Goal: Information Seeking & Learning: Learn about a topic

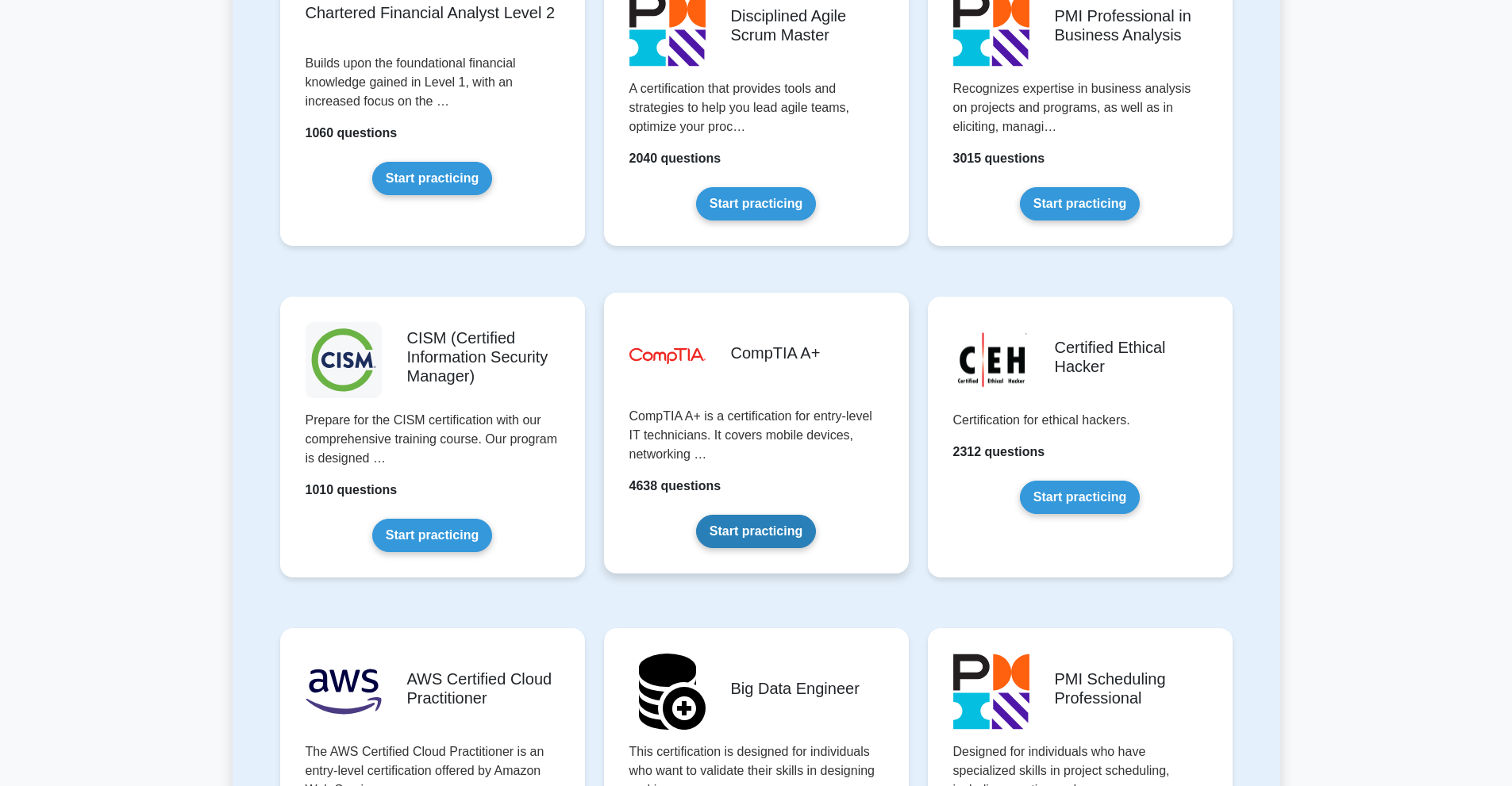
scroll to position [2142, 0]
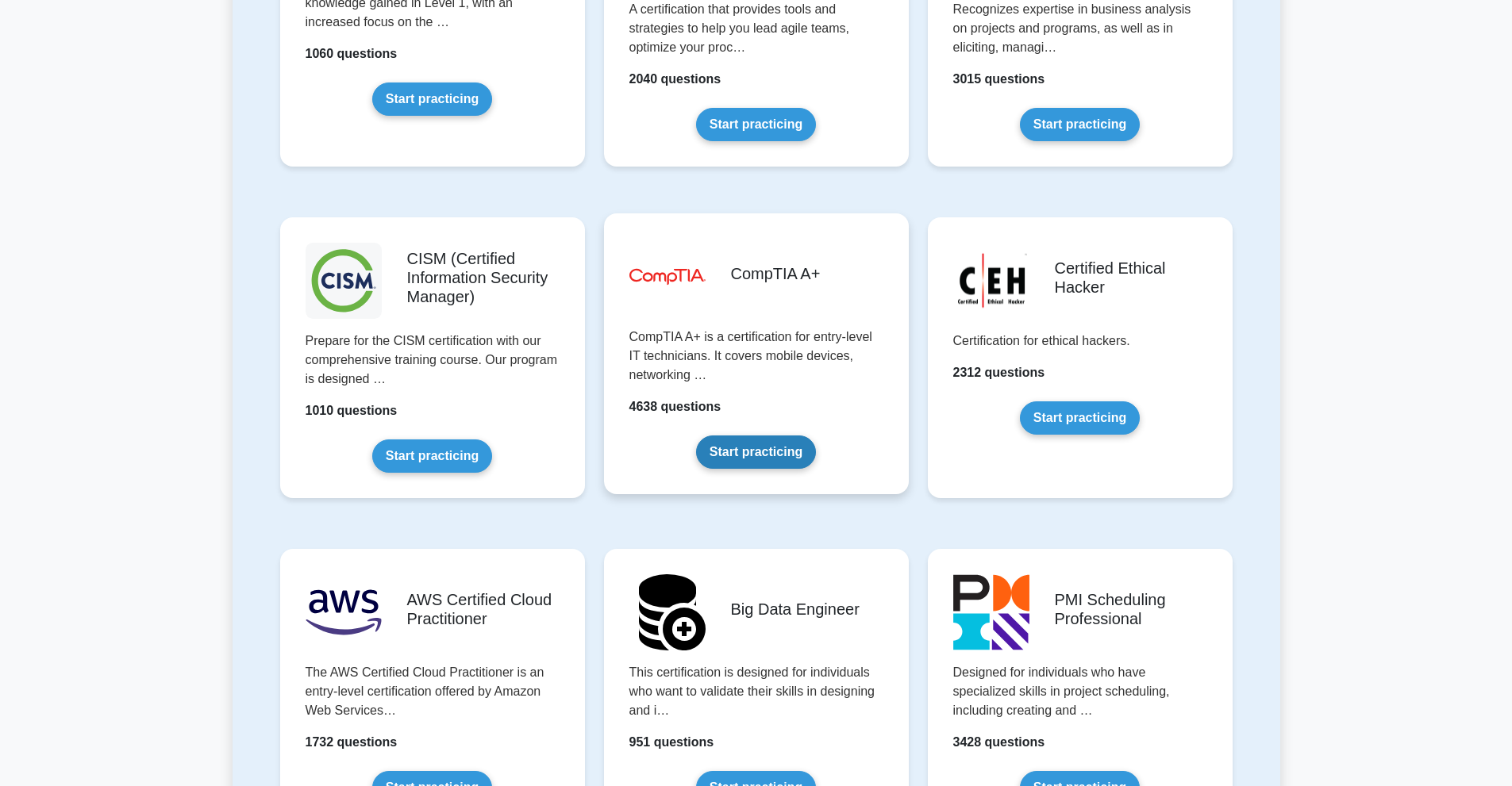
click at [744, 458] on link "Start practicing" at bounding box center [756, 452] width 120 height 33
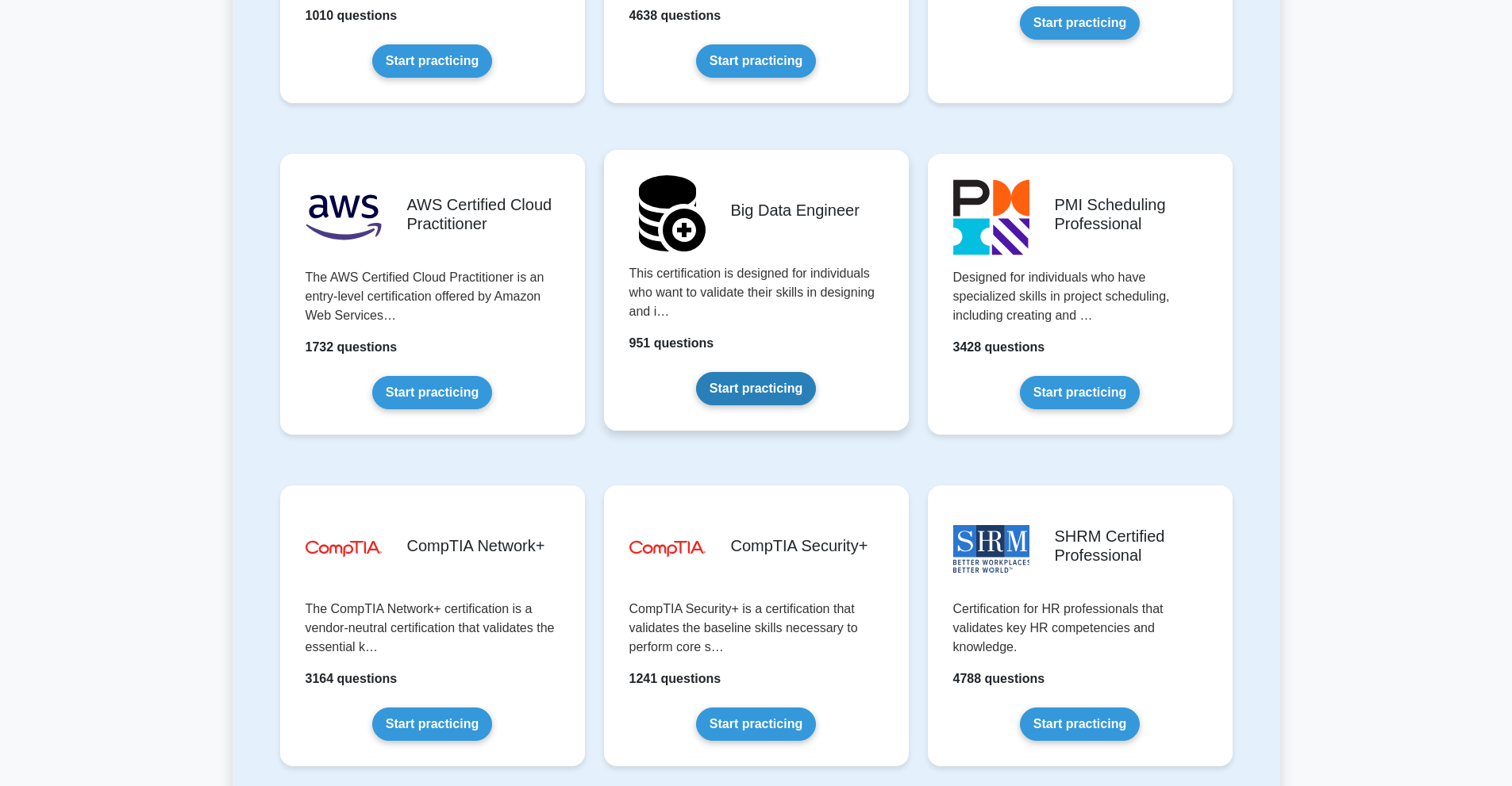
scroll to position [2539, 0]
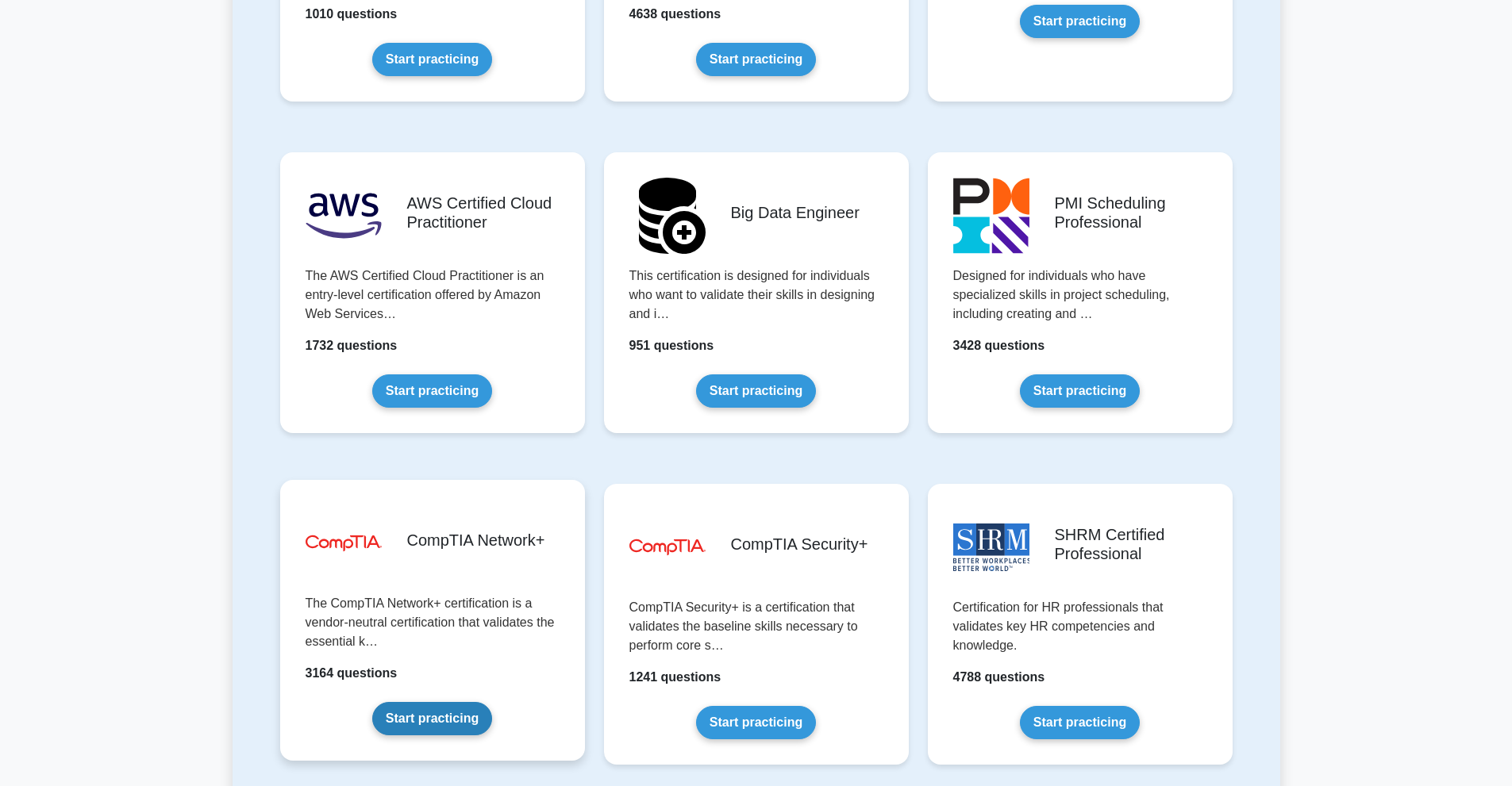
click at [432, 715] on link "Start practicing" at bounding box center [431, 718] width 120 height 33
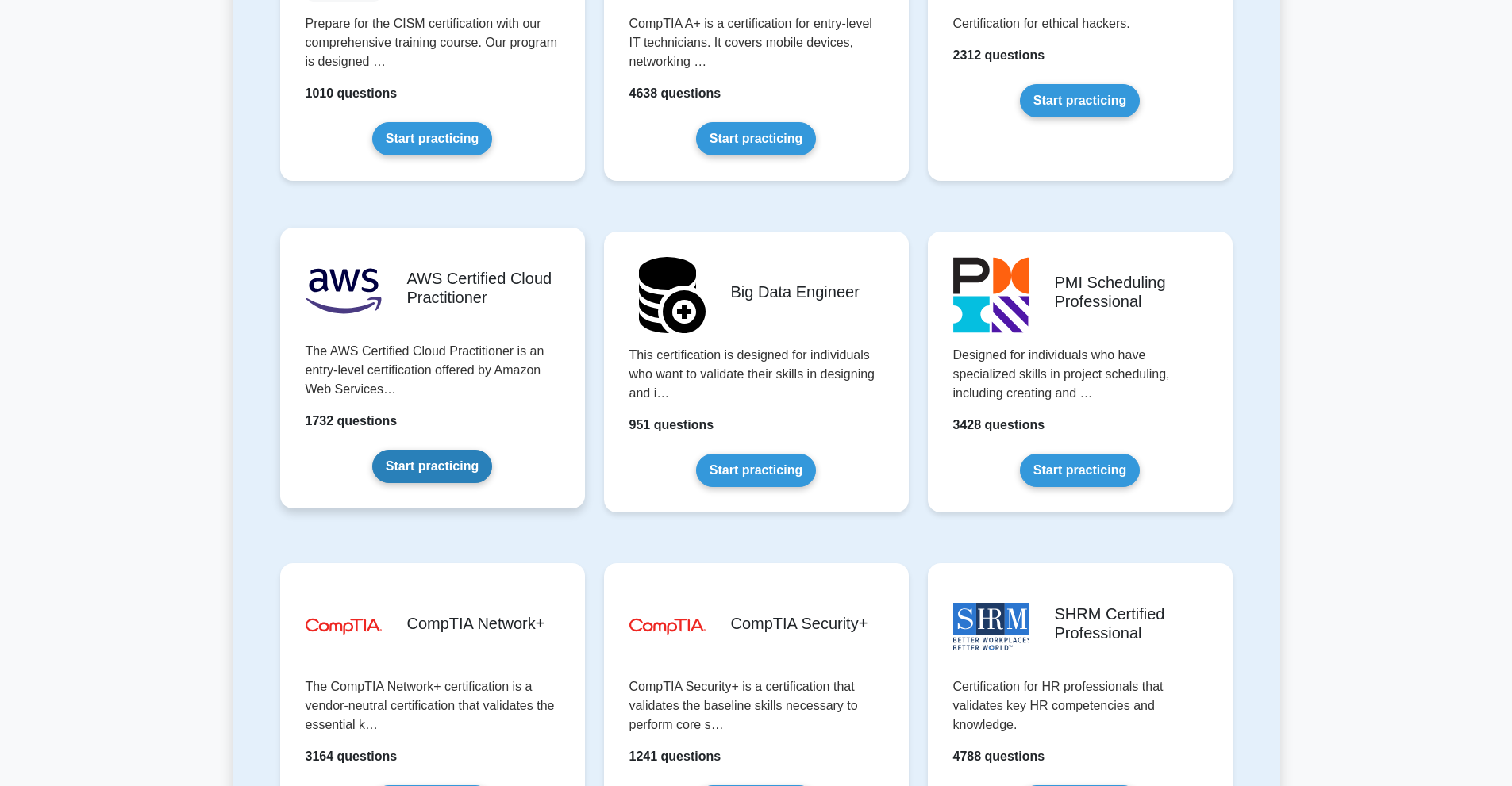
scroll to position [2619, 0]
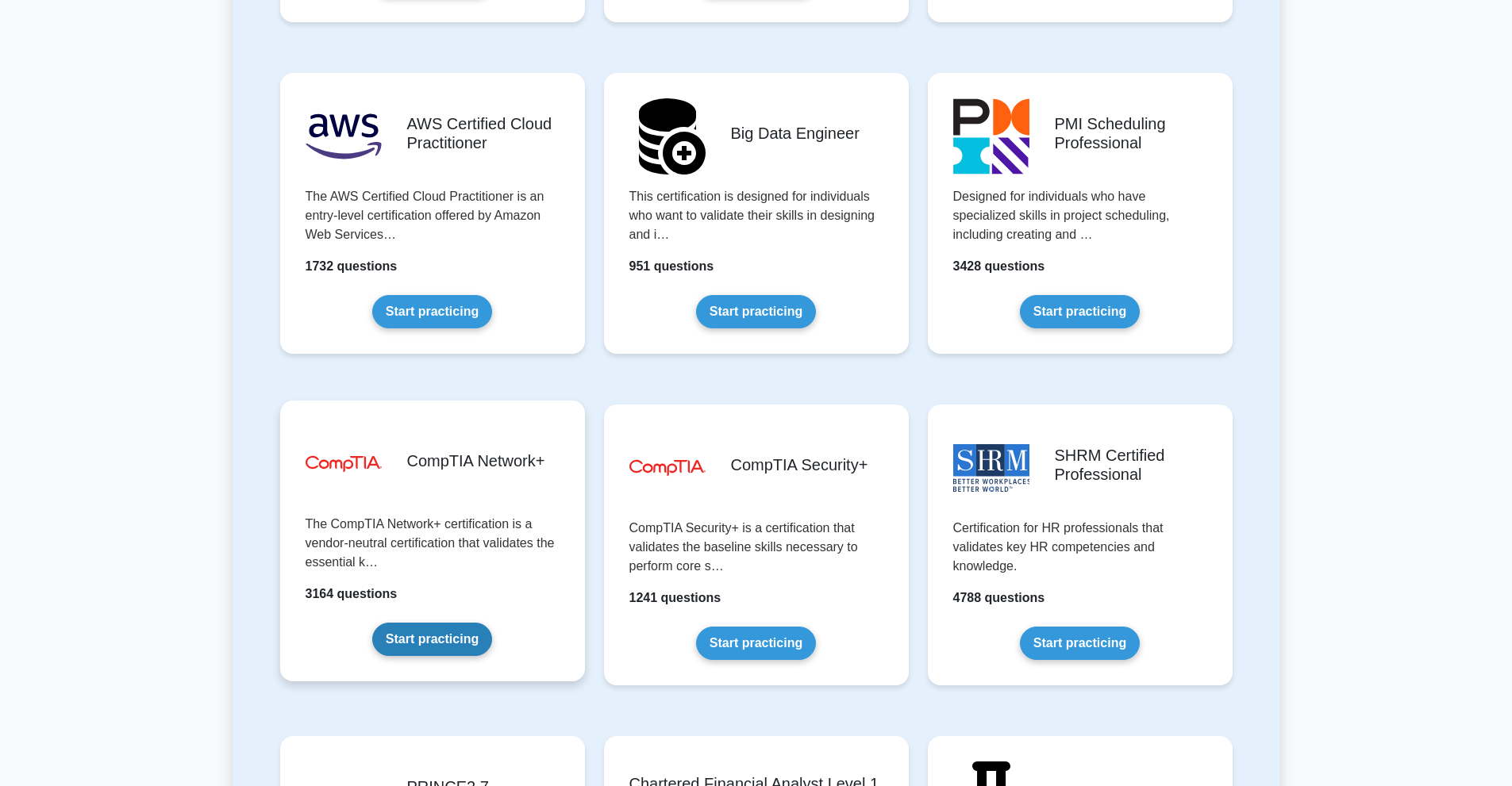
click at [450, 629] on link "Start practicing" at bounding box center [431, 639] width 120 height 33
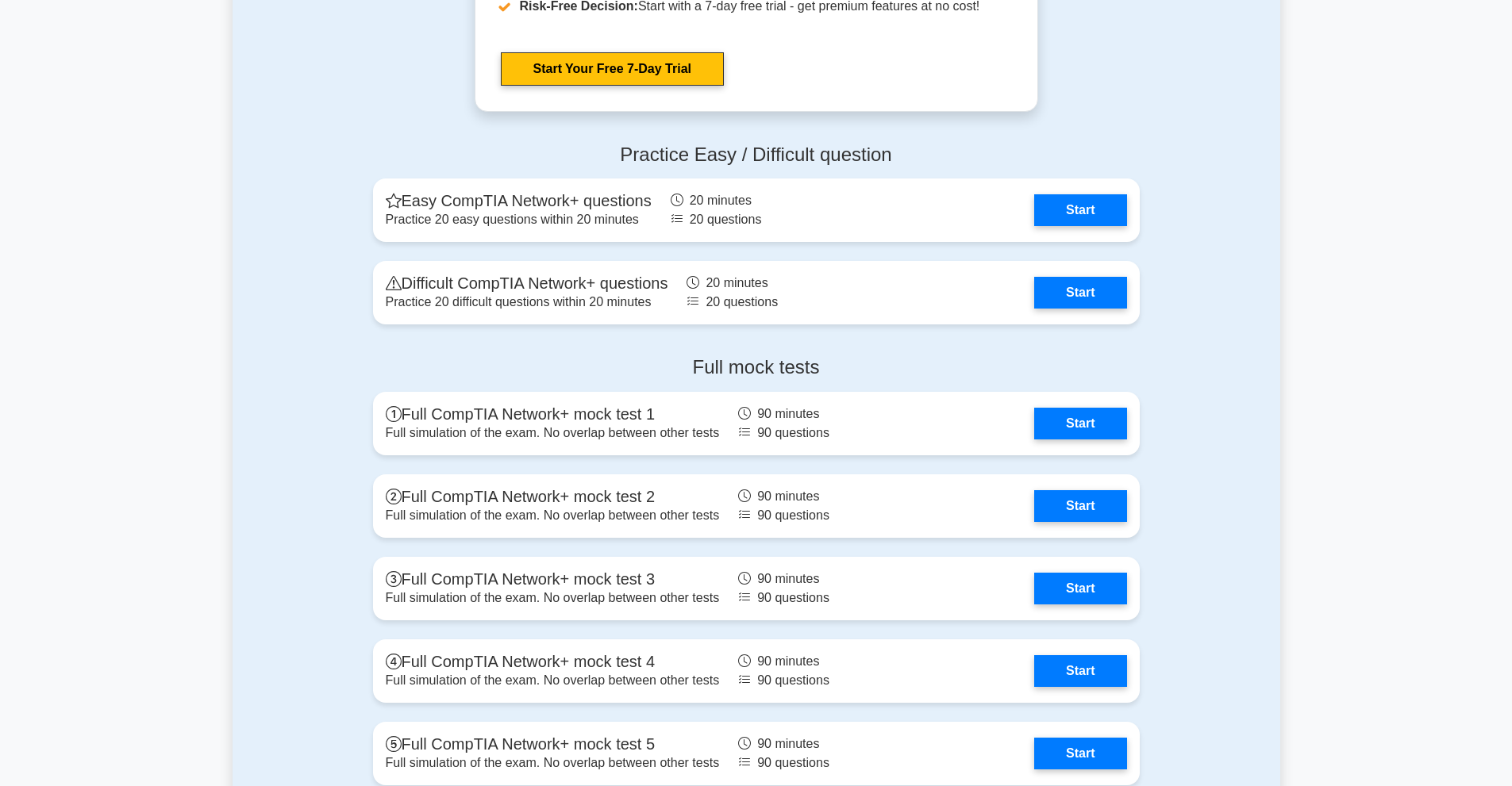
scroll to position [3174, 0]
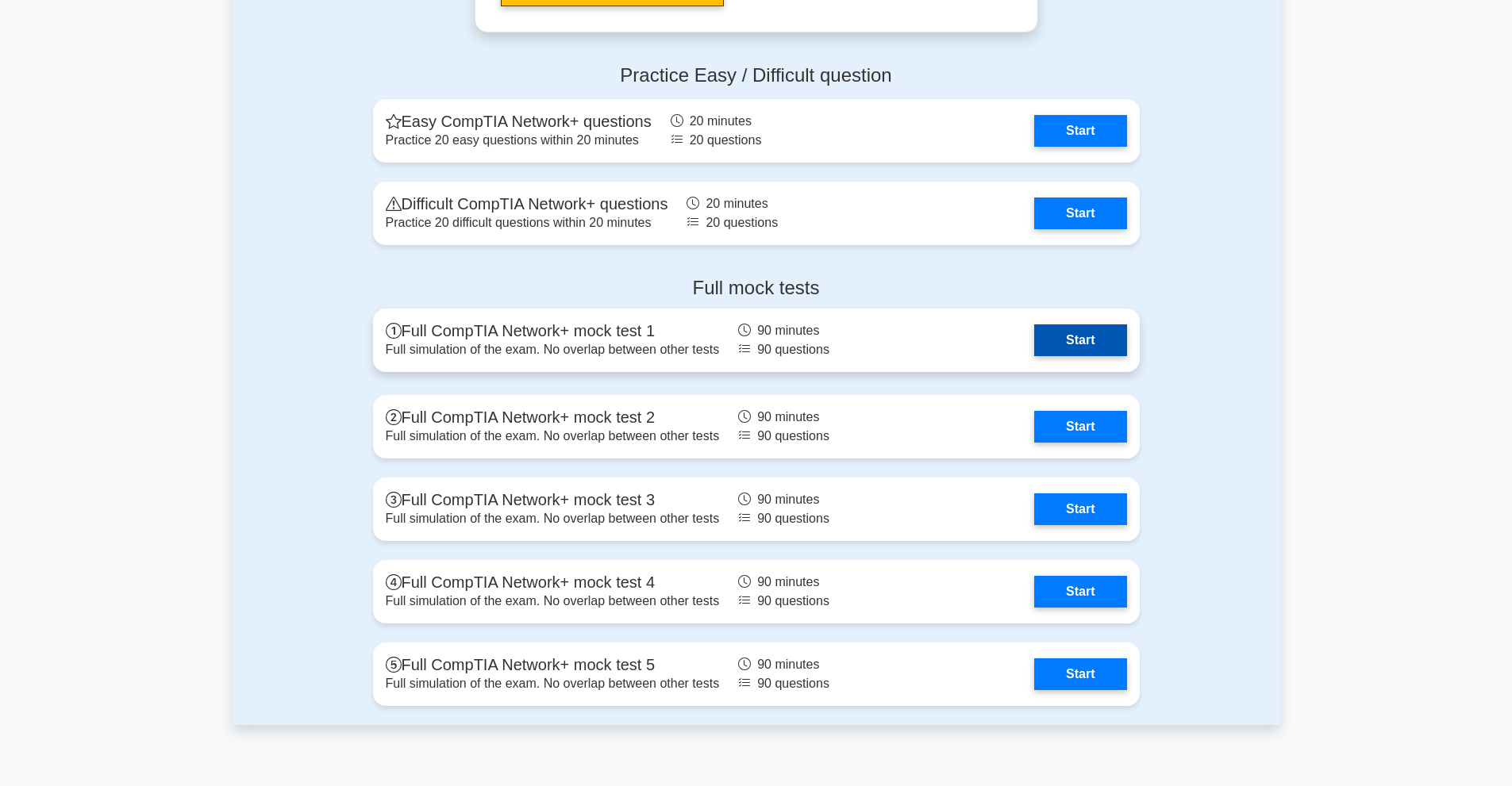
click at [1065, 346] on link "Start" at bounding box center [1081, 340] width 92 height 32
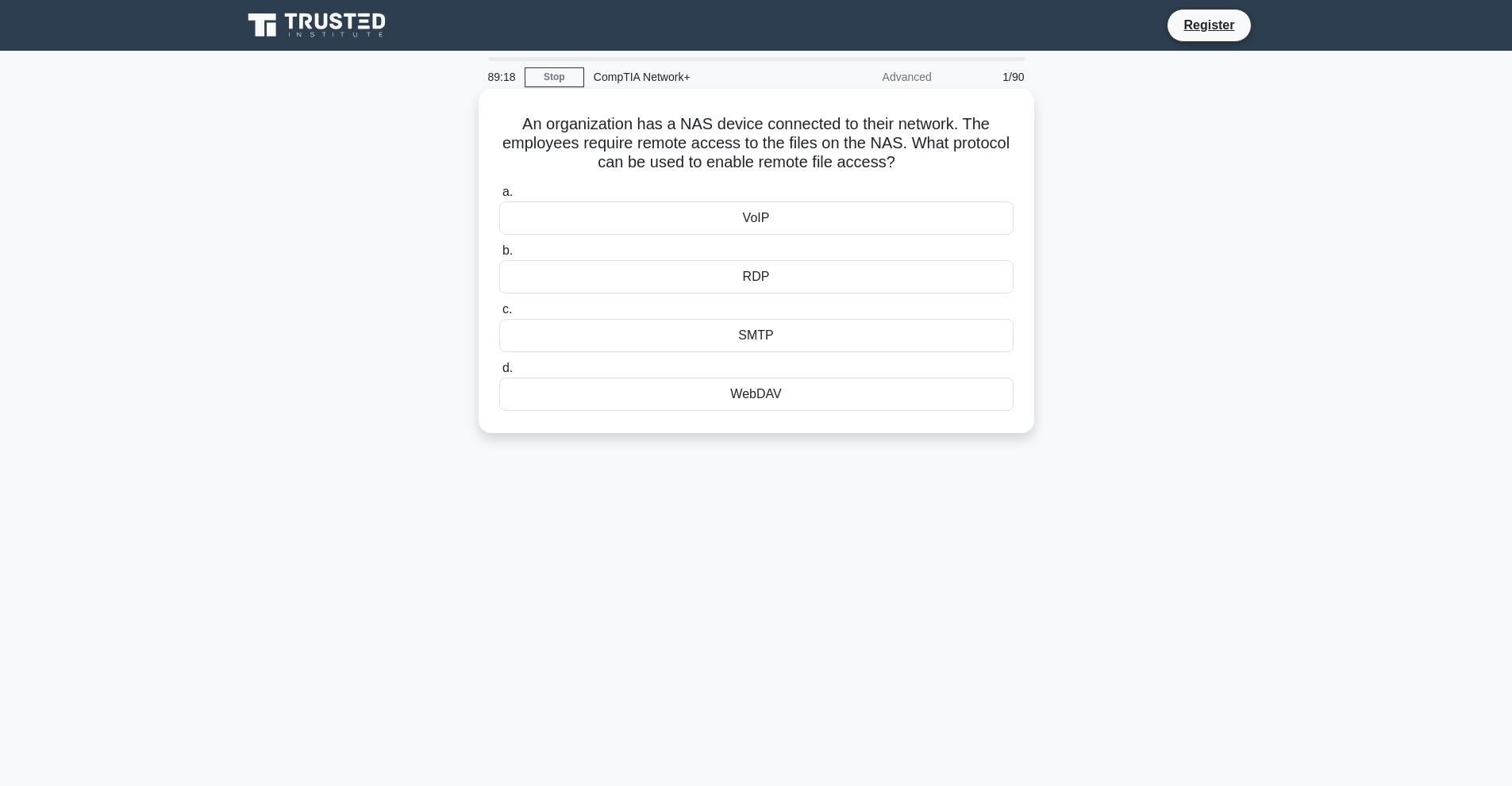
click at [524, 125] on h5 "An organization has a NAS device connected to their network. The employees requ…" at bounding box center [756, 143] width 517 height 59
click at [511, 122] on h5 "An organization has a NAS device connected to their network. The employees requ…" at bounding box center [756, 143] width 517 height 59
drag, startPoint x: 515, startPoint y: 121, endPoint x: 931, endPoint y: 164, distance: 418.2
click at [931, 164] on h5 "An organization has a NAS device connected to their network. The employees requ…" at bounding box center [756, 143] width 517 height 59
copy h5 "An organization has a NAS device connected to their network. The employees requ…"
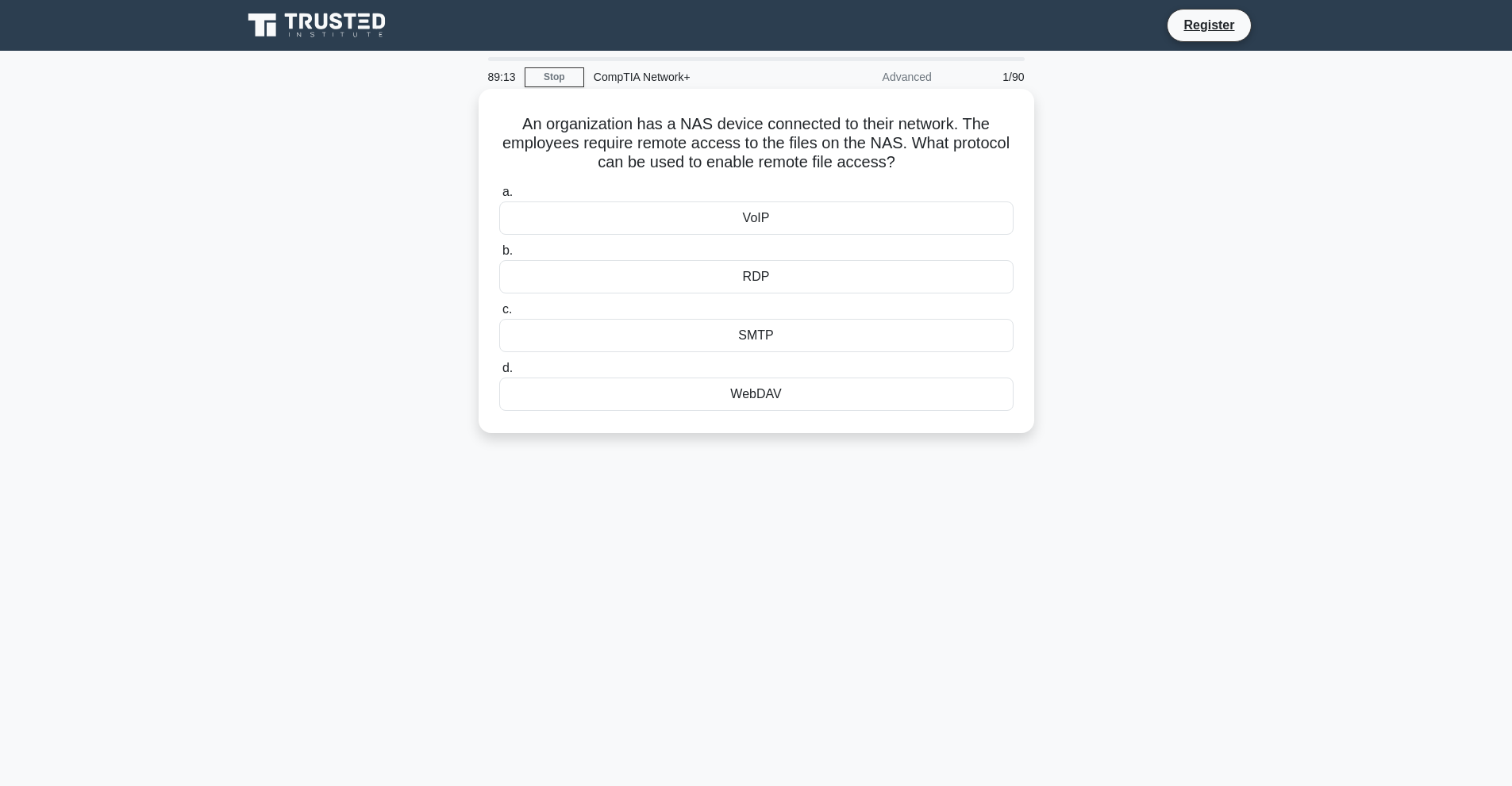
click at [1010, 164] on h5 "An organization has a NAS device connected to their network. The employees requ…" at bounding box center [756, 143] width 517 height 59
click at [719, 398] on div "WebDAV" at bounding box center [756, 394] width 515 height 33
click at [499, 374] on input "d. WebDAV" at bounding box center [499, 368] width 0 height 10
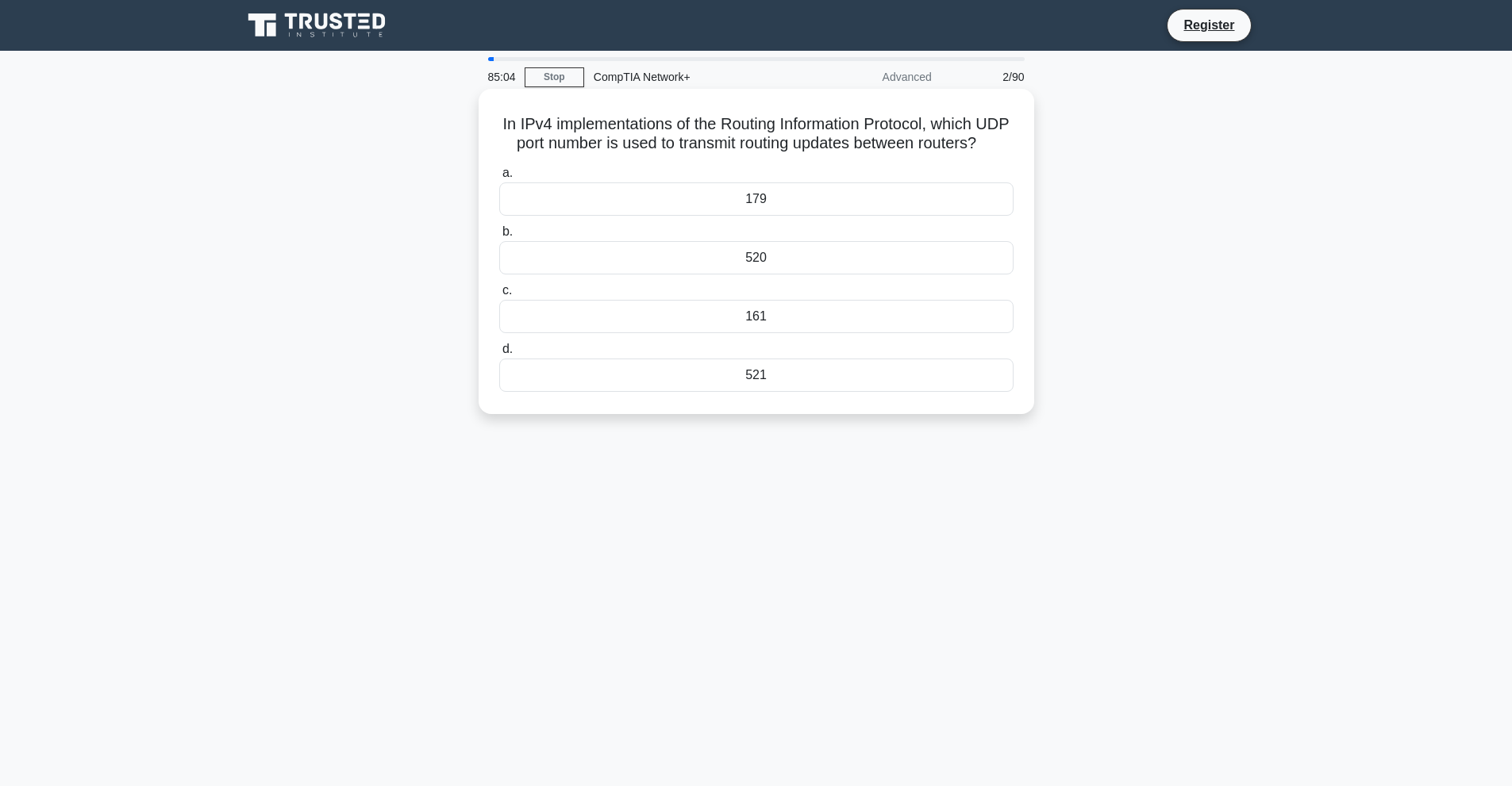
click at [793, 274] on div "520" at bounding box center [756, 257] width 515 height 33
click at [499, 237] on input "b. 520" at bounding box center [499, 231] width 0 height 10
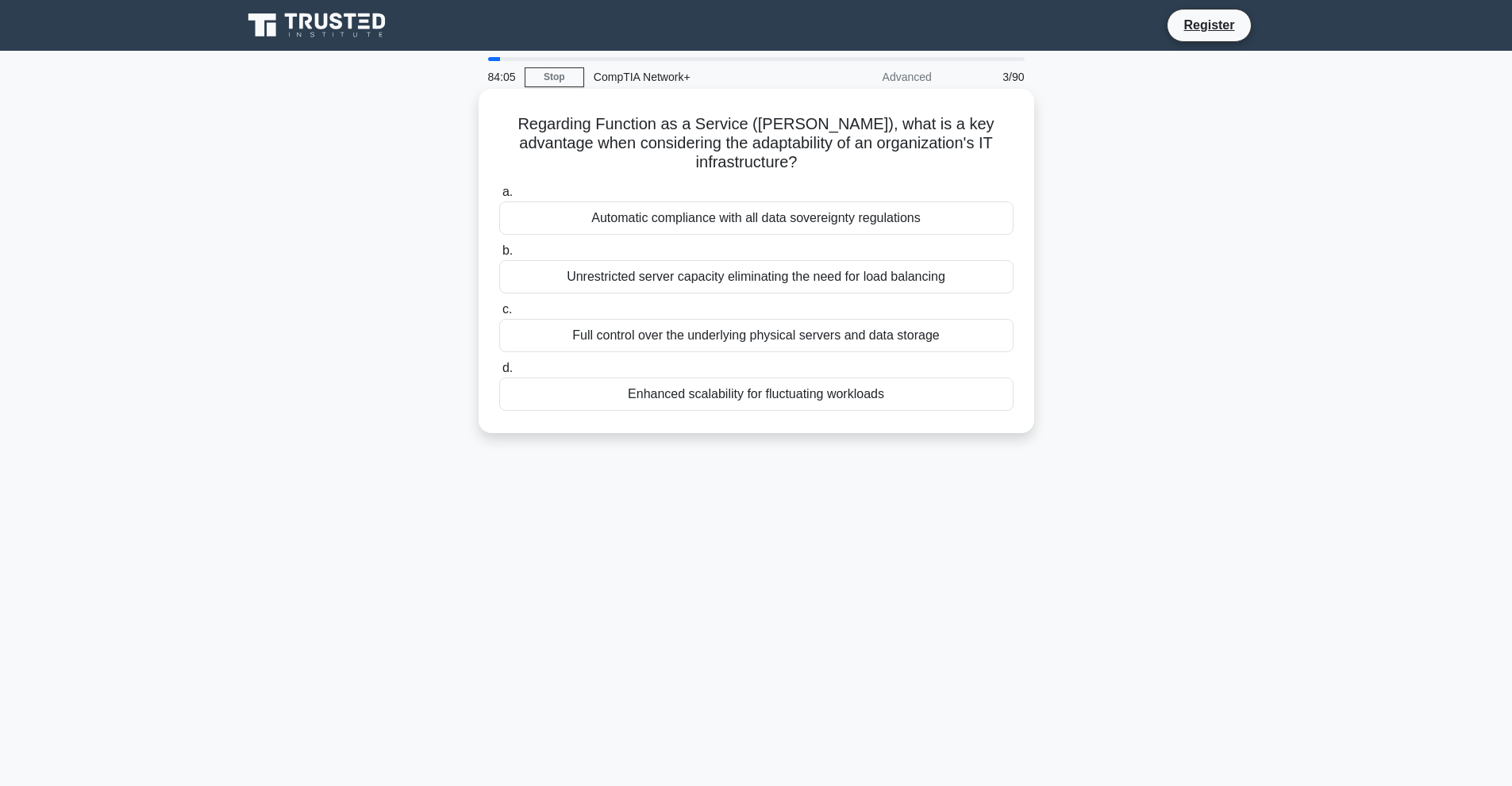
click at [692, 378] on div "Enhanced scalability for fluctuating workloads" at bounding box center [756, 394] width 515 height 33
click at [499, 374] on input "d. Enhanced scalability for fluctuating workloads" at bounding box center [499, 368] width 0 height 10
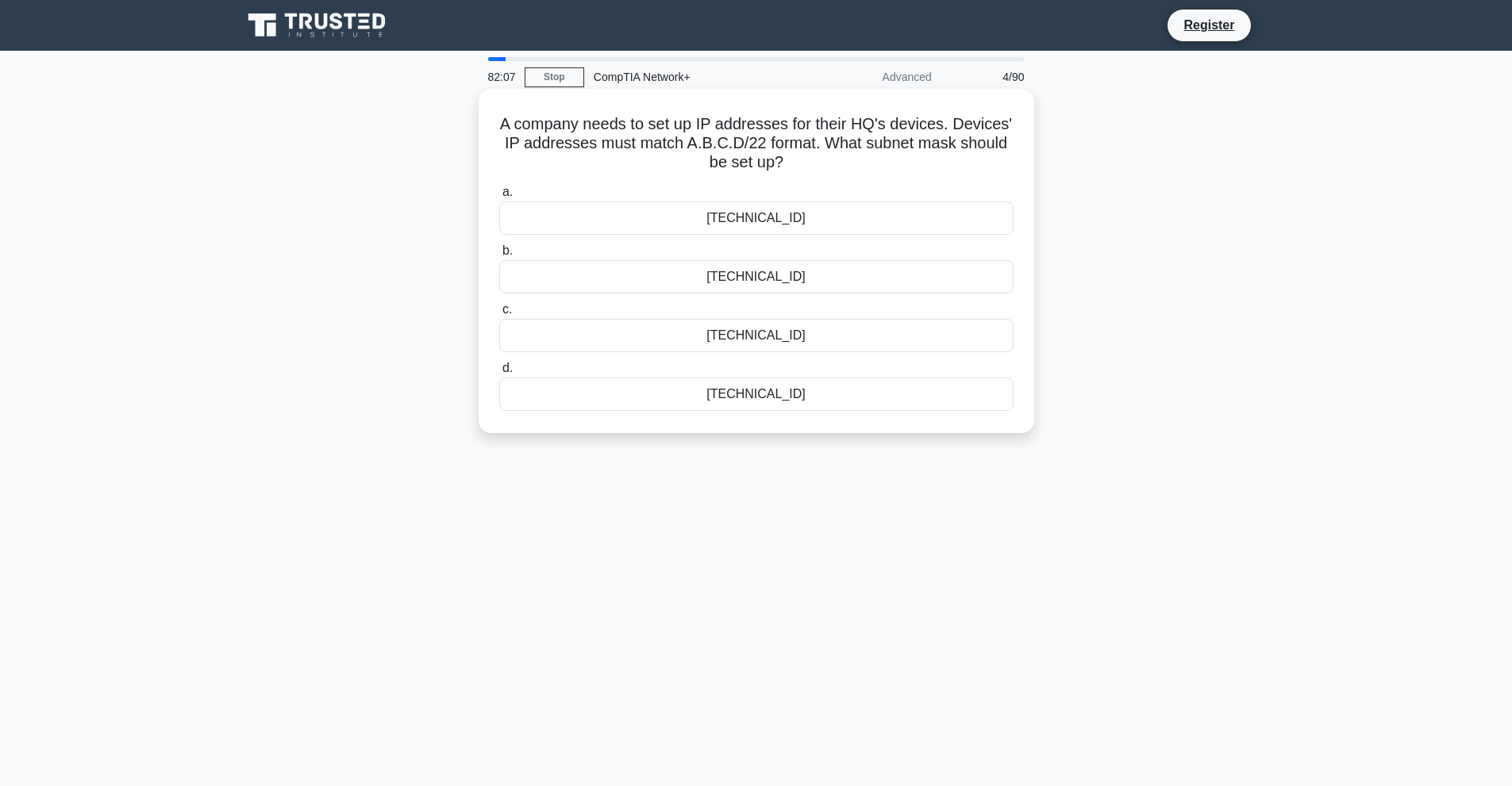
click at [801, 218] on div "255.255.252.0" at bounding box center [756, 217] width 515 height 33
click at [499, 198] on input "a. 255.255.252.0" at bounding box center [499, 192] width 0 height 10
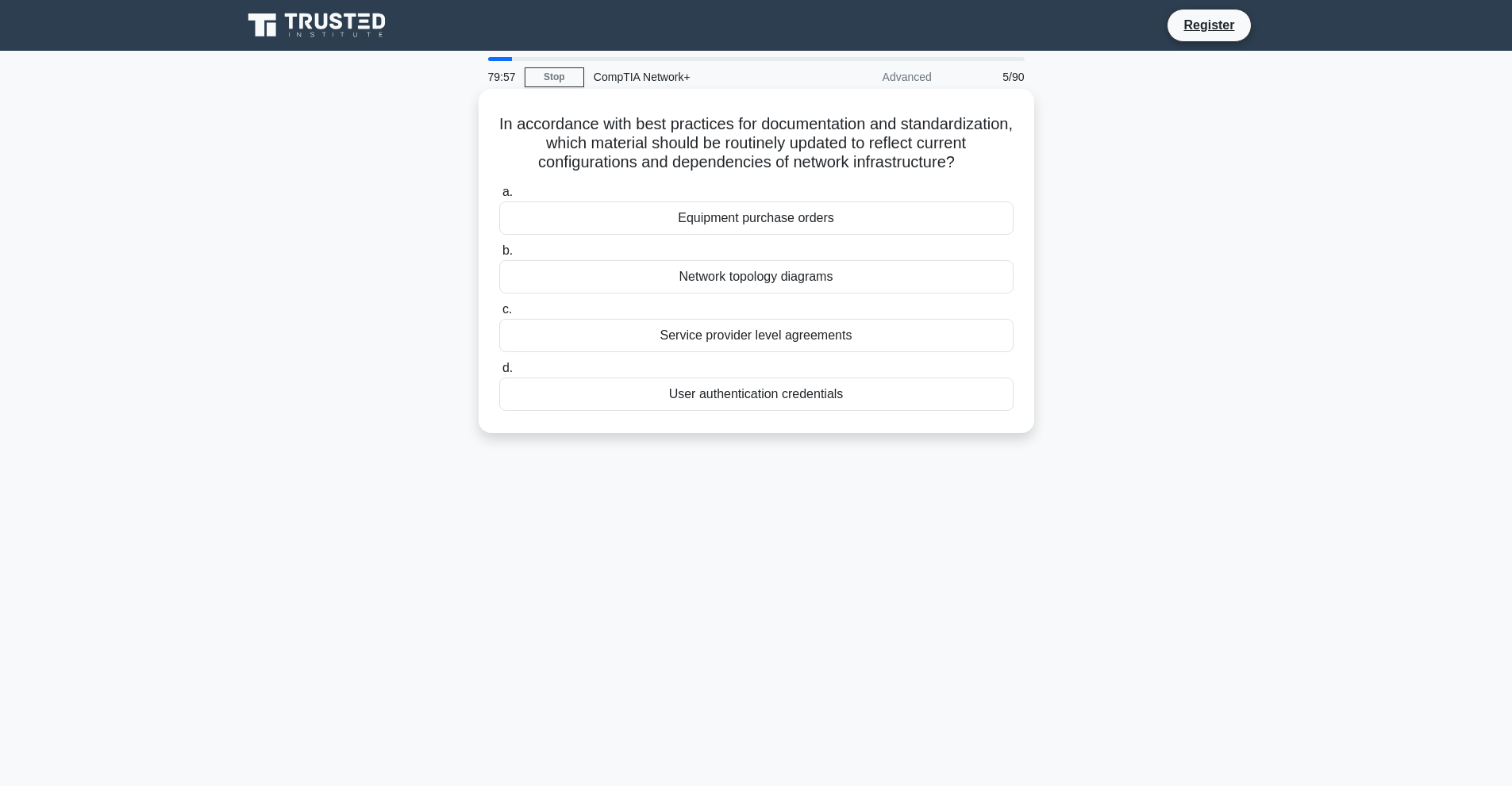
click at [756, 280] on div "Network topology diagrams" at bounding box center [756, 276] width 515 height 33
click at [499, 256] on input "b. Network topology diagrams" at bounding box center [499, 251] width 0 height 10
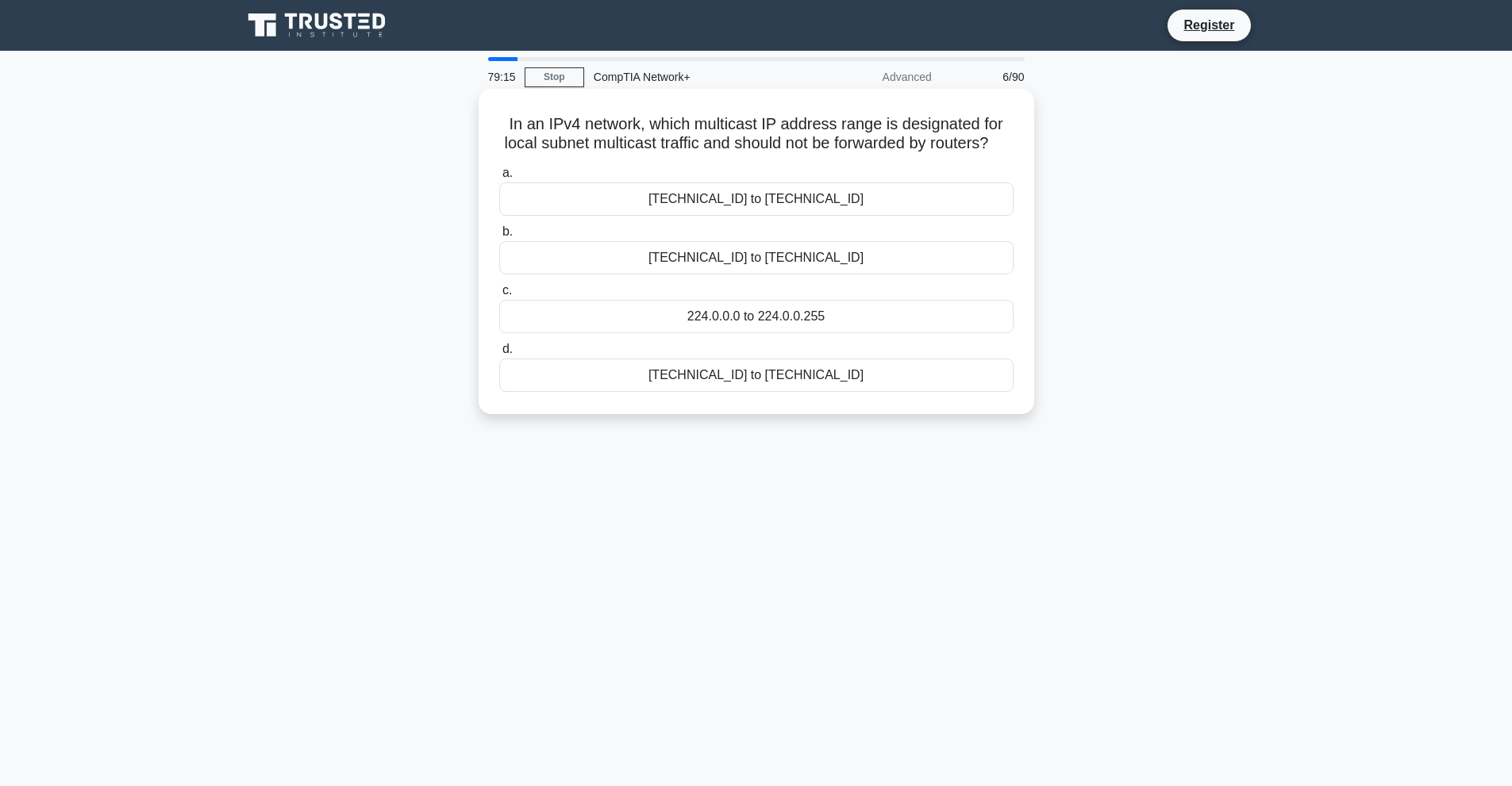
click at [778, 333] on div "224.0.0.0 to 224.0.0.255" at bounding box center [756, 316] width 515 height 33
click at [499, 296] on input "c. 224.0.0.0 to 224.0.0.255" at bounding box center [499, 291] width 0 height 10
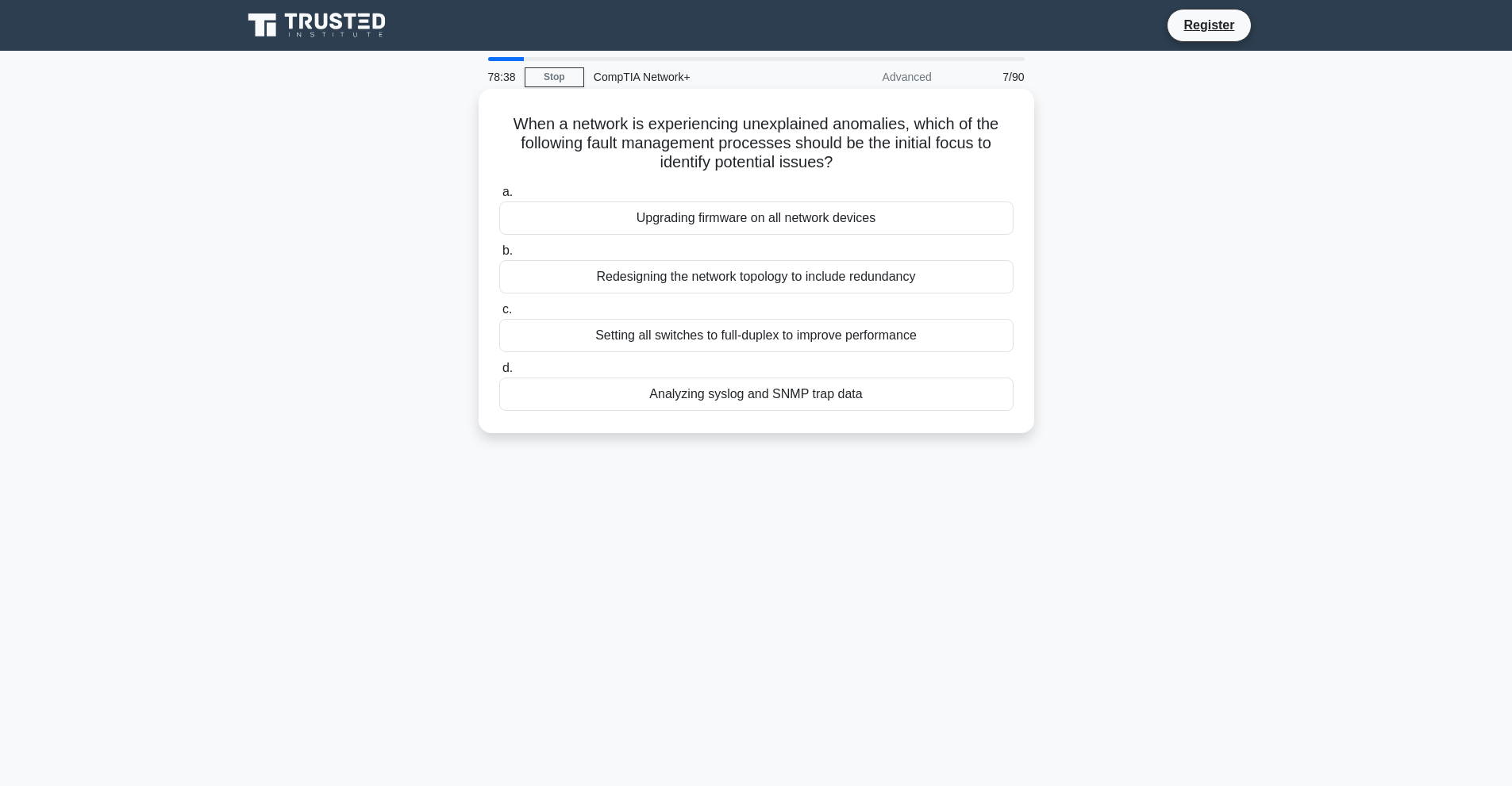
click at [725, 395] on div "Analyzing syslog and SNMP trap data" at bounding box center [756, 394] width 515 height 33
click at [499, 374] on input "d. Analyzing syslog and SNMP trap data" at bounding box center [499, 368] width 0 height 10
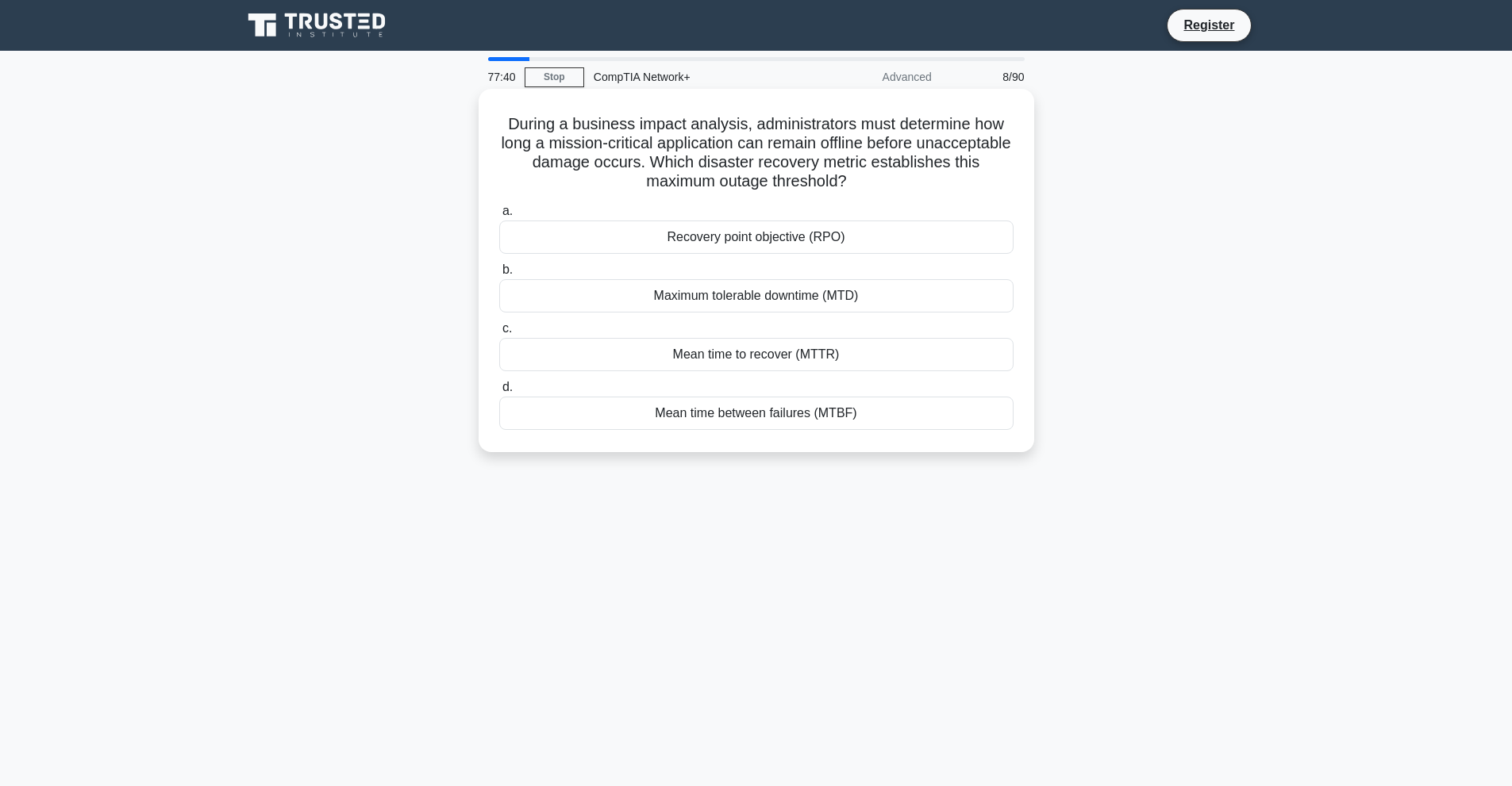
click at [703, 294] on div "Maximum tolerable downtime (MTD)" at bounding box center [756, 296] width 515 height 33
click at [499, 275] on input "b. Maximum tolerable downtime (MTD)" at bounding box center [499, 270] width 0 height 10
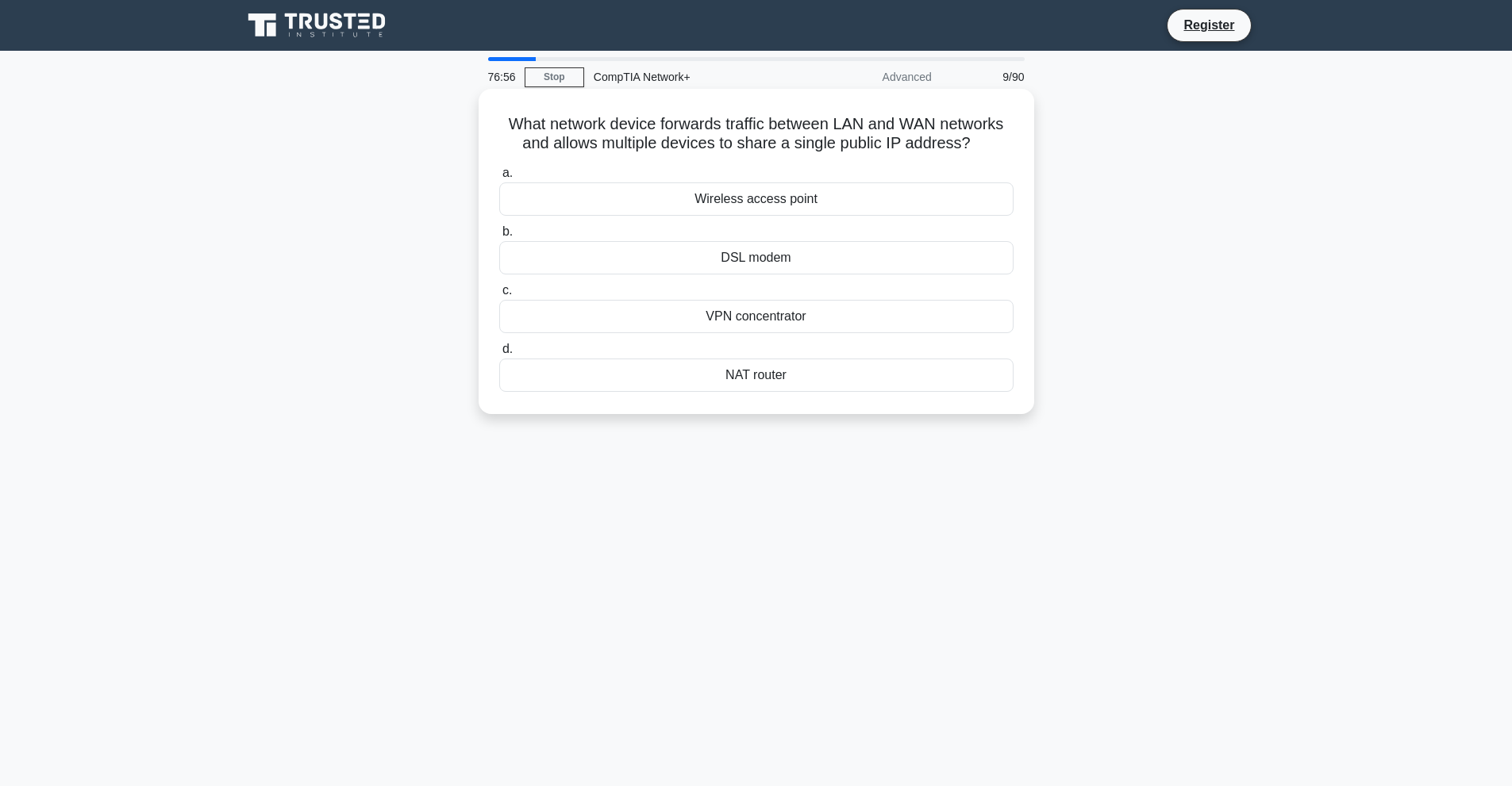
click at [760, 381] on div "NAT router" at bounding box center [756, 375] width 515 height 33
click at [499, 355] on input "d. NAT router" at bounding box center [499, 349] width 0 height 10
click at [707, 314] on div "10.5.7.255" at bounding box center [756, 316] width 515 height 33
click at [499, 296] on input "c. 10.5.7.255" at bounding box center [499, 291] width 0 height 10
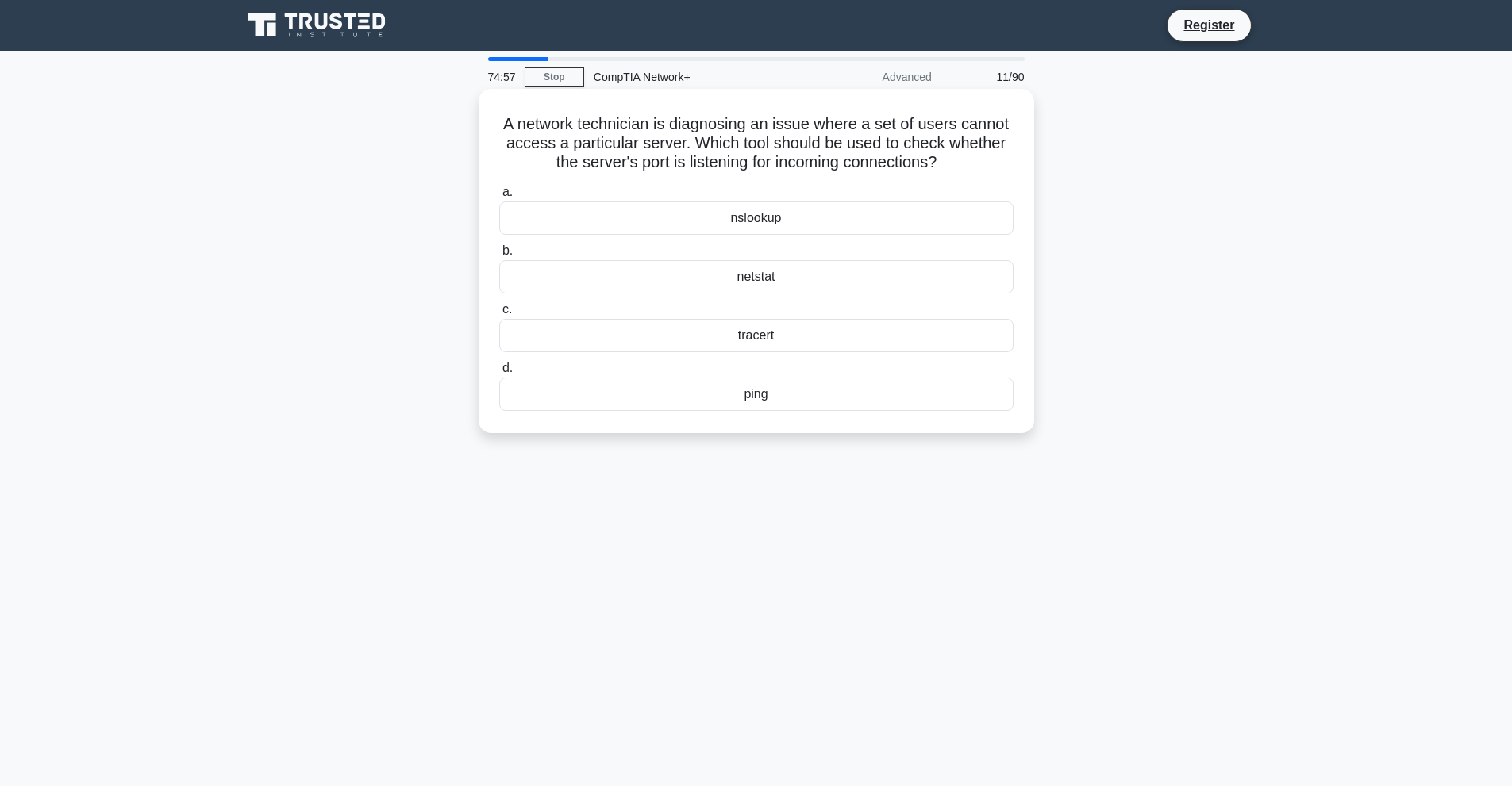
click at [747, 273] on div "netstat" at bounding box center [756, 276] width 515 height 33
click at [499, 256] on input "b. netstat" at bounding box center [499, 251] width 0 height 10
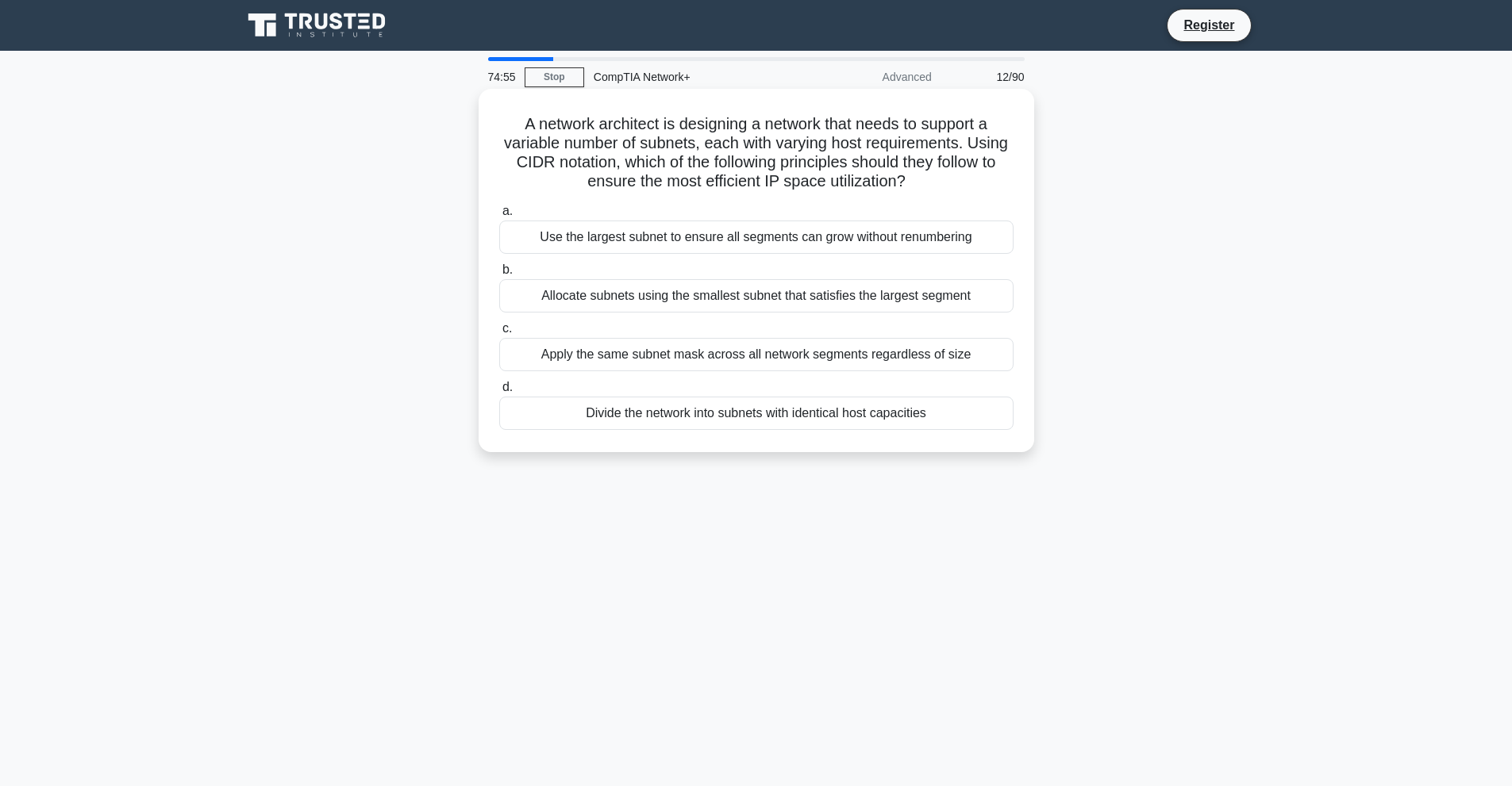
drag, startPoint x: 513, startPoint y: 122, endPoint x: 932, endPoint y: 438, distance: 524.8
click at [943, 452] on div "A network architect is designing a network that needs to support a variable num…" at bounding box center [756, 270] width 556 height 364
copy div "A network architect is designing a network that needs to support a variable num…"
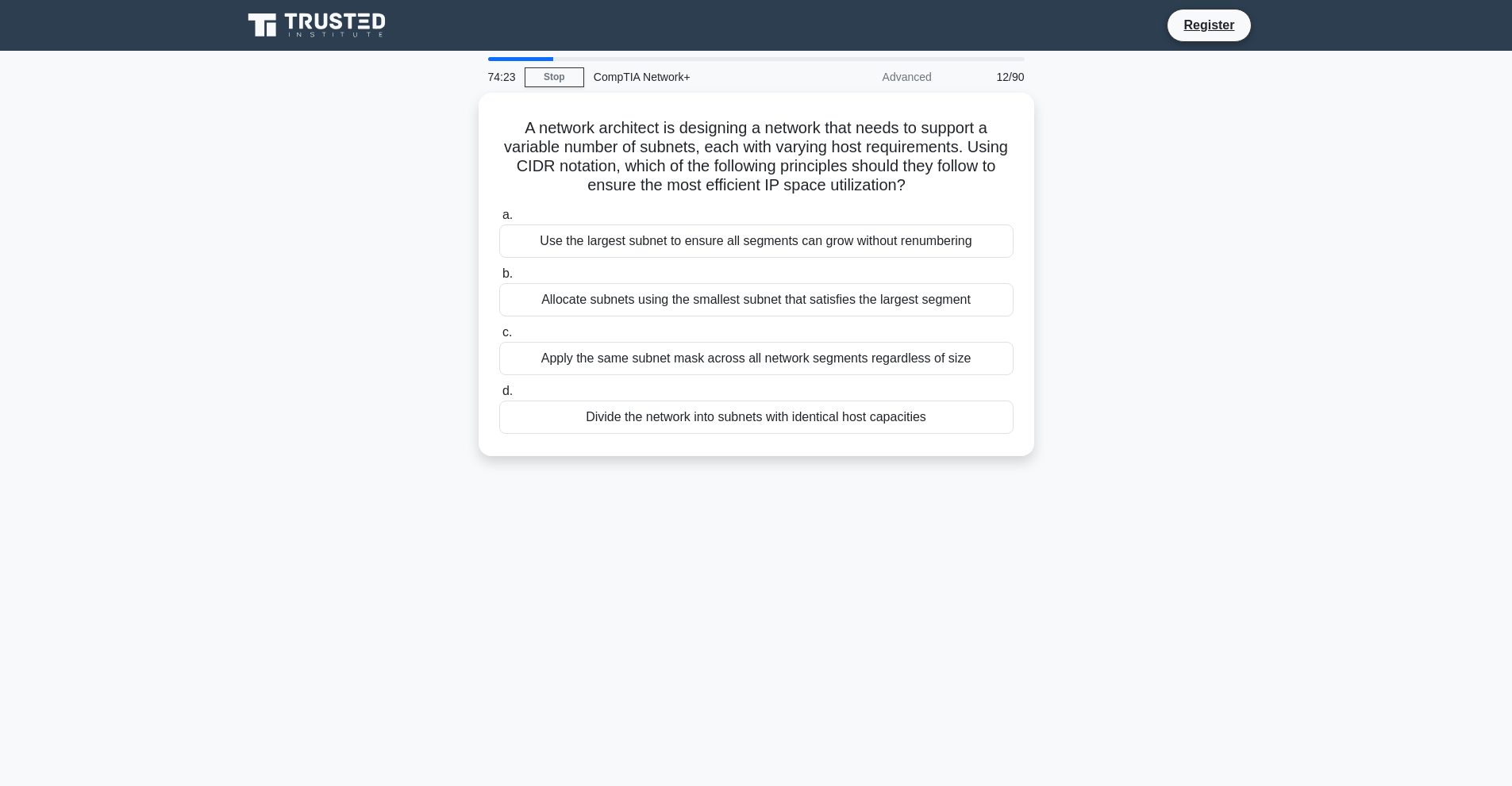
drag, startPoint x: 558, startPoint y: 606, endPoint x: 548, endPoint y: 508, distance: 98.5
click at [557, 606] on div "74:23 Stop CompTIA Network+ Advanced 12/90 A network architect is designing a n…" at bounding box center [756, 453] width 1048 height 793
click at [540, 686] on div "74:22 Stop CompTIA Network+ Advanced 12/90 A network architect is designing a n…" at bounding box center [756, 453] width 1048 height 793
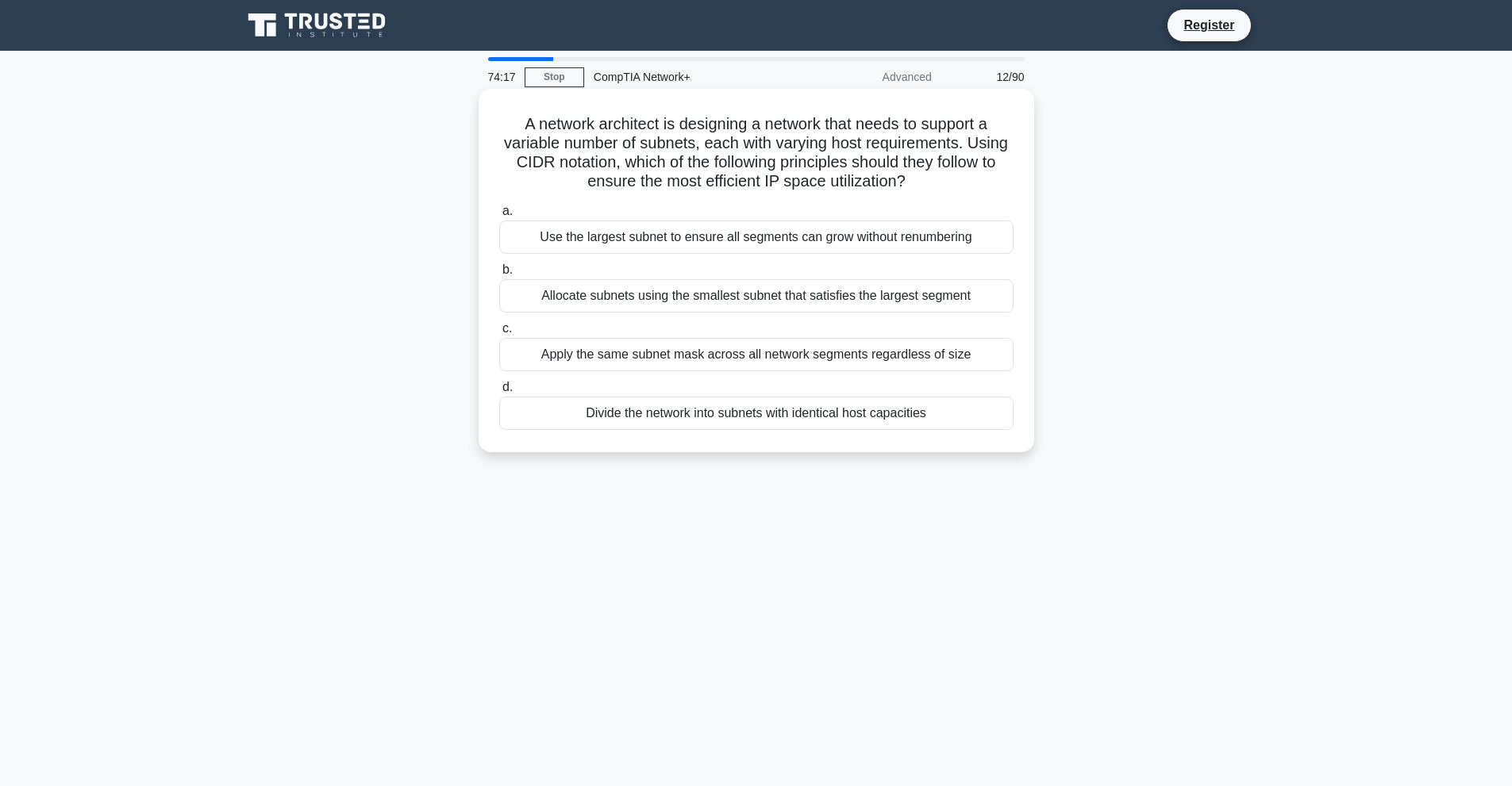
click at [639, 306] on div "Allocate subnets using the smallest subnet that satisfies the largest segment" at bounding box center [756, 296] width 515 height 33
click at [499, 275] on input "b. Allocate subnets using the smallest subnet that satisfies the largest segment" at bounding box center [499, 270] width 0 height 10
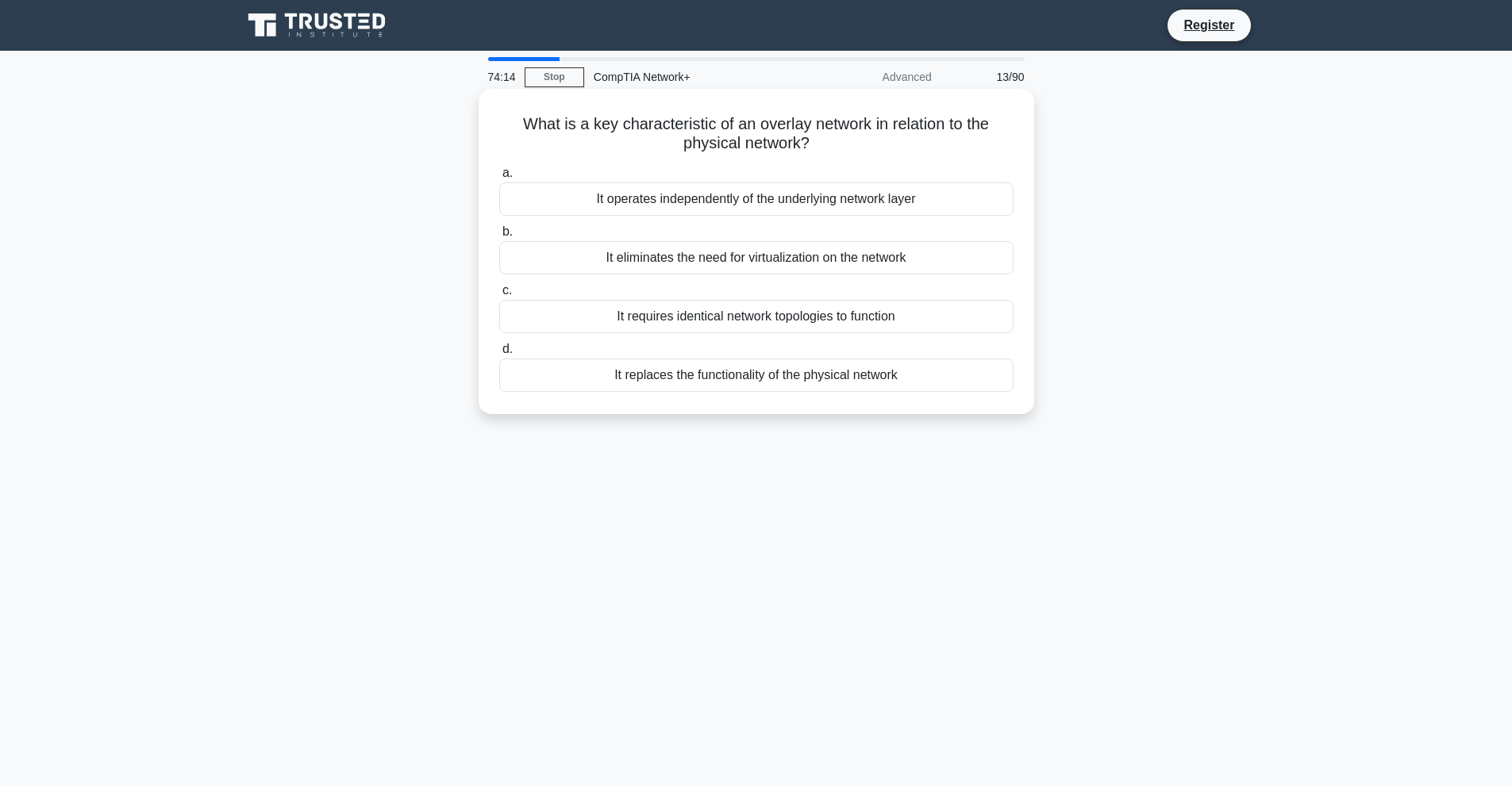
drag, startPoint x: 519, startPoint y: 126, endPoint x: 887, endPoint y: 411, distance: 465.5
click at [887, 411] on div "What is a key characteristic of an overlay network in relation to the physical …" at bounding box center [756, 251] width 556 height 326
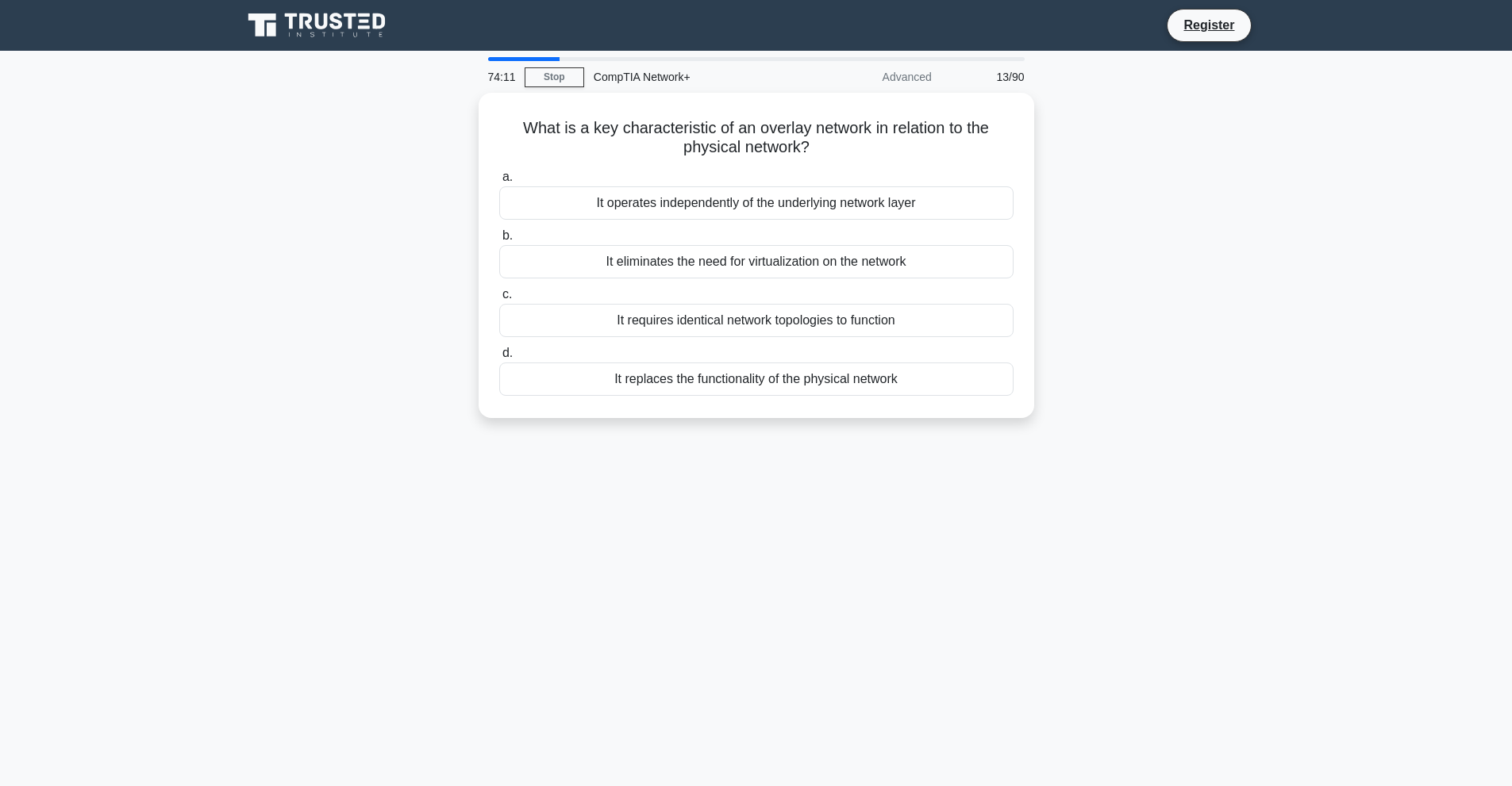
click at [1208, 194] on div "What is a key characteristic of an overlay network in relation to the physical …" at bounding box center [756, 265] width 1048 height 345
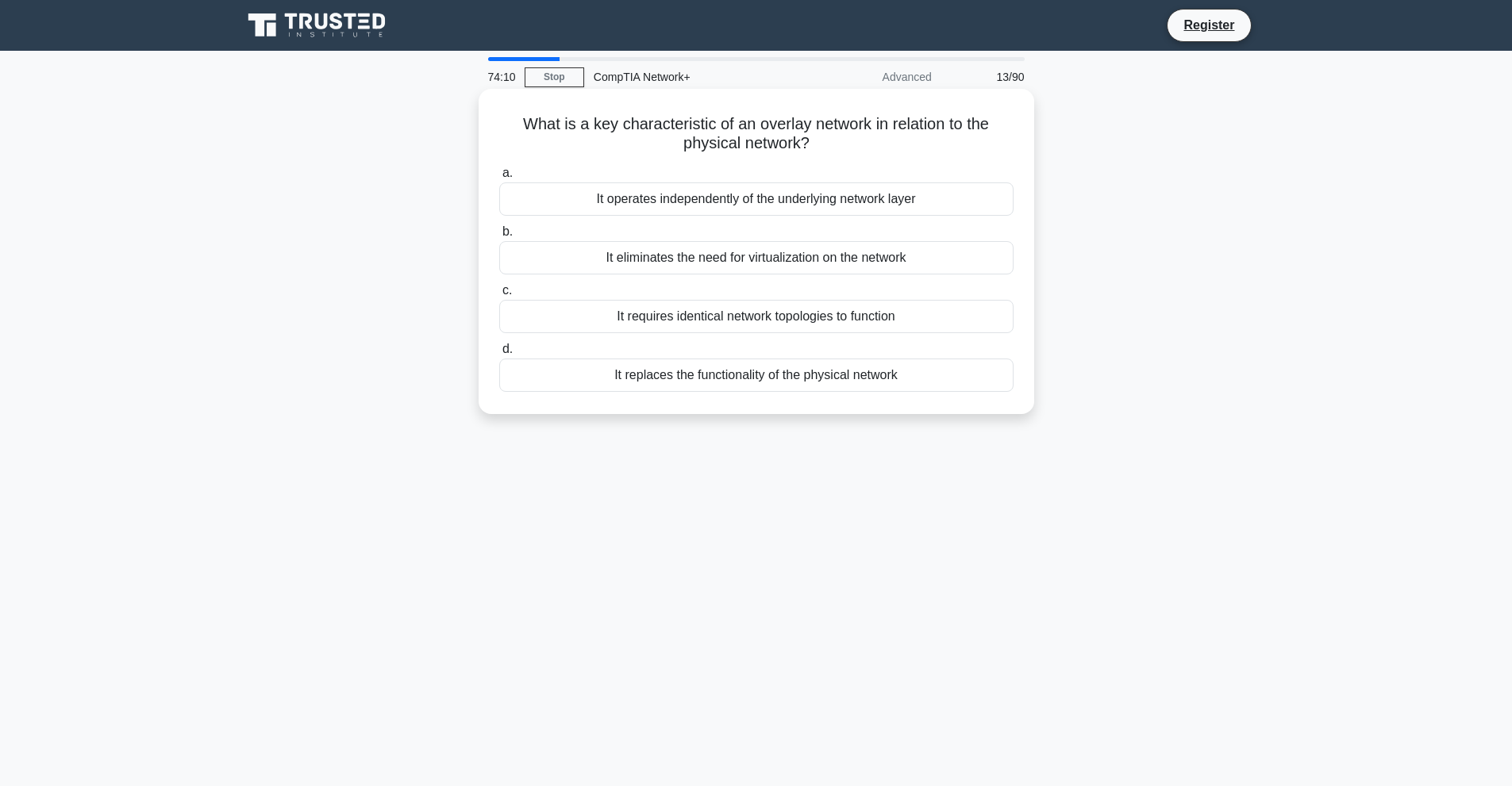
click at [556, 162] on div "a. It operates independently of the underlying network layer b. It eliminates t…" at bounding box center [756, 278] width 533 height 235
drag, startPoint x: 504, startPoint y: 119, endPoint x: 915, endPoint y: 395, distance: 495.1
click at [915, 395] on div "What is a key characteristic of an overlay network in relation to the physical …" at bounding box center [756, 252] width 543 height 312
copy div "What is a key characteristic of an overlay network in relation to the physical …"
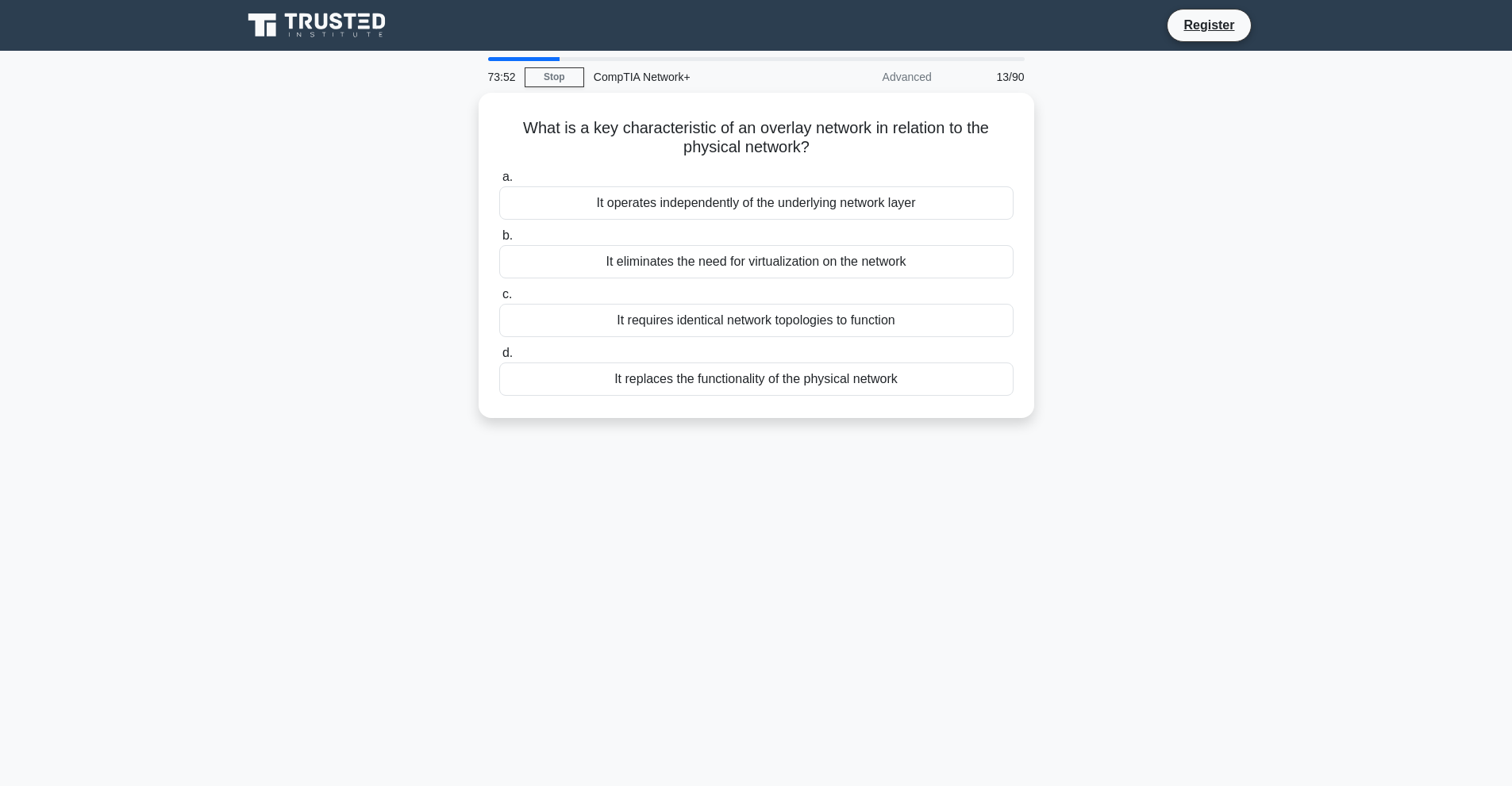
click at [867, 556] on div "73:52 Stop CompTIA Network+ Advanced 13/90 What is a key characteristic of an o…" at bounding box center [756, 453] width 1048 height 793
click at [821, 561] on div "73:52 Stop CompTIA Network+ Advanced 13/90 What is a key characteristic of an o…" at bounding box center [756, 453] width 1048 height 793
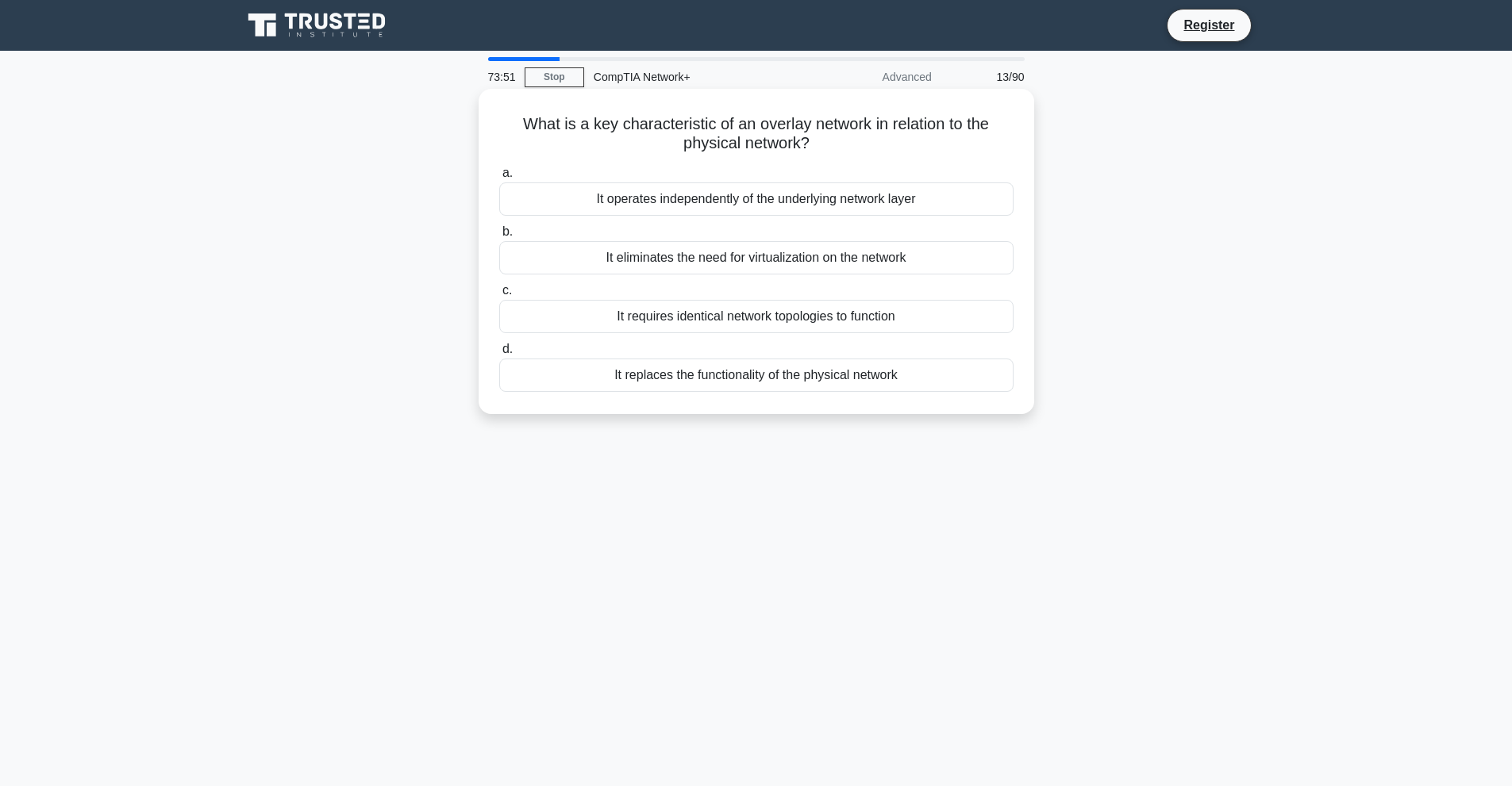
click at [1006, 143] on h5 "What is a key characteristic of an overlay network in relation to the physical …" at bounding box center [756, 134] width 517 height 40
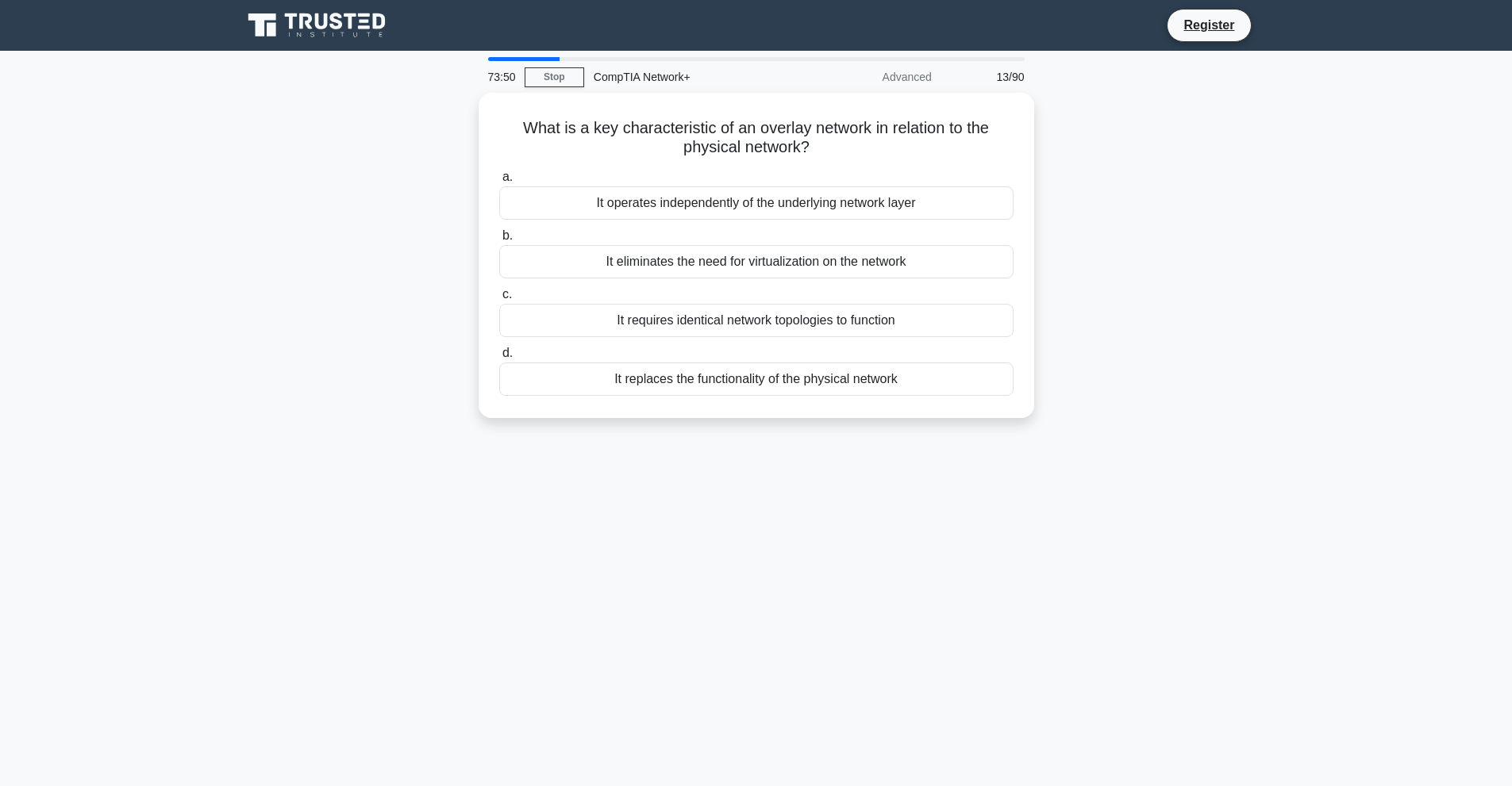
click at [1248, 190] on div "What is a key characteristic of an overlay network in relation to the physical …" at bounding box center [756, 265] width 1048 height 345
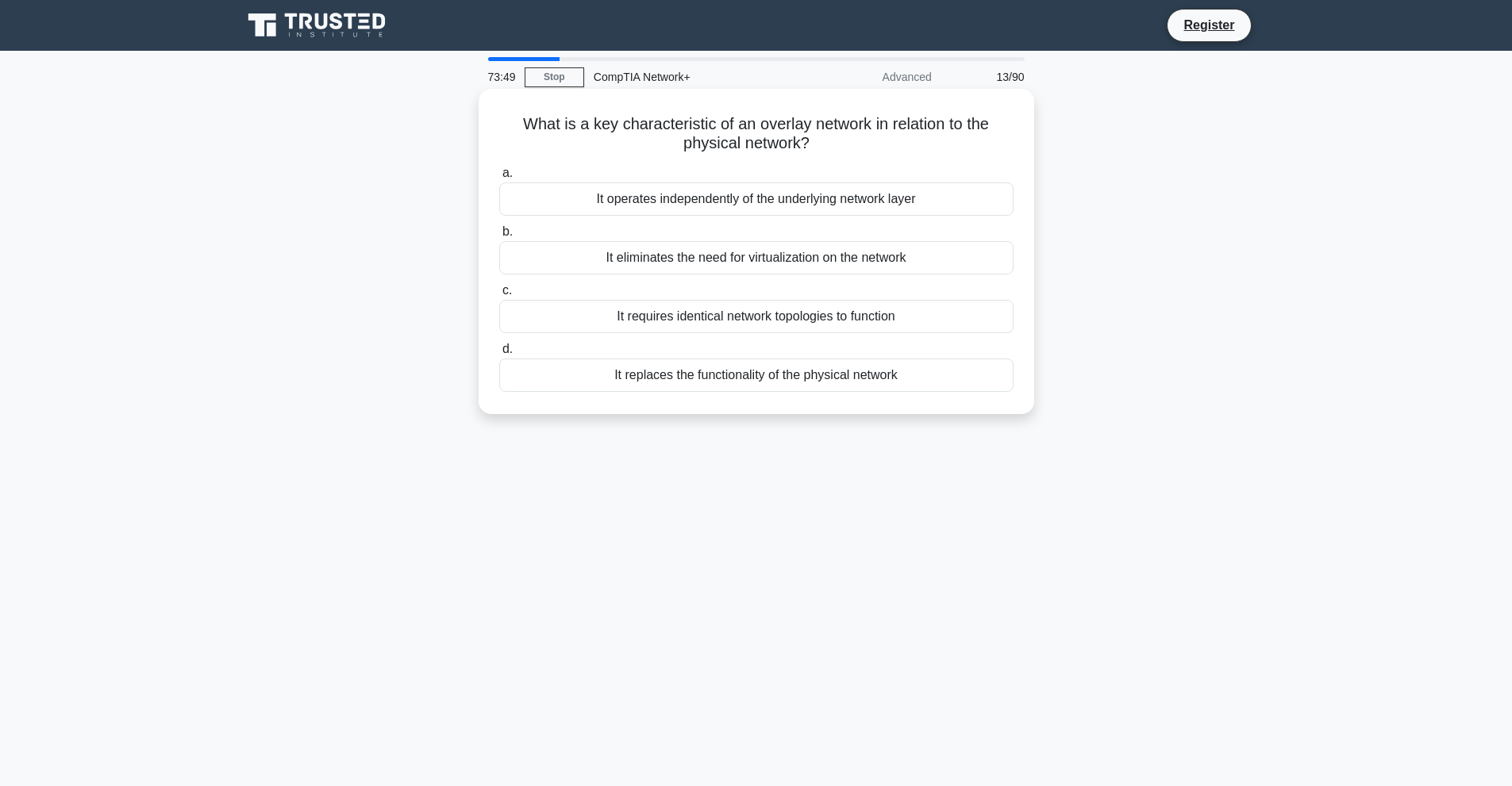
click at [734, 121] on h5 "What is a key characteristic of an overlay network in relation to the physical …" at bounding box center [756, 134] width 517 height 40
click at [734, 204] on div "It operates independently of the underlying network layer" at bounding box center [756, 199] width 515 height 33
click at [499, 179] on input "a. It operates independently of the underlying network layer" at bounding box center [499, 172] width 0 height 10
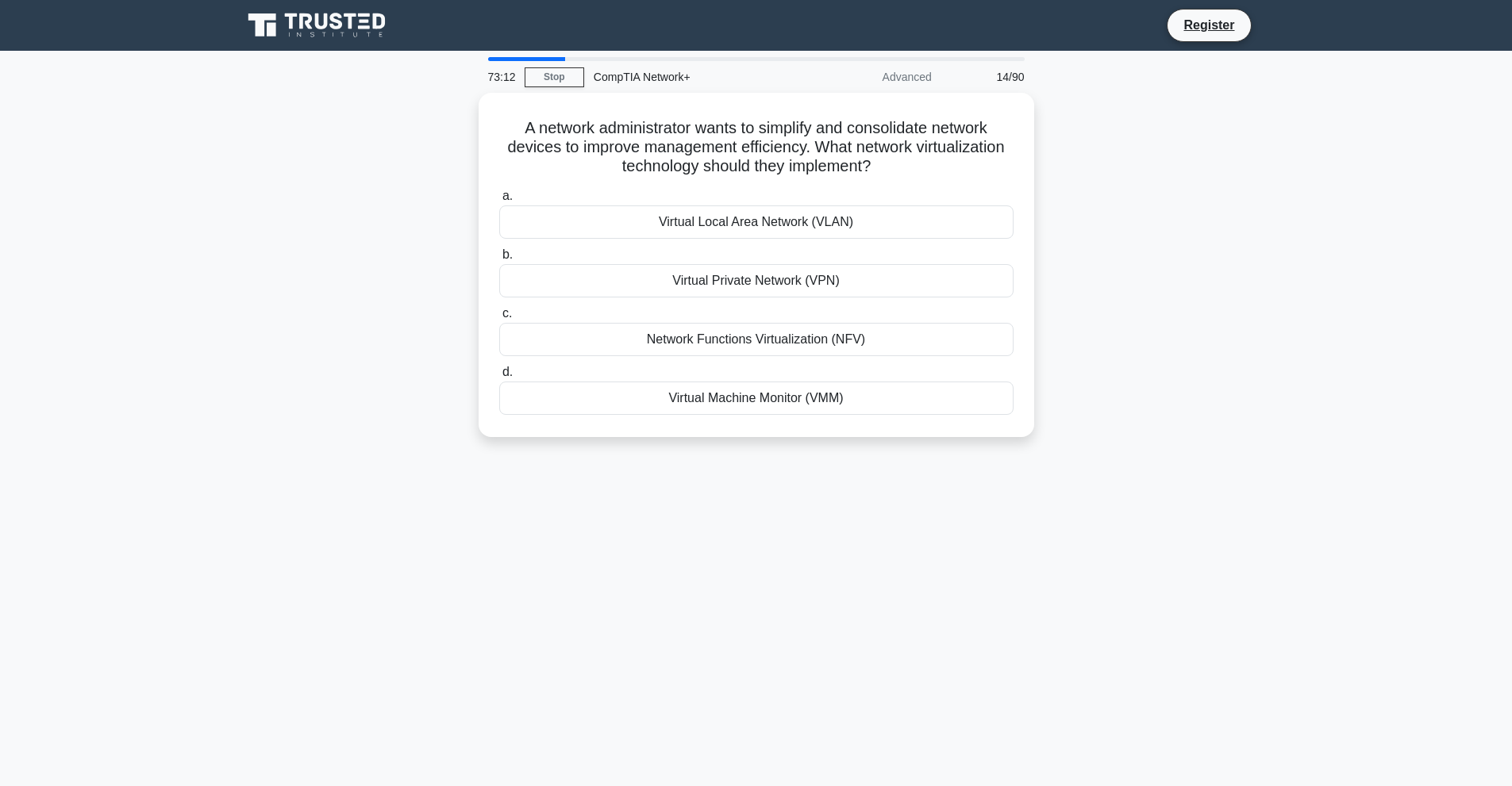
drag, startPoint x: 516, startPoint y: 119, endPoint x: 940, endPoint y: 481, distance: 557.5
click at [940, 481] on div "73:12 Stop CompTIA Network+ Advanced 14/90 A network administrator wants to sim…" at bounding box center [756, 453] width 1048 height 793
copy div "A network administrator wants to simplify and consolidate network devices to im…"
click at [754, 149] on h5 "A network administrator wants to simplify and consolidate network devices to im…" at bounding box center [756, 143] width 517 height 59
click at [784, 324] on div "Network Functions Virtualization (NFV)" at bounding box center [756, 336] width 515 height 33
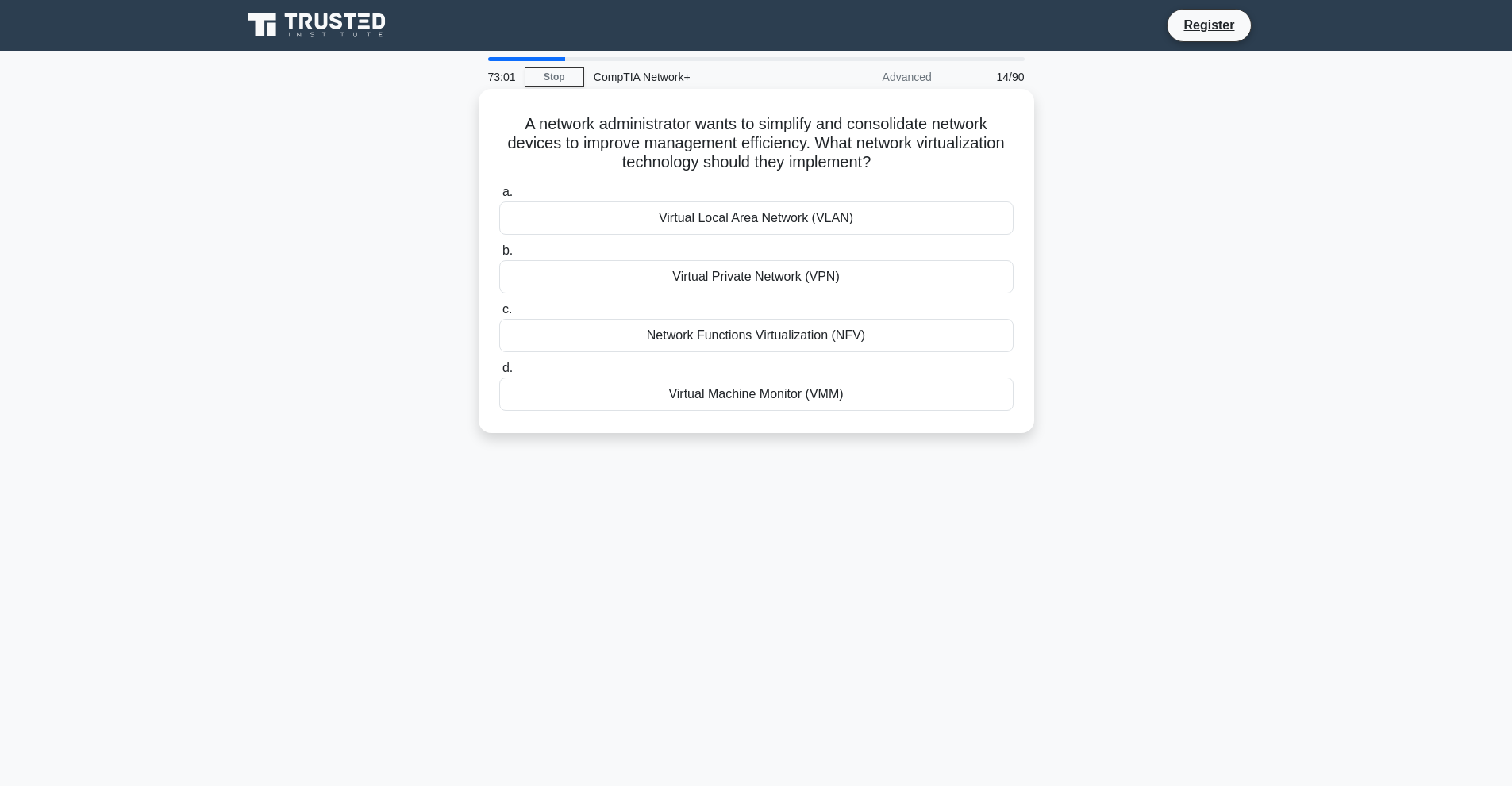
click at [499, 315] on input "c. Network Functions Virtualization (NFV)" at bounding box center [499, 310] width 0 height 10
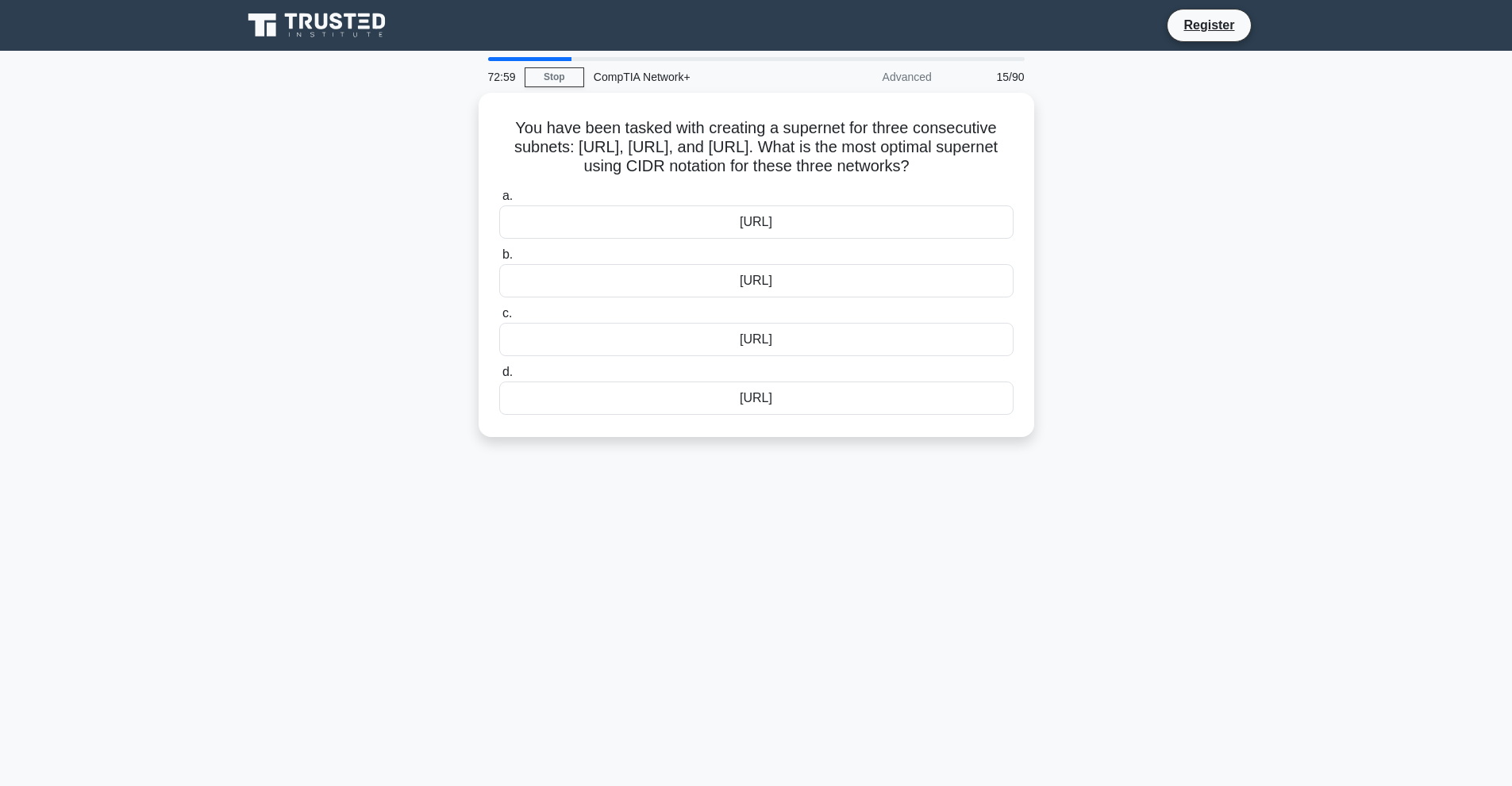
drag, startPoint x: 602, startPoint y: 167, endPoint x: 1038, endPoint y: 447, distance: 518.2
click at [1038, 447] on div "You have been tasked with creating a supernet for three consecutive subnets: 17…" at bounding box center [756, 274] width 1048 height 364
copy div "You have been tasked with creating a supernet for three consecutive subnets: 17…"
click at [469, 604] on div "72:12 Stop CompTIA Network+ Advanced 15/90 You have been tasked with creating a…" at bounding box center [756, 453] width 1048 height 793
click at [737, 150] on h5 "You have been tasked with creating a supernet for three consecutive subnets: 17…" at bounding box center [756, 143] width 517 height 59
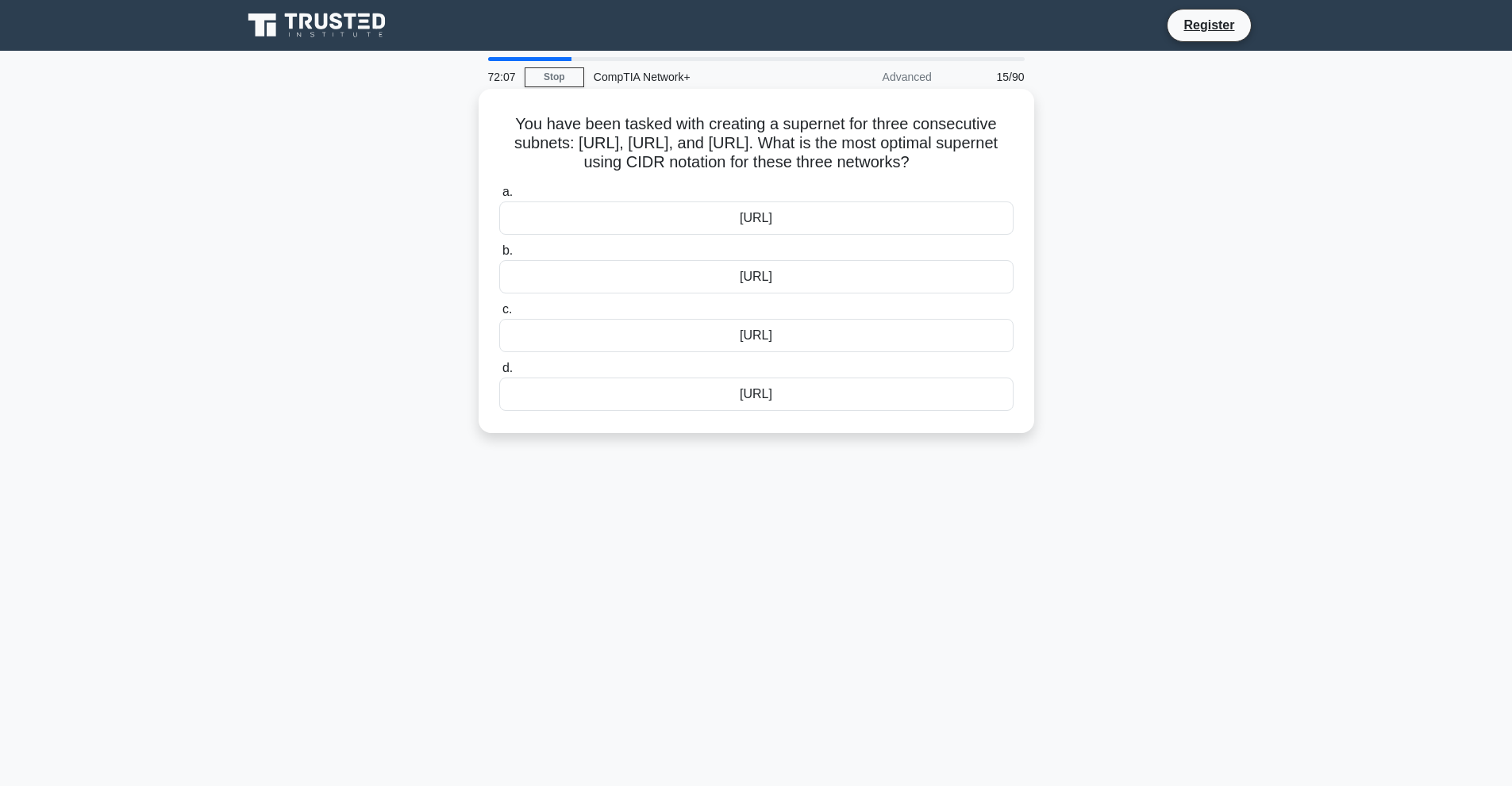
click at [759, 393] on div "172.16.0.0/14" at bounding box center [756, 394] width 515 height 33
click at [499, 374] on input "d. 172.16.0.0/14" at bounding box center [499, 368] width 0 height 10
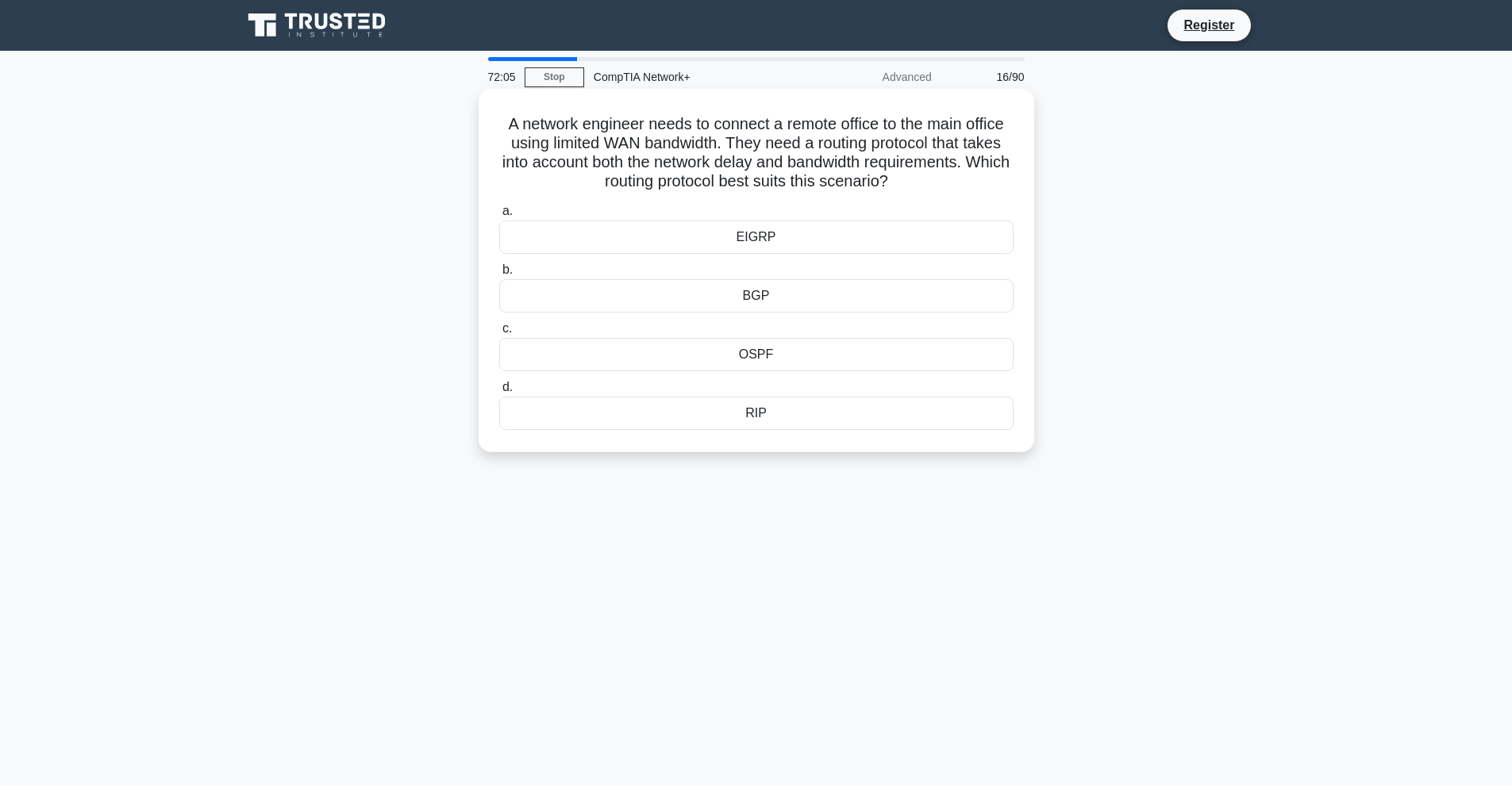
click at [506, 125] on h5 "A network engineer needs to connect a remote office to the main office using li…" at bounding box center [756, 153] width 517 height 78
click at [497, 123] on h5 "A network engineer needs to connect a remote office to the main office using li…" at bounding box center [756, 153] width 517 height 78
drag, startPoint x: 496, startPoint y: 123, endPoint x: 874, endPoint y: 513, distance: 543.1
click at [874, 513] on div "72:03 Stop CompTIA Network+ Advanced 16/90 A network engineer needs to connect …" at bounding box center [756, 453] width 1048 height 793
copy div "A network engineer needs to connect a remote office to the main office using li…"
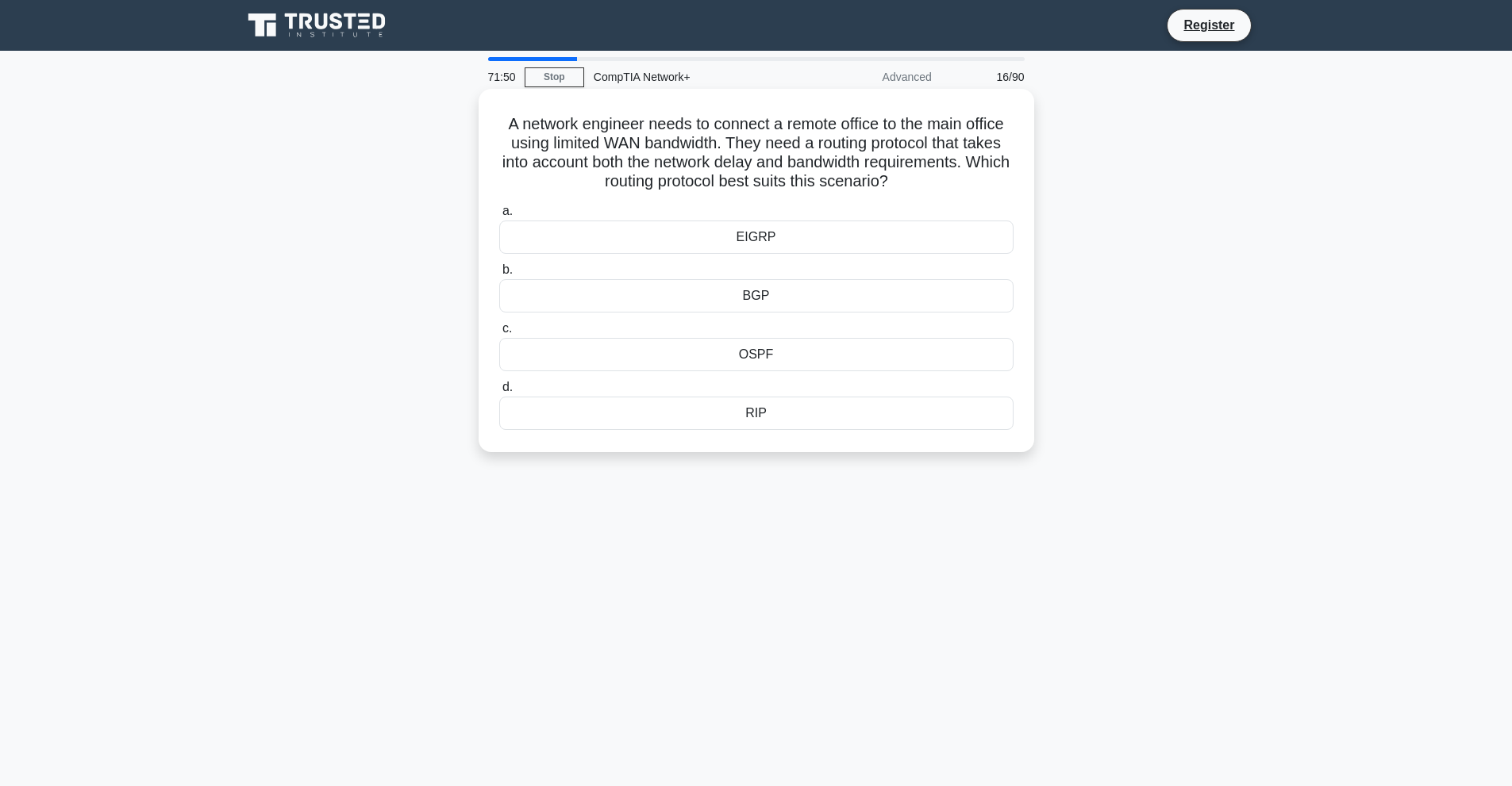
click at [689, 148] on h5 "A network engineer needs to connect a remote office to the main office using li…" at bounding box center [756, 153] width 517 height 78
click at [753, 236] on div "EIGRP" at bounding box center [756, 236] width 515 height 33
click at [499, 217] on input "a. EIGRP" at bounding box center [499, 211] width 0 height 10
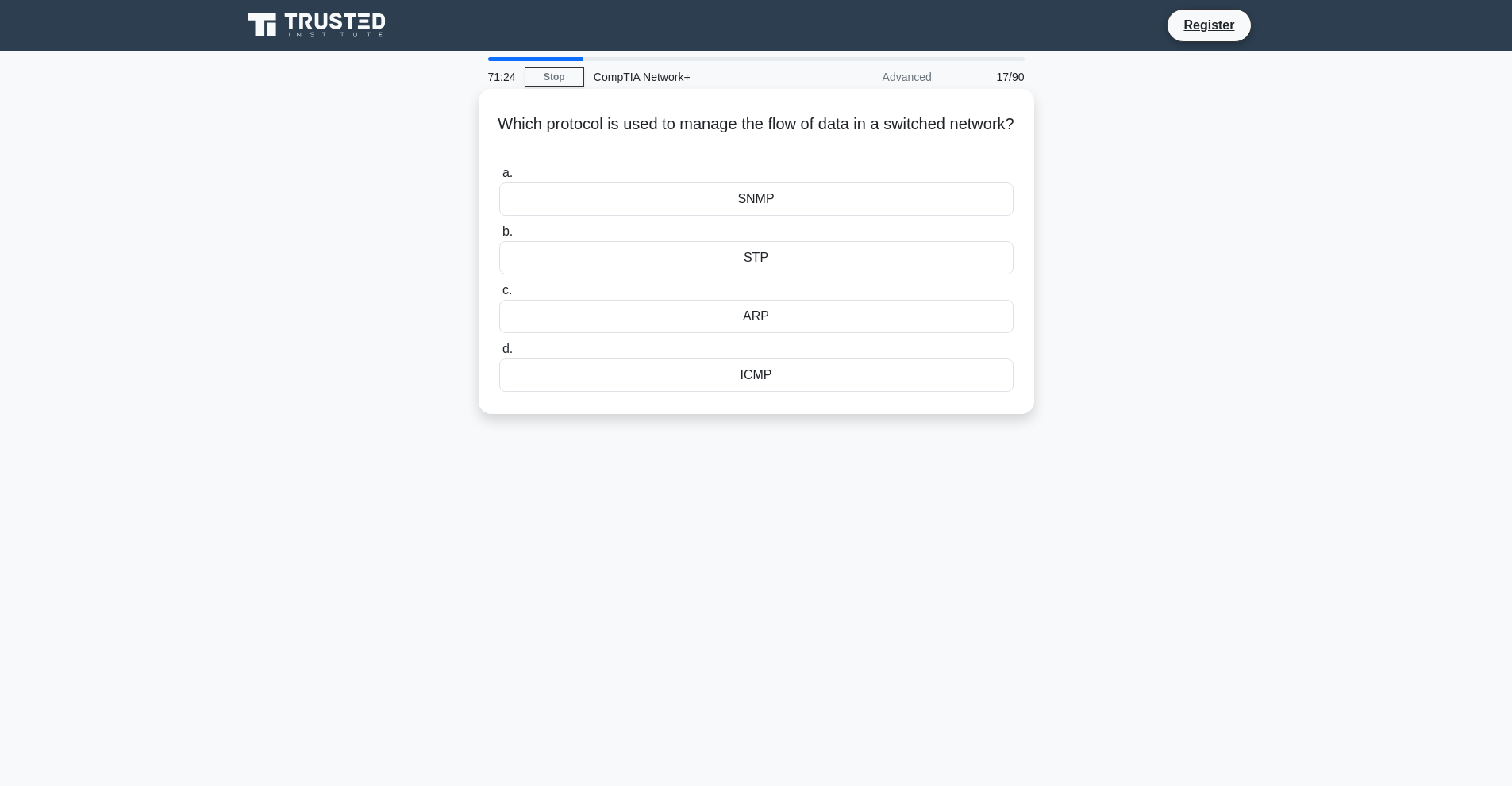
drag, startPoint x: 524, startPoint y: 113, endPoint x: 816, endPoint y: 380, distance: 395.7
click at [816, 380] on div "Which protocol is used to manage the flow of data in a switched network? .spinn…" at bounding box center [756, 252] width 543 height 312
copy div "Which protocol is used to manage the flow of data in a switched network? .spinn…"
click at [558, 456] on div "71:11 Stop CompTIA Network+ Advanced 17/90 Which protocol is used to manage the…" at bounding box center [756, 453] width 1048 height 793
click at [734, 254] on div "STP" at bounding box center [756, 257] width 515 height 33
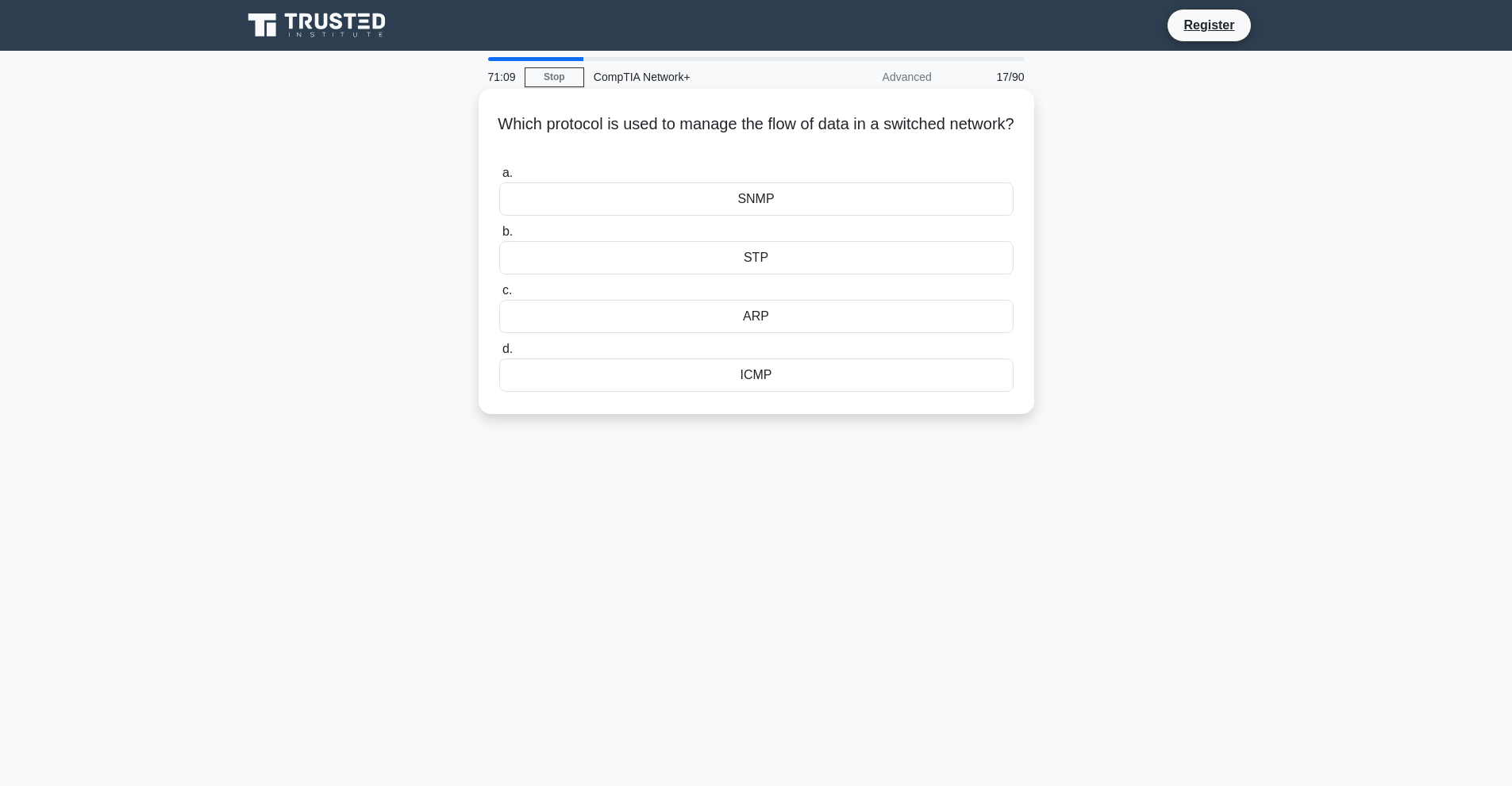
click at [499, 237] on input "b. STP" at bounding box center [499, 231] width 0 height 10
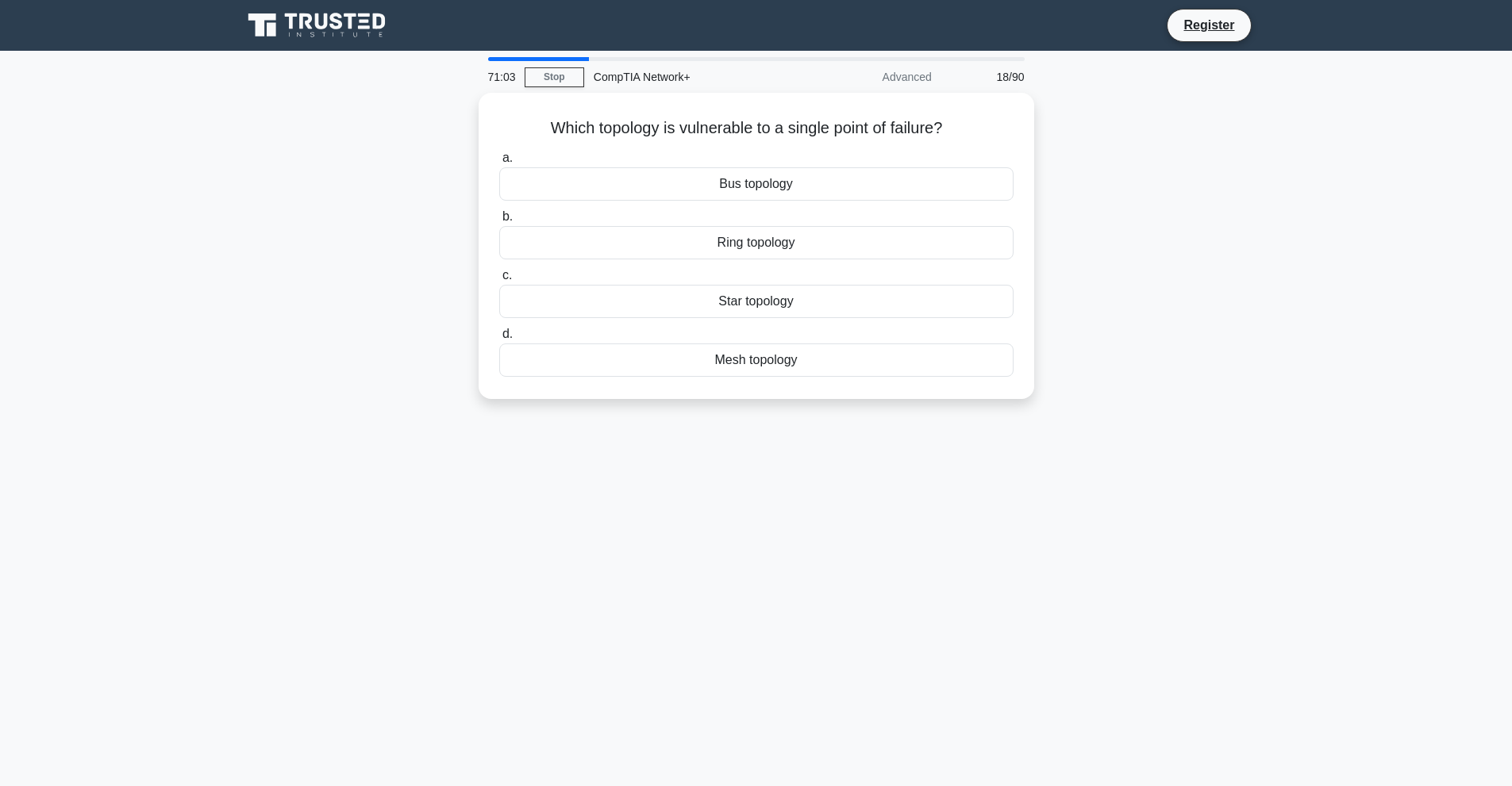
drag, startPoint x: 546, startPoint y: 122, endPoint x: 908, endPoint y: 398, distance: 455.2
click at [908, 398] on div "Which topology is vulnerable to a single point of failure? .spinner_0XTQ{transf…" at bounding box center [756, 255] width 1048 height 326
copy div "Which topology is vulnerable to a single point of failure? .spinner_0XTQ{transf…"
click at [664, 298] on div "Star topology" at bounding box center [756, 297] width 515 height 33
click at [499, 277] on input "c. Star topology" at bounding box center [499, 271] width 0 height 10
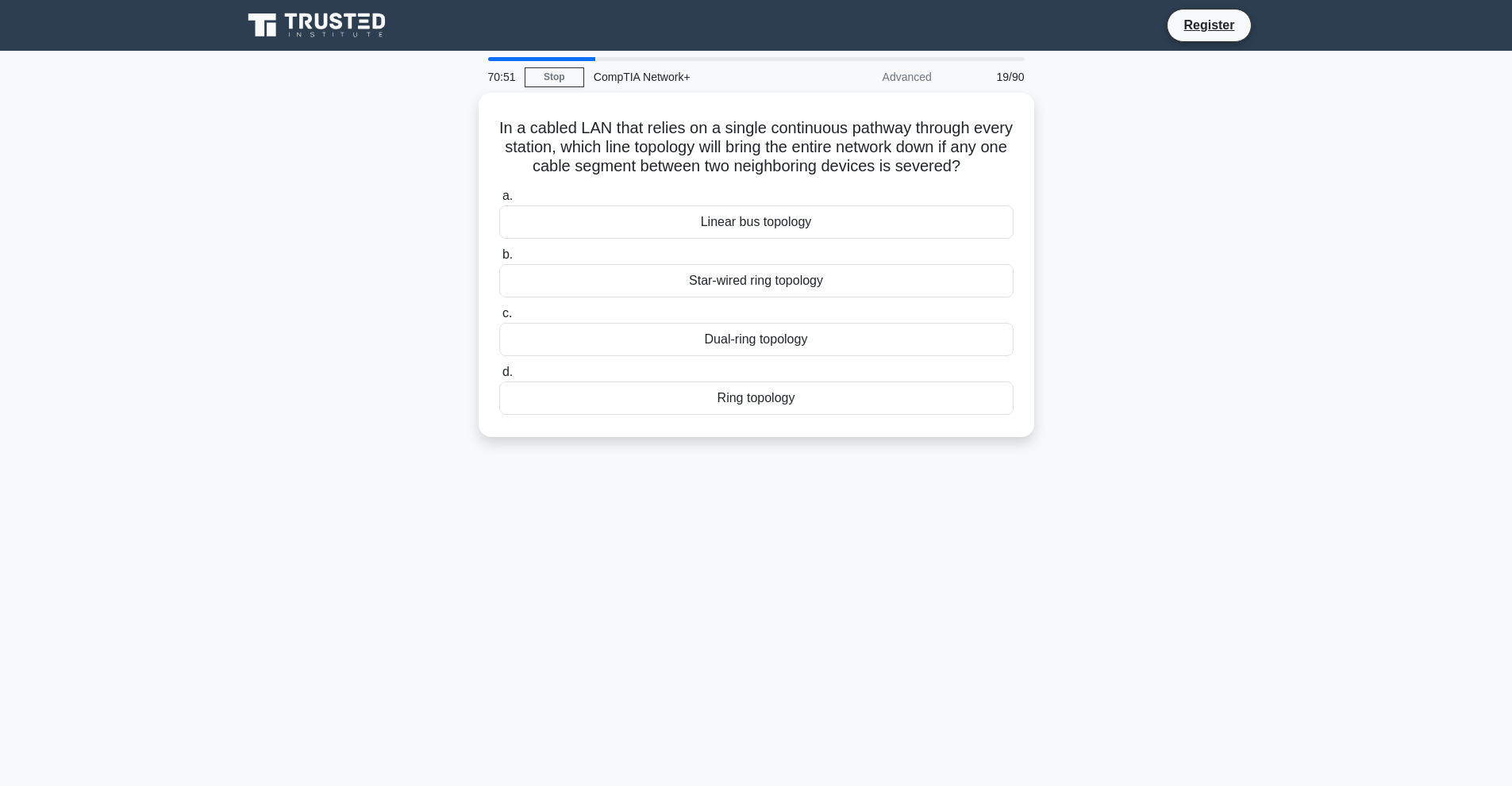
drag, startPoint x: 506, startPoint y: 120, endPoint x: 803, endPoint y: 467, distance: 456.7
click at [803, 457] on div "In a cabled LAN that relies on a single continuous pathway through every statio…" at bounding box center [756, 274] width 1048 height 364
copy div "In a cabled LAN that relies on a single continuous pathway through every statio…"
click at [809, 171] on h5 "In a cabled LAN that relies on a single continuous pathway through every statio…" at bounding box center [756, 143] width 517 height 59
click at [802, 235] on div "Linear bus topology" at bounding box center [756, 217] width 515 height 33
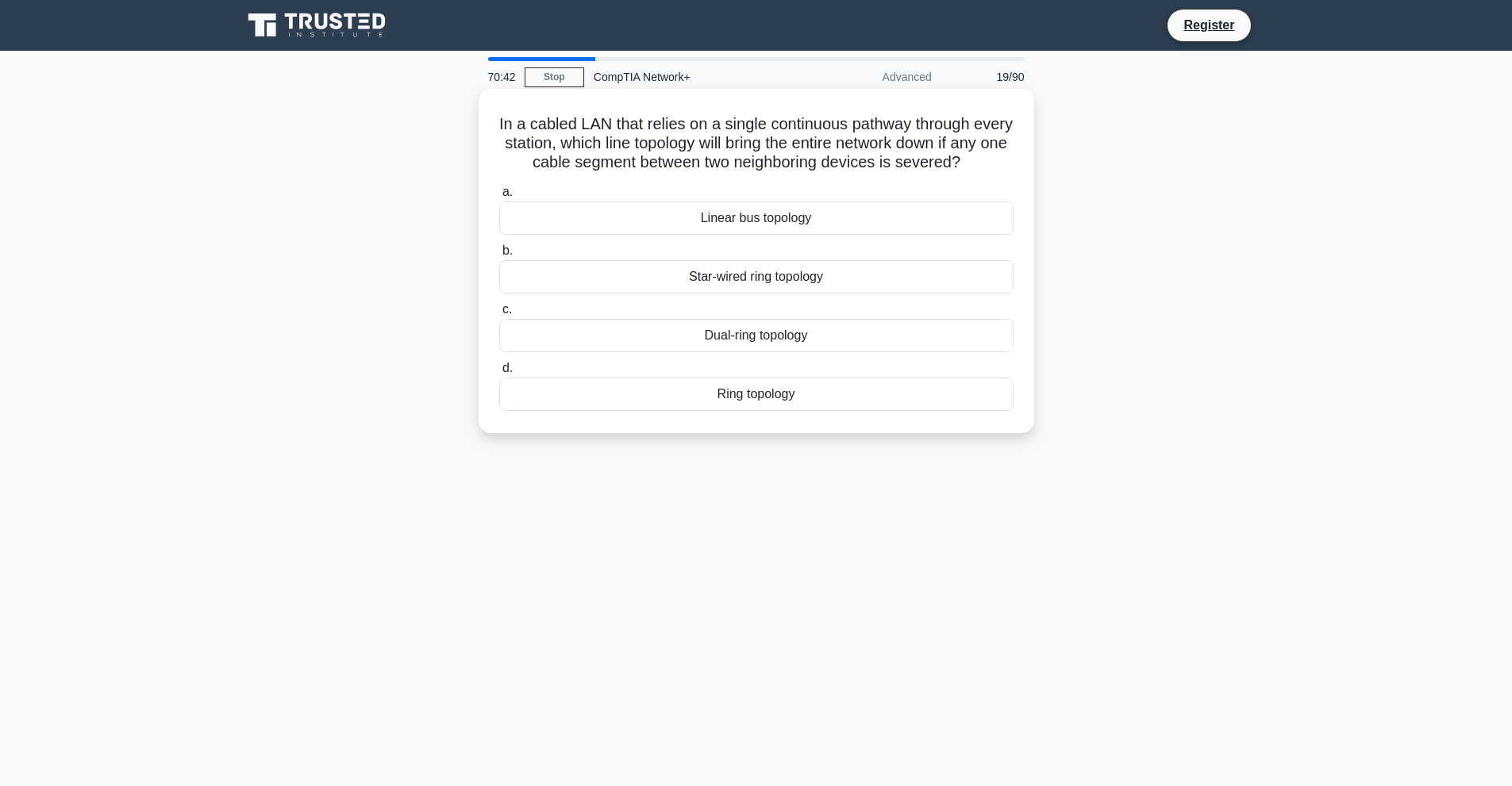
click at [499, 198] on input "a. Linear bus topology" at bounding box center [499, 192] width 0 height 10
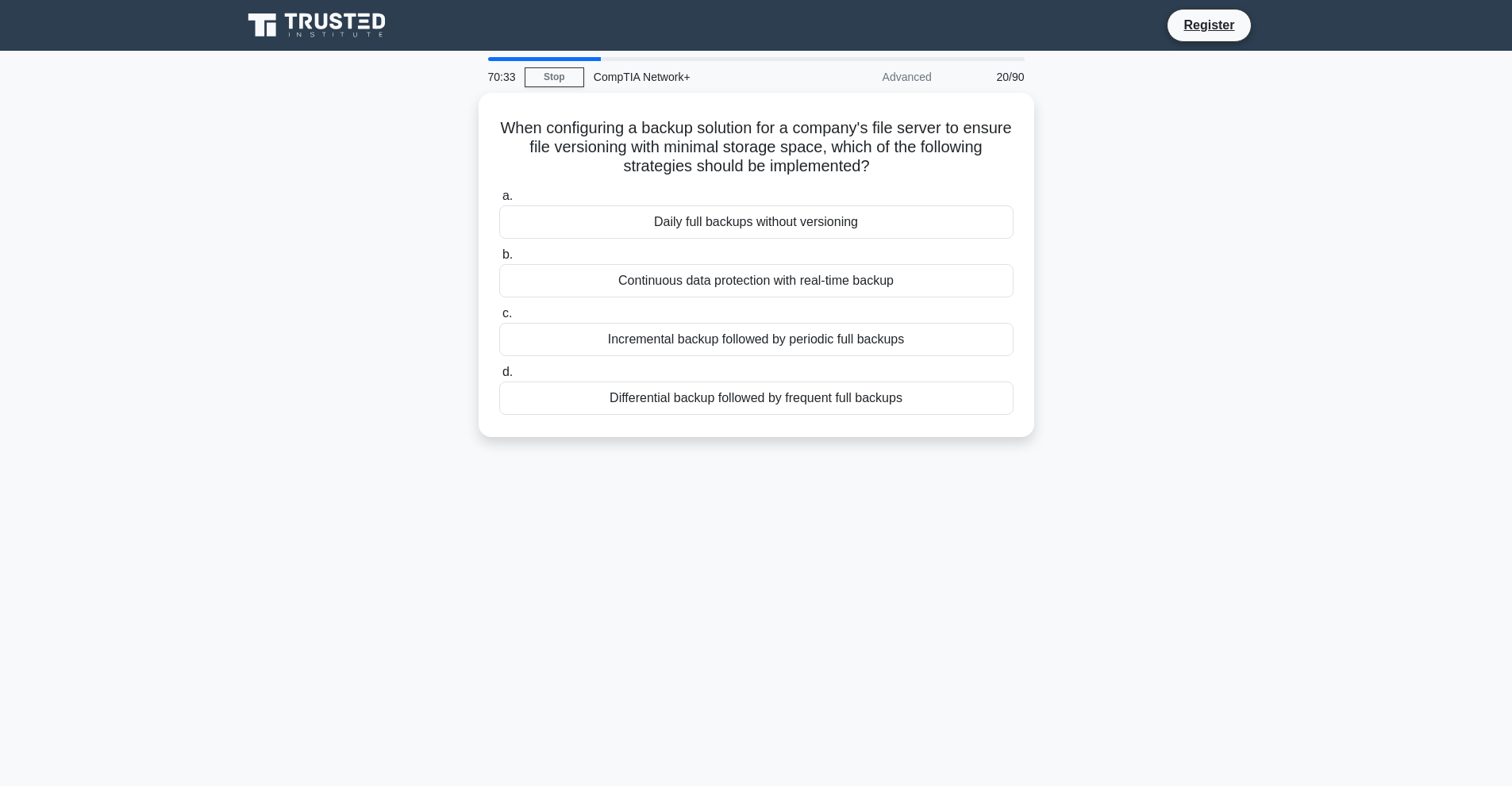
drag, startPoint x: 513, startPoint y: 123, endPoint x: 943, endPoint y: 464, distance: 548.8
click at [943, 464] on div "70:33 Stop CompTIA Network+ Advanced 20/90 When configuring a backup solution f…" at bounding box center [756, 453] width 1048 height 793
copy div "When configuring a backup solution for a company's file server to ensure file v…"
click at [667, 328] on div "Incremental backup followed by periodic full backups" at bounding box center [756, 336] width 515 height 33
click at [499, 315] on input "c. Incremental backup followed by periodic full backups" at bounding box center [499, 310] width 0 height 10
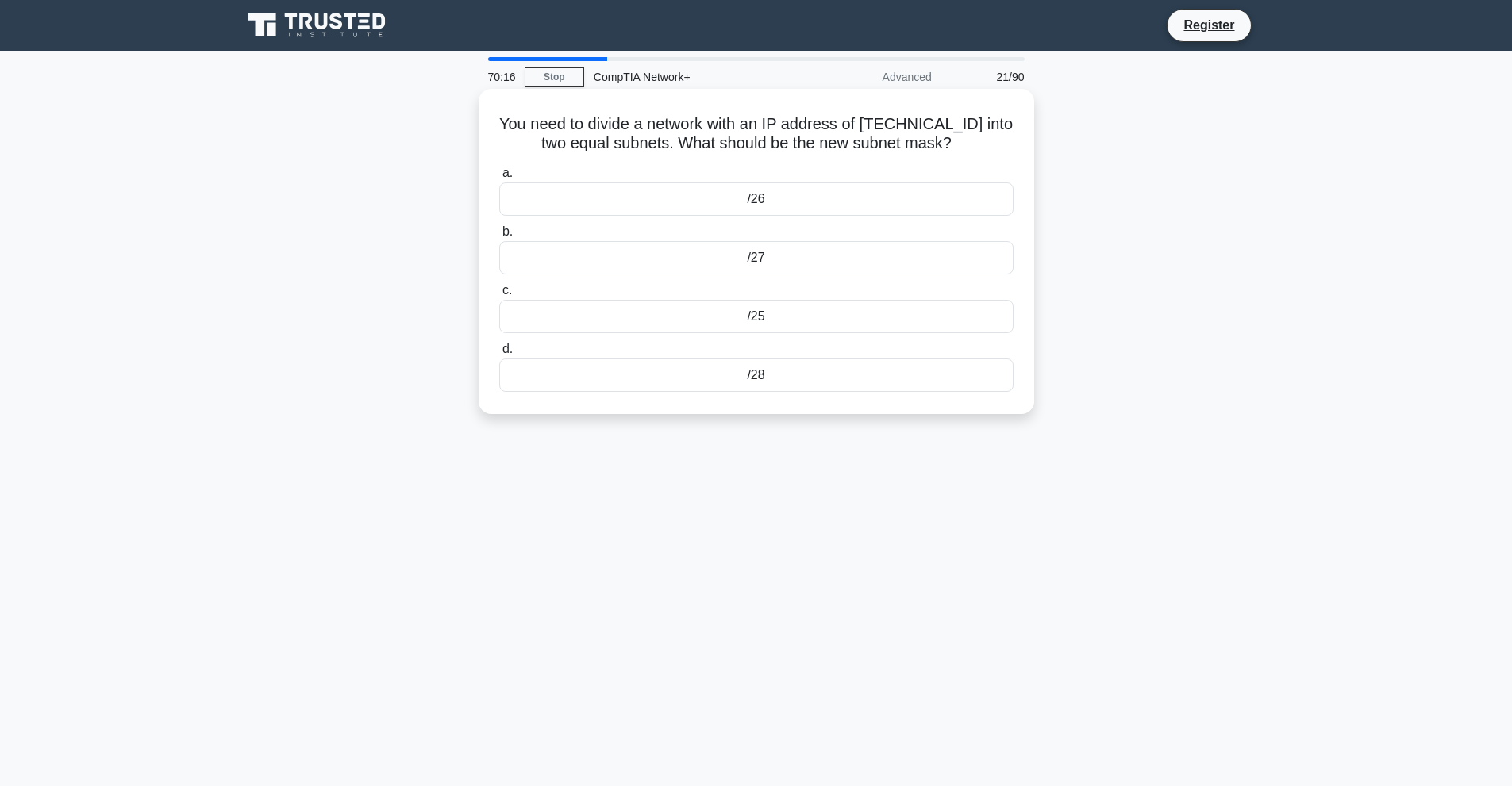
drag, startPoint x: 504, startPoint y: 120, endPoint x: 904, endPoint y: 418, distance: 498.8
click at [904, 418] on div "You need to divide a network with an IP address of 192.168.1.64/26 into two equ…" at bounding box center [756, 265] width 1048 height 345
click at [709, 267] on div "/27" at bounding box center [756, 257] width 515 height 33
click at [499, 237] on input "b. /27" at bounding box center [499, 231] width 0 height 10
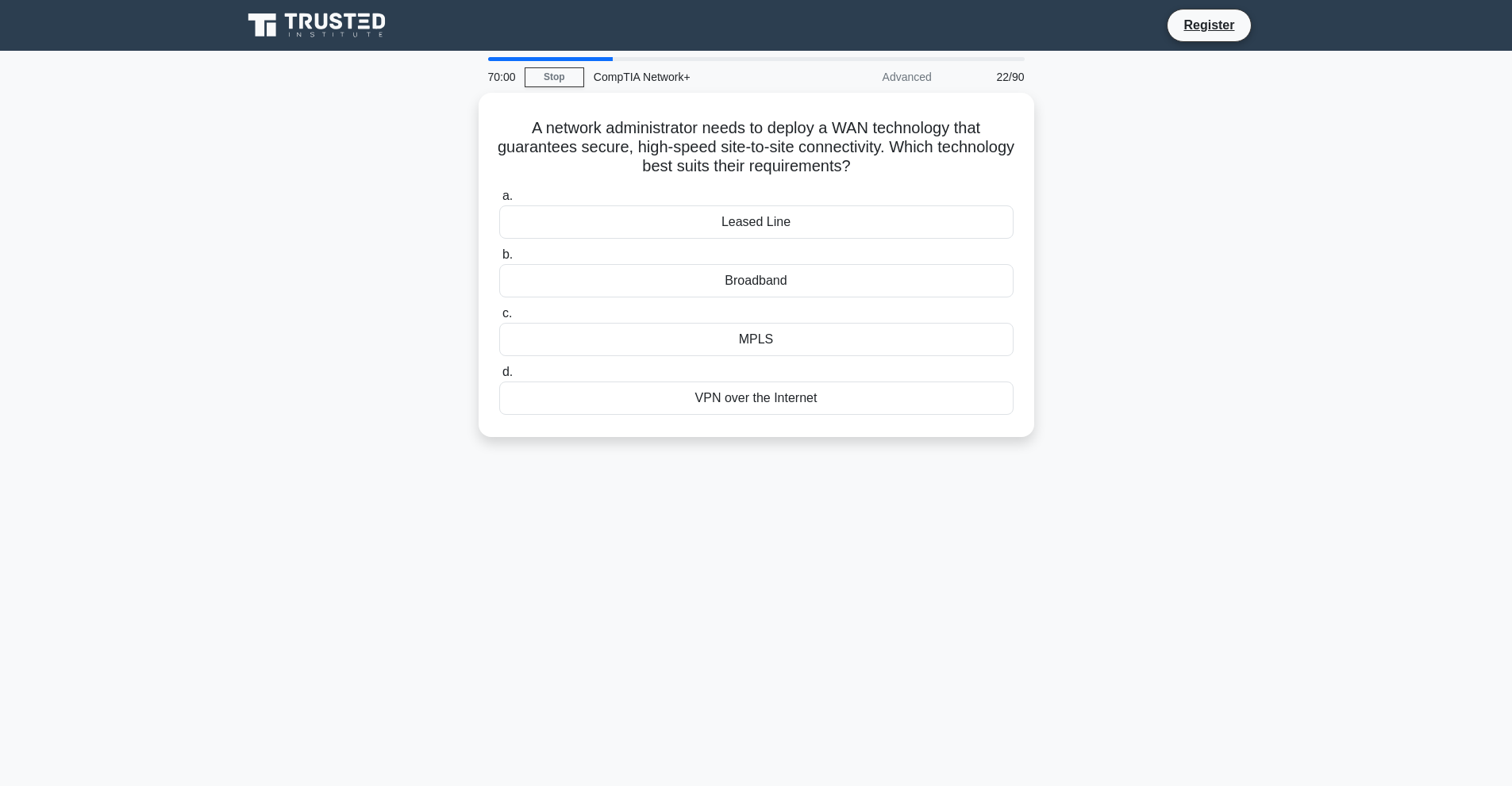
drag, startPoint x: 512, startPoint y: 124, endPoint x: 868, endPoint y: 445, distance: 479.4
click at [868, 445] on div "A network administrator needs to deploy a WAN technology that guarantees secure…" at bounding box center [756, 274] width 1048 height 364
click at [613, 491] on div "69:42 Stop CompTIA Network+ Advanced 22/90 A network administrator needs to dep…" at bounding box center [756, 453] width 1048 height 793
click at [765, 344] on div "MPLS" at bounding box center [756, 336] width 515 height 33
click at [499, 315] on input "c. MPLS" at bounding box center [499, 310] width 0 height 10
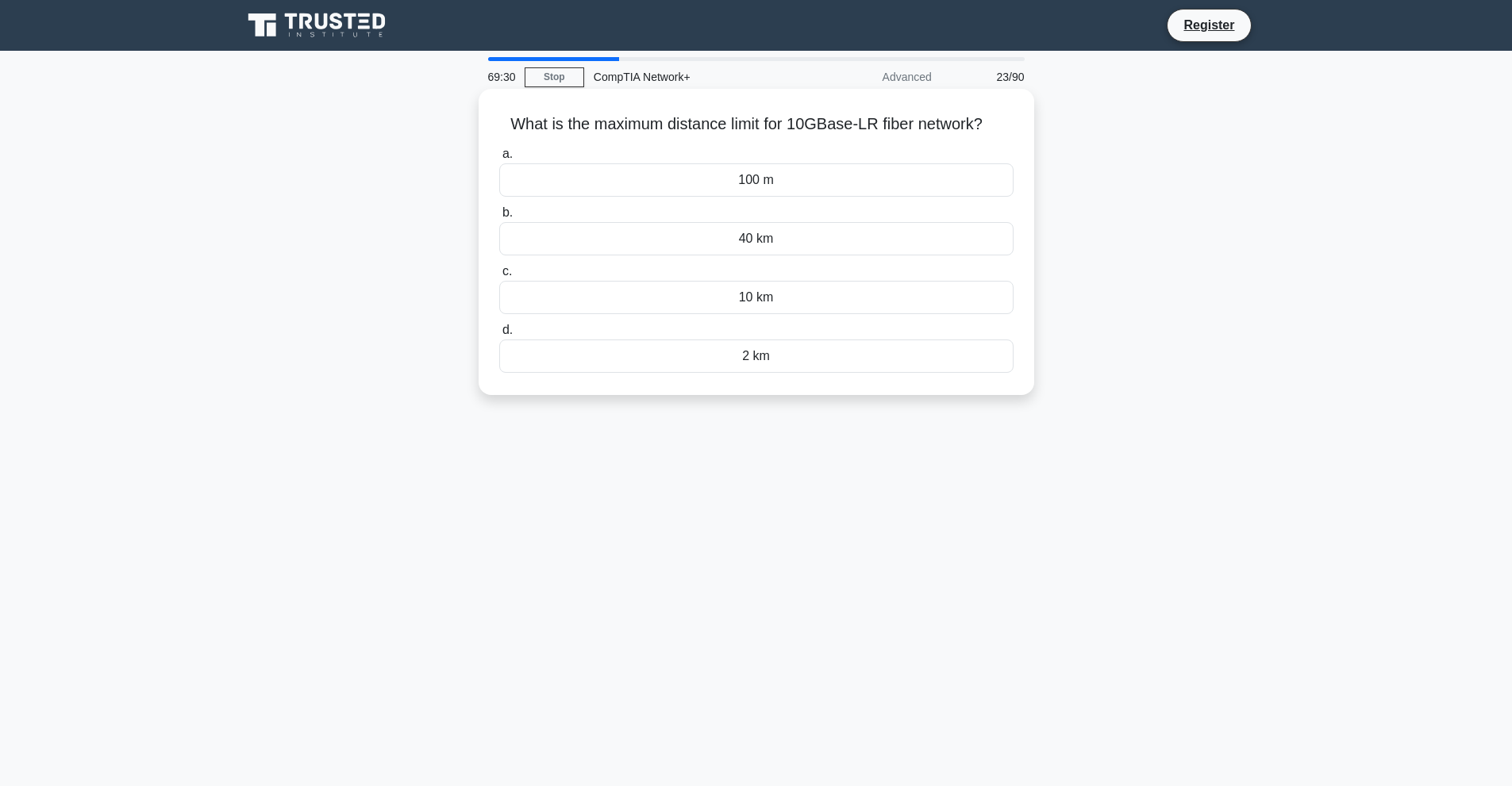
drag, startPoint x: 490, startPoint y: 121, endPoint x: 827, endPoint y: 371, distance: 419.6
click at [827, 371] on div "What is the maximum distance limit for 10GBase-LR fiber network? .spinner_0XTQ{…" at bounding box center [756, 242] width 543 height 293
click at [750, 312] on div "10 km" at bounding box center [756, 297] width 515 height 33
click at [499, 277] on input "c. 10 km" at bounding box center [499, 271] width 0 height 10
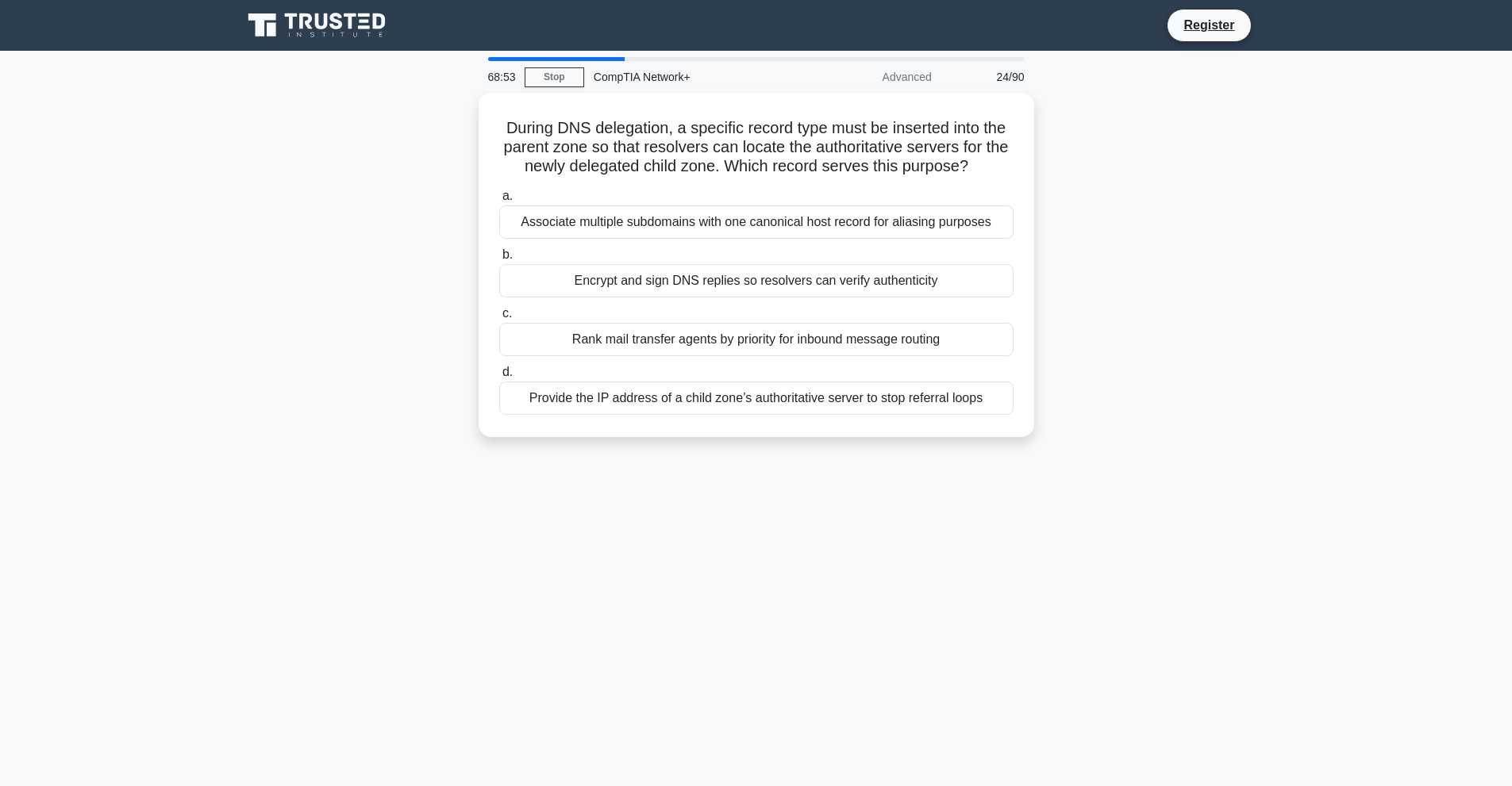
drag, startPoint x: 495, startPoint y: 125, endPoint x: 1014, endPoint y: 452, distance: 613.4
click at [1014, 452] on div "During DNS delegation, a specific record type must be inserted into the parent …" at bounding box center [756, 274] width 1048 height 364
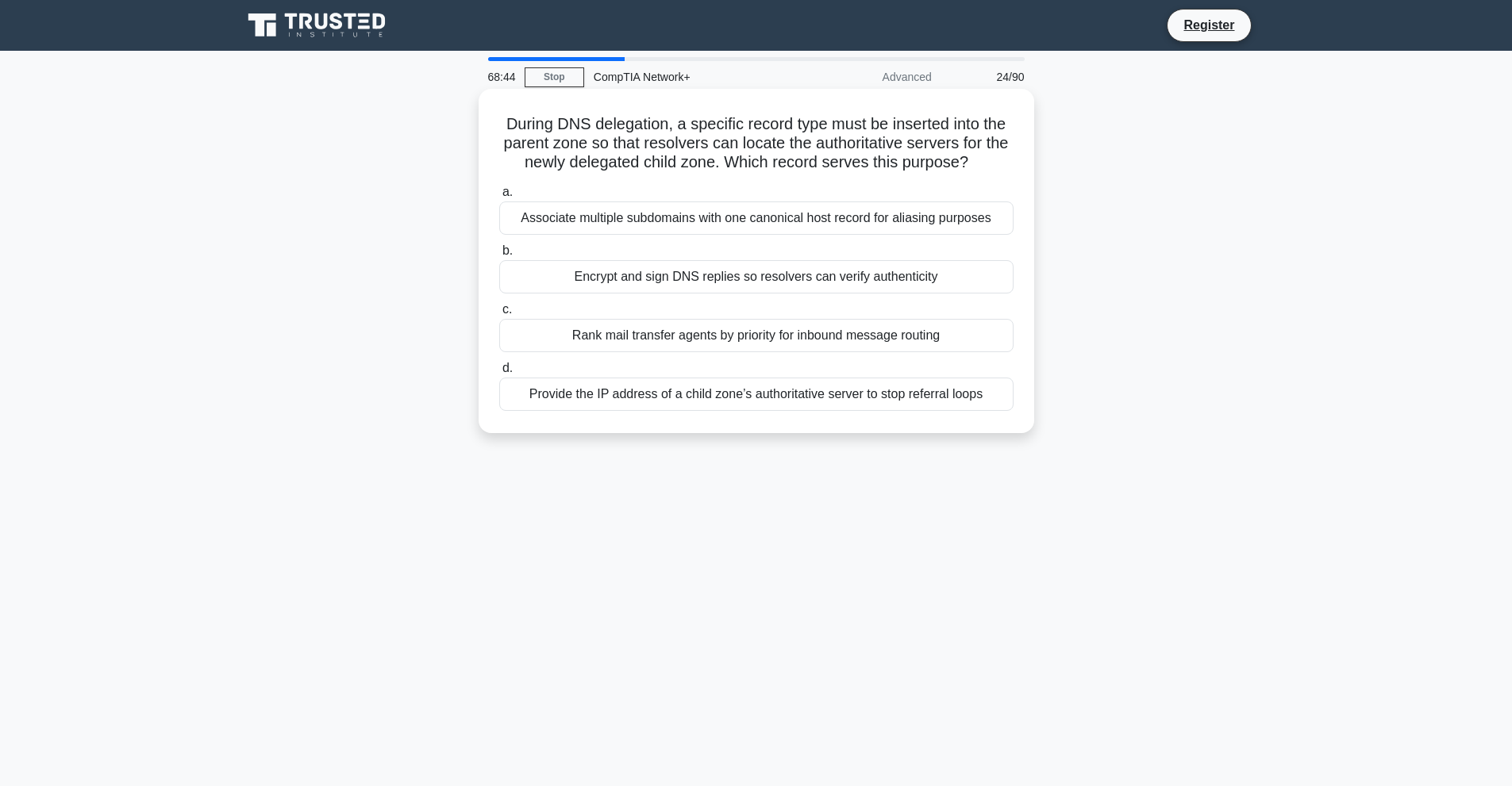
click at [619, 404] on div "Provide the IP address of a child zone’s authoritative server to stop referral …" at bounding box center [756, 394] width 515 height 33
click at [499, 374] on input "d. Provide the IP address of a child zone’s authoritative server to stop referr…" at bounding box center [499, 368] width 0 height 10
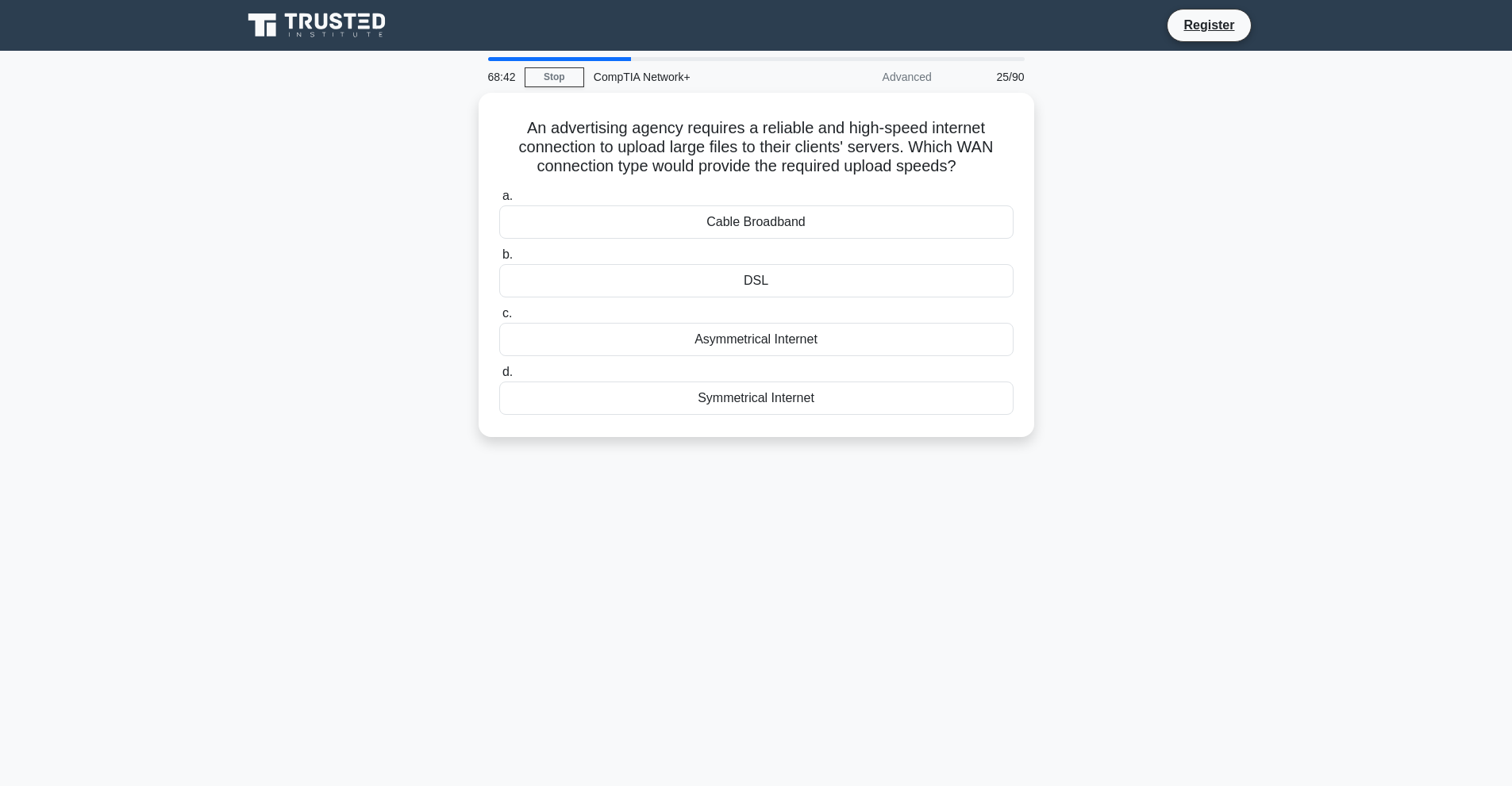
drag, startPoint x: 519, startPoint y: 124, endPoint x: 846, endPoint y: 463, distance: 471.0
click at [841, 463] on div "68:42 Stop CompTIA Network+ Advanced 25/90 An advertising agency requires a rel…" at bounding box center [756, 453] width 1048 height 793
click at [755, 392] on div "Symmetrical Internet" at bounding box center [756, 394] width 515 height 33
click at [499, 374] on input "d. Symmetrical Internet" at bounding box center [499, 368] width 0 height 10
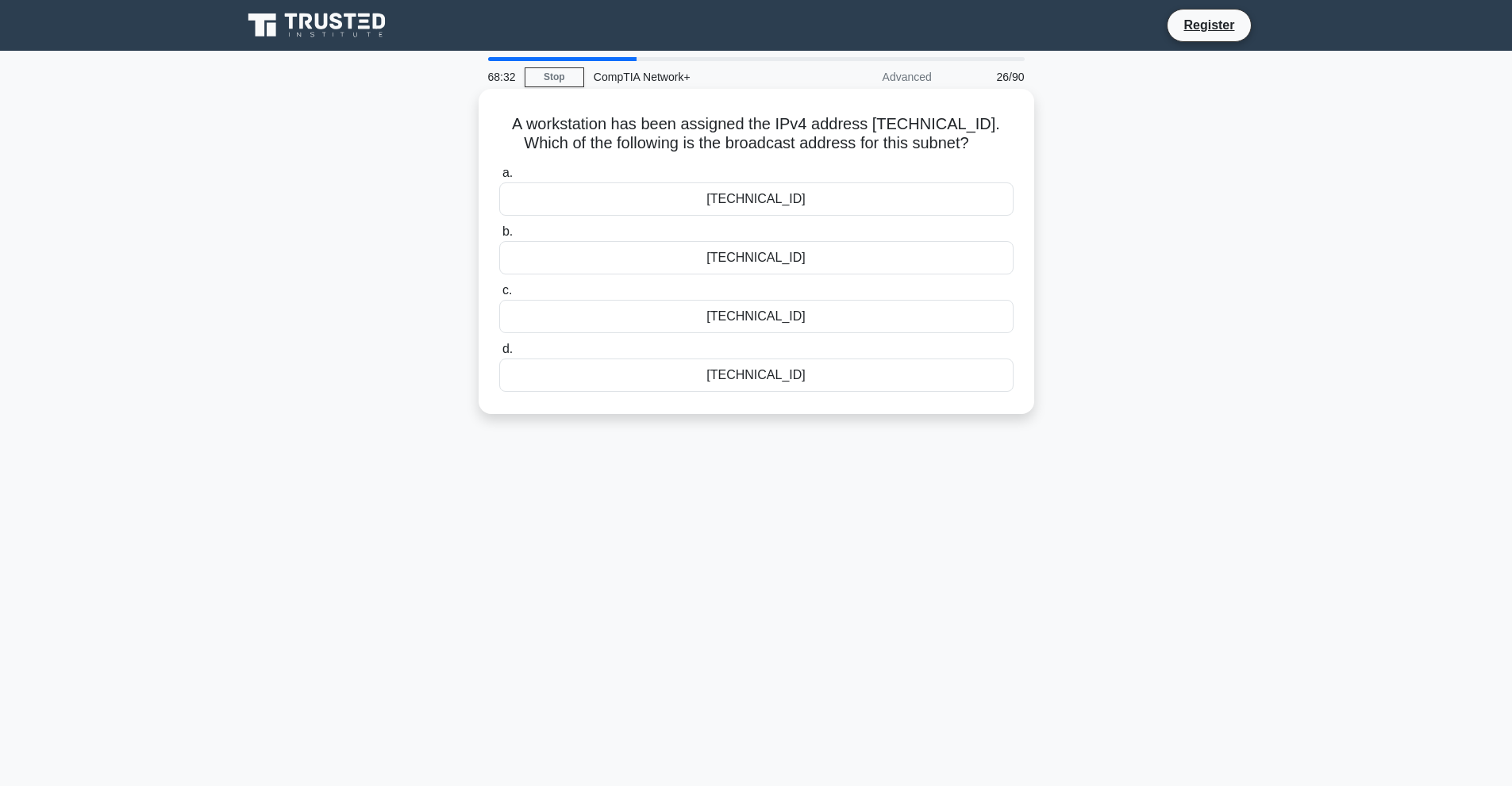
drag, startPoint x: 496, startPoint y: 120, endPoint x: 931, endPoint y: 399, distance: 516.8
click at [931, 399] on div "A workstation has been assigned the IPv4 address 192.168.12.201/27. Which of th…" at bounding box center [756, 252] width 543 height 312
click at [800, 383] on div "192.168.12.223" at bounding box center [756, 375] width 515 height 33
click at [499, 355] on input "d. 192.168.12.223" at bounding box center [499, 349] width 0 height 10
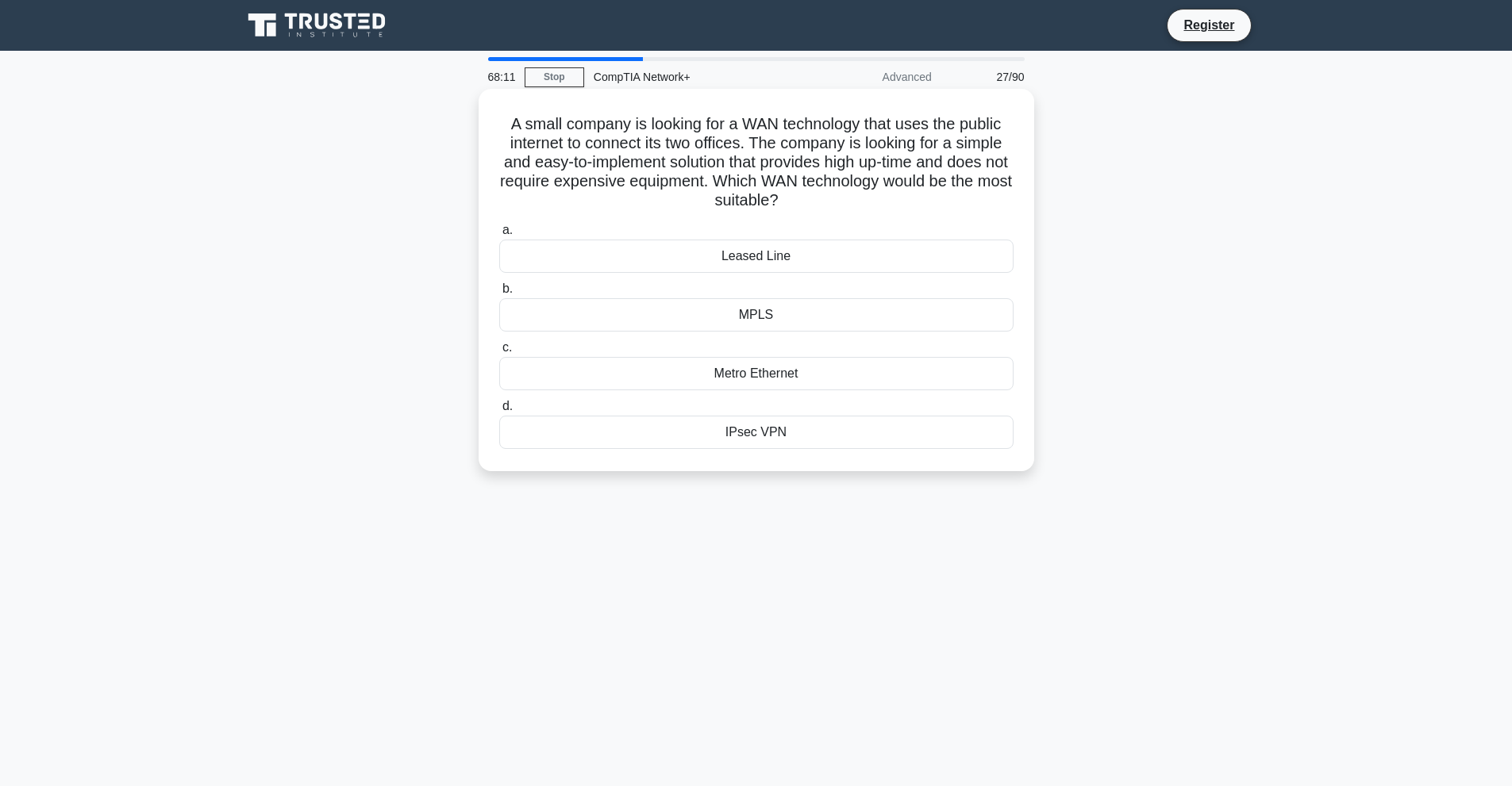
drag, startPoint x: 491, startPoint y: 124, endPoint x: 824, endPoint y: 444, distance: 461.8
click at [824, 444] on div "A small company is looking for a WAN technology that uses the public internet t…" at bounding box center [756, 281] width 543 height 370
click at [681, 432] on div "IPsec VPN" at bounding box center [756, 432] width 515 height 33
click at [499, 411] on input "d. IPsec VPN" at bounding box center [499, 406] width 0 height 10
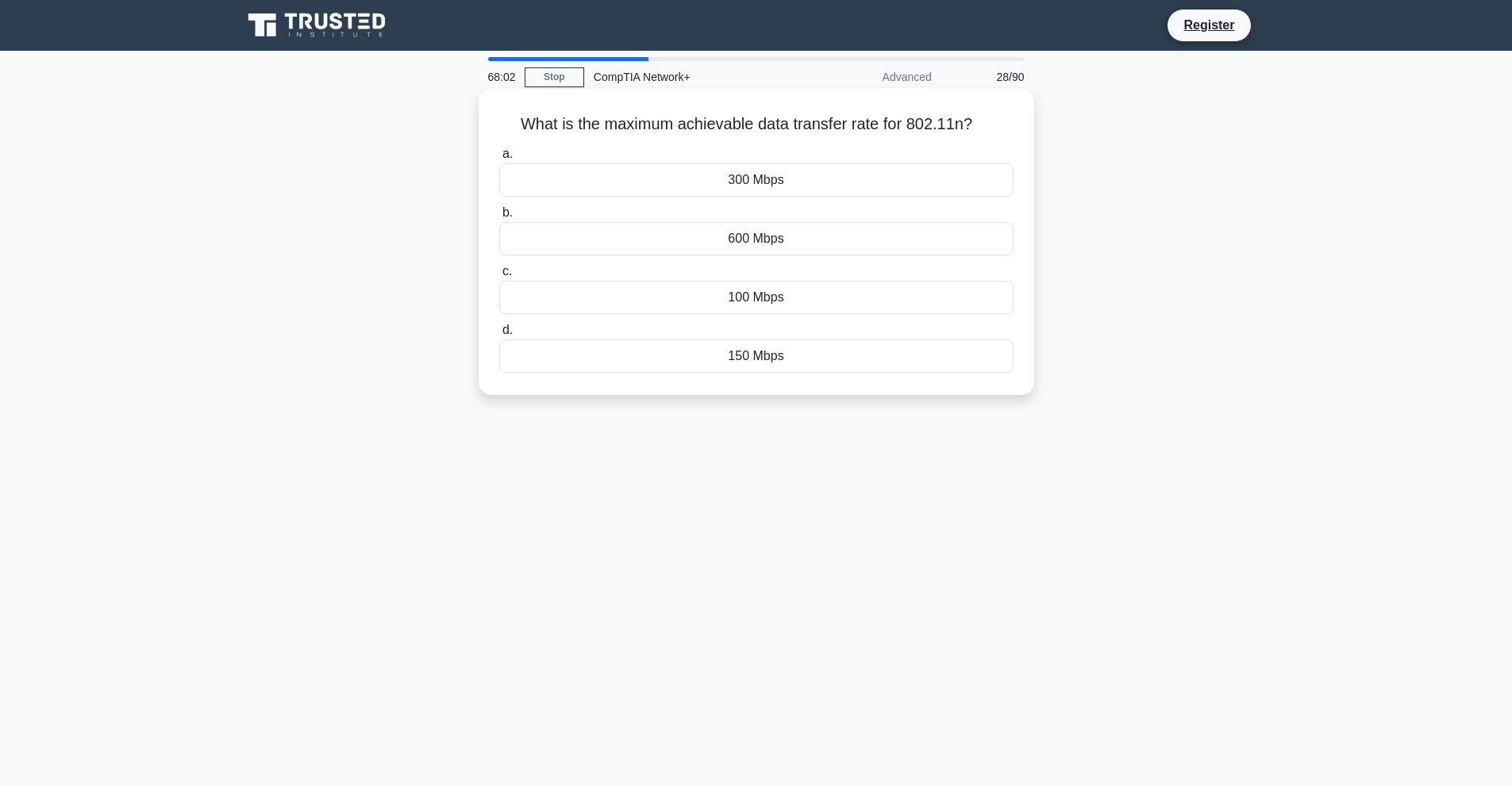
drag, startPoint x: 526, startPoint y: 110, endPoint x: 889, endPoint y: 366, distance: 444.2
click at [889, 366] on div "What is the maximum achievable data transfer rate for 802.11n? .spinner_0XTQ{tr…" at bounding box center [756, 242] width 543 height 293
click at [737, 234] on div "600 Mbps" at bounding box center [756, 238] width 515 height 33
click at [499, 218] on input "b. 600 Mbps" at bounding box center [499, 212] width 0 height 10
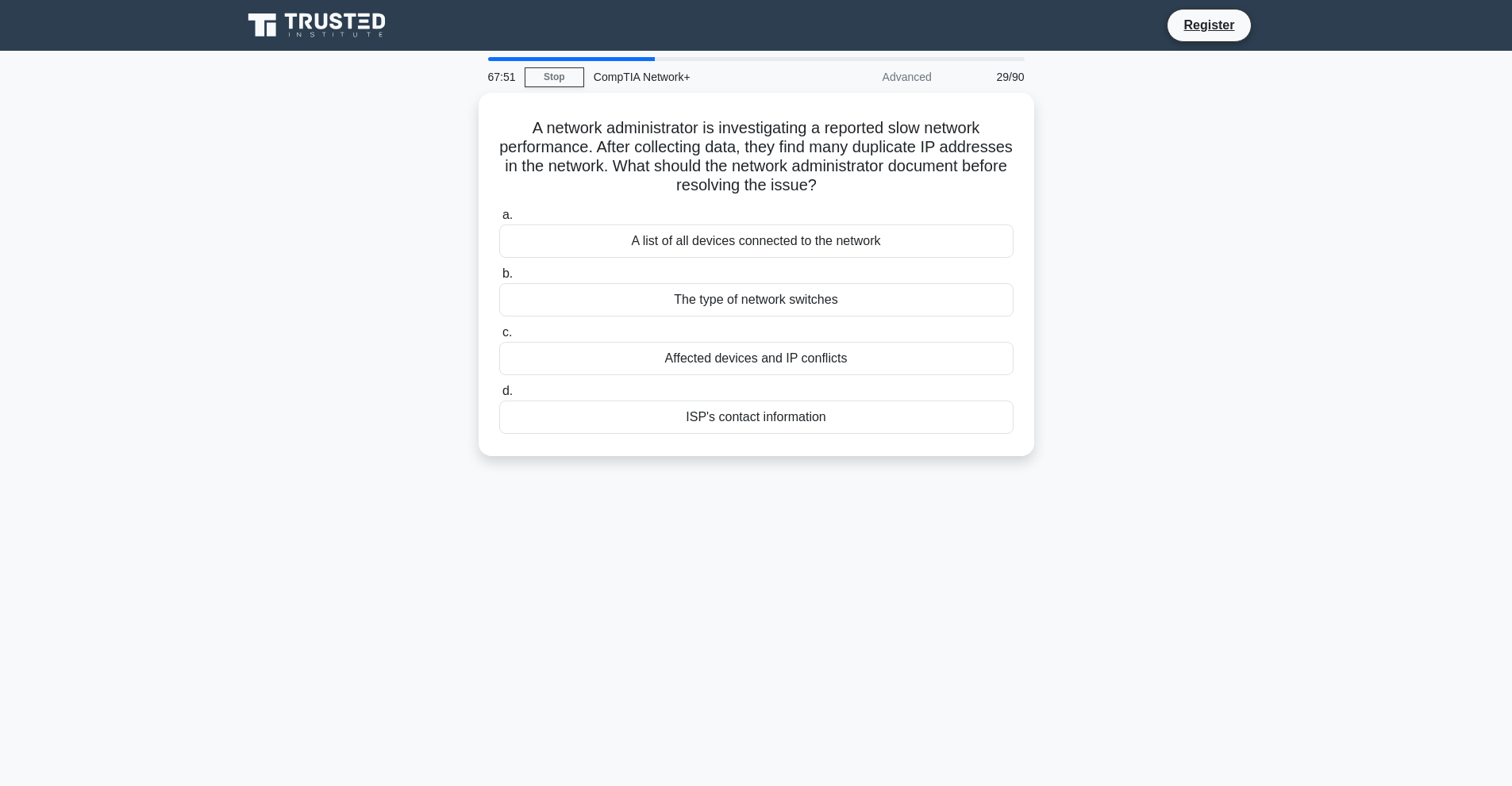
drag, startPoint x: 508, startPoint y: 113, endPoint x: 1302, endPoint y: 698, distance: 986.2
click at [1302, 698] on main "67:51 Stop CompTIA Network+ Advanced 29/90 A network administrator is investiga…" at bounding box center [756, 453] width 1512 height 806
click at [725, 367] on div "Affected devices and IP conflicts" at bounding box center [756, 355] width 515 height 33
click at [499, 334] on input "c. Affected devices and IP conflicts" at bounding box center [499, 328] width 0 height 10
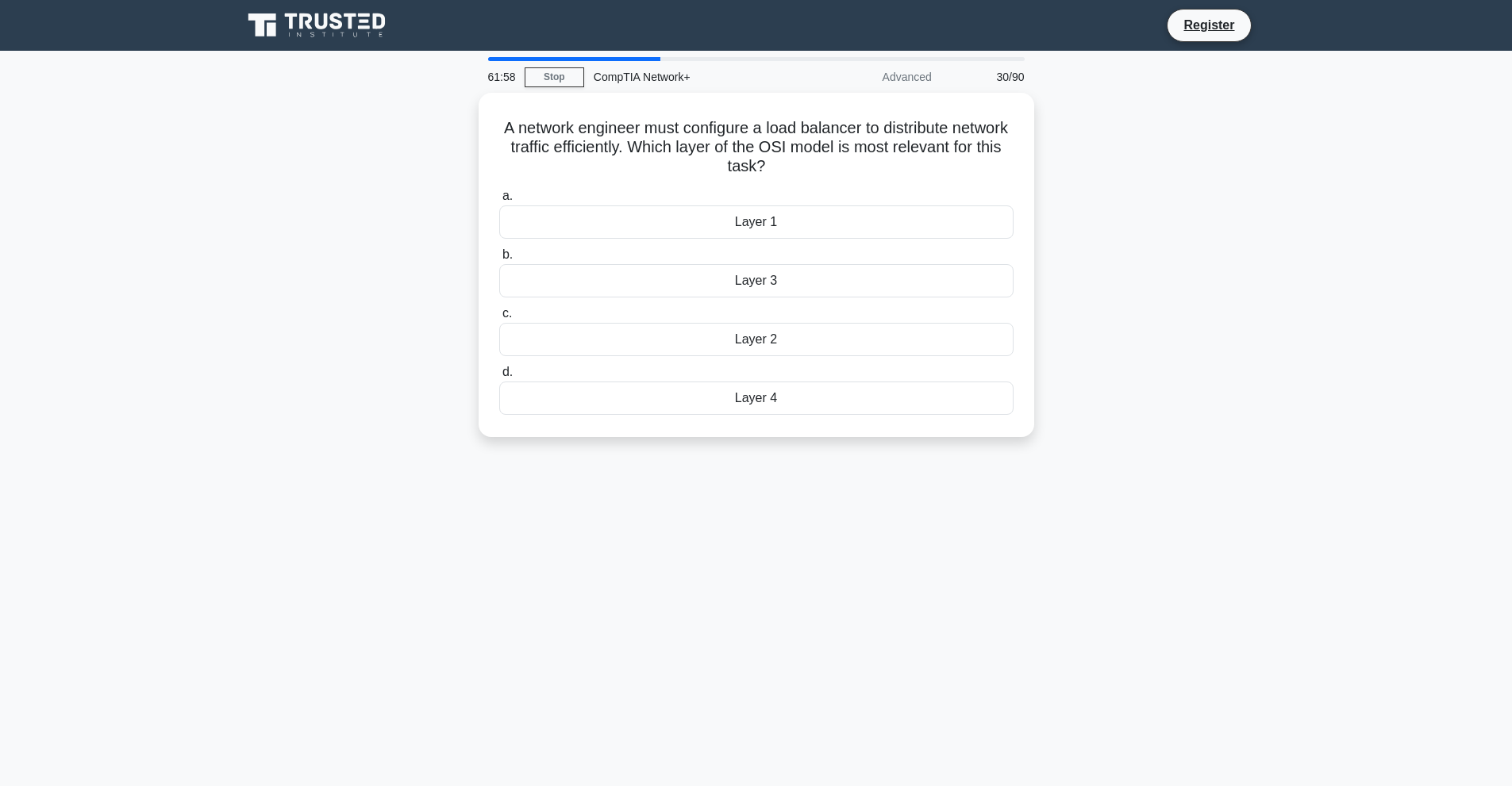
drag, startPoint x: 524, startPoint y: 116, endPoint x: 898, endPoint y: 451, distance: 502.1
click at [898, 451] on div "A network engineer must configure a load balancer to distribute network traffic…" at bounding box center [756, 274] width 1048 height 364
click at [762, 440] on div "A network engineer must configure a load balancer to distribute network traffic…" at bounding box center [756, 274] width 1048 height 364
click at [786, 390] on div "Layer 4" at bounding box center [756, 394] width 515 height 33
click at [499, 374] on input "d. Layer 4" at bounding box center [499, 368] width 0 height 10
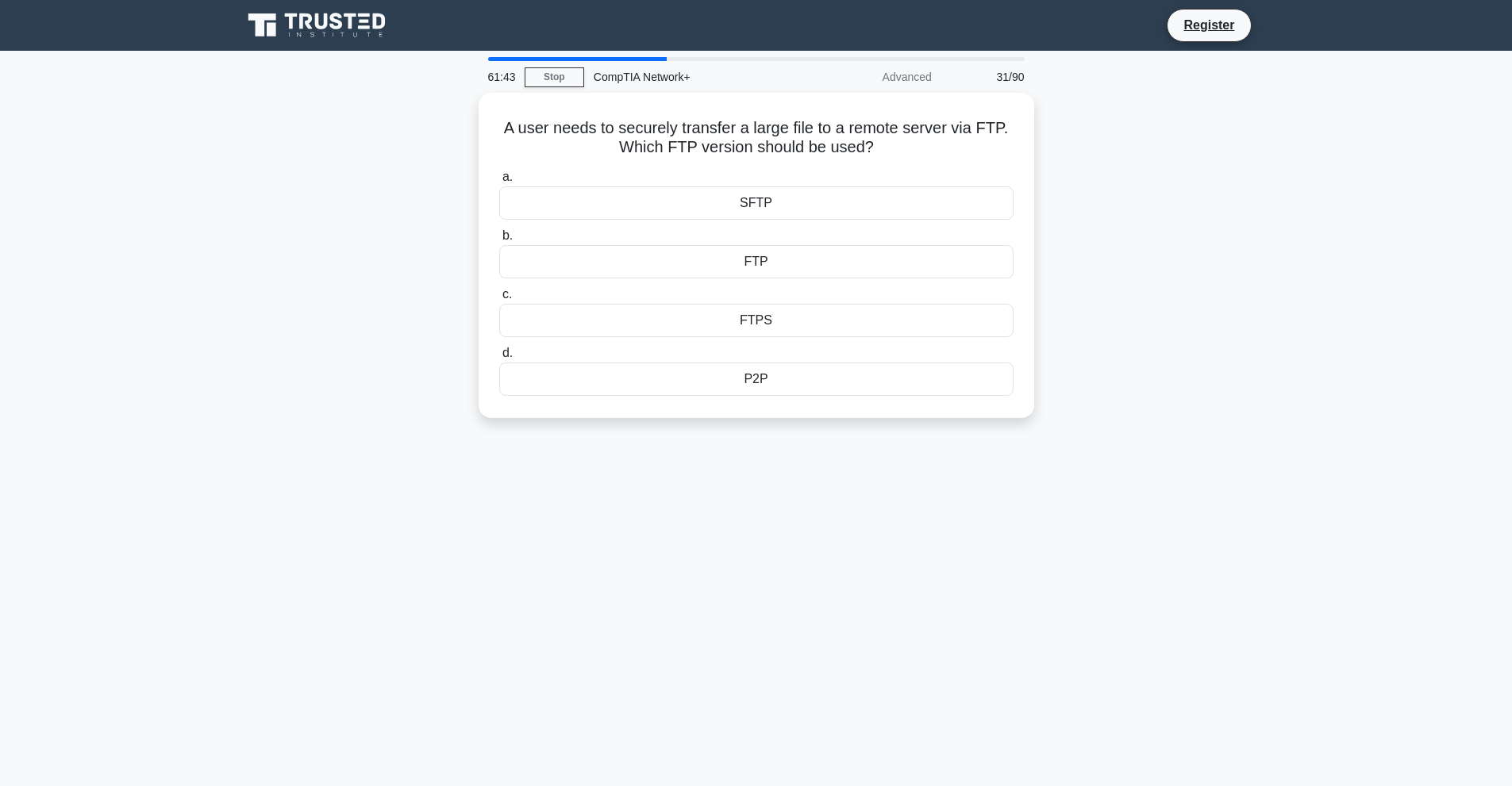
drag, startPoint x: 496, startPoint y: 115, endPoint x: 1068, endPoint y: 621, distance: 763.7
click at [1068, 621] on div "61:43 Stop CompTIA Network+ Advanced 31/90 A user needs to securely transfer a …" at bounding box center [756, 453] width 1048 height 793
click at [700, 317] on div "FTPS" at bounding box center [756, 316] width 515 height 33
click at [499, 296] on input "c. FTPS" at bounding box center [499, 291] width 0 height 10
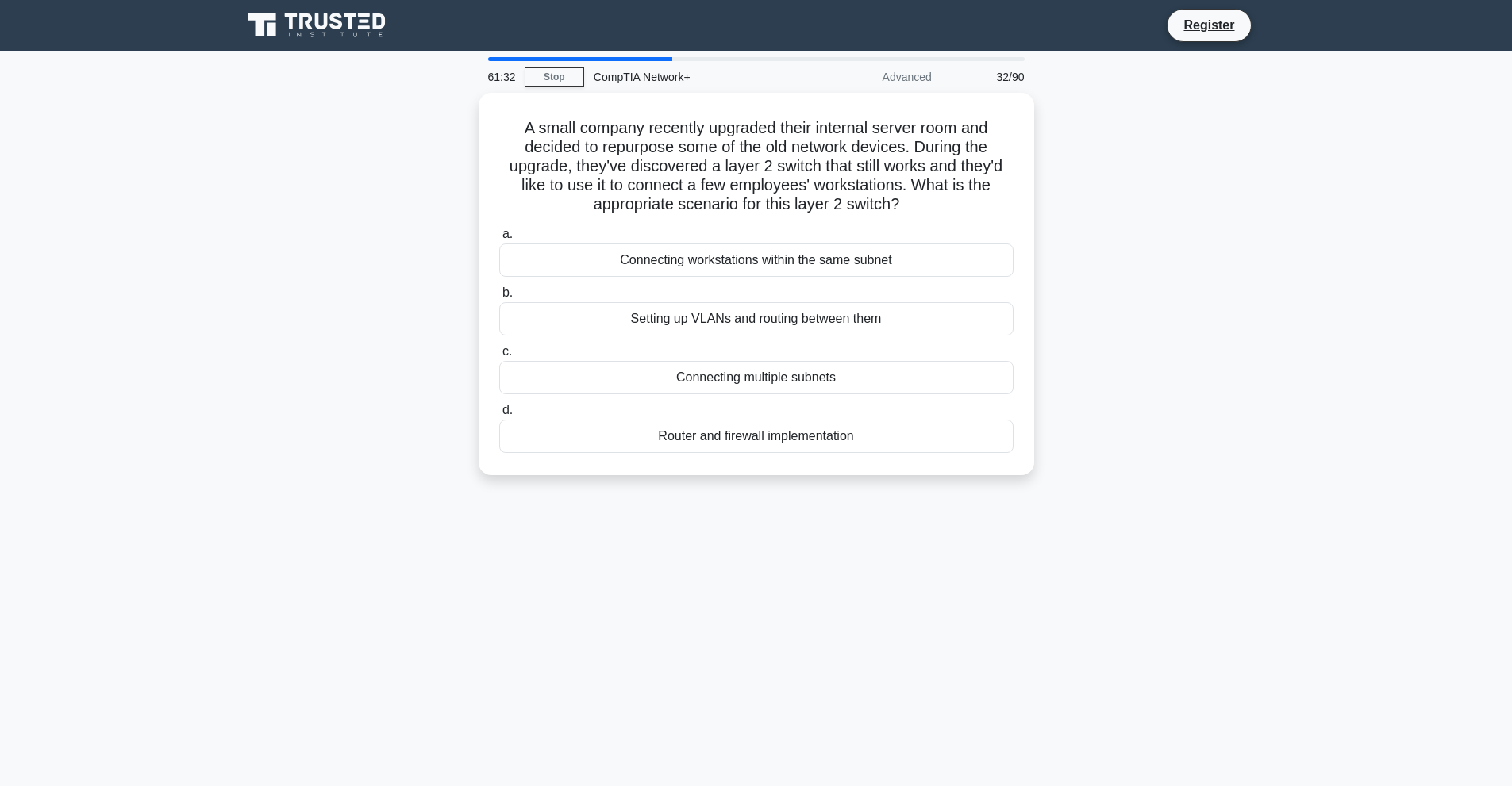
drag, startPoint x: 500, startPoint y: 126, endPoint x: 997, endPoint y: 623, distance: 702.9
click at [997, 623] on div "61:32 Stop CompTIA Network+ Advanced 32/90 A small company recently upgraded th…" at bounding box center [756, 453] width 1048 height 793
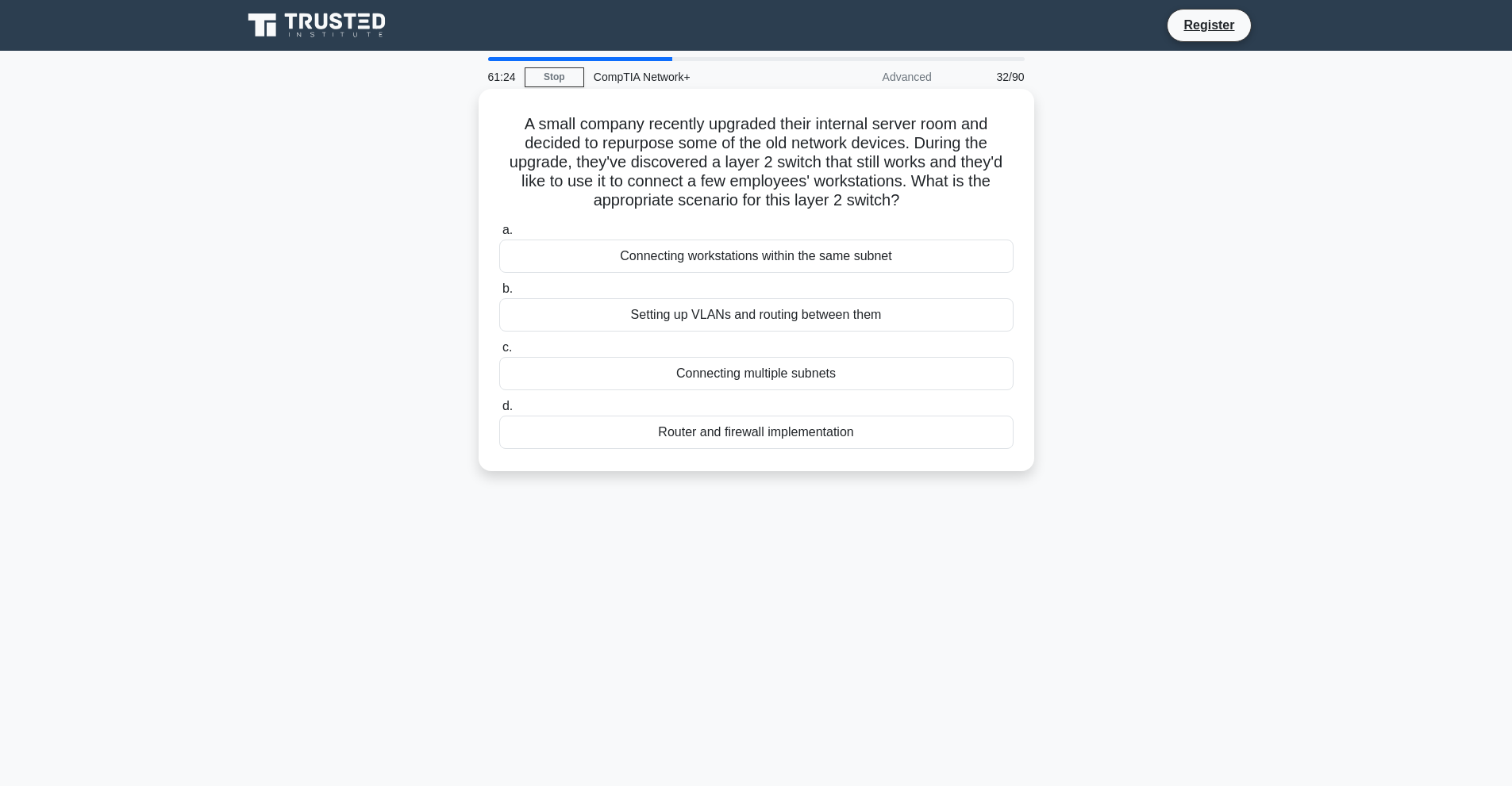
click at [615, 253] on div "Connecting workstations within the same subnet" at bounding box center [756, 256] width 515 height 33
click at [499, 236] on input "a. Connecting workstations within the same subnet" at bounding box center [499, 230] width 0 height 10
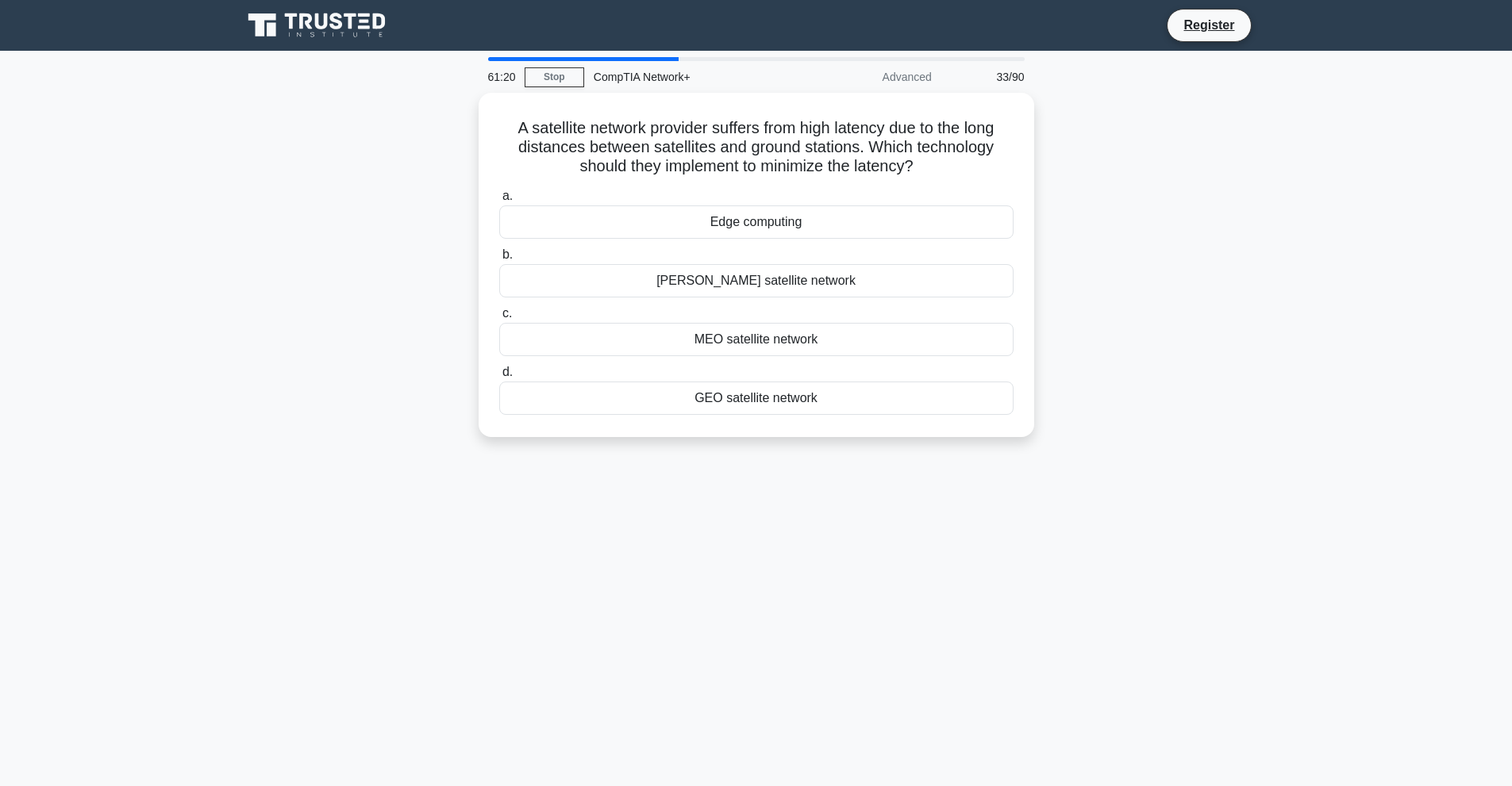
drag, startPoint x: 504, startPoint y: 122, endPoint x: 1034, endPoint y: 496, distance: 648.7
click at [1034, 496] on div "61:20 Stop CompTIA Network+ Advanced 33/90 A satellite network provider suffers…" at bounding box center [756, 453] width 1048 height 793
click at [759, 277] on div "LEO satellite network" at bounding box center [756, 276] width 515 height 33
click at [499, 256] on input "b. LEO satellite network" at bounding box center [499, 251] width 0 height 10
drag, startPoint x: 496, startPoint y: 122, endPoint x: 937, endPoint y: 550, distance: 614.5
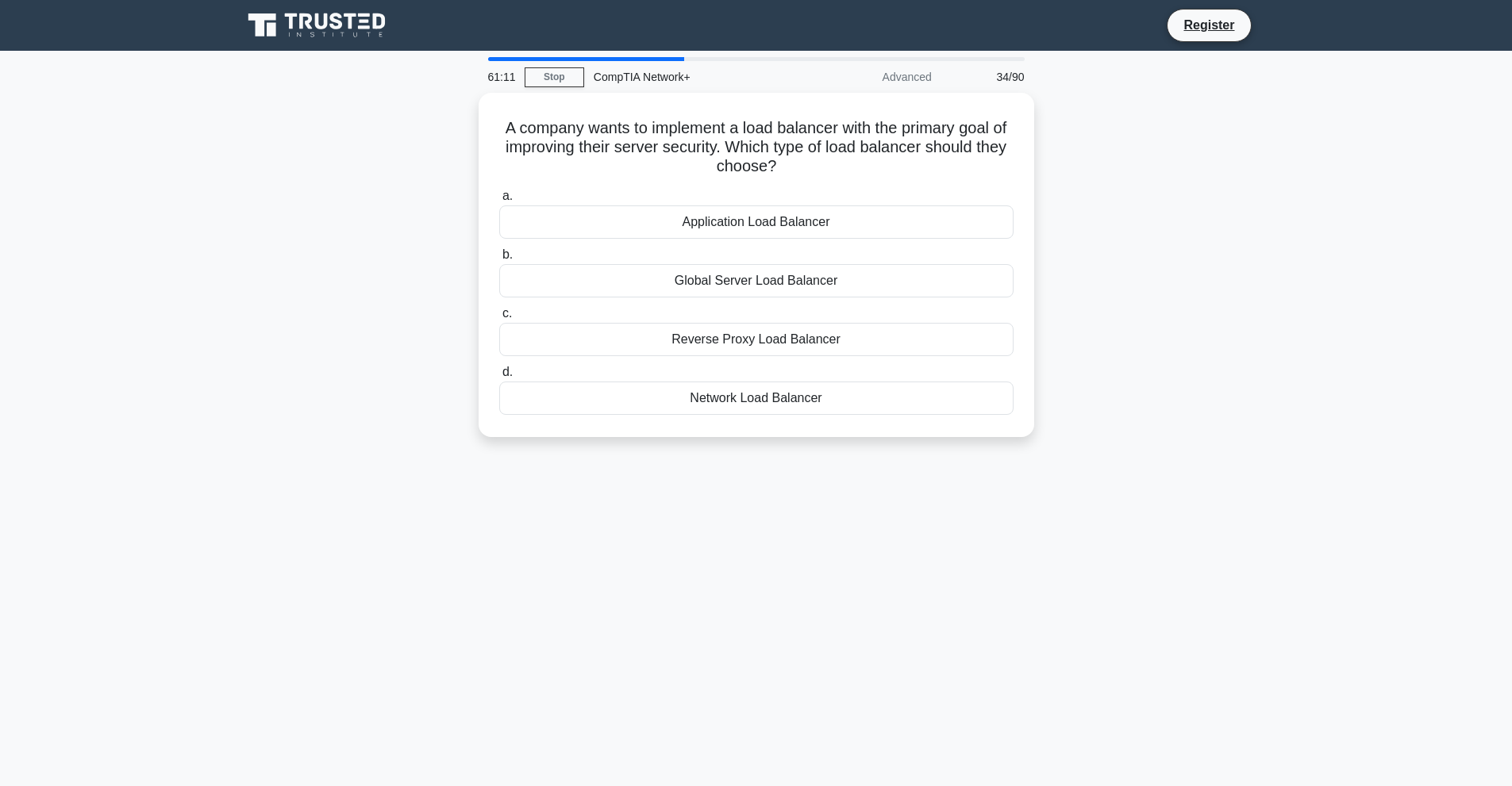
click at [937, 550] on div "61:11 Stop CompTIA Network+ Advanced 34/90 A company wants to implement a load …" at bounding box center [756, 453] width 1048 height 793
click at [778, 344] on div "Reverse Proxy Load Balancer" at bounding box center [756, 336] width 515 height 33
click at [499, 315] on input "c. Reverse Proxy Load Balancer" at bounding box center [499, 310] width 0 height 10
drag, startPoint x: 504, startPoint y: 115, endPoint x: 1375, endPoint y: 601, distance: 997.4
click at [1375, 601] on main "60:56 Stop CompTIA Network+ Advanced 35/90 A network technician is troubleshoot…" at bounding box center [756, 453] width 1512 height 806
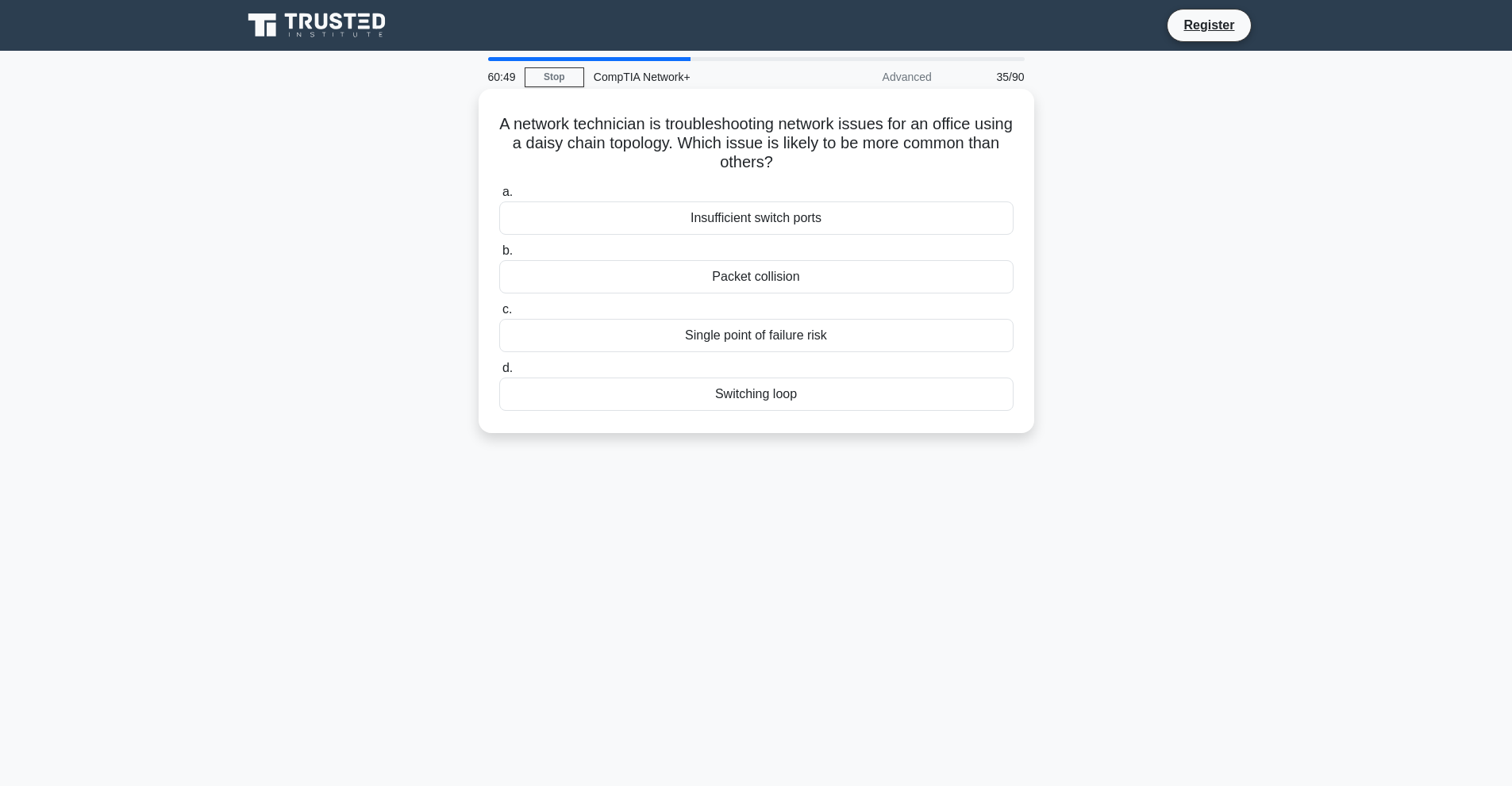
click at [754, 347] on div "Single point of failure risk" at bounding box center [756, 336] width 515 height 33
click at [499, 315] on input "c. Single point of failure risk" at bounding box center [499, 310] width 0 height 10
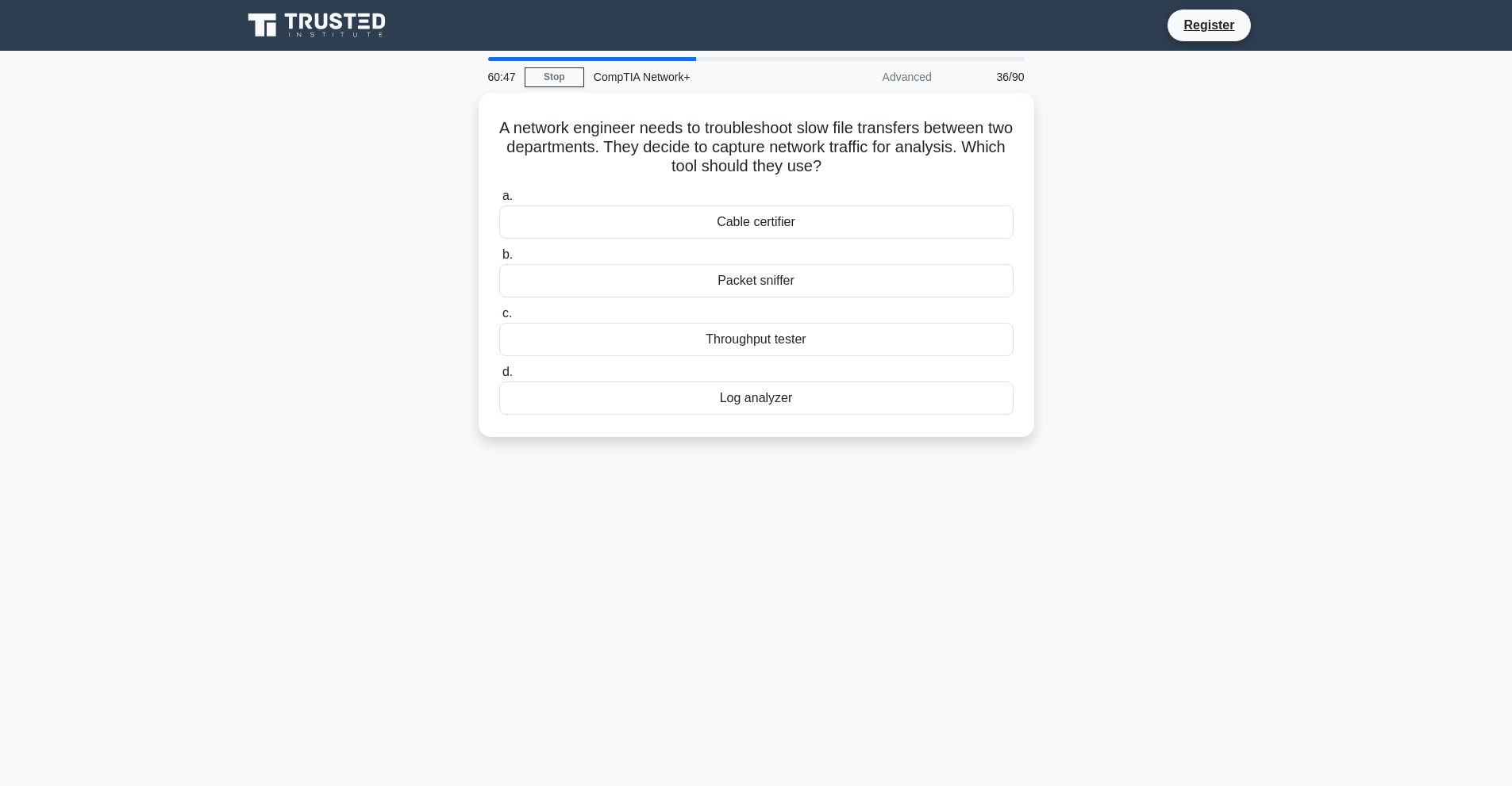
drag, startPoint x: 481, startPoint y: 122, endPoint x: 1087, endPoint y: 504, distance: 716.4
click at [1087, 504] on div "60:47 Stop CompTIA Network+ Advanced 36/90 A network engineer needs to troubles…" at bounding box center [756, 453] width 1048 height 793
click at [746, 266] on div "Packet sniffer" at bounding box center [756, 276] width 515 height 33
click at [499, 256] on input "b. Packet sniffer" at bounding box center [499, 251] width 0 height 10
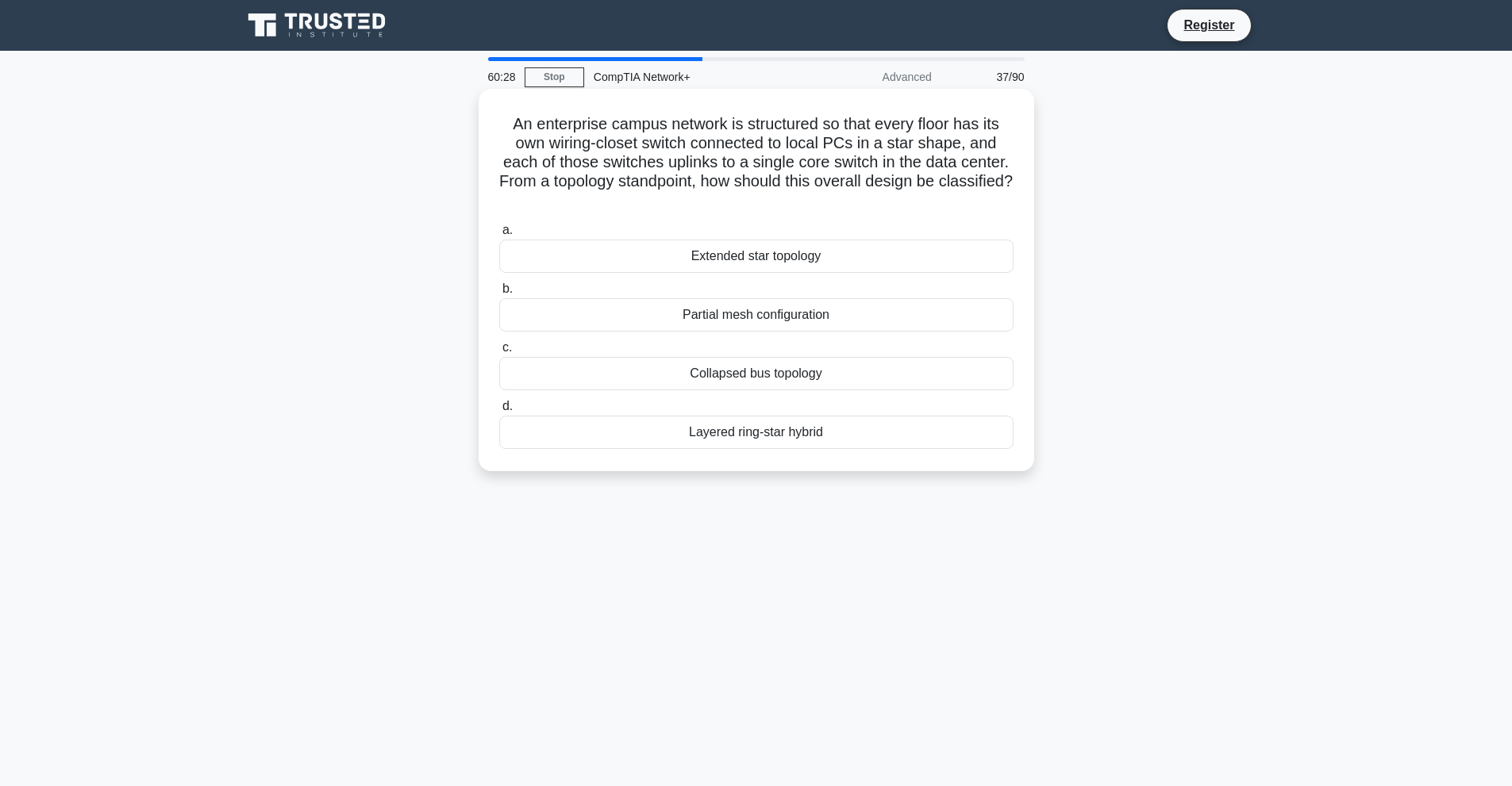
drag, startPoint x: 499, startPoint y: 126, endPoint x: 928, endPoint y: 470, distance: 549.9
click at [928, 470] on div "An enterprise campus network is structured so that every floor has its own wiri…" at bounding box center [756, 280] width 556 height 383
click at [700, 612] on div "60:13 Stop CompTIA Network+ Advanced 37/90 An enterprise campus network is stru…" at bounding box center [756, 453] width 1048 height 793
click at [747, 256] on div "Extended star topology" at bounding box center [756, 256] width 515 height 33
click at [499, 236] on input "a. Extended star topology" at bounding box center [499, 230] width 0 height 10
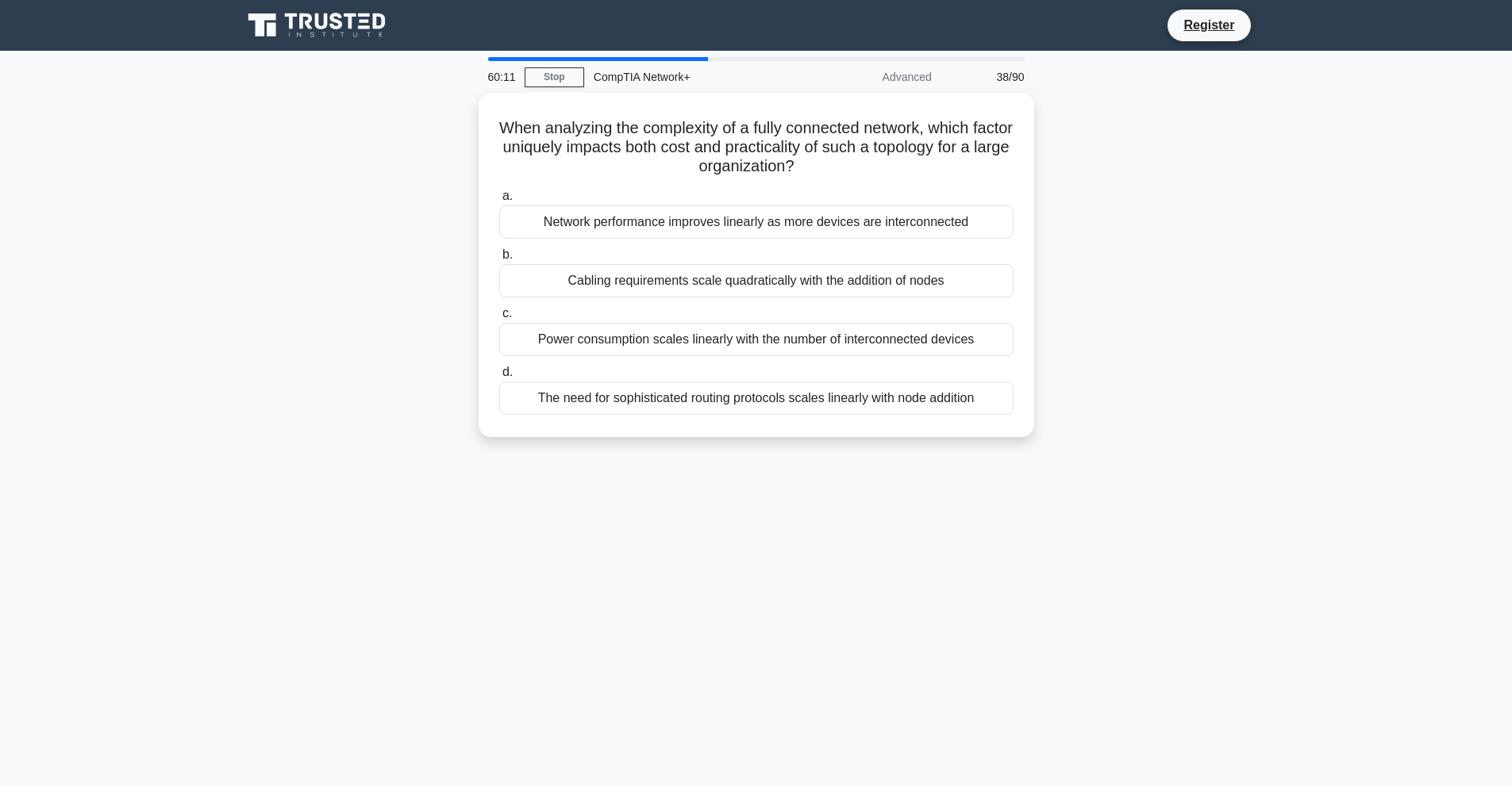
drag, startPoint x: 503, startPoint y: 111, endPoint x: 996, endPoint y: 571, distance: 674.3
click at [996, 571] on div "60:11 Stop CompTIA Network+ Advanced 38/90 When analyzing the complexity of a f…" at bounding box center [756, 453] width 1048 height 793
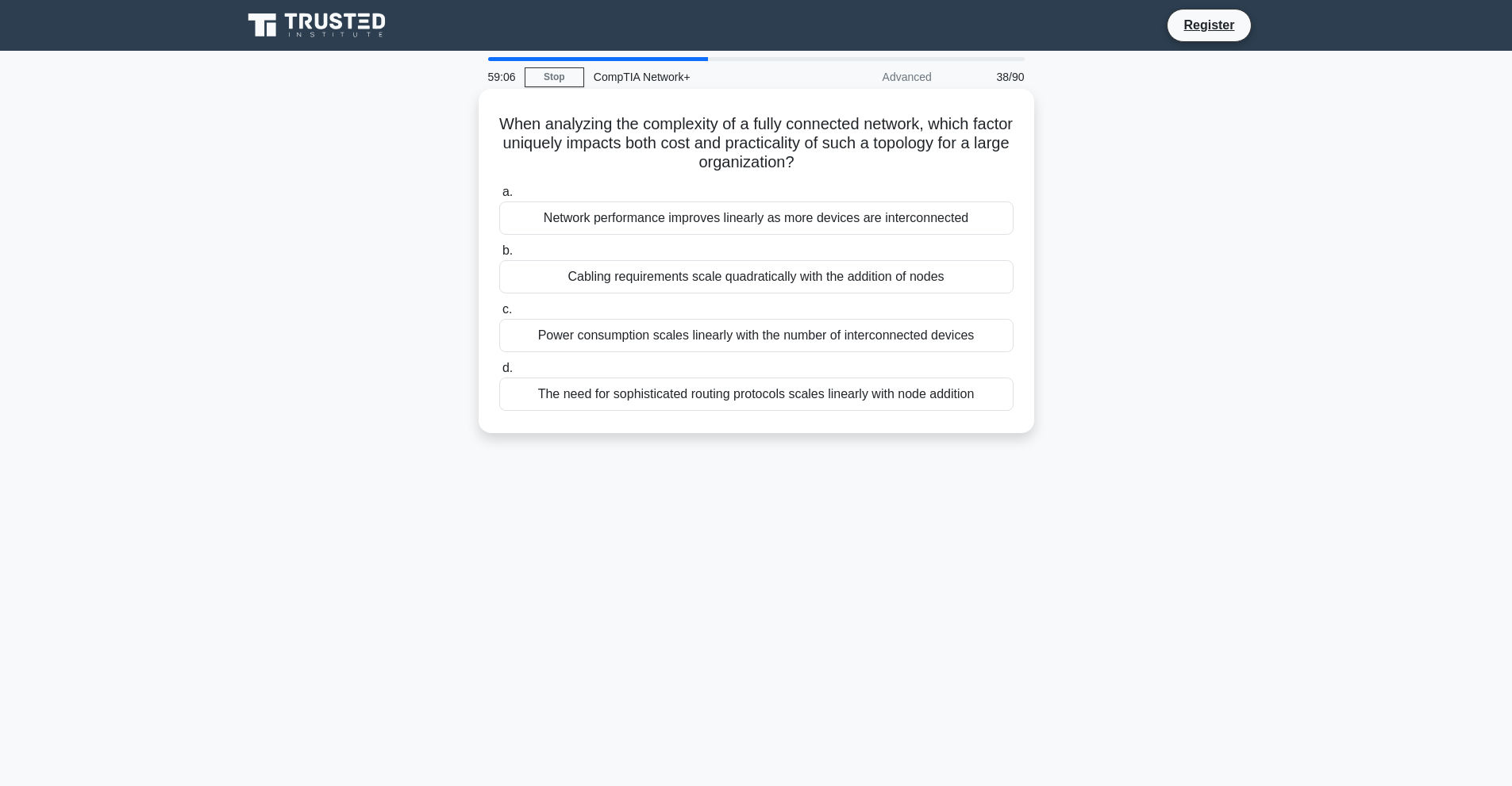
click at [596, 274] on div "Cabling requirements scale quadratically with the addition of nodes" at bounding box center [756, 276] width 515 height 33
click at [499, 256] on input "b. Cabling requirements scale quadratically with the addition of nodes" at bounding box center [499, 251] width 0 height 10
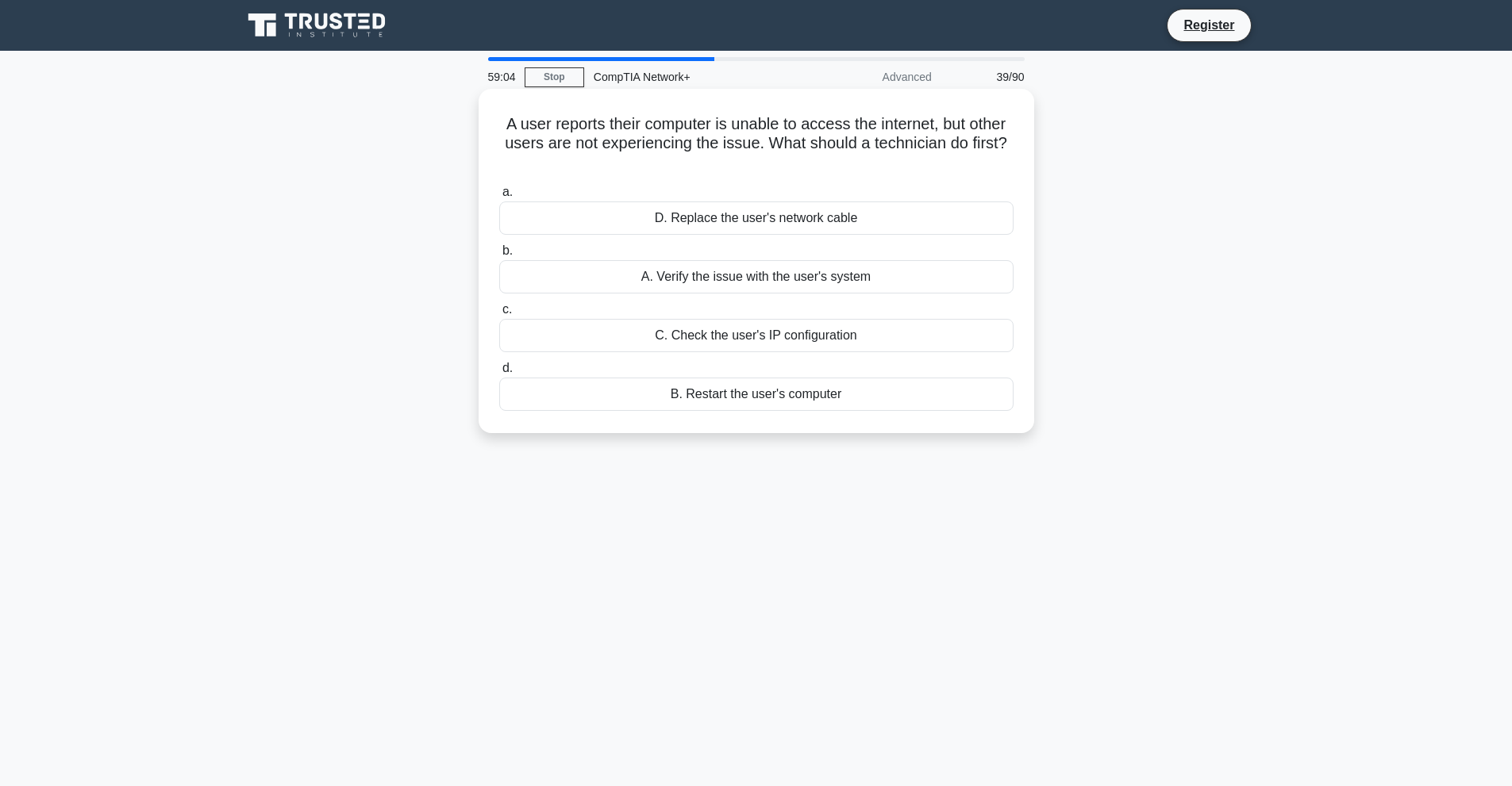
drag, startPoint x: 497, startPoint y: 136, endPoint x: 886, endPoint y: 384, distance: 461.3
click at [886, 384] on div "A user reports their computer is unable to access the internet, but other users…" at bounding box center [756, 262] width 543 height 332
drag, startPoint x: 496, startPoint y: 114, endPoint x: 851, endPoint y: 410, distance: 462.2
click at [851, 410] on div "A user reports their computer is unable to access the internet, but other users…" at bounding box center [756, 262] width 543 height 332
click at [547, 495] on div "58:52 Stop CompTIA Network+ Advanced 39/90 A user reports their computer is una…" at bounding box center [756, 453] width 1048 height 793
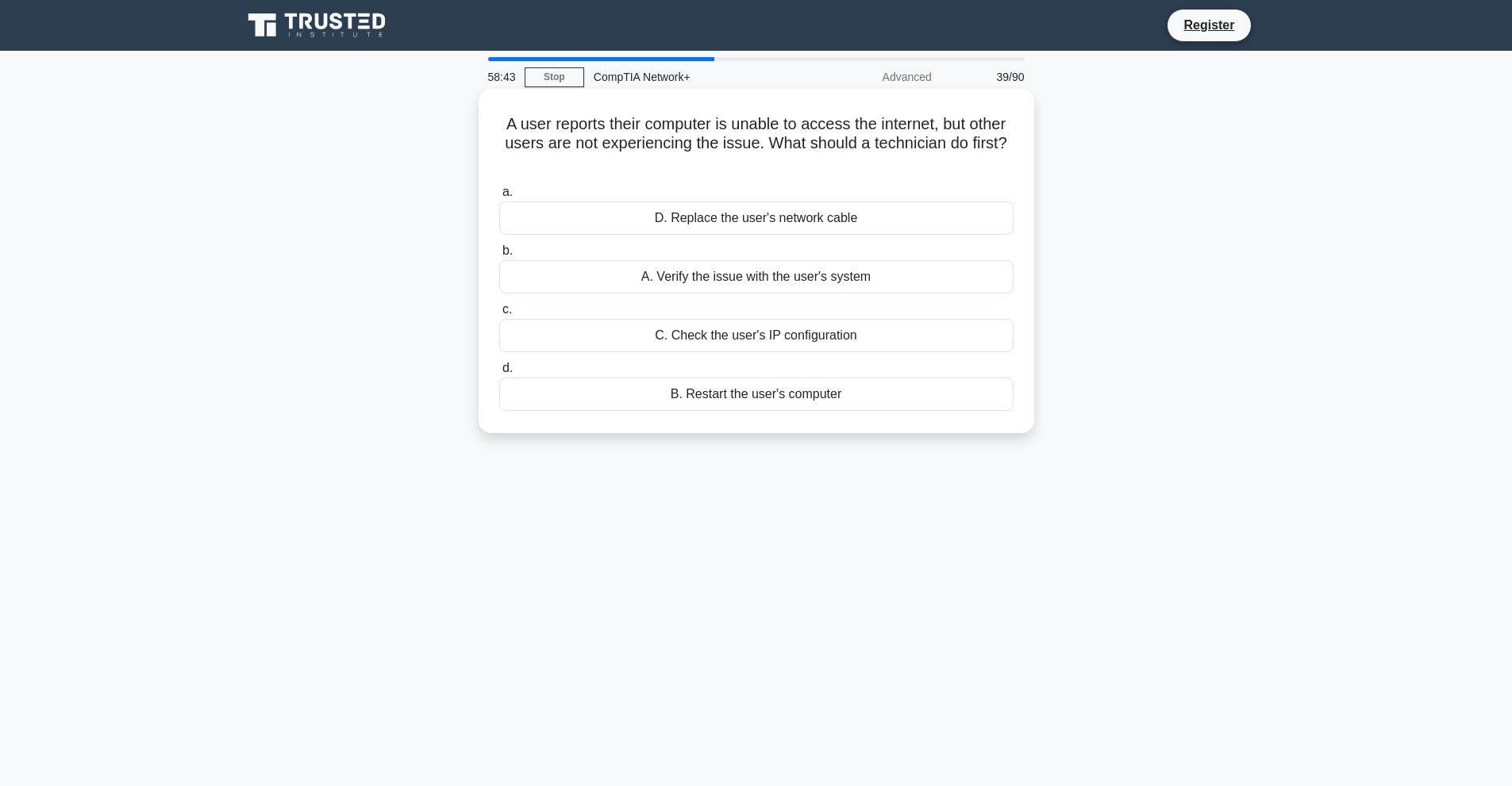
click at [667, 279] on div "A. Verify the issue with the user's system" at bounding box center [756, 276] width 515 height 33
click at [499, 256] on input "b. A. Verify the issue with the user's system" at bounding box center [499, 251] width 0 height 10
drag, startPoint x: 504, startPoint y: 104, endPoint x: 851, endPoint y: 430, distance: 476.1
click at [851, 430] on div "A network administrator wants to set up a backup system that only backs up data…" at bounding box center [756, 261] width 556 height 345
click at [669, 279] on div "Incremental backup" at bounding box center [756, 276] width 515 height 33
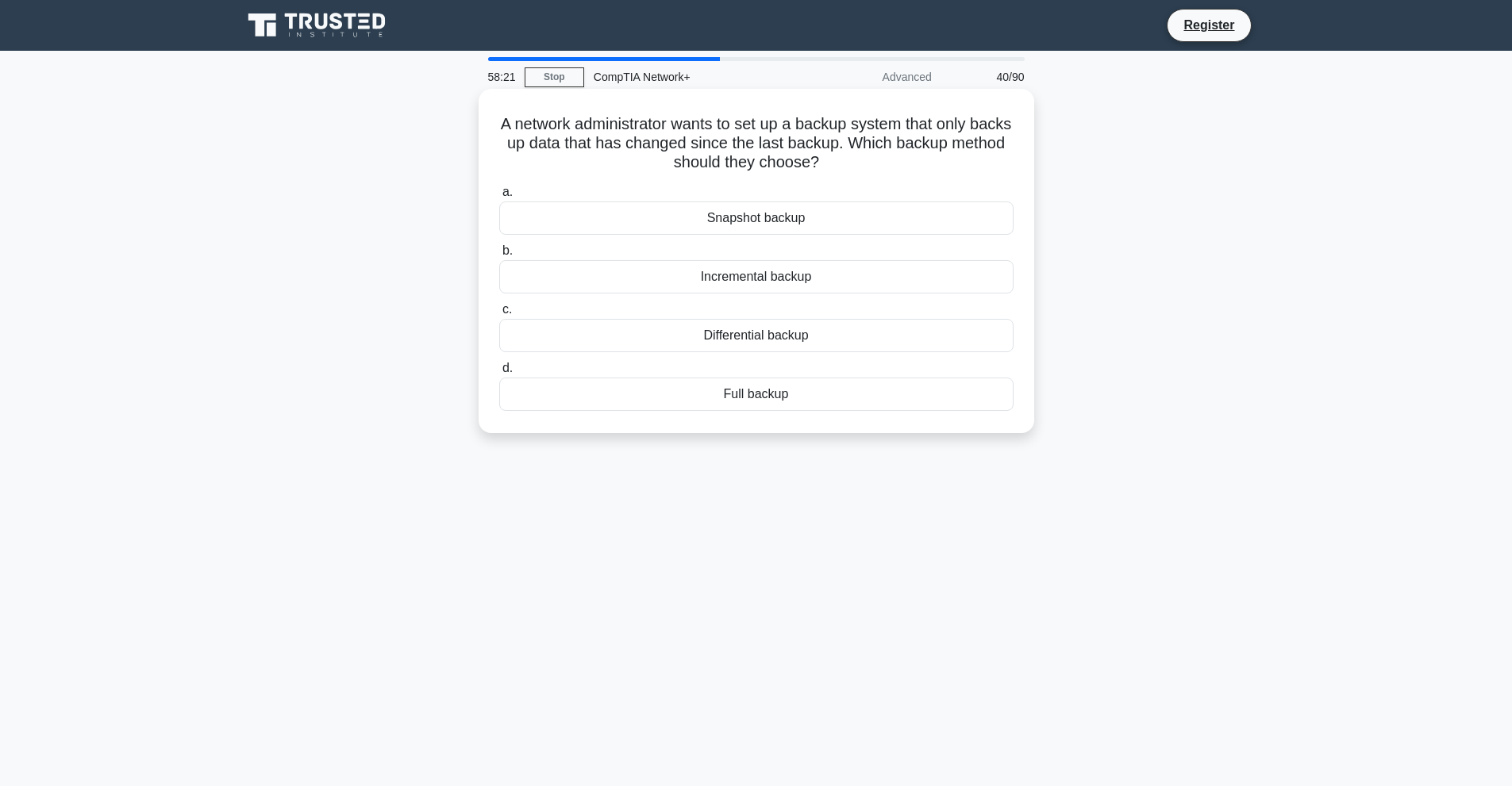
click at [499, 256] on input "b. Incremental backup" at bounding box center [499, 251] width 0 height 10
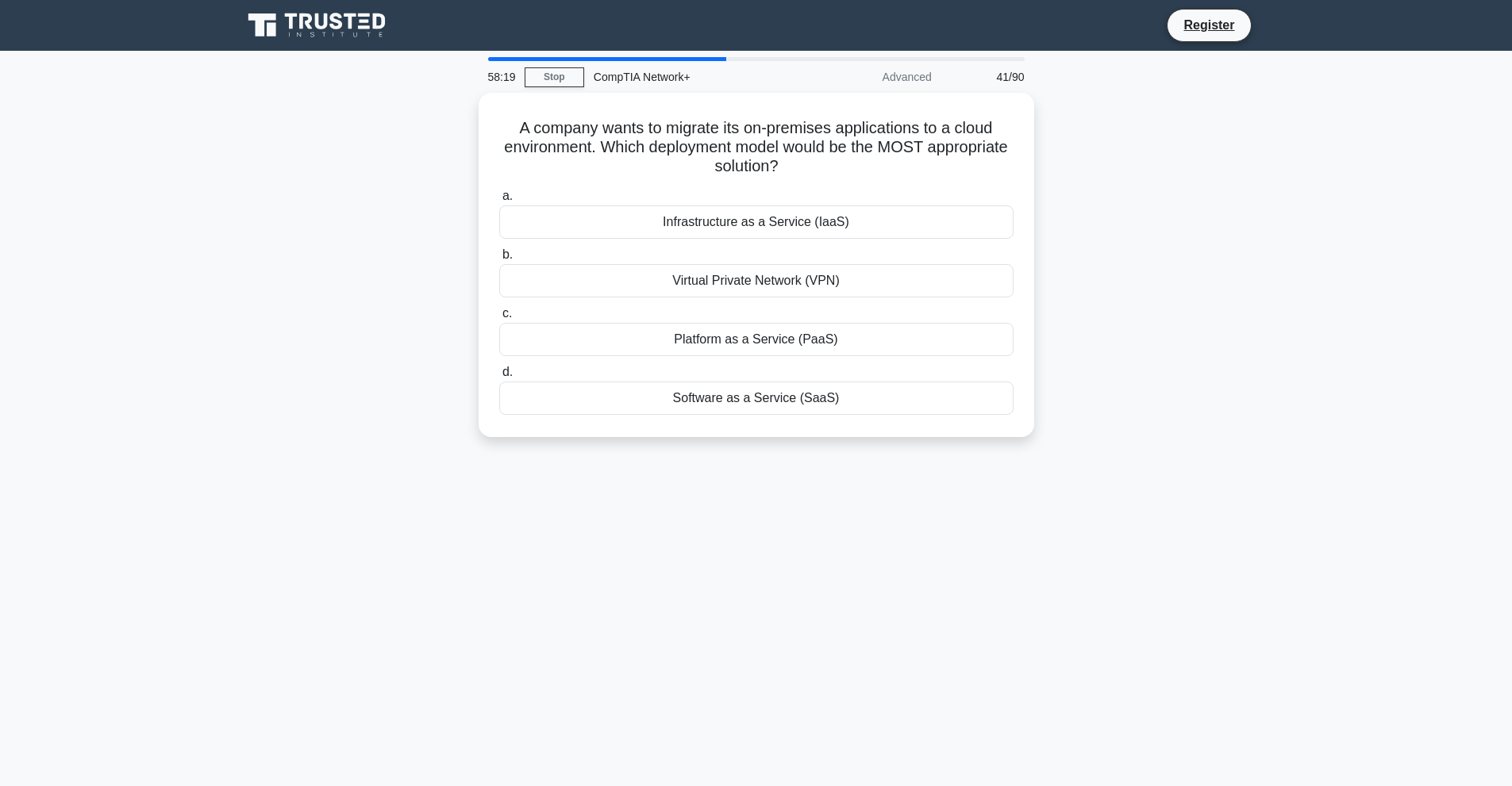
drag, startPoint x: 492, startPoint y: 106, endPoint x: 964, endPoint y: 500, distance: 614.8
click at [964, 500] on div "58:19 Stop CompTIA Network+ Advanced 41/90 A company wants to migrate its on-pr…" at bounding box center [756, 453] width 1048 height 793
click at [659, 220] on div "Infrastructure as a Service (IaaS)" at bounding box center [756, 217] width 515 height 33
click at [499, 198] on input "a. Infrastructure as a Service (IaaS)" at bounding box center [499, 192] width 0 height 10
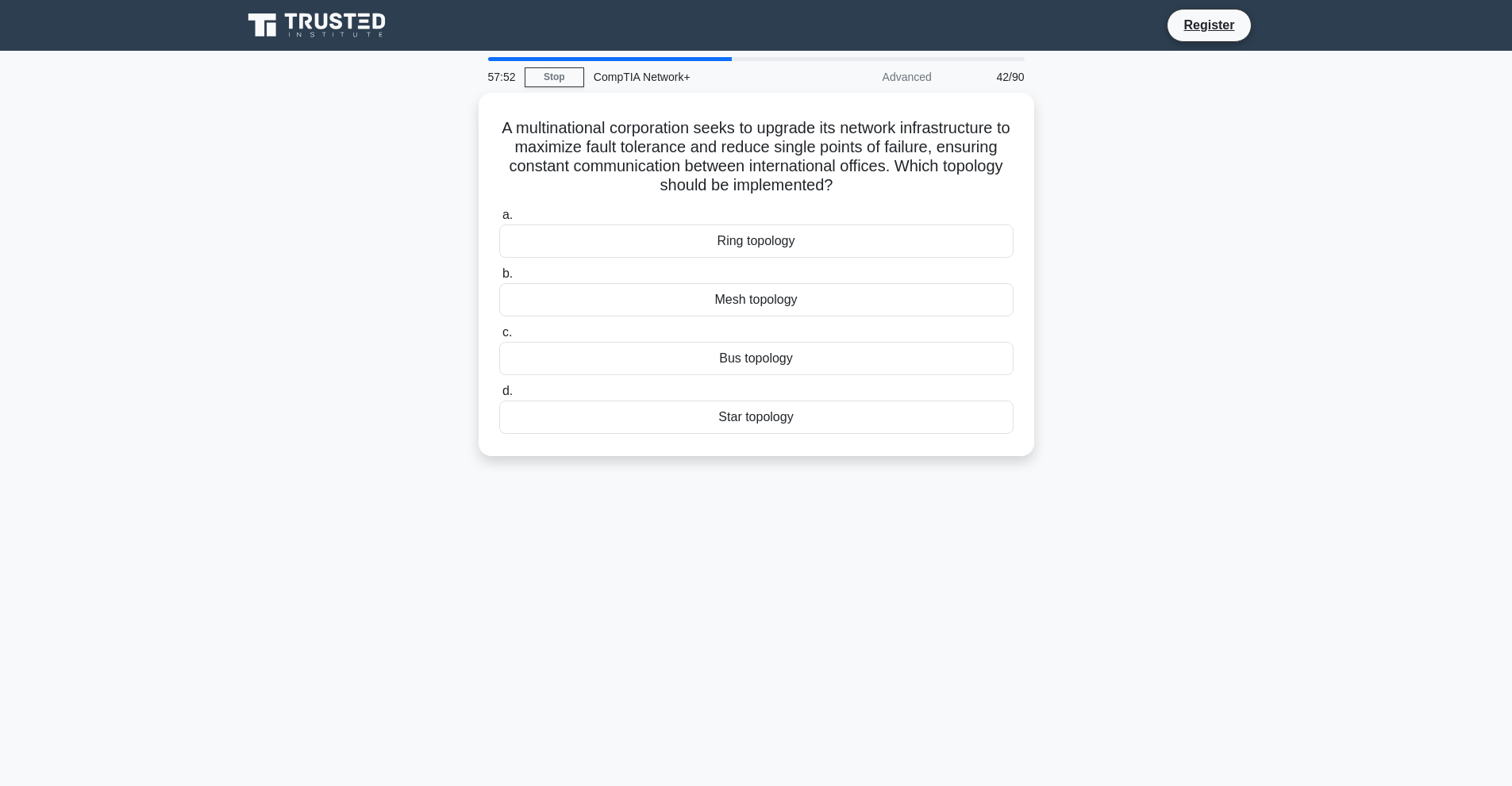
drag, startPoint x: 489, startPoint y: 122, endPoint x: 1013, endPoint y: 459, distance: 623.0
click at [1013, 459] on div "A multinational corporation seeks to upgrade its network infrastructure to maxi…" at bounding box center [756, 284] width 1048 height 383
click at [737, 287] on div "Mesh topology" at bounding box center [756, 296] width 515 height 33
click at [499, 275] on input "b. Mesh topology" at bounding box center [499, 270] width 0 height 10
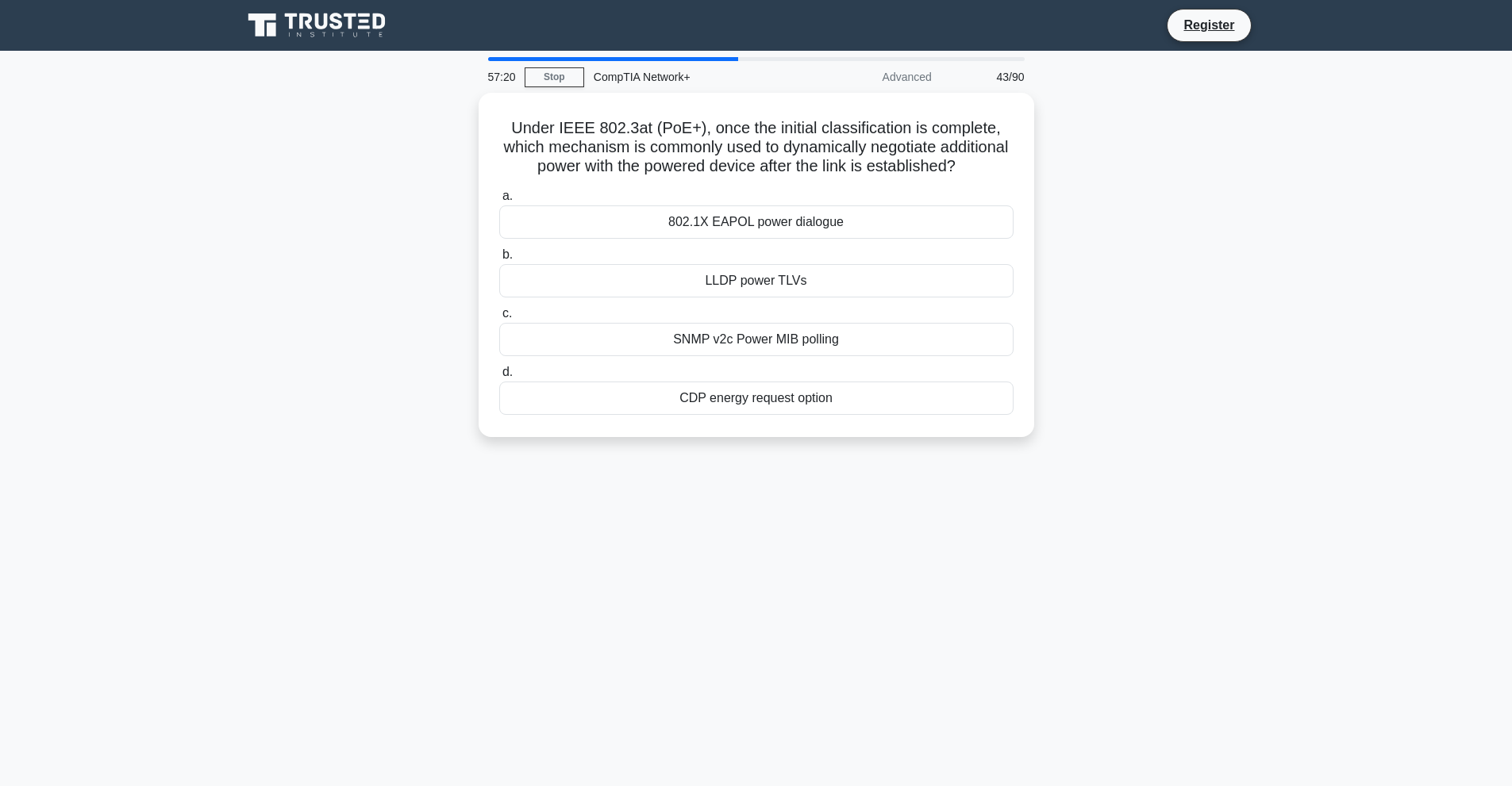
drag, startPoint x: 526, startPoint y: 125, endPoint x: 926, endPoint y: 575, distance: 602.1
click at [926, 575] on div "57:20 Stop CompTIA Network+ Advanced 43/90 Under IEEE 802.3at (PoE+), once the …" at bounding box center [756, 453] width 1048 height 793
click at [686, 293] on div "LLDP power TLVs" at bounding box center [756, 276] width 515 height 33
click at [499, 256] on input "b. LLDP power TLVs" at bounding box center [499, 251] width 0 height 10
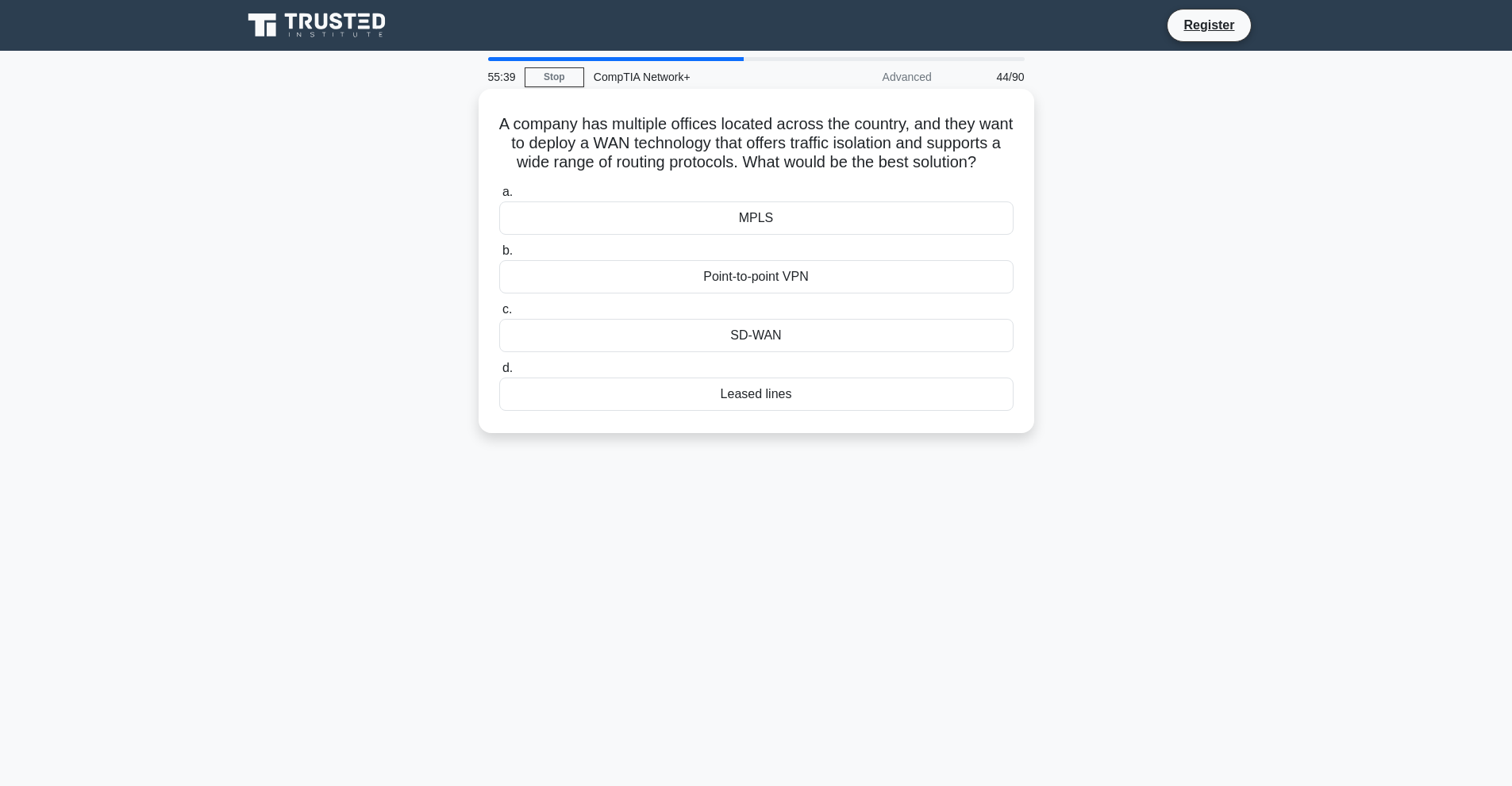
drag, startPoint x: 510, startPoint y: 127, endPoint x: 880, endPoint y: 444, distance: 487.2
click at [880, 427] on div "A company has multiple offices located across the country, and they want to dep…" at bounding box center [756, 262] width 543 height 332
click at [415, 405] on div "A company has multiple offices located across the country, and they want to dep…" at bounding box center [756, 274] width 1048 height 364
drag, startPoint x: 510, startPoint y: 108, endPoint x: 860, endPoint y: 459, distance: 495.7
click at [860, 457] on div "A company has multiple offices located across the country, and they want to dep…" at bounding box center [756, 274] width 1048 height 364
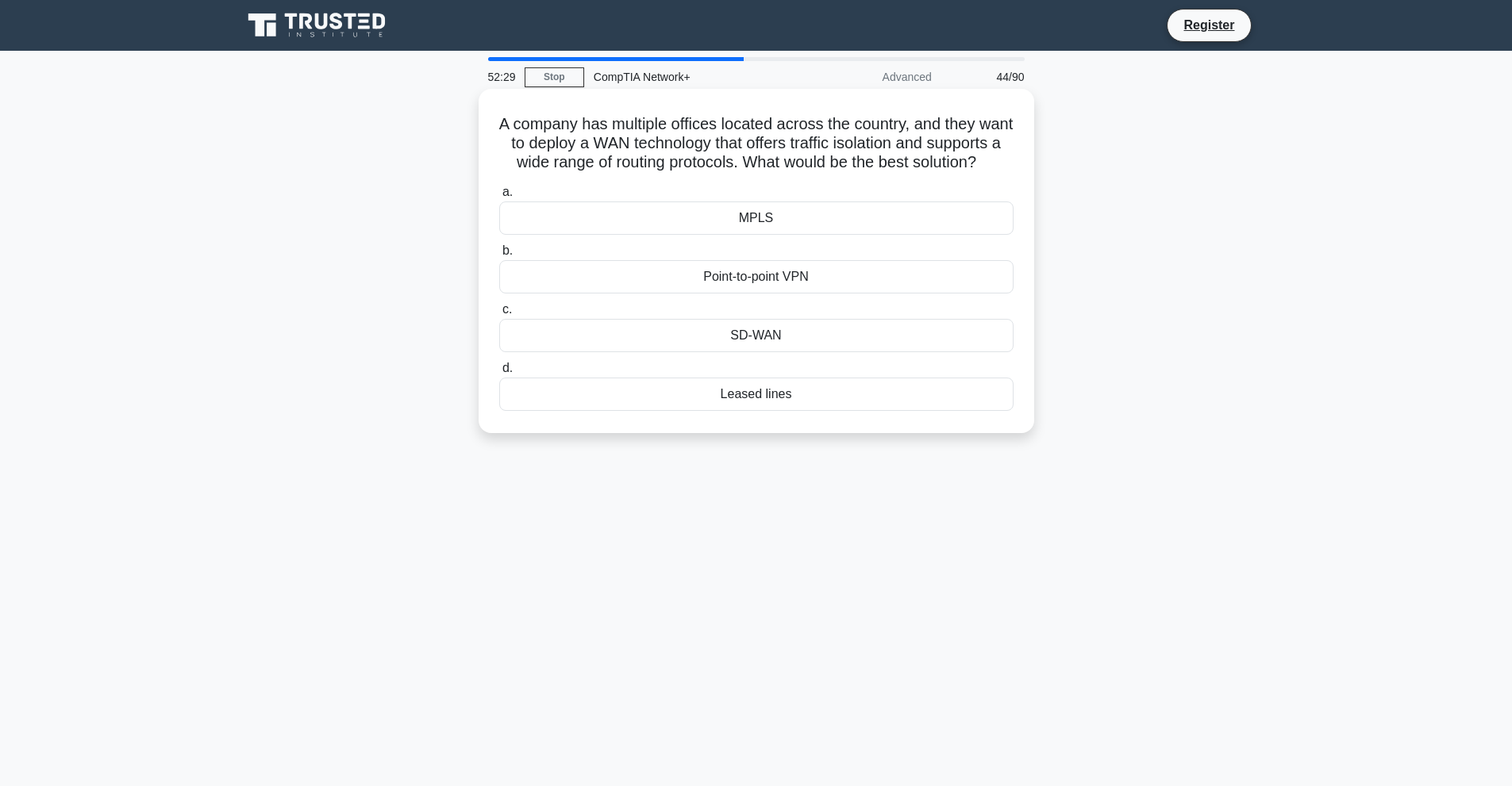
click at [775, 223] on div "MPLS" at bounding box center [756, 217] width 515 height 33
click at [499, 198] on input "a. MPLS" at bounding box center [499, 192] width 0 height 10
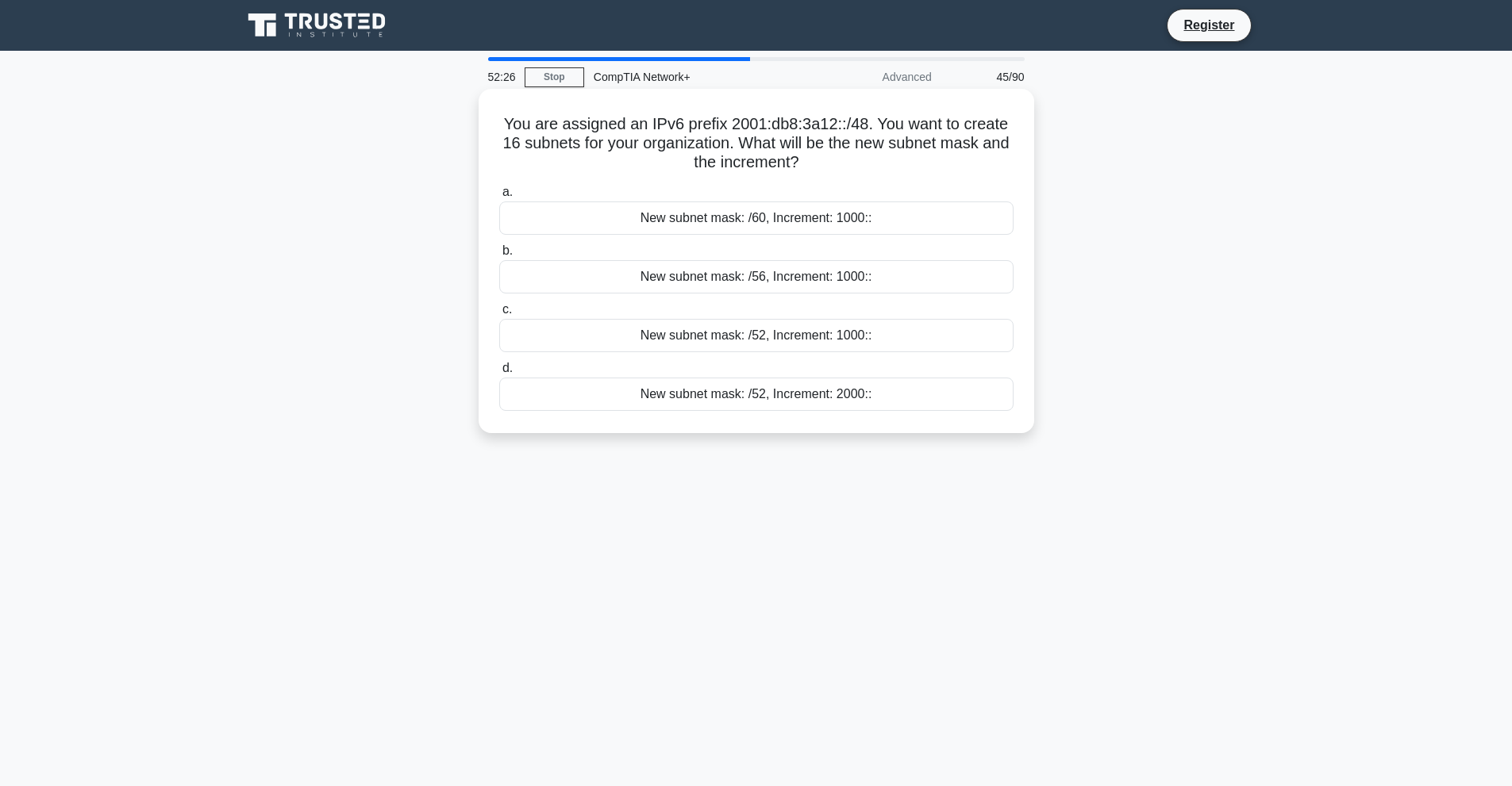
drag, startPoint x: 504, startPoint y: 113, endPoint x: 881, endPoint y: 404, distance: 476.2
click at [878, 404] on div "You are assigned an IPv6 prefix 2001:db8:3a12::/48. You want to create 16 subne…" at bounding box center [756, 262] width 543 height 332
click at [668, 335] on div "New subnet mask: /52, Increment: 1000::" at bounding box center [756, 336] width 515 height 33
click at [499, 315] on input "c. New subnet mask: /52, Increment: 1000::" at bounding box center [499, 310] width 0 height 10
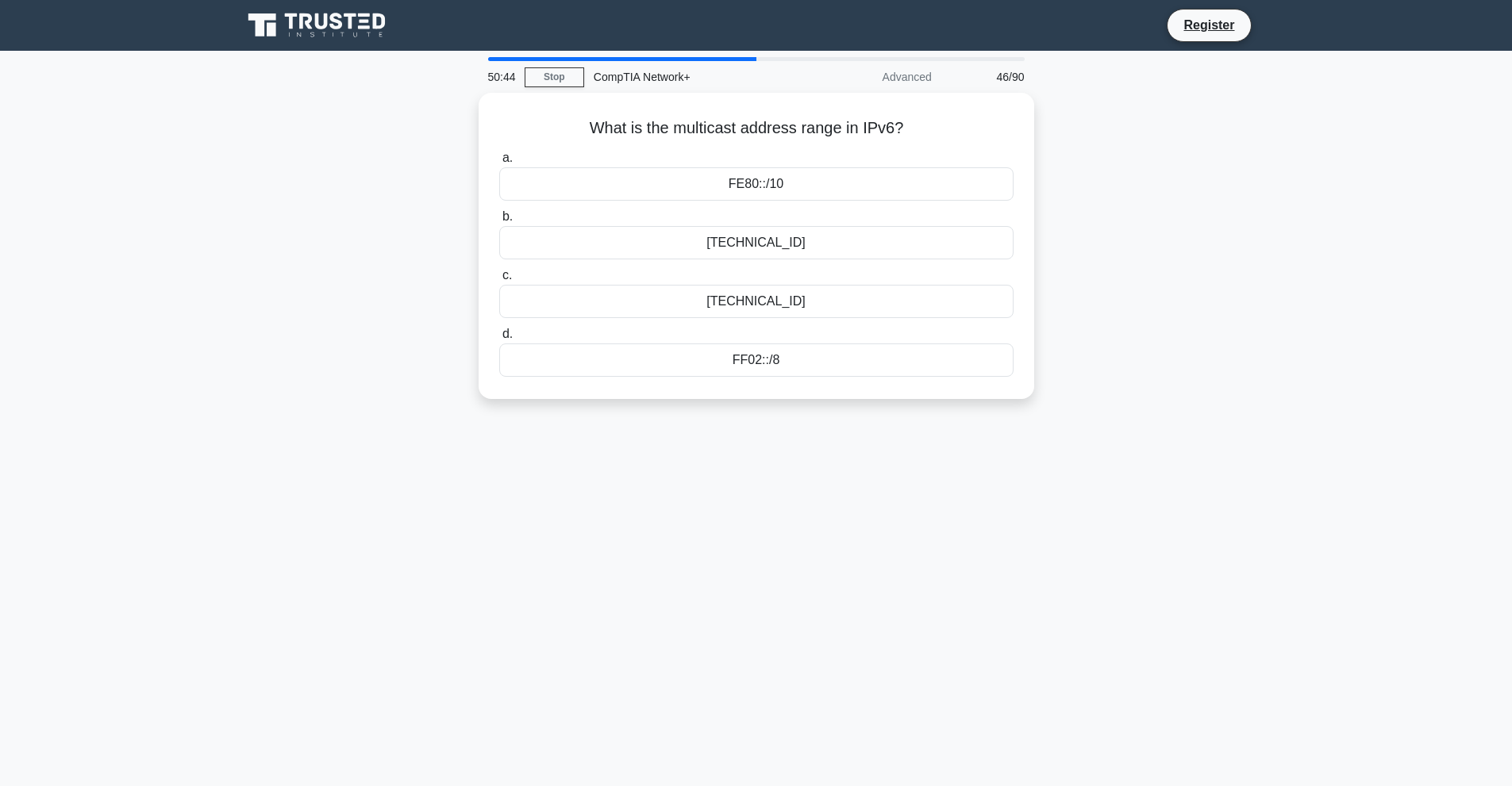
drag, startPoint x: 598, startPoint y: 116, endPoint x: 938, endPoint y: 556, distance: 556.1
click at [931, 582] on div "50:44 Stop CompTIA Network+ Advanced 46/90 What is the multicast address range …" at bounding box center [756, 453] width 1048 height 793
click at [747, 240] on div "FF00::/8" at bounding box center [756, 238] width 515 height 33
click at [499, 218] on input "b. FF00::/8" at bounding box center [499, 212] width 0 height 10
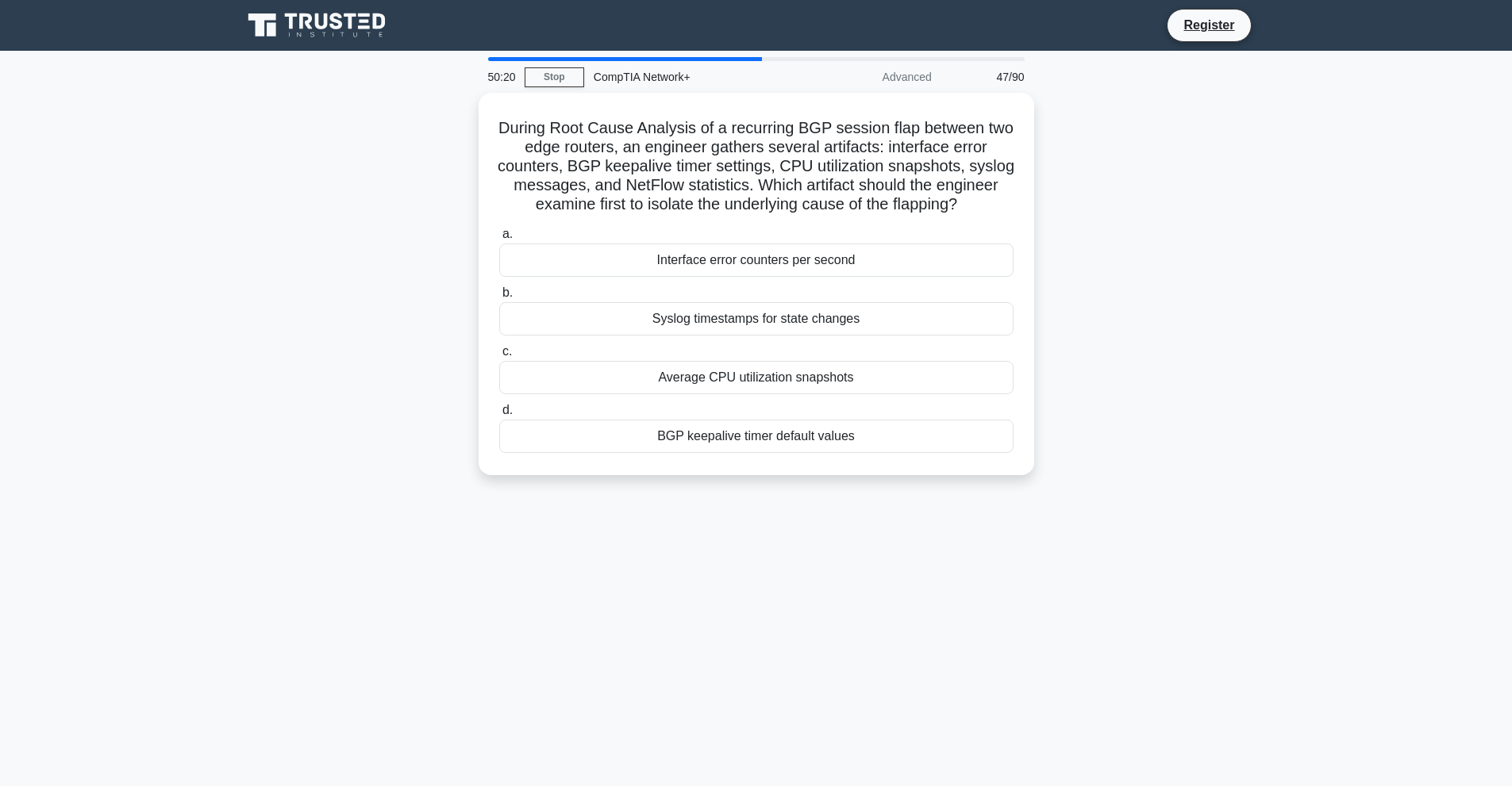
drag, startPoint x: 515, startPoint y: 113, endPoint x: 889, endPoint y: 566, distance: 587.4
click at [889, 566] on div "50:20 Stop CompTIA Network+ Advanced 47/90 During Root Cause Analysis of a recu…" at bounding box center [756, 453] width 1048 height 793
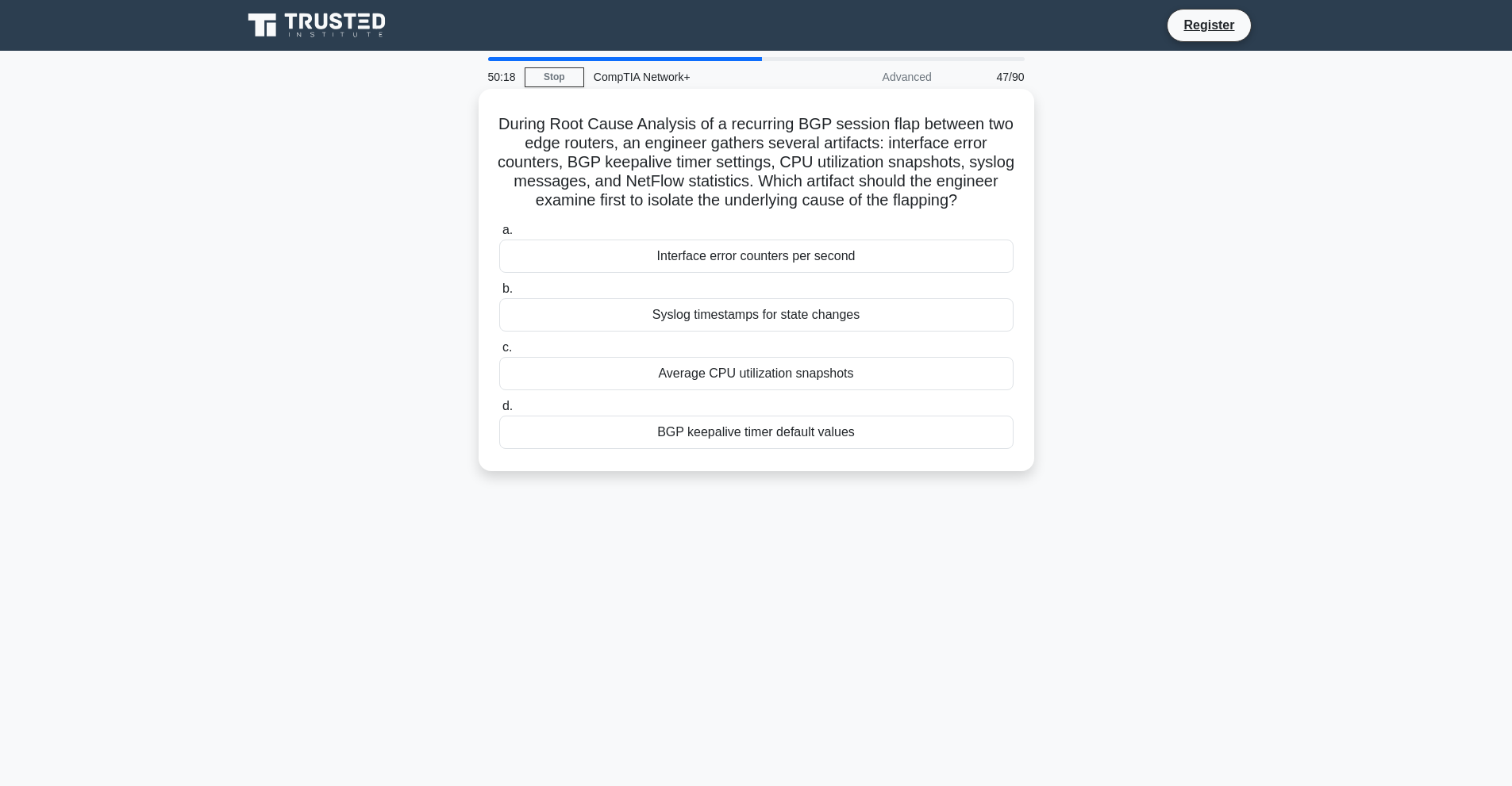
click at [982, 259] on label "a. Interface error counters per second" at bounding box center [756, 246] width 515 height 52
click at [499, 236] on input "a. Interface error counters per second" at bounding box center [499, 230] width 0 height 10
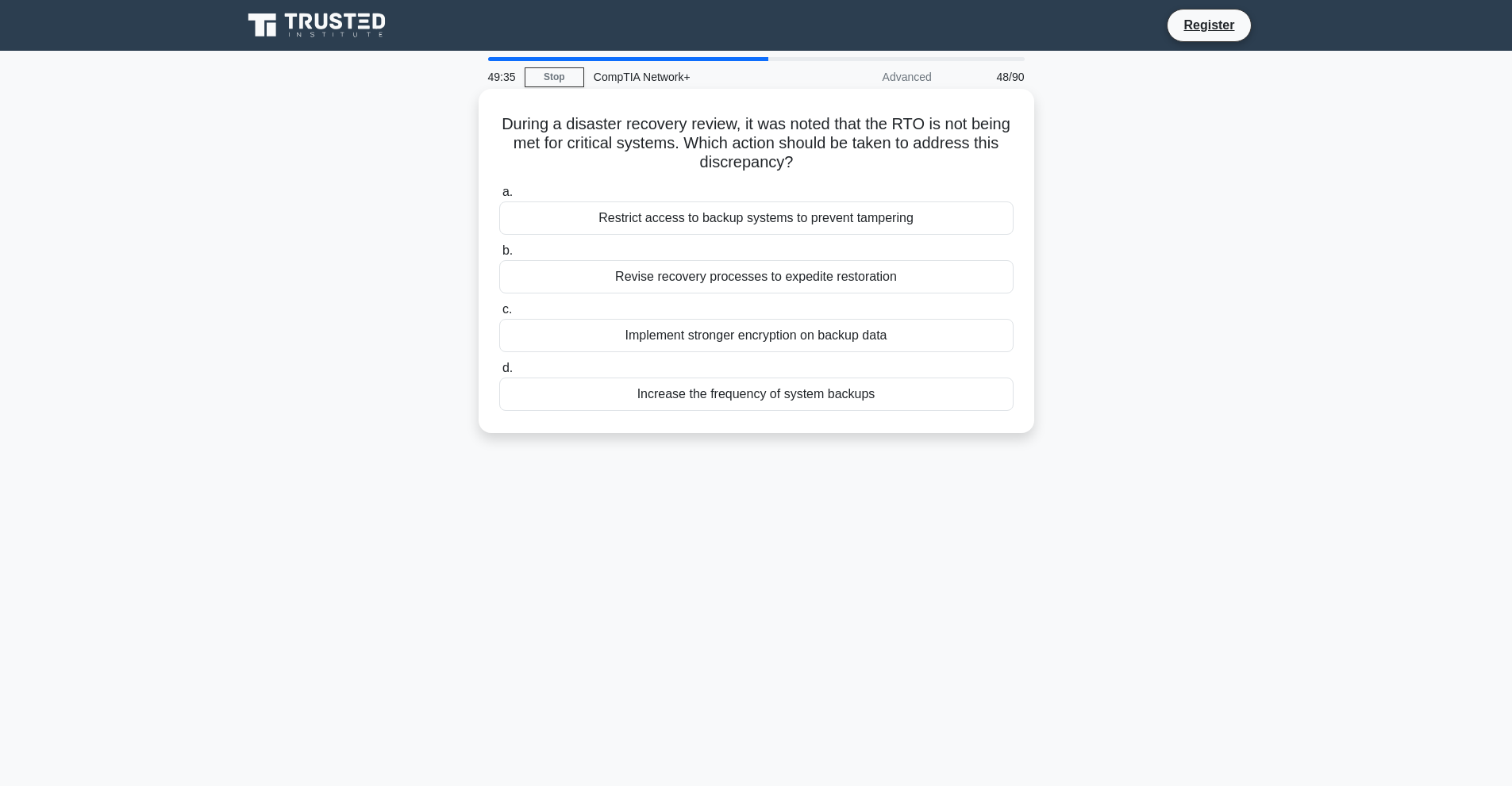
drag, startPoint x: 511, startPoint y: 120, endPoint x: 881, endPoint y: 429, distance: 482.1
click at [881, 429] on div "During a disaster recovery review, it was noted that the RTO is not being met f…" at bounding box center [756, 261] width 556 height 345
click at [688, 280] on div "Revise recovery processes to expedite restoration" at bounding box center [756, 276] width 515 height 33
click at [499, 256] on input "b. Revise recovery processes to expedite restoration" at bounding box center [499, 251] width 0 height 10
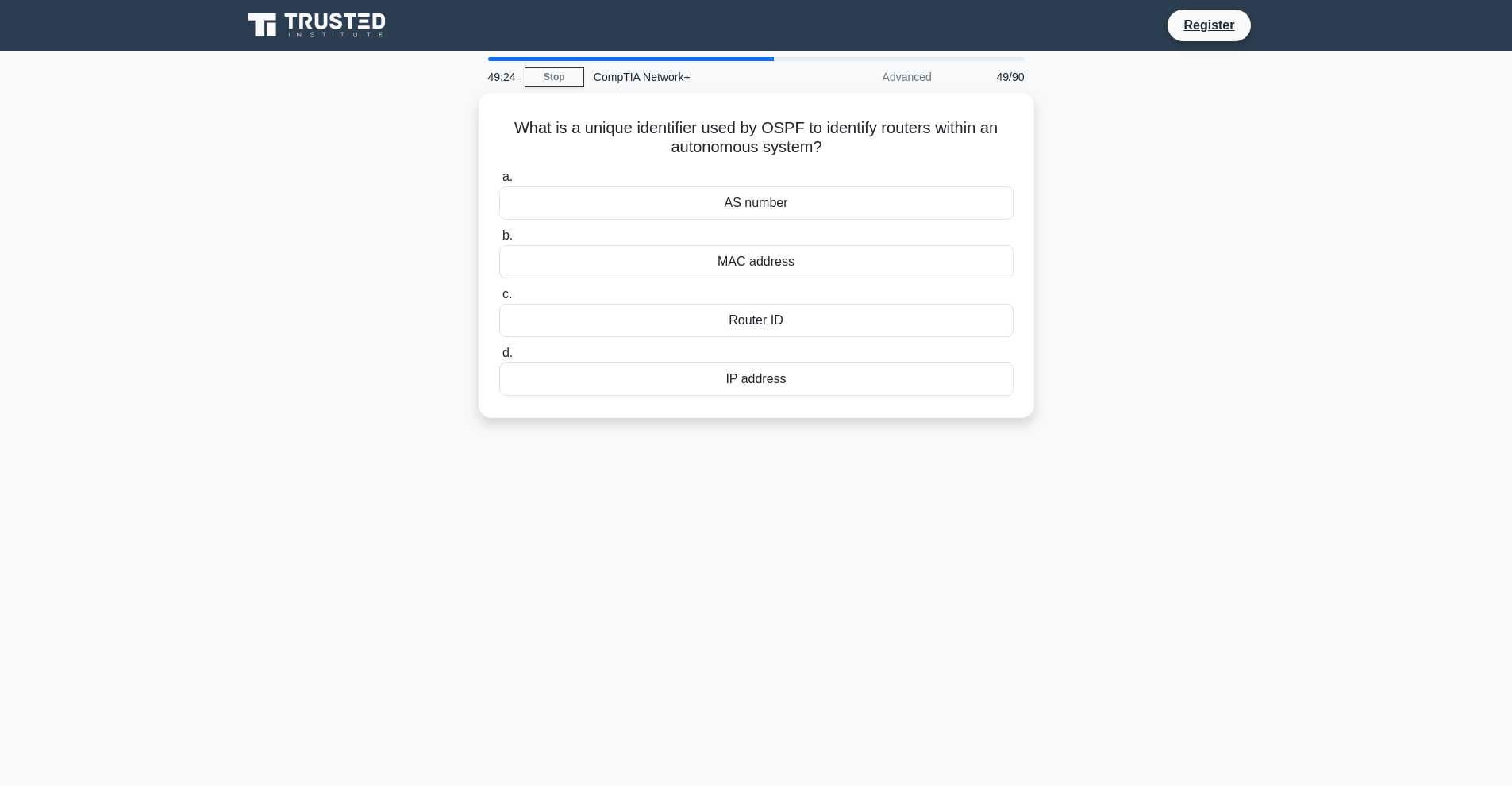
drag, startPoint x: 505, startPoint y: 118, endPoint x: 1093, endPoint y: 579, distance: 747.2
click at [1093, 579] on div "49:24 Stop CompTIA Network+ Advanced 49/90 What is a unique identifier used by …" at bounding box center [756, 453] width 1048 height 793
click at [657, 441] on div "48:58 Stop CompTIA Network+ Advanced 49/90 What is a unique identifier used by …" at bounding box center [756, 453] width 1048 height 793
click at [732, 317] on div "Router ID" at bounding box center [756, 316] width 515 height 33
click at [499, 296] on input "c. Router ID" at bounding box center [499, 291] width 0 height 10
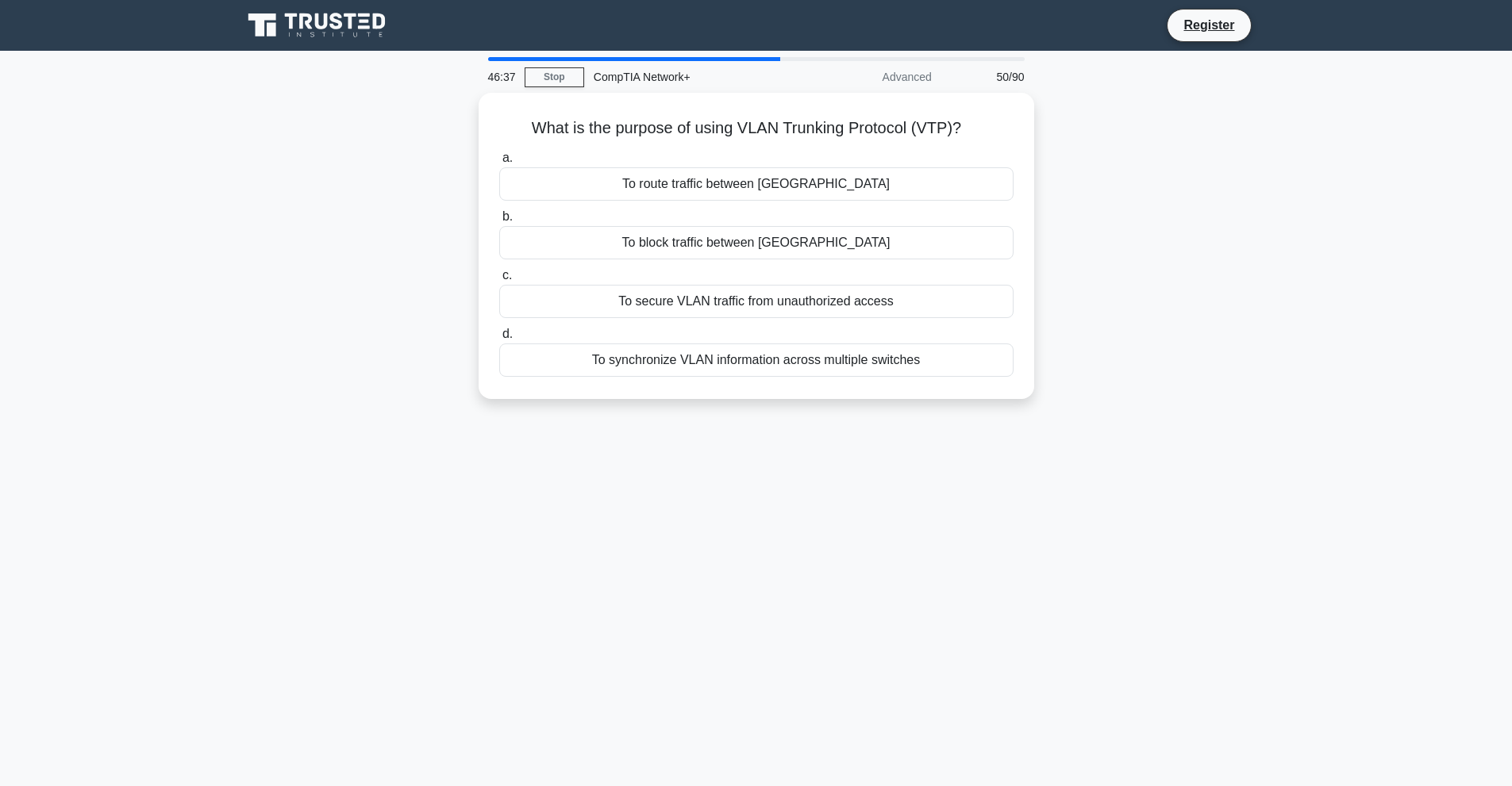
drag, startPoint x: 760, startPoint y: 111, endPoint x: 964, endPoint y: 409, distance: 361.1
click at [964, 409] on div "What is the purpose of using VLAN Trunking Protocol (VTP)? .spinner_0XTQ{transf…" at bounding box center [756, 255] width 1048 height 326
click at [1230, 238] on div "What is the purpose of using VLAN Trunking Protocol (VTP)? .spinner_0XTQ{transf…" at bounding box center [756, 255] width 1048 height 326
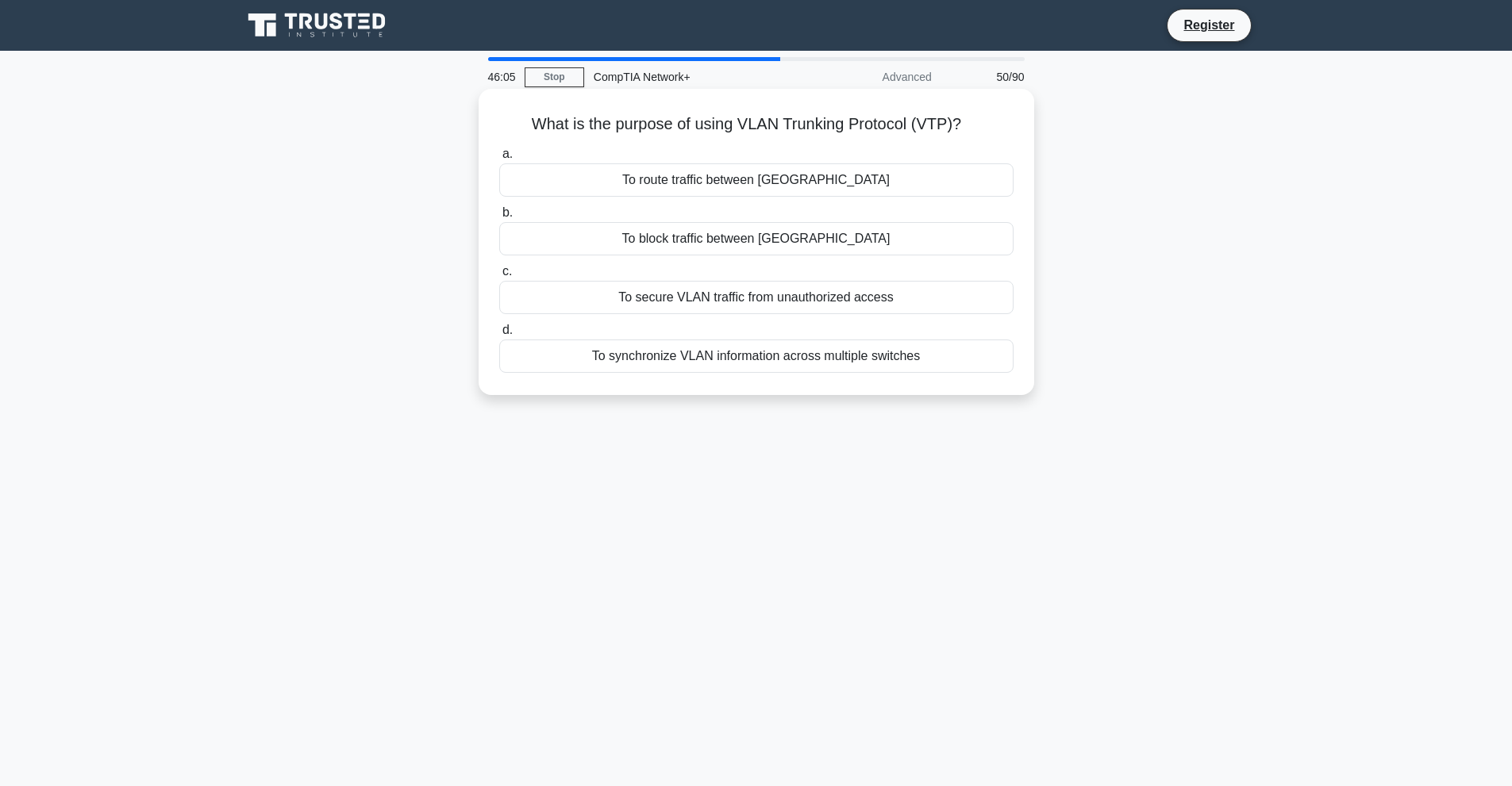
drag, startPoint x: 504, startPoint y: 112, endPoint x: 1017, endPoint y: 392, distance: 584.4
click at [1017, 392] on div "What is the purpose of using VLAN Trunking Protocol (VTP)? .spinner_0XTQ{transf…" at bounding box center [756, 241] width 556 height 306
click at [700, 121] on h5 "What is the purpose of using VLAN Trunking Protocol (VTP)? .spinner_0XTQ{transf…" at bounding box center [756, 125] width 517 height 21
click at [681, 352] on div "To synchronize VLAN information across multiple switches" at bounding box center [756, 356] width 515 height 33
click at [499, 336] on input "d. To synchronize VLAN information across multiple switches" at bounding box center [499, 330] width 0 height 10
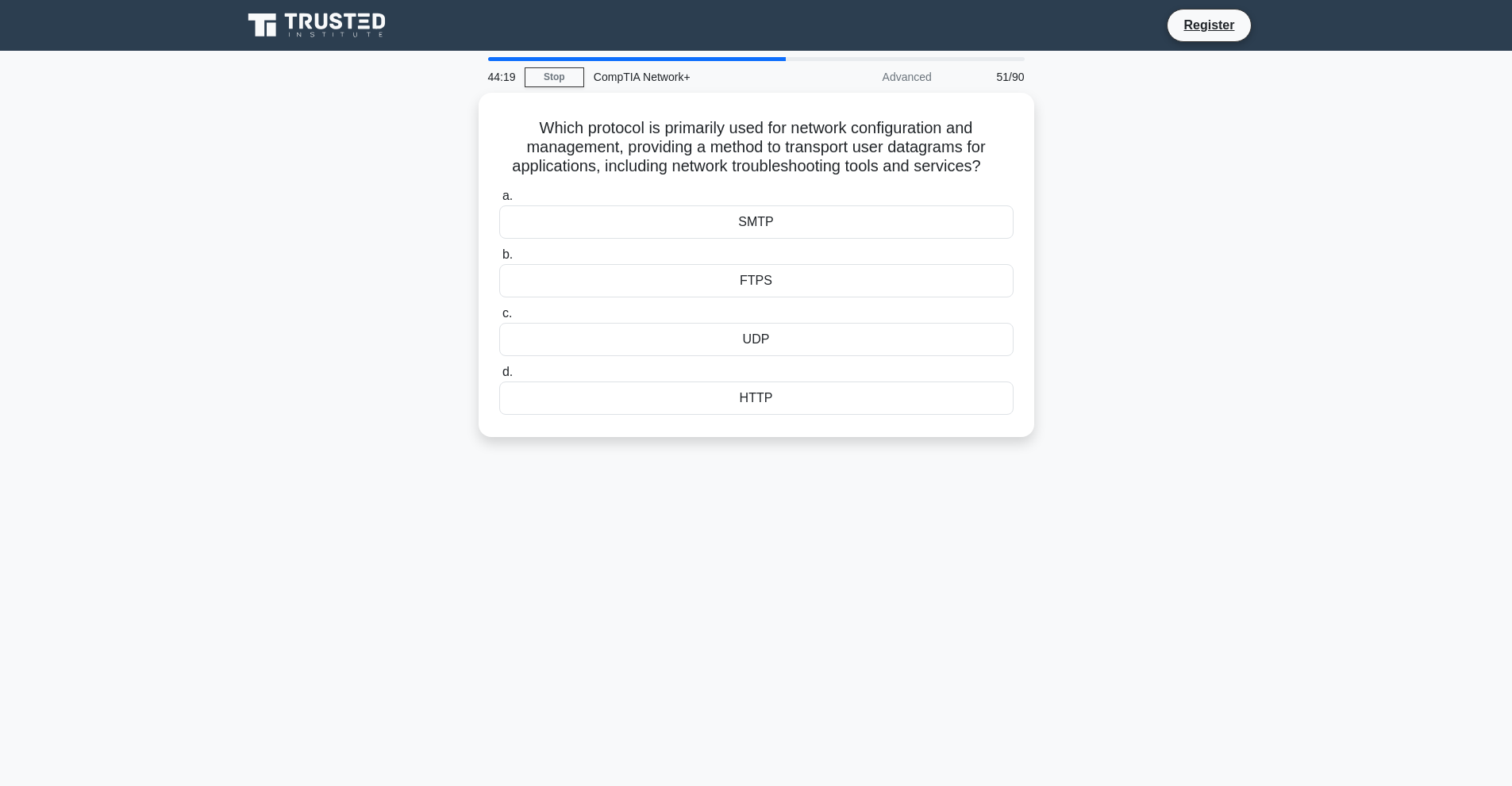
drag, startPoint x: 510, startPoint y: 109, endPoint x: 918, endPoint y: 458, distance: 536.9
click at [918, 458] on div "44:19 Stop CompTIA Network+ Advanced 51/90 Which protocol is primarily used for…" at bounding box center [756, 453] width 1048 height 793
click at [555, 132] on h5 "Which protocol is primarily used for network configuration and management, prov…" at bounding box center [756, 143] width 517 height 59
drag, startPoint x: 525, startPoint y: 112, endPoint x: 996, endPoint y: 171, distance: 474.7
click at [996, 171] on div "Which protocol is primarily used for network configuration and management, prov…" at bounding box center [756, 262] width 543 height 332
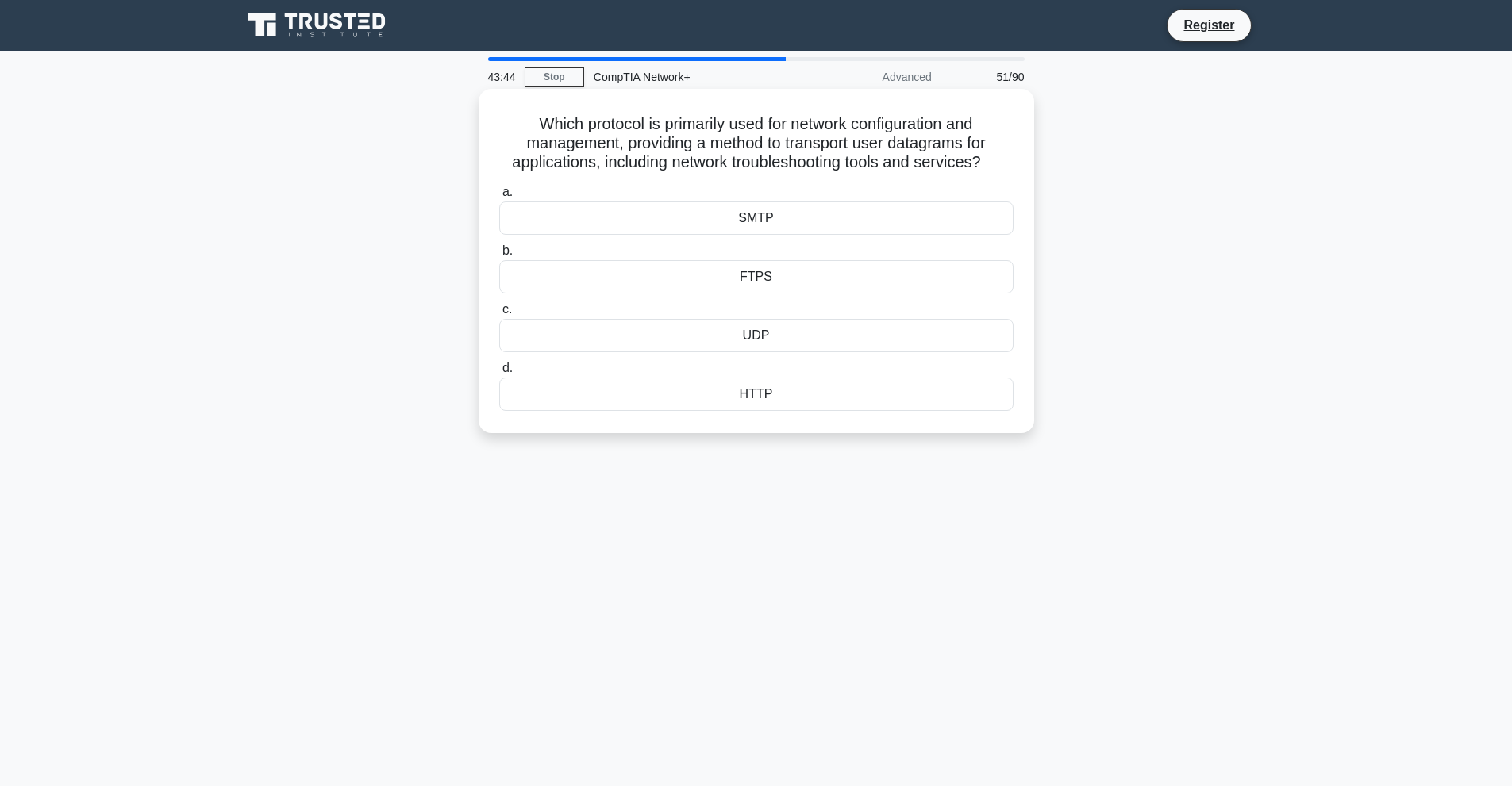
click at [1010, 150] on h5 "Which protocol is primarily used for network configuration and management, prov…" at bounding box center [756, 143] width 517 height 59
drag, startPoint x: 521, startPoint y: 114, endPoint x: 793, endPoint y: 448, distance: 430.7
click at [793, 448] on div "Which protocol is primarily used for network configuration and management, prov…" at bounding box center [756, 274] width 1048 height 364
click at [684, 338] on div "UDP" at bounding box center [756, 336] width 515 height 33
click at [499, 315] on input "c. UDP" at bounding box center [499, 310] width 0 height 10
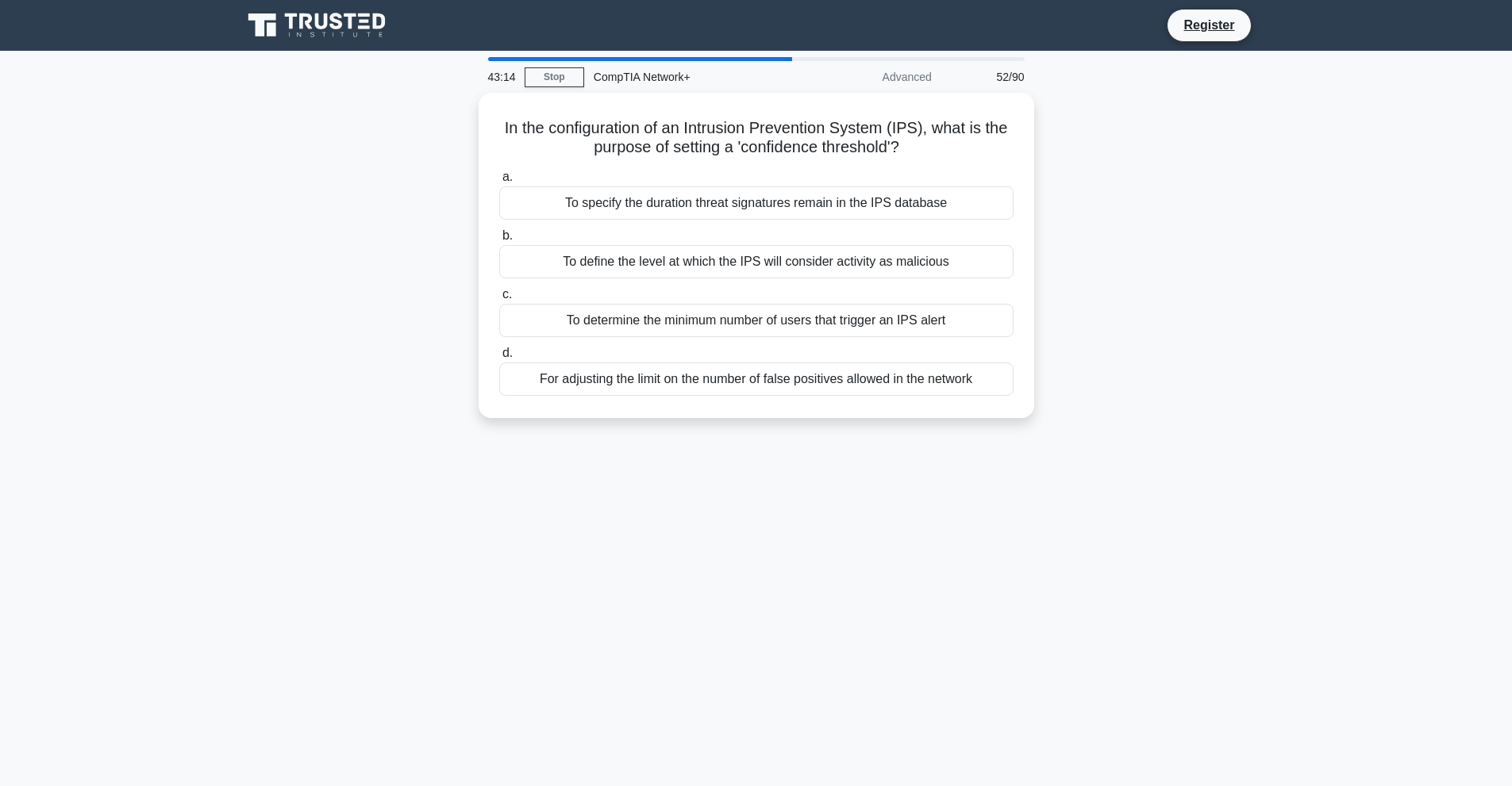
drag, startPoint x: 496, startPoint y: 108, endPoint x: 1181, endPoint y: 408, distance: 747.8
click at [1181, 408] on div "In the configuration of an Intrusion Prevention System (IPS), what is the purpo…" at bounding box center [756, 265] width 1048 height 345
click at [957, 432] on div "In the configuration of an Intrusion Prevention System (IPS), what is the purpo…" at bounding box center [756, 265] width 1048 height 345
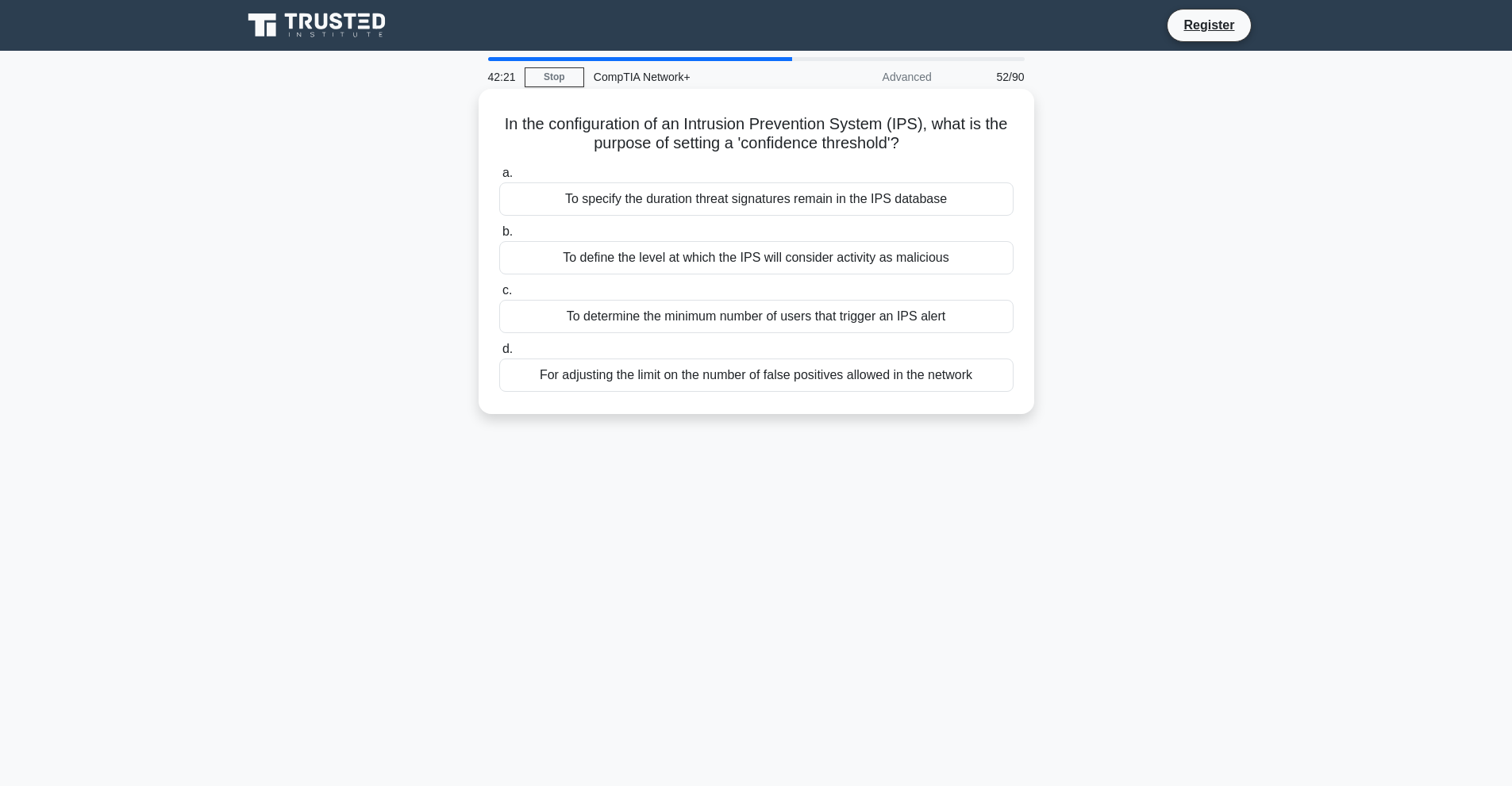
click at [538, 254] on div "To define the level at which the IPS will consider activity as malicious" at bounding box center [756, 257] width 515 height 33
click at [499, 237] on input "b. To define the level at which the IPS will consider activity as malicious" at bounding box center [499, 231] width 0 height 10
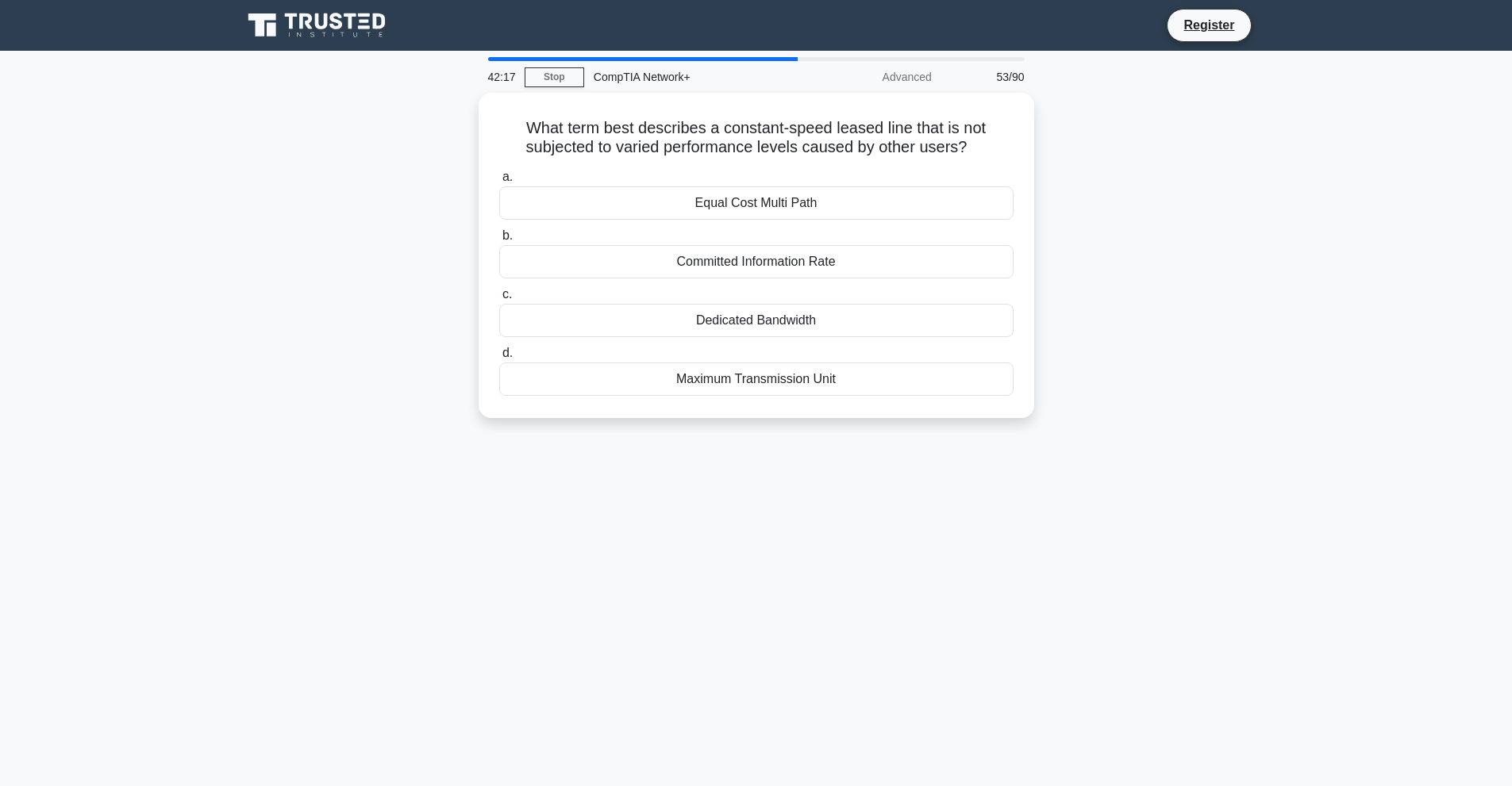
drag, startPoint x: 525, startPoint y: 111, endPoint x: 1049, endPoint y: 493, distance: 648.5
click at [1049, 493] on div "42:17 Stop CompTIA Network+ Advanced 53/90 What term best describes a constant-…" at bounding box center [756, 453] width 1048 height 793
click at [704, 321] on div "Dedicated Bandwidth" at bounding box center [756, 316] width 515 height 33
click at [499, 296] on input "c. Dedicated Bandwidth" at bounding box center [499, 291] width 0 height 10
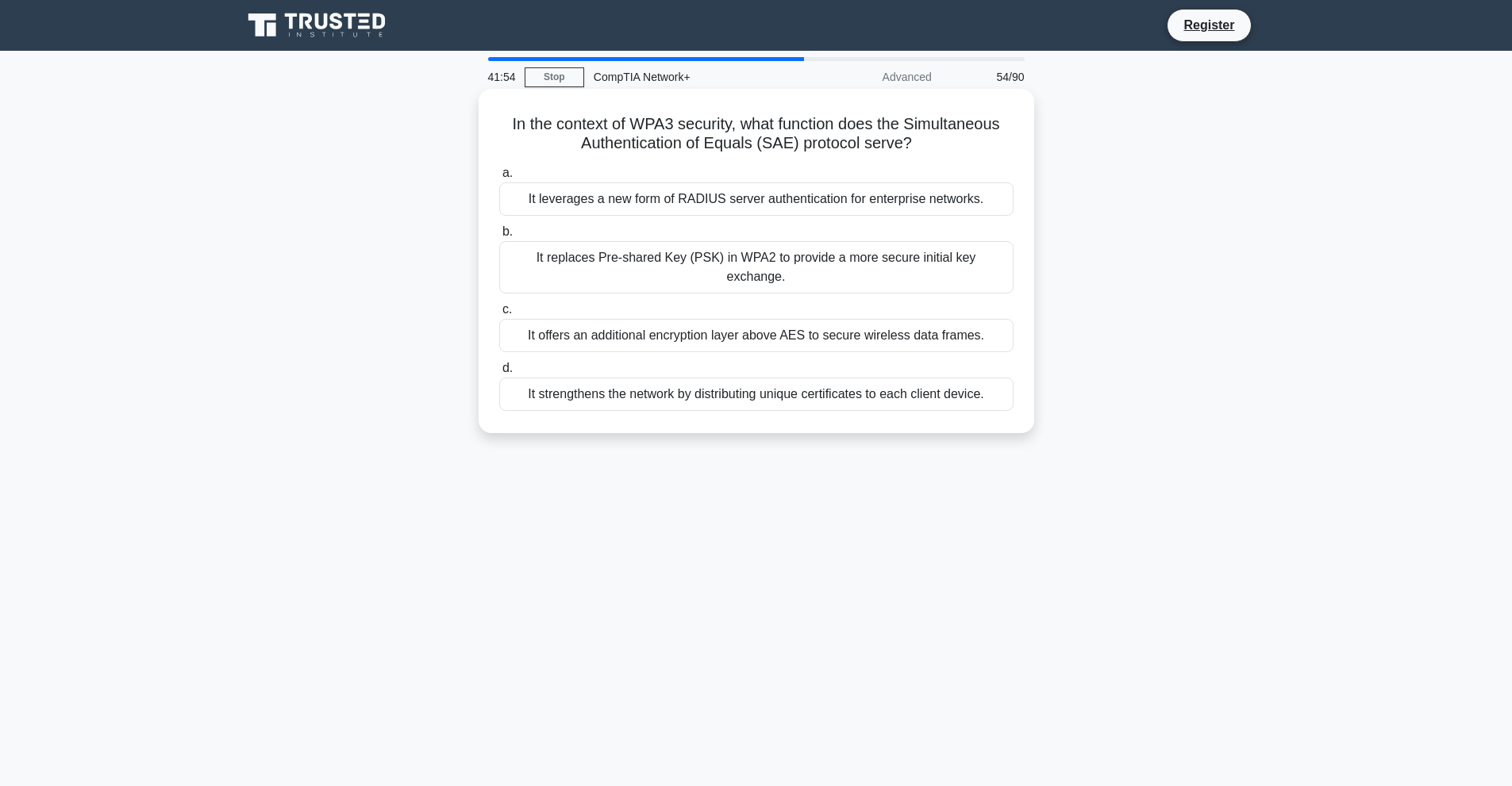
drag, startPoint x: 474, startPoint y: 122, endPoint x: 507, endPoint y: 114, distance: 34.0
click at [507, 114] on div "In the context of WPA3 security, what function does the Simultaneous Authentica…" at bounding box center [756, 274] width 1048 height 364
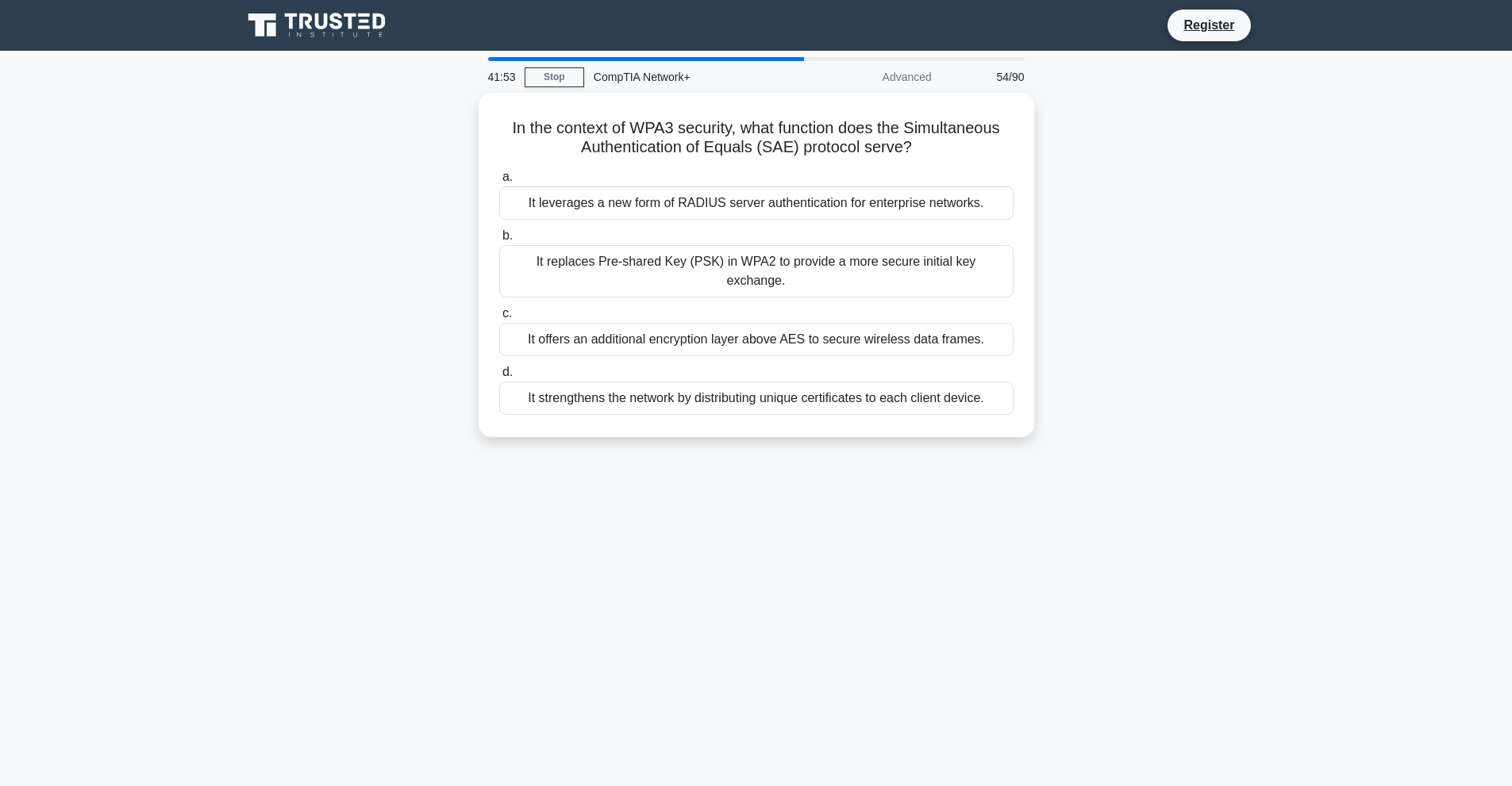
drag, startPoint x: 487, startPoint y: 97, endPoint x: 1050, endPoint y: 433, distance: 655.6
click at [1050, 433] on div "In the context of WPA3 security, what function does the Simultaneous Authentica…" at bounding box center [756, 274] width 1048 height 364
click at [388, 319] on div "In the context of WPA3 security, what function does the Simultaneous Authentica…" at bounding box center [756, 274] width 1048 height 364
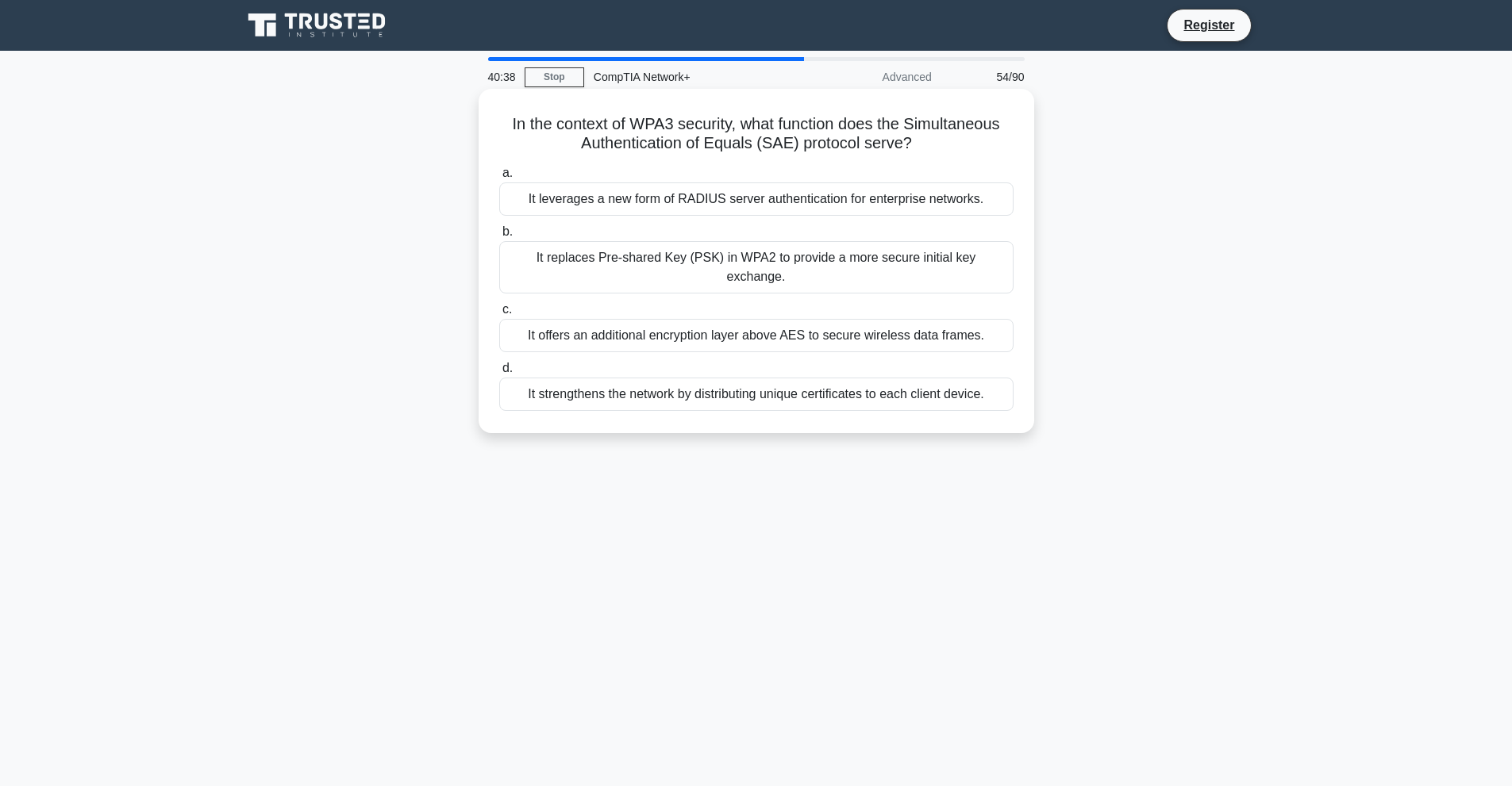
click at [752, 263] on div "It replaces Pre-shared Key (PSK) in WPA2 to provide a more secure initial key e…" at bounding box center [756, 267] width 515 height 52
click at [499, 237] on input "b. It replaces Pre-shared Key (PSK) in WPA2 to provide a more secure initial ke…" at bounding box center [499, 231] width 0 height 10
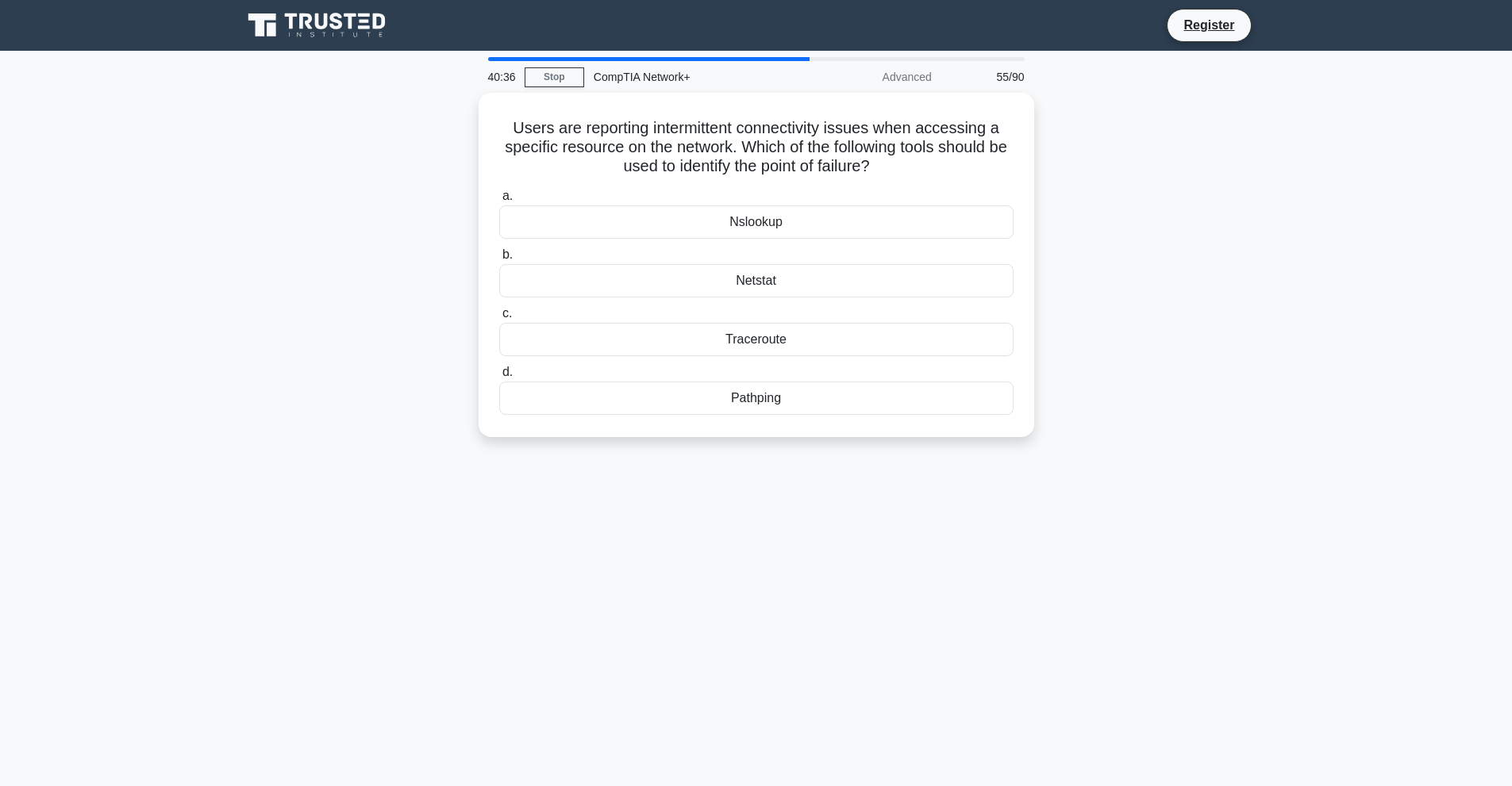
drag, startPoint x: 487, startPoint y: 118, endPoint x: 828, endPoint y: 450, distance: 475.9
click at [828, 450] on div "Users are reporting intermittent connectivity issues when accessing a specific …" at bounding box center [756, 274] width 1048 height 364
click at [723, 332] on div "Traceroute" at bounding box center [756, 336] width 515 height 33
click at [499, 315] on input "c. Traceroute" at bounding box center [499, 310] width 0 height 10
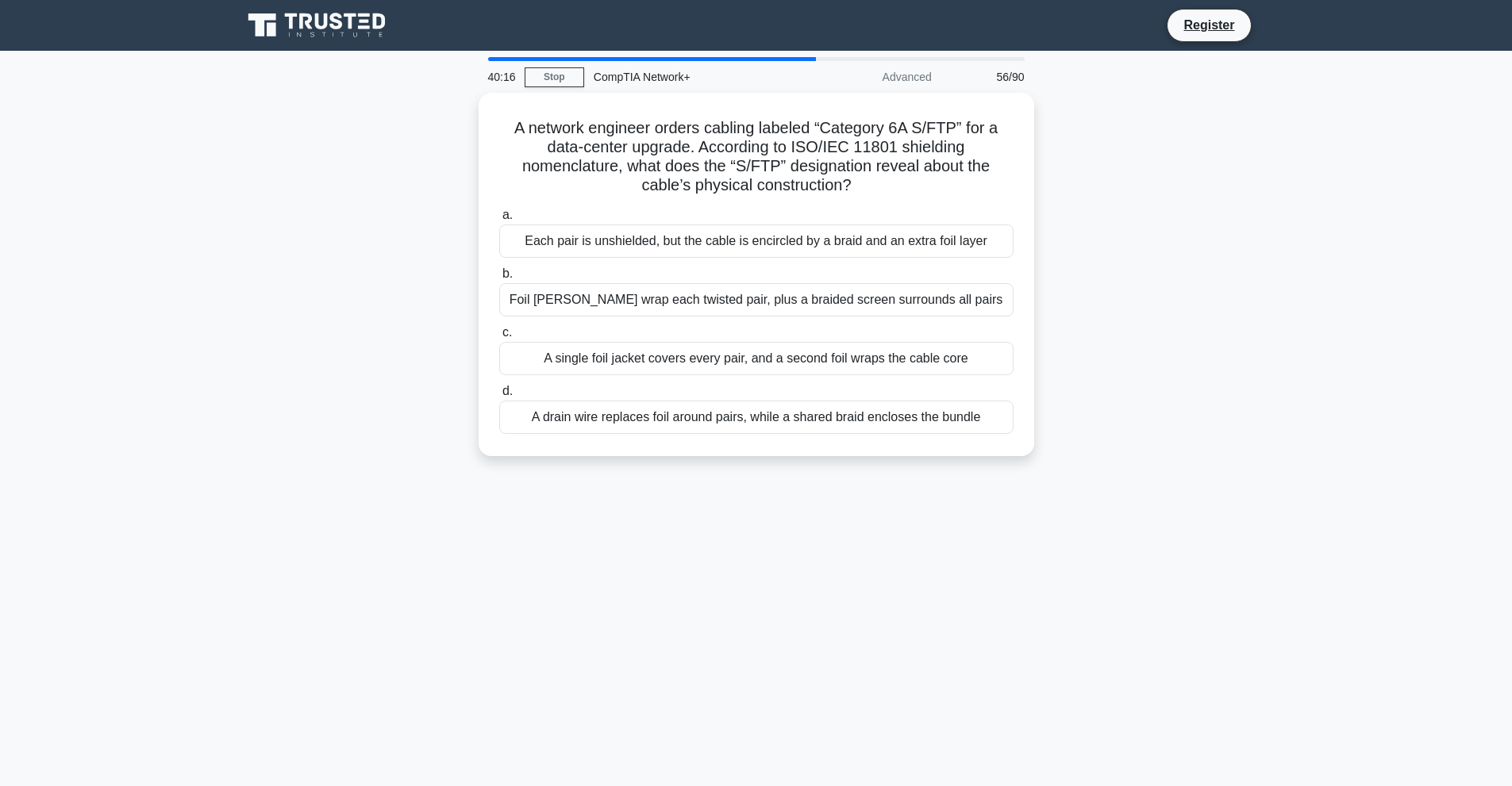
drag, startPoint x: 494, startPoint y: 118, endPoint x: 1033, endPoint y: 451, distance: 633.6
click at [1033, 451] on div "A network engineer orders cabling labeled “Category 6A S/FTP” for a data-center…" at bounding box center [756, 284] width 1048 height 383
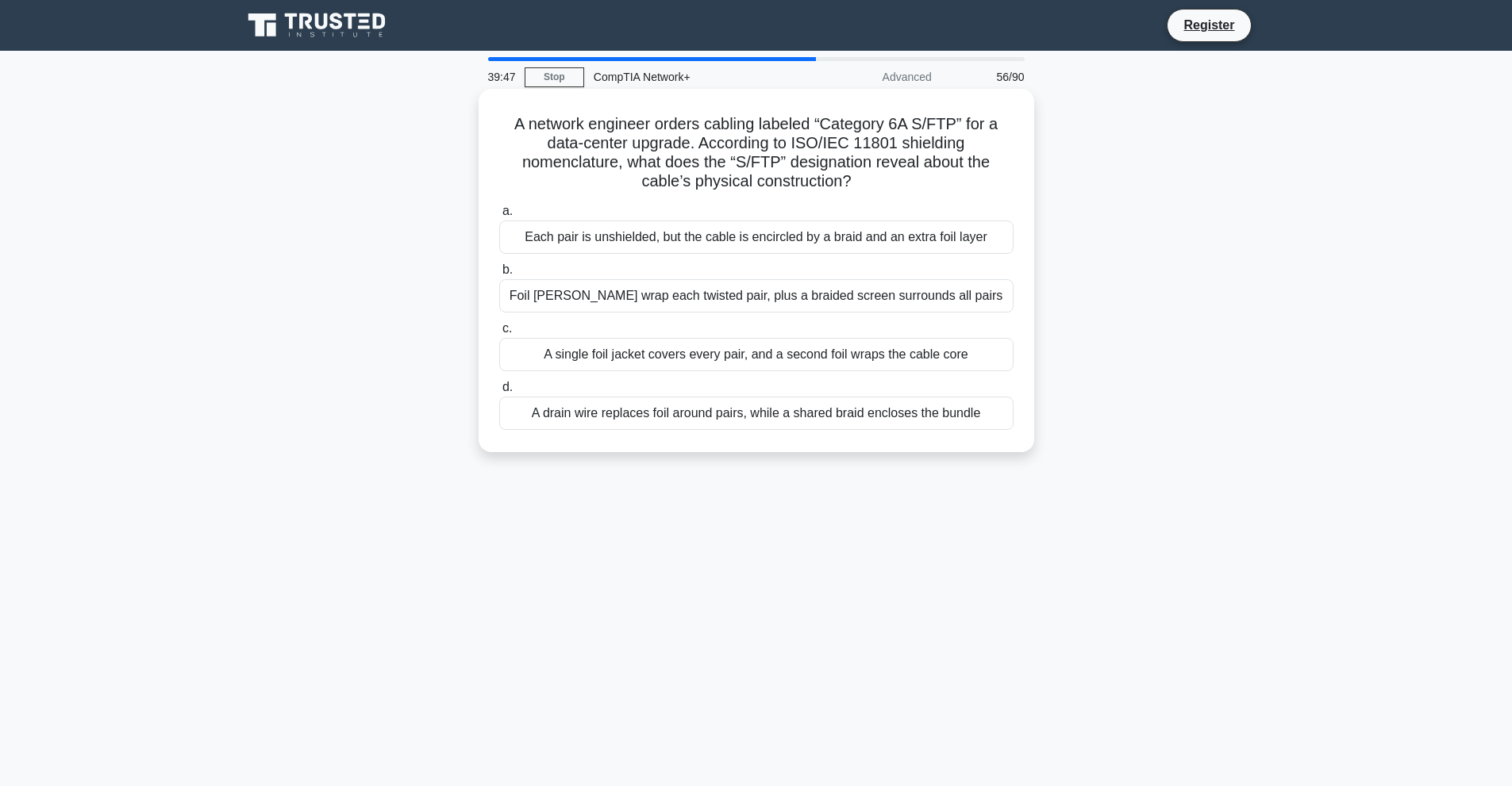
click at [644, 288] on div "Foil shields wrap each twisted pair, plus a braided screen surrounds all pairs" at bounding box center [756, 296] width 515 height 33
click at [499, 275] on input "b. Foil shields wrap each twisted pair, plus a braided screen surrounds all pai…" at bounding box center [499, 270] width 0 height 10
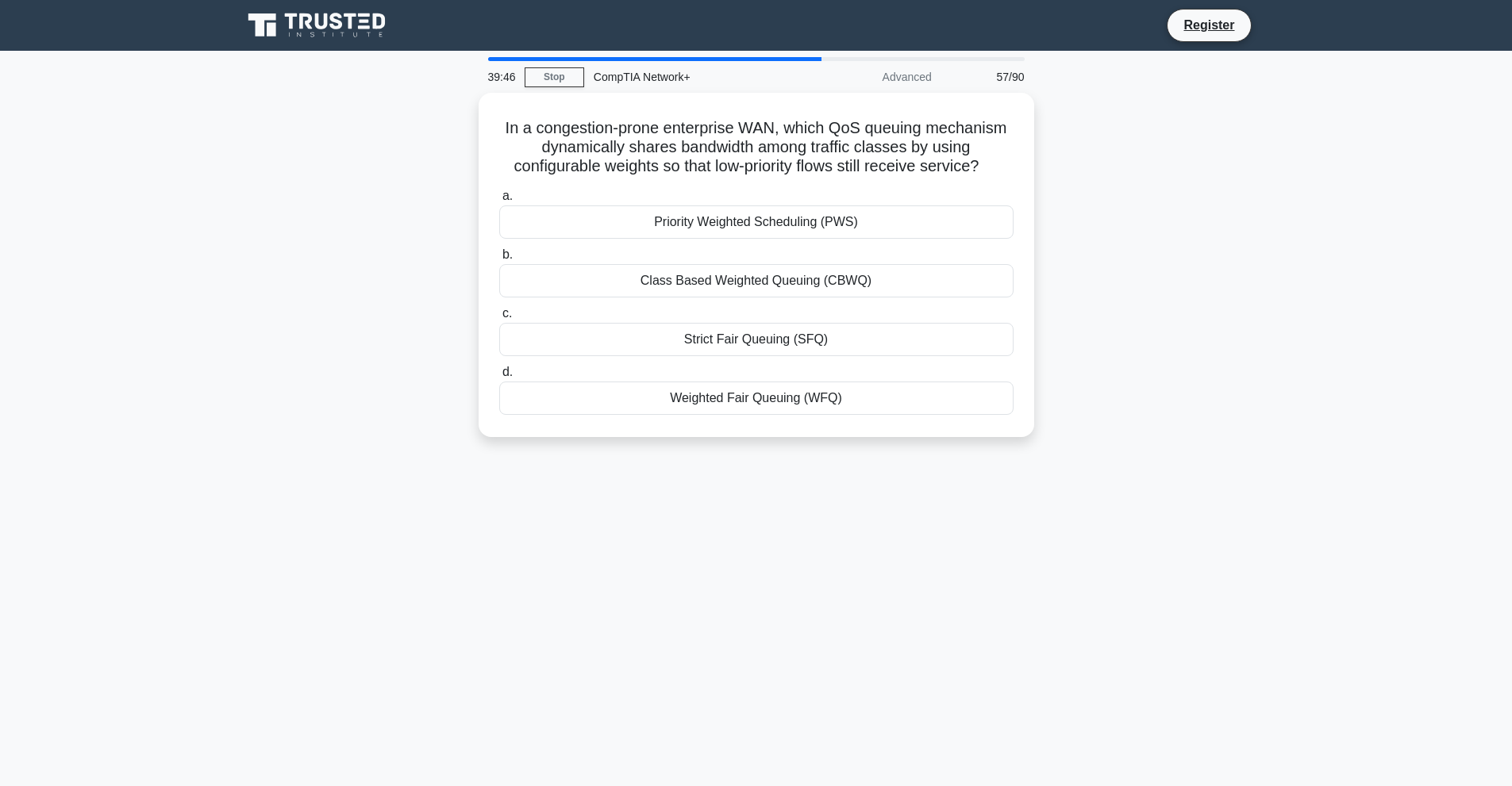
drag, startPoint x: 490, startPoint y: 124, endPoint x: 886, endPoint y: 483, distance: 534.5
click at [886, 483] on div "39:46 Stop CompTIA Network+ Advanced 57/90 In a congestion-prone enterprise WAN…" at bounding box center [756, 453] width 1048 height 793
click at [750, 395] on div "Weighted Fair Queuing (WFQ)" at bounding box center [756, 394] width 515 height 33
click at [499, 374] on input "d. Weighted Fair Queuing (WFQ)" at bounding box center [499, 368] width 0 height 10
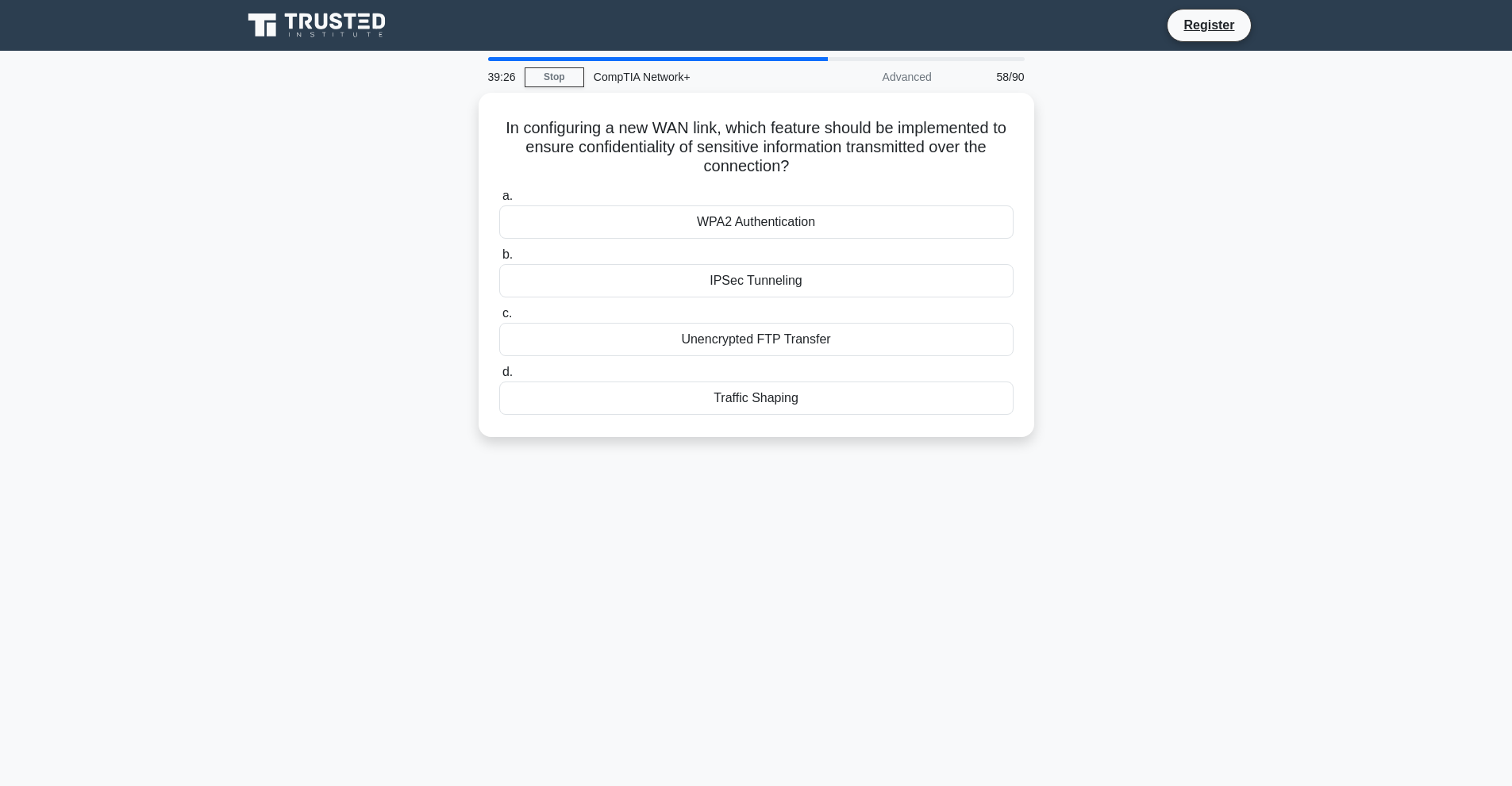
drag, startPoint x: 504, startPoint y: 106, endPoint x: 1201, endPoint y: 521, distance: 811.2
click at [1201, 521] on div "39:26 Stop CompTIA Network+ Advanced 58/90 In configuring a new WAN link, which…" at bounding box center [756, 453] width 1048 height 793
click at [707, 394] on div "Traffic Shaping" at bounding box center [756, 394] width 515 height 33
click at [499, 374] on input "d. Traffic Shaping" at bounding box center [499, 368] width 0 height 10
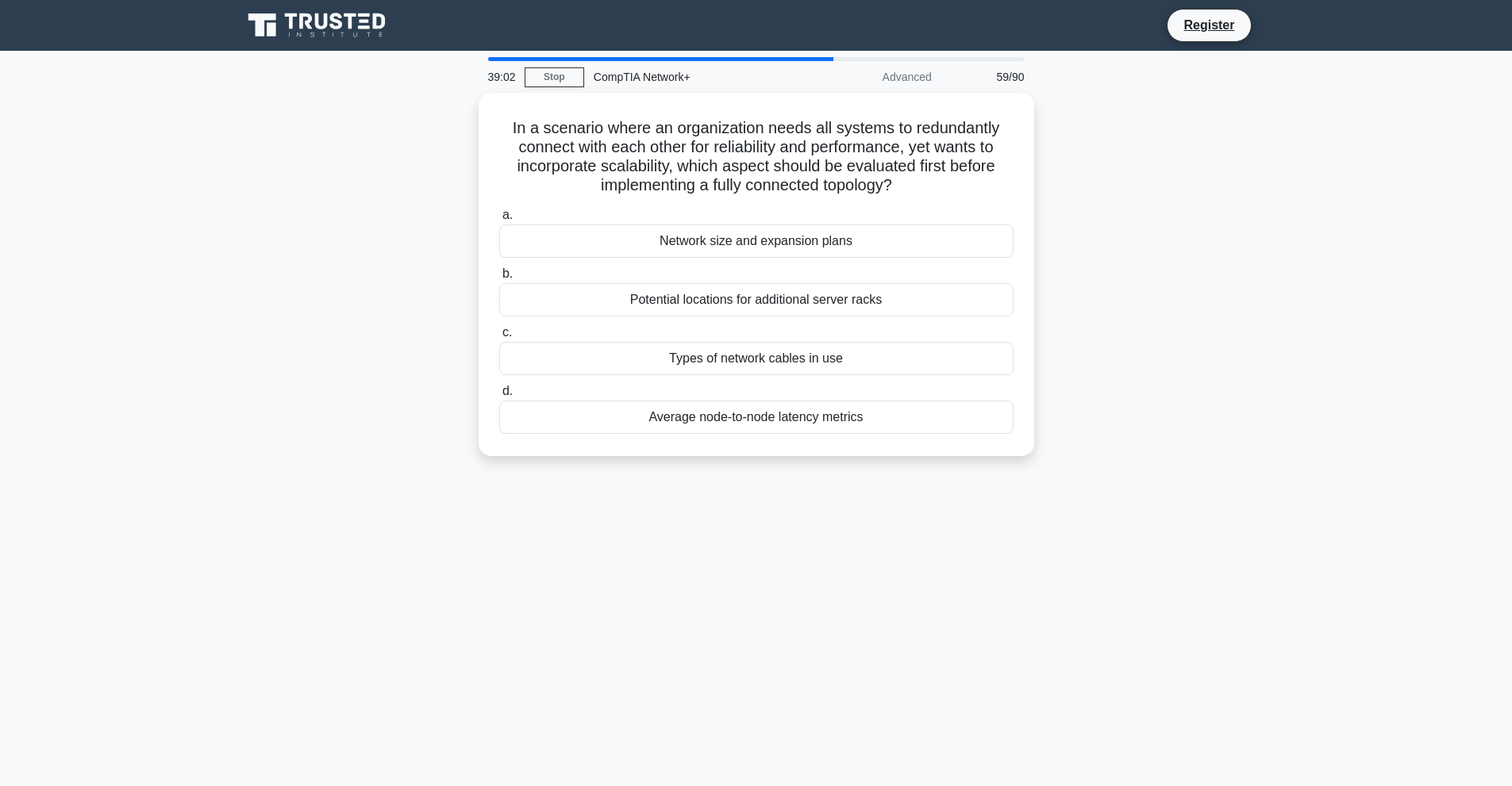
drag, startPoint x: 500, startPoint y: 122, endPoint x: 1120, endPoint y: 602, distance: 784.1
click at [1120, 602] on div "39:02 Stop CompTIA Network+ Advanced 59/90 In a scenario where an organization …" at bounding box center [756, 453] width 1048 height 793
click at [742, 234] on div "Network size and expansion plans" at bounding box center [756, 236] width 515 height 33
click at [499, 217] on input "a. Network size and expansion plans" at bounding box center [499, 211] width 0 height 10
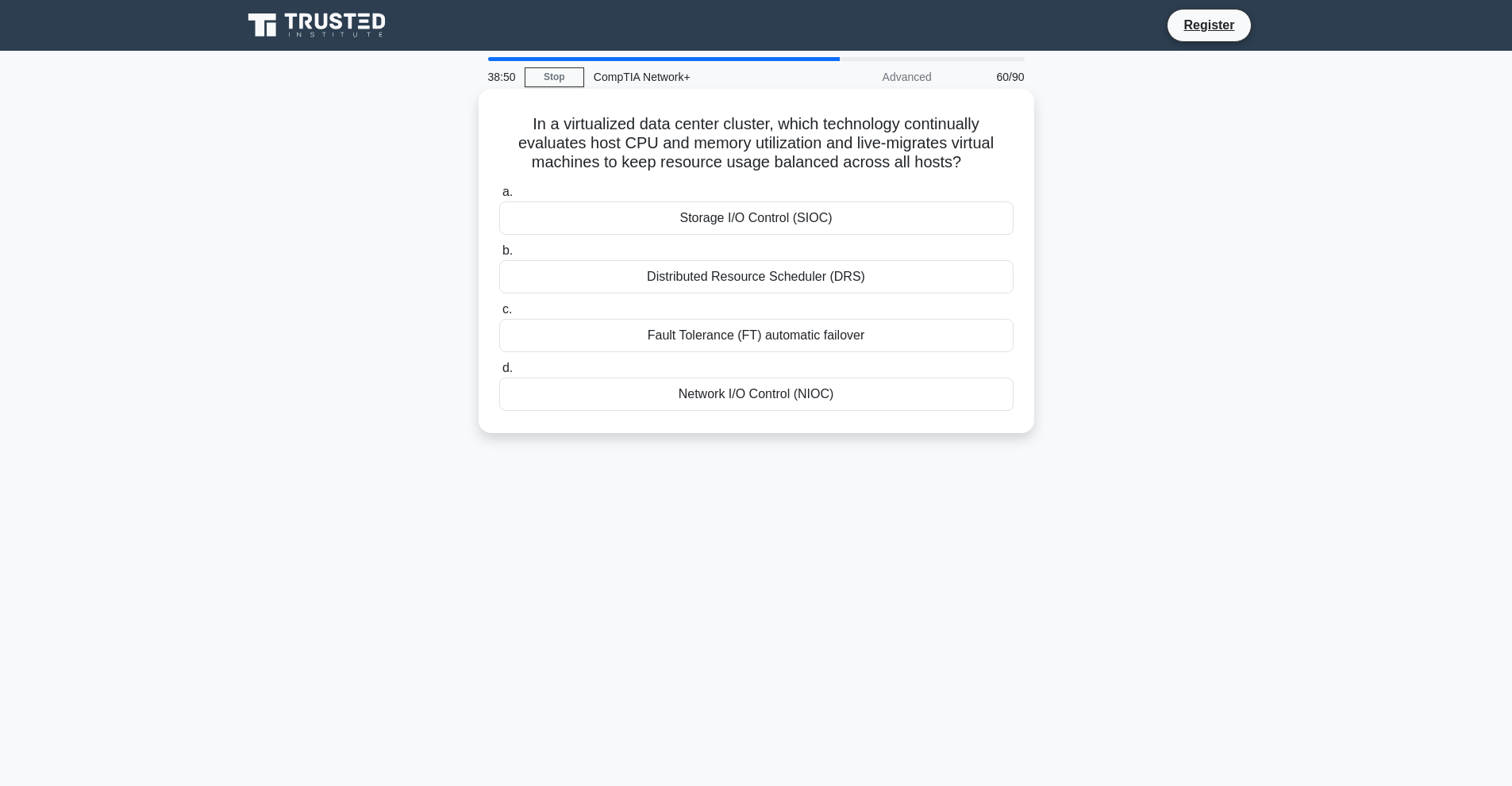
drag, startPoint x: 520, startPoint y: 125, endPoint x: 909, endPoint y: 408, distance: 481.1
click at [909, 408] on div "In a virtualized data center cluster, which technology continually evaluates ho…" at bounding box center [756, 262] width 543 height 332
click at [611, 274] on div "Distributed Resource Scheduler (DRS)" at bounding box center [756, 276] width 515 height 33
click at [499, 256] on input "b. Distributed Resource Scheduler (DRS)" at bounding box center [499, 251] width 0 height 10
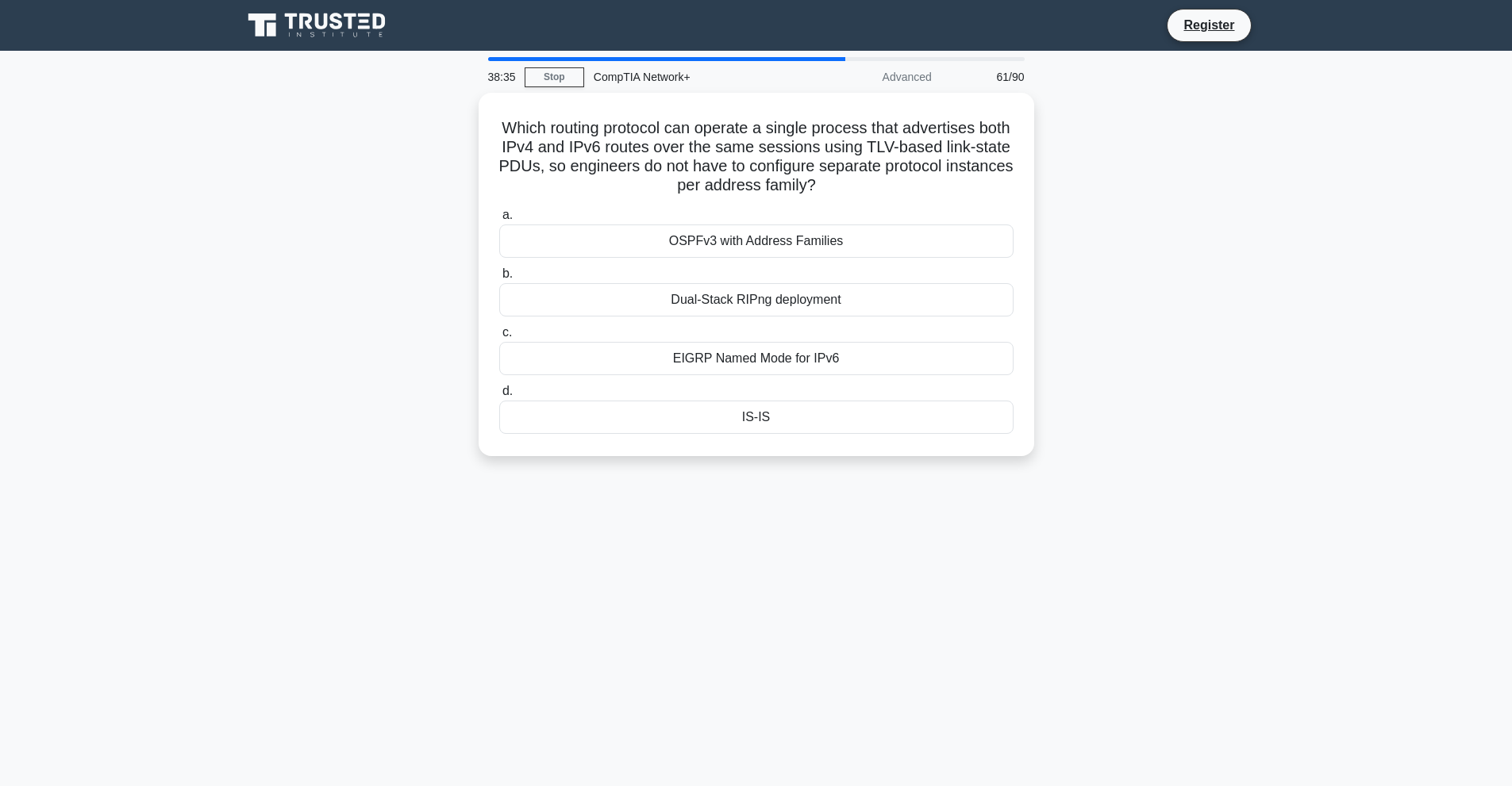
drag, startPoint x: 502, startPoint y: 122, endPoint x: 1038, endPoint y: 476, distance: 642.3
click at [1038, 476] on div "Which routing protocol can operate a single process that advertises both IPv4 a…" at bounding box center [756, 284] width 1048 height 383
click at [723, 419] on div "IS-IS" at bounding box center [756, 413] width 515 height 33
click at [499, 393] on input "d. IS-IS" at bounding box center [499, 387] width 0 height 10
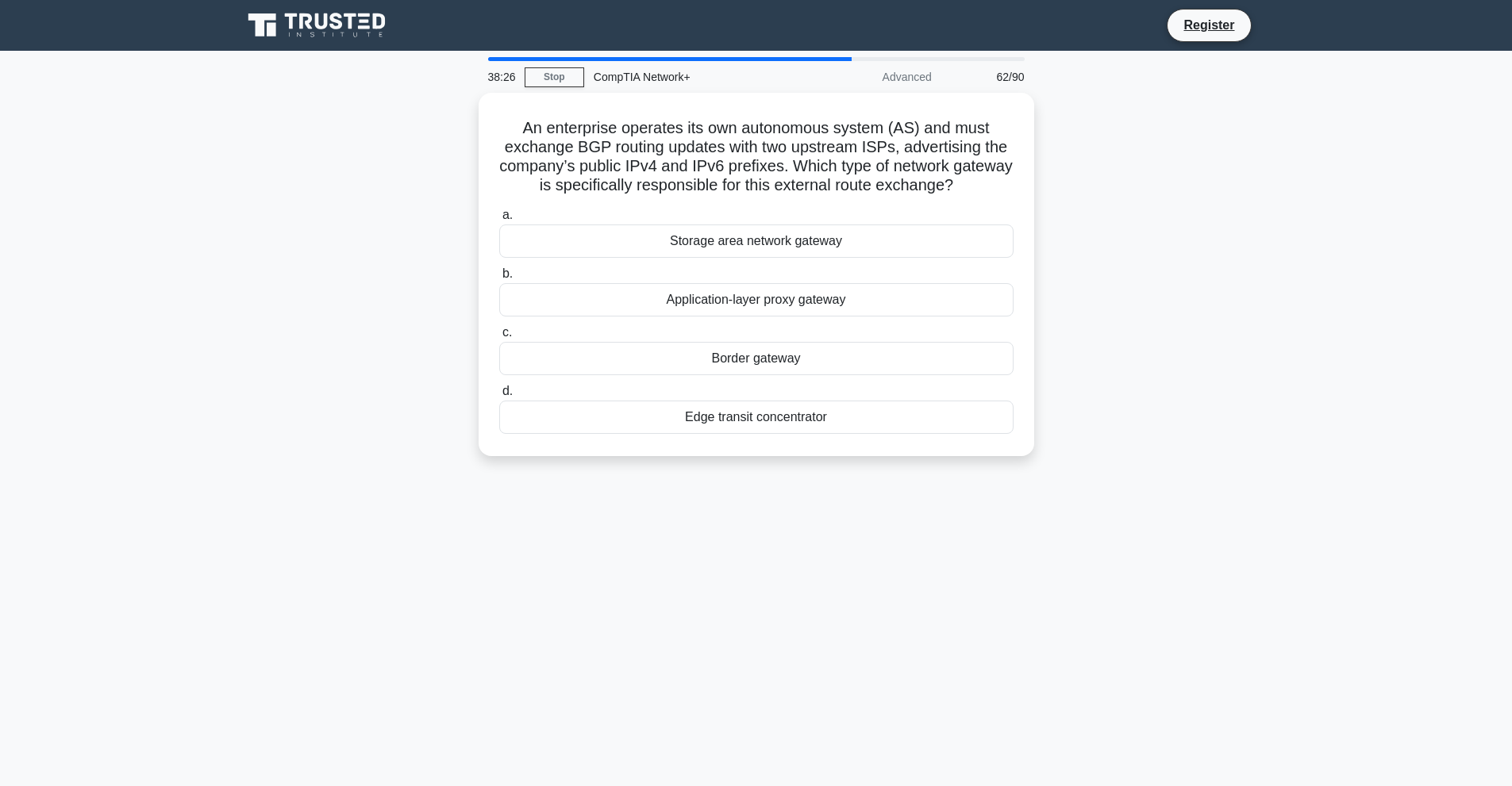
drag, startPoint x: 552, startPoint y: 126, endPoint x: 1125, endPoint y: 565, distance: 721.8
click at [1125, 565] on div "38:26 Stop CompTIA Network+ Advanced 62/90 An enterprise operates its own auton…" at bounding box center [756, 453] width 1048 height 793
click at [634, 352] on div "Border gateway" at bounding box center [756, 355] width 515 height 33
click at [499, 334] on input "c. Border gateway" at bounding box center [499, 328] width 0 height 10
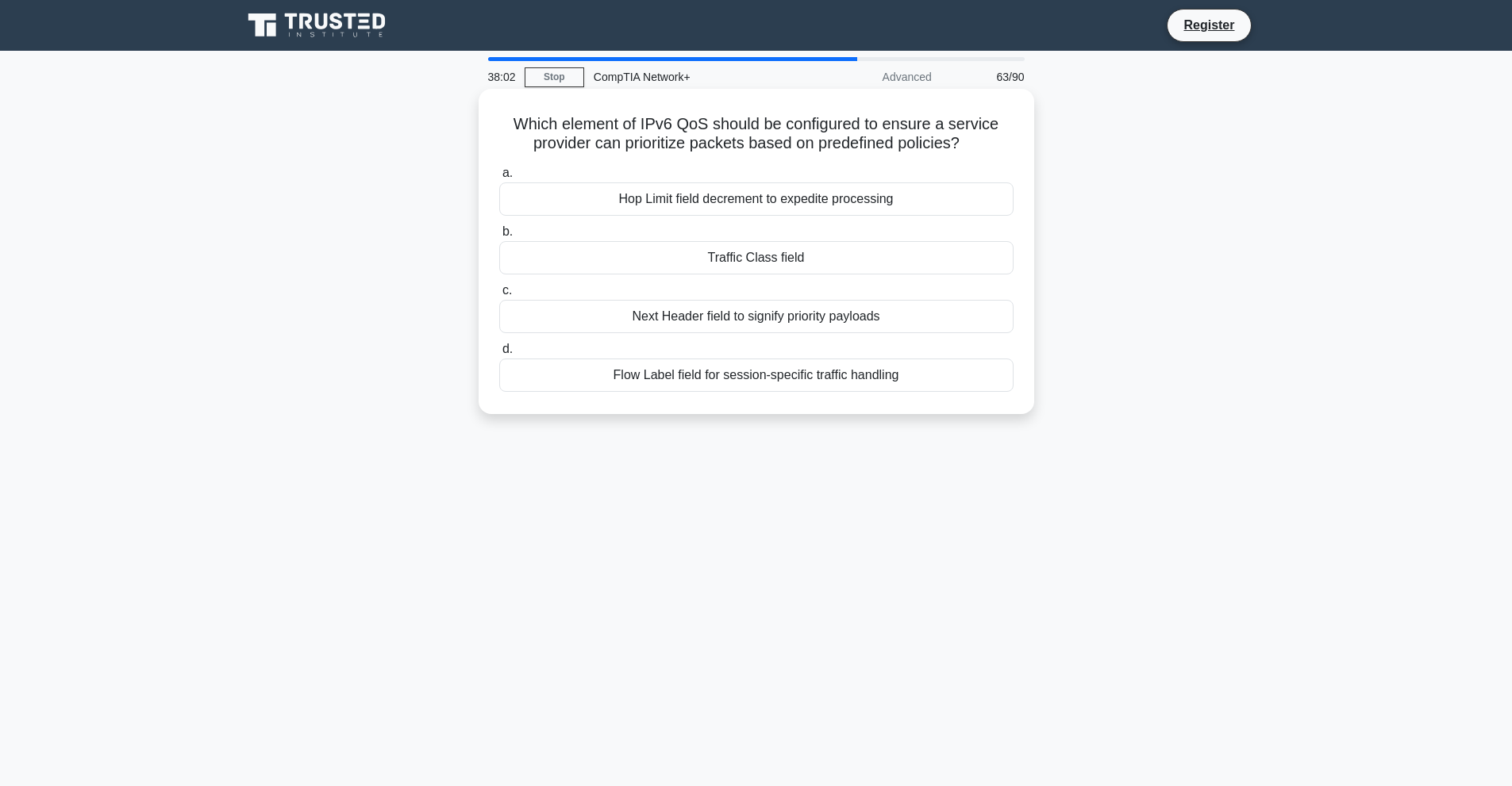
drag, startPoint x: 496, startPoint y: 120, endPoint x: 905, endPoint y: 383, distance: 486.3
click at [905, 383] on div "Which element of IPv6 QoS should be configured to ensure a service provider can…" at bounding box center [756, 252] width 543 height 312
click at [756, 256] on div "Traffic Class field" at bounding box center [756, 257] width 515 height 33
click at [499, 237] on input "b. Traffic Class field" at bounding box center [499, 231] width 0 height 10
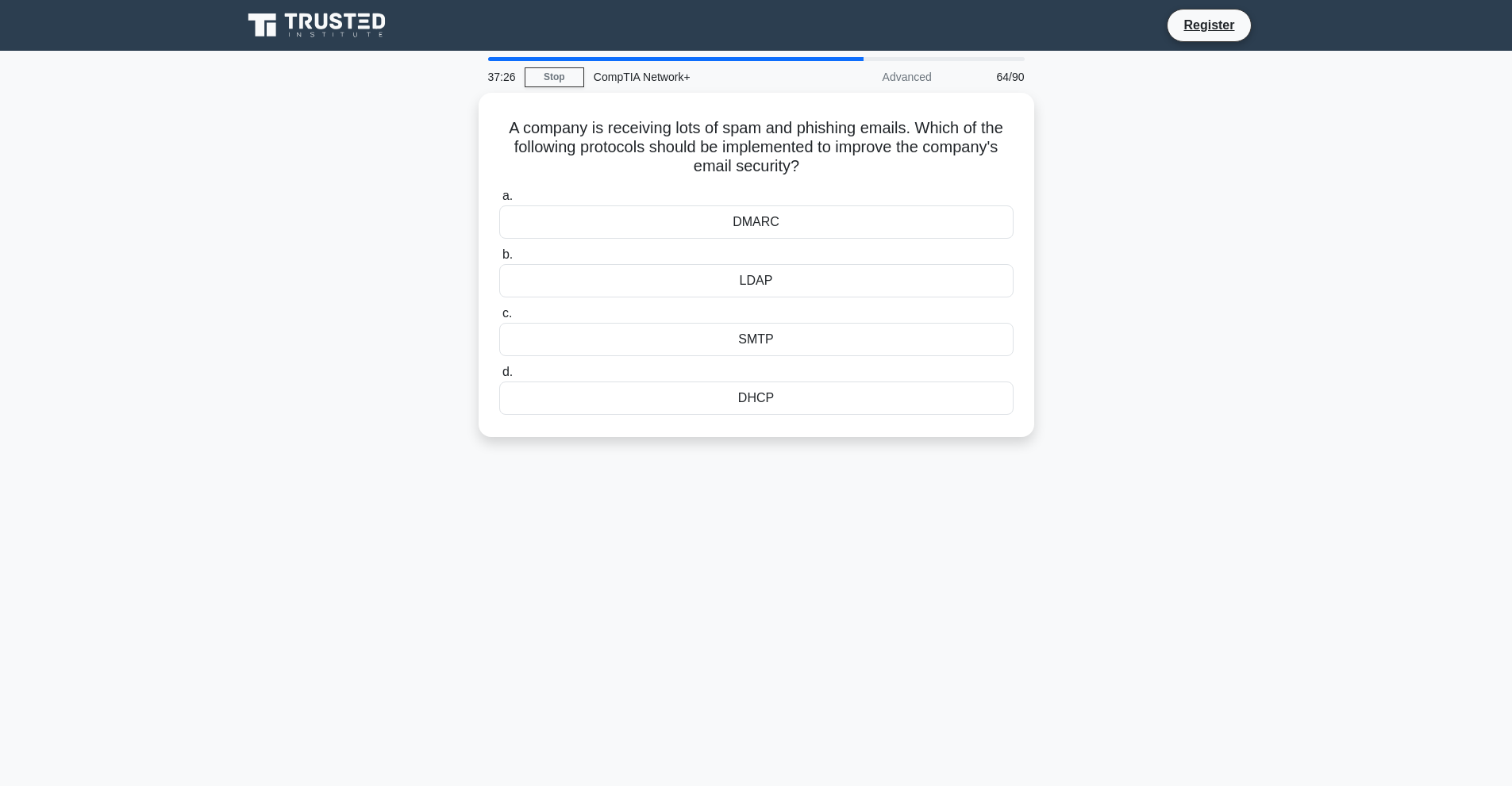
drag, startPoint x: 497, startPoint y: 120, endPoint x: 1028, endPoint y: 477, distance: 639.9
click at [1028, 477] on div "37:26 Stop CompTIA Network+ Advanced 64/90 A company is receiving lots of spam …" at bounding box center [756, 453] width 1048 height 793
click at [726, 227] on div "DMARC" at bounding box center [756, 217] width 515 height 33
click at [499, 198] on input "a. DMARC" at bounding box center [499, 192] width 0 height 10
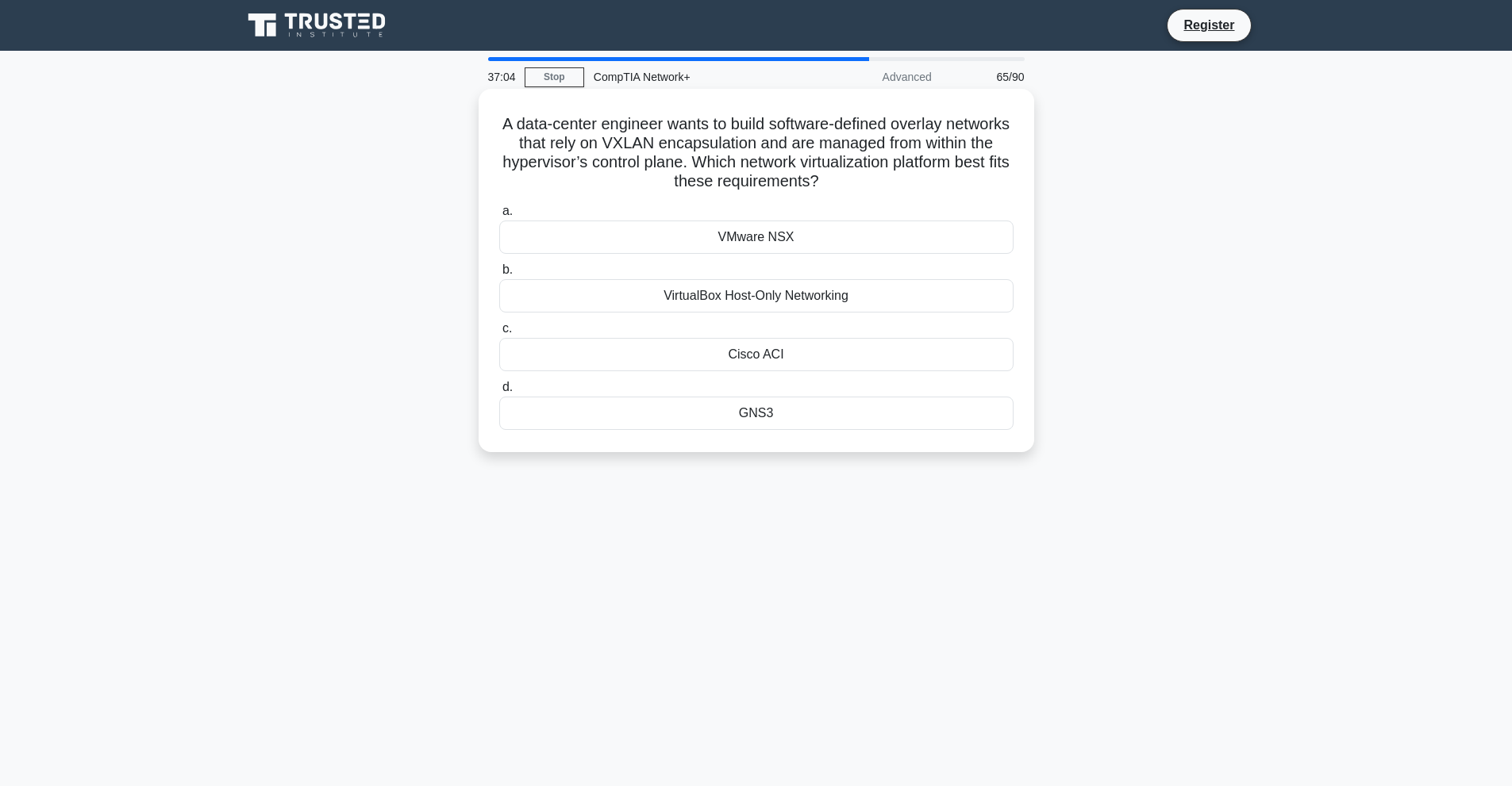
drag, startPoint x: 522, startPoint y: 121, endPoint x: 874, endPoint y: 427, distance: 466.4
click at [874, 427] on div "A data-center engineer wants to build software-defined overlay networks that re…" at bounding box center [756, 271] width 543 height 351
click at [689, 244] on div "VMware NSX" at bounding box center [756, 236] width 515 height 33
click at [499, 217] on input "a. VMware NSX" at bounding box center [499, 211] width 0 height 10
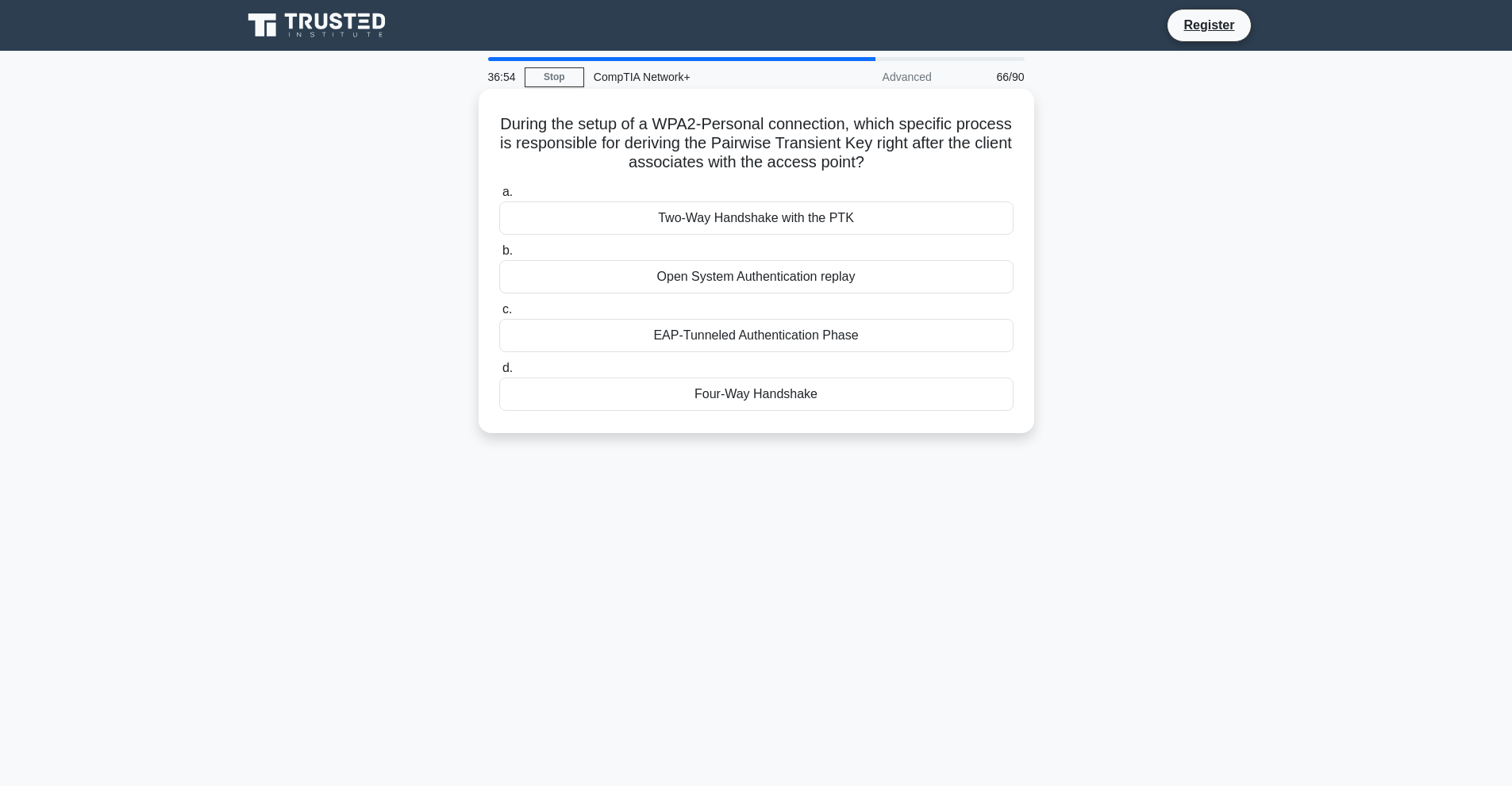
drag, startPoint x: 529, startPoint y: 125, endPoint x: 907, endPoint y: 396, distance: 465.1
click at [907, 396] on div "During the setup of a WPA2-Personal connection, which specific process is respo…" at bounding box center [756, 262] width 543 height 332
click at [707, 400] on div "Four-Way Handshake" at bounding box center [756, 394] width 515 height 33
click at [499, 374] on input "d. Four-Way Handshake" at bounding box center [499, 368] width 0 height 10
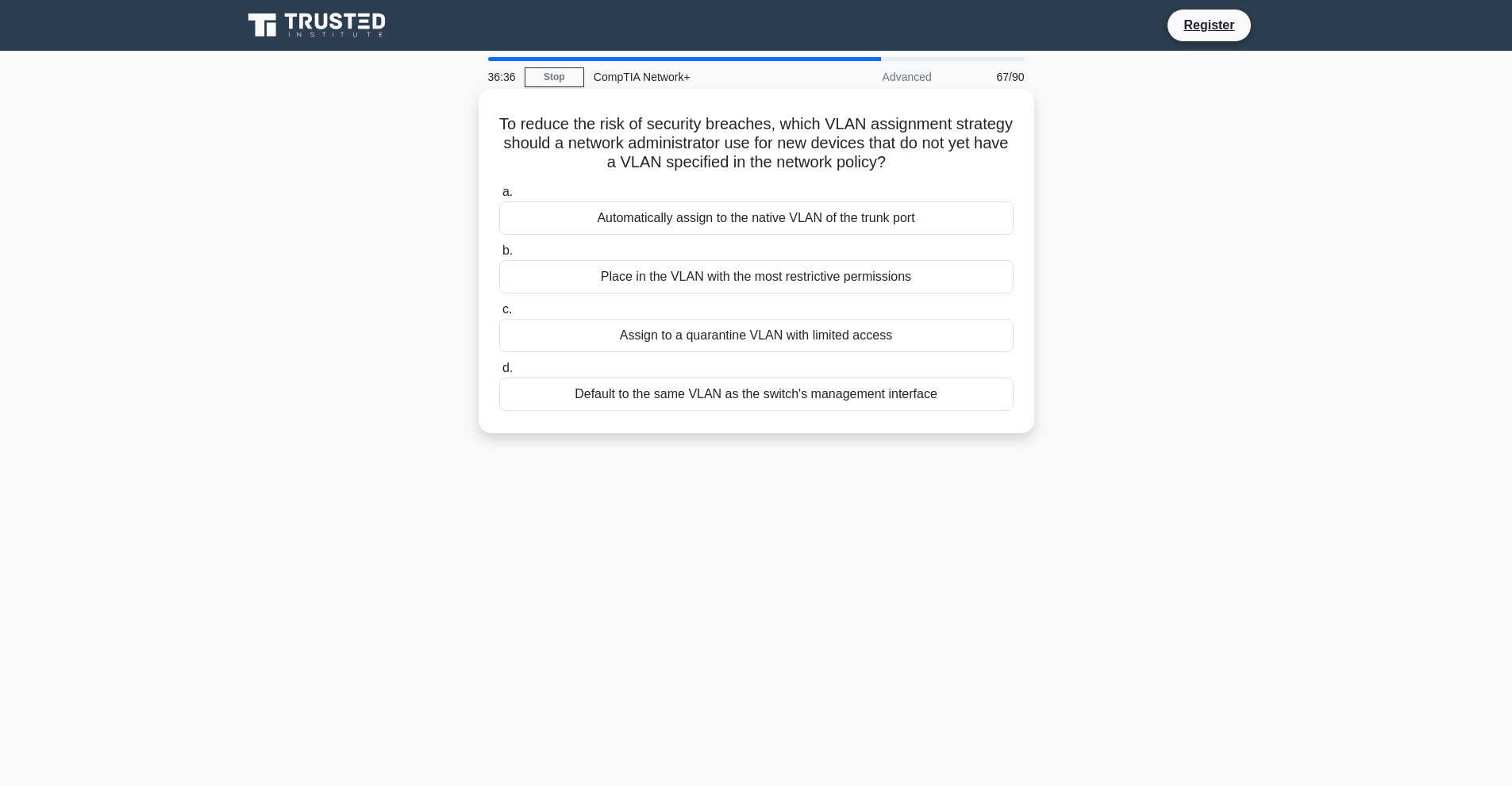
drag, startPoint x: 514, startPoint y: 120, endPoint x: 965, endPoint y: 404, distance: 533.0
click at [965, 404] on div "To reduce the risk of security breaches, which VLAN assignment strategy should …" at bounding box center [756, 262] width 543 height 332
click at [707, 341] on div "Assign to a quarantine VLAN with limited access" at bounding box center [756, 336] width 515 height 33
click at [499, 315] on input "c. Assign to a quarantine VLAN with limited access" at bounding box center [499, 310] width 0 height 10
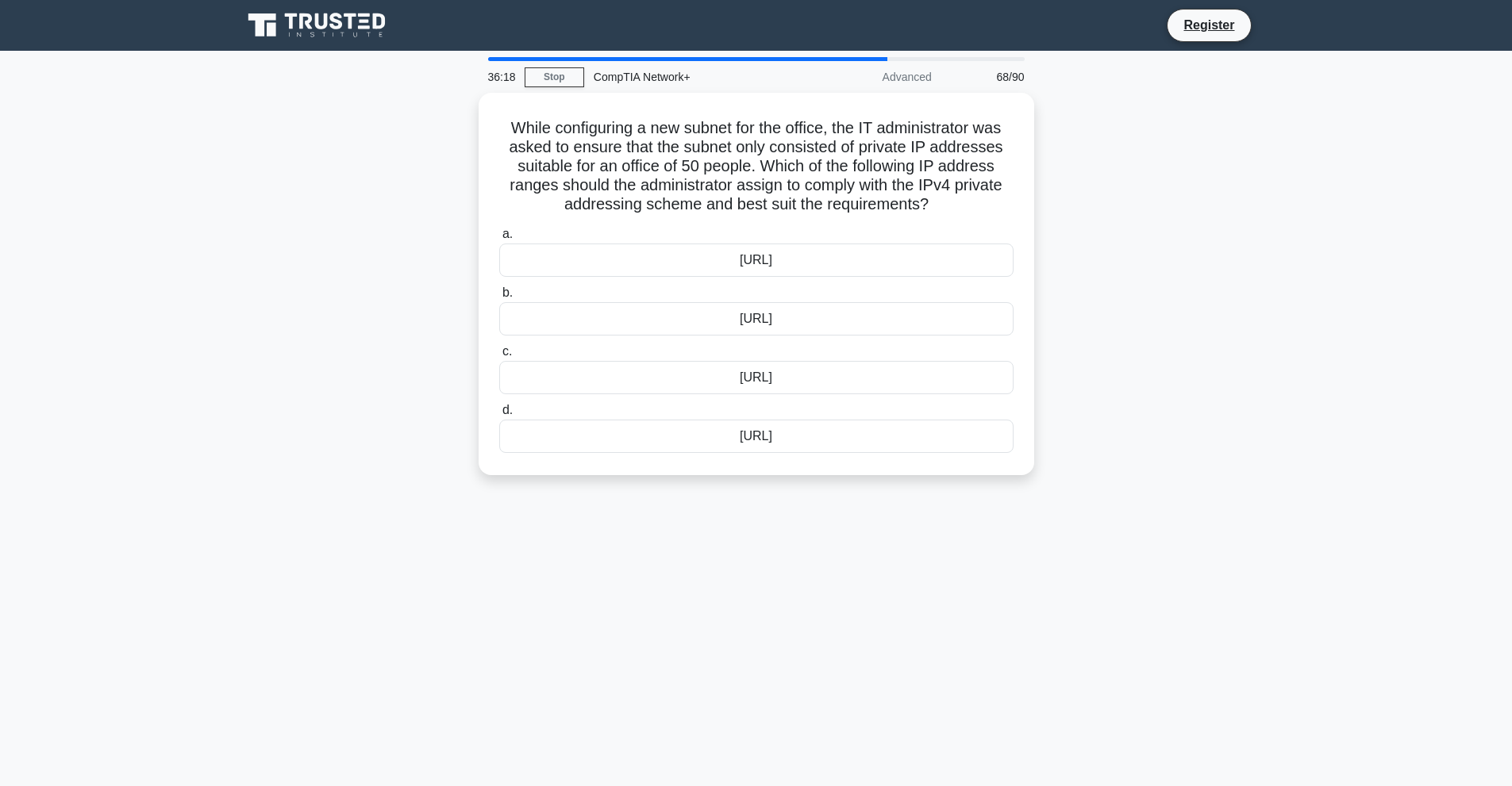
drag, startPoint x: 496, startPoint y: 114, endPoint x: 929, endPoint y: 486, distance: 570.9
click at [929, 486] on div "While configuring a new subnet for the office, the IT administrator was asked t…" at bounding box center [756, 293] width 1048 height 402
click at [759, 430] on div "192.168.25.0/26" at bounding box center [756, 432] width 515 height 33
click at [499, 411] on input "d. 192.168.25.0/26" at bounding box center [499, 406] width 0 height 10
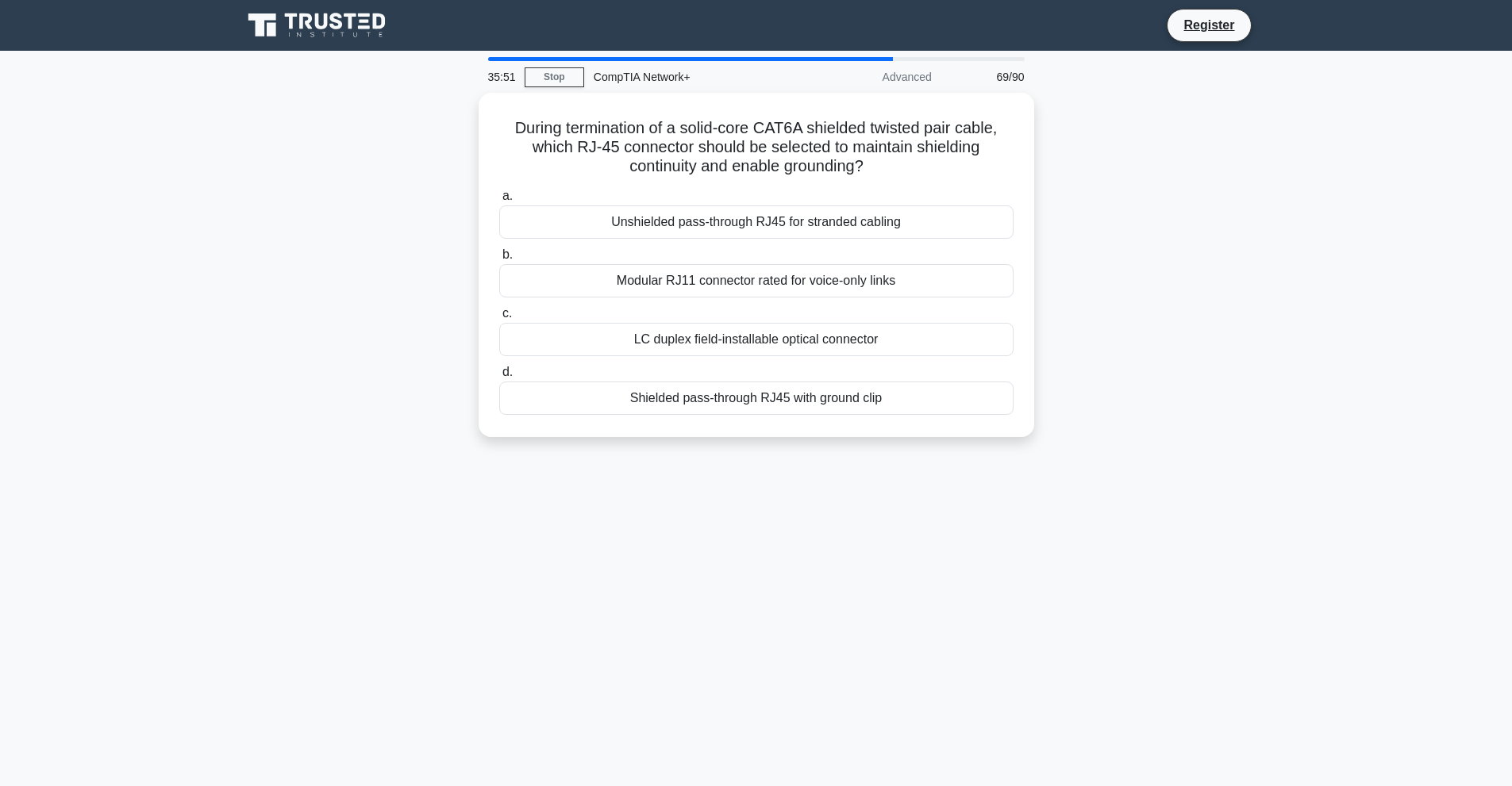
drag, startPoint x: 517, startPoint y: 117, endPoint x: 1064, endPoint y: 438, distance: 634.2
click at [1064, 438] on div "During termination of a solid-core CAT6A shielded twisted pair cable, which RJ-…" at bounding box center [756, 274] width 1048 height 364
click at [695, 395] on div "Shielded pass-through RJ45 with ground clip" at bounding box center [756, 394] width 515 height 33
click at [499, 374] on input "d. Shielded pass-through RJ45 with ground clip" at bounding box center [499, 368] width 0 height 10
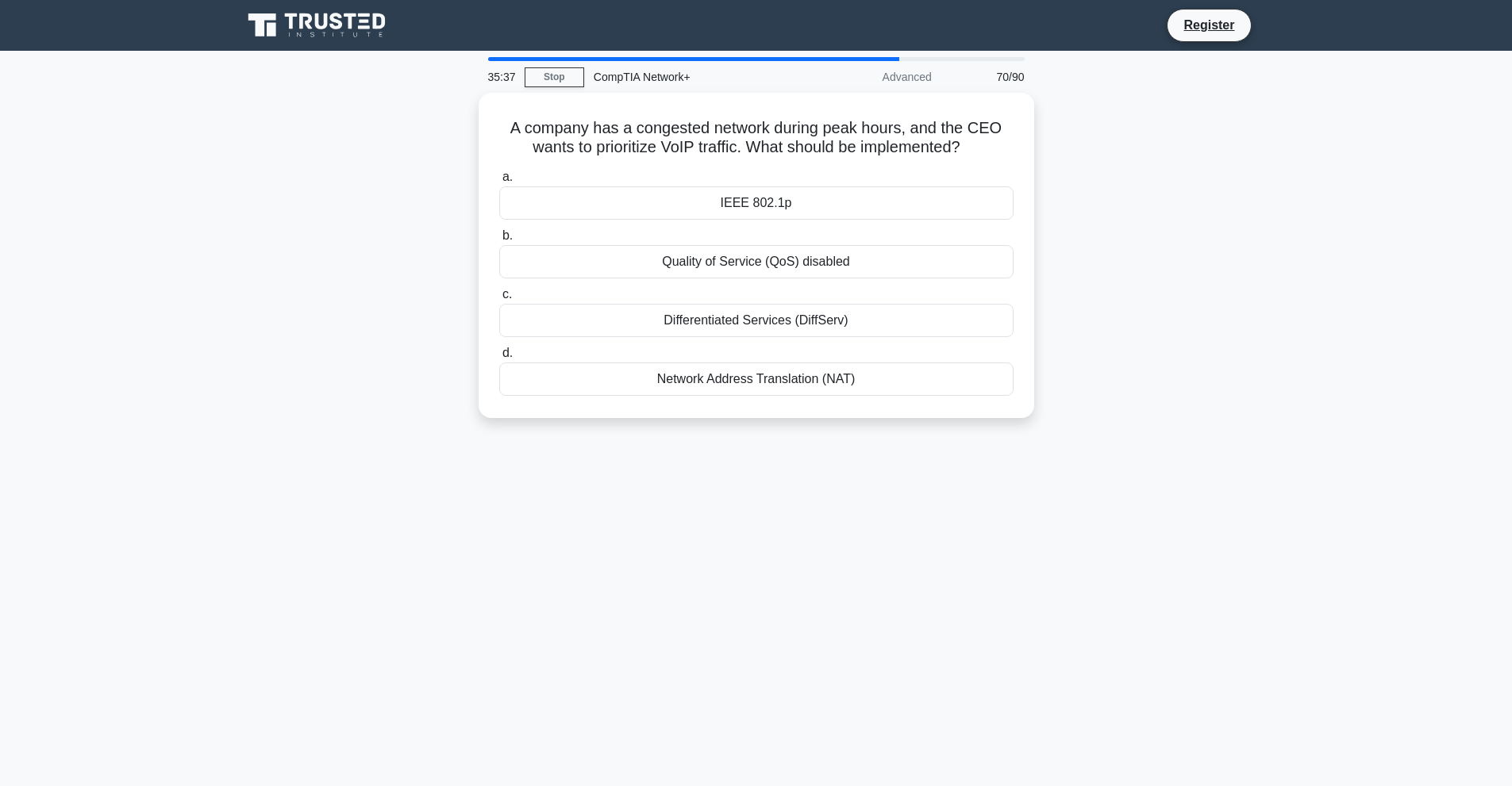
drag, startPoint x: 509, startPoint y: 114, endPoint x: 1042, endPoint y: 454, distance: 632.2
click at [1042, 454] on div "35:37 Stop CompTIA Network+ Advanced 70/90 A company has a congested network du…" at bounding box center [756, 453] width 1048 height 793
click at [742, 318] on div "Differentiated Services (DiffServ)" at bounding box center [756, 316] width 515 height 33
click at [499, 296] on input "c. Differentiated Services (DiffServ)" at bounding box center [499, 291] width 0 height 10
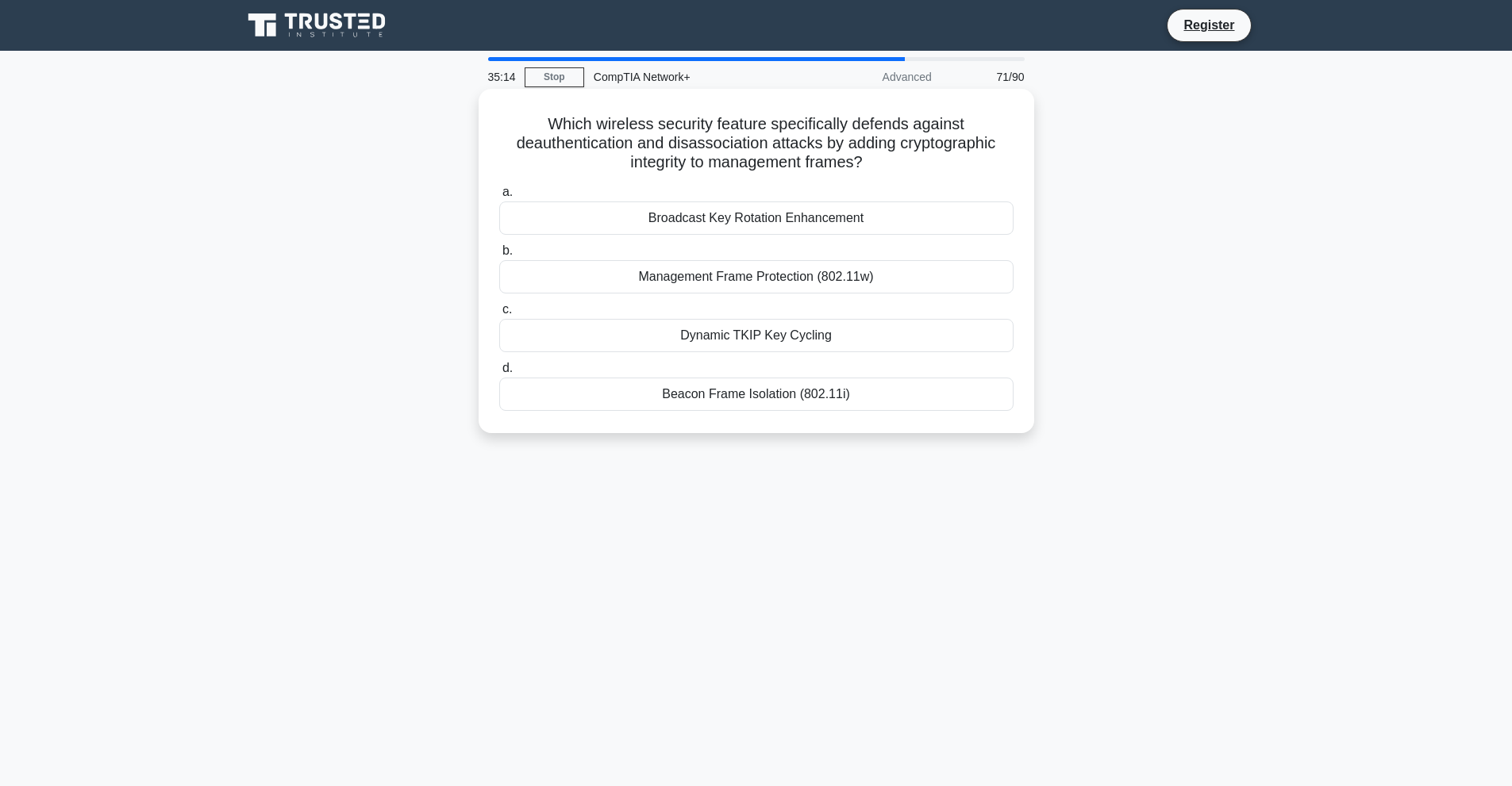
drag, startPoint x: 538, startPoint y: 122, endPoint x: 884, endPoint y: 411, distance: 450.8
click at [884, 411] on div "Which wireless security feature specifically defends against deauthentication a…" at bounding box center [756, 262] width 543 height 332
click at [784, 281] on div "Management Frame Protection (802.11w)" at bounding box center [756, 276] width 515 height 33
click at [499, 256] on input "b. Management Frame Protection (802.11w)" at bounding box center [499, 251] width 0 height 10
drag, startPoint x: 514, startPoint y: 107, endPoint x: 504, endPoint y: 113, distance: 11.7
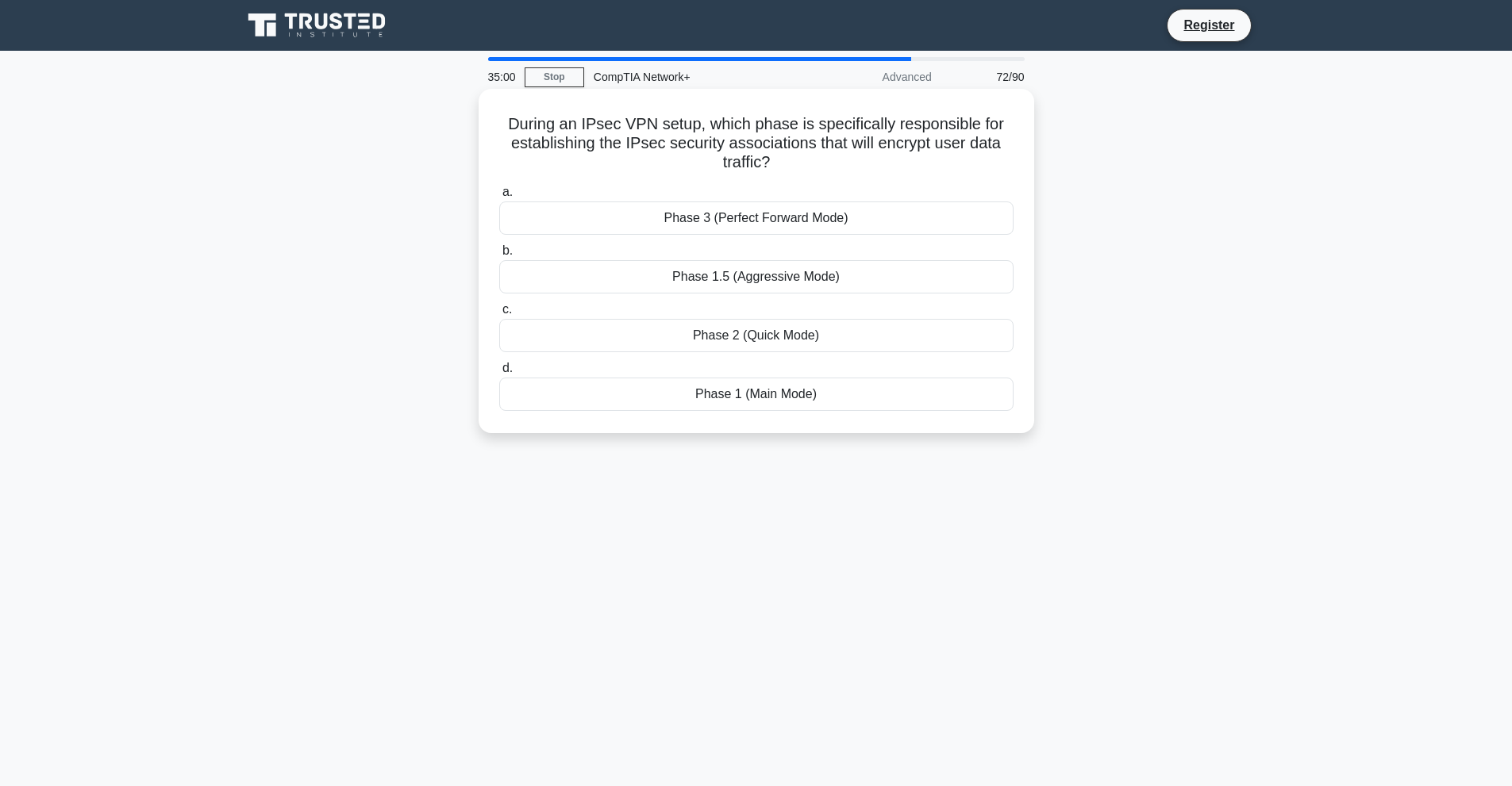
click at [505, 112] on div "During an IPsec VPN setup, which phase is specifically responsible for establis…" at bounding box center [756, 262] width 543 height 332
click at [483, 123] on div "During an IPsec VPN setup, which phase is specifically responsible for establis…" at bounding box center [756, 261] width 556 height 345
drag, startPoint x: 497, startPoint y: 117, endPoint x: 840, endPoint y: 420, distance: 457.7
click at [840, 420] on div "During an IPsec VPN setup, which phase is specifically responsible for establis…" at bounding box center [756, 262] width 543 height 332
click at [697, 339] on div "Phase 2 (Quick Mode)" at bounding box center [756, 336] width 515 height 33
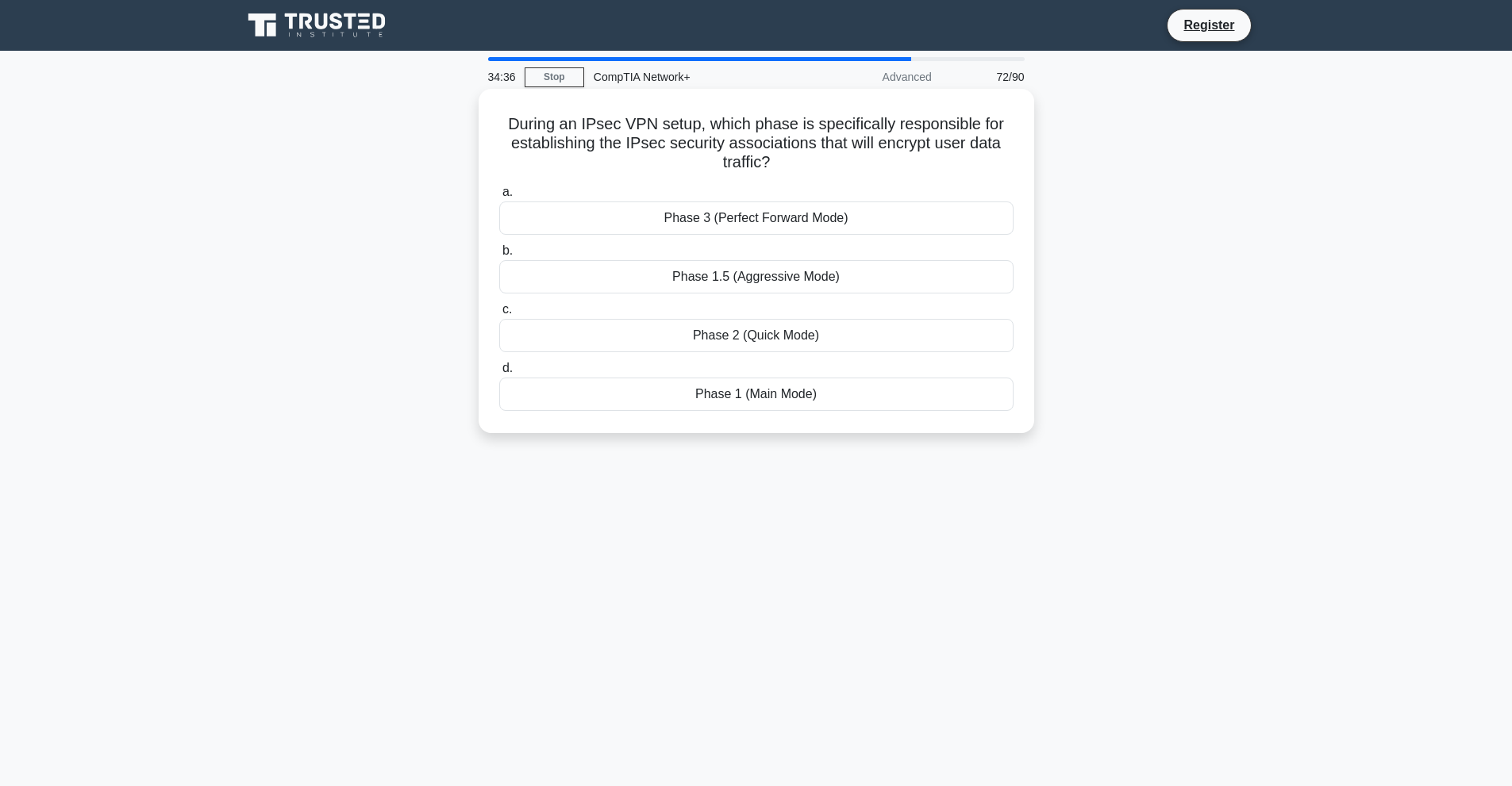
click at [499, 315] on input "c. Phase 2 (Quick Mode)" at bounding box center [499, 310] width 0 height 10
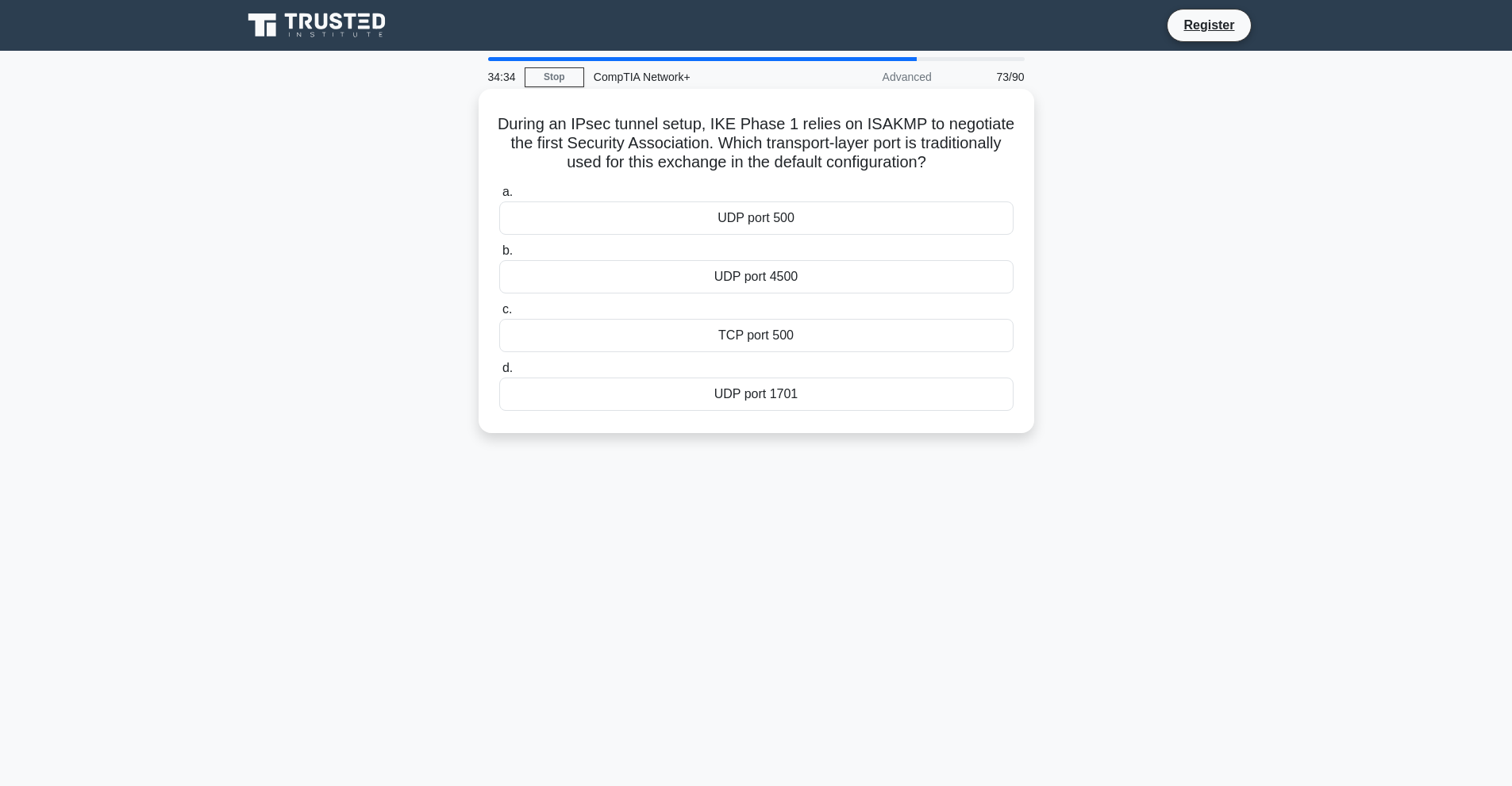
drag, startPoint x: 490, startPoint y: 122, endPoint x: 825, endPoint y: 430, distance: 455.1
click at [825, 430] on div "During an IPsec tunnel setup, IKE Phase 1 relies on ISAKMP to negotiate the fir…" at bounding box center [756, 261] width 556 height 345
click at [775, 229] on div "UDP port 500" at bounding box center [756, 217] width 515 height 33
click at [499, 198] on input "a. UDP port 500" at bounding box center [499, 192] width 0 height 10
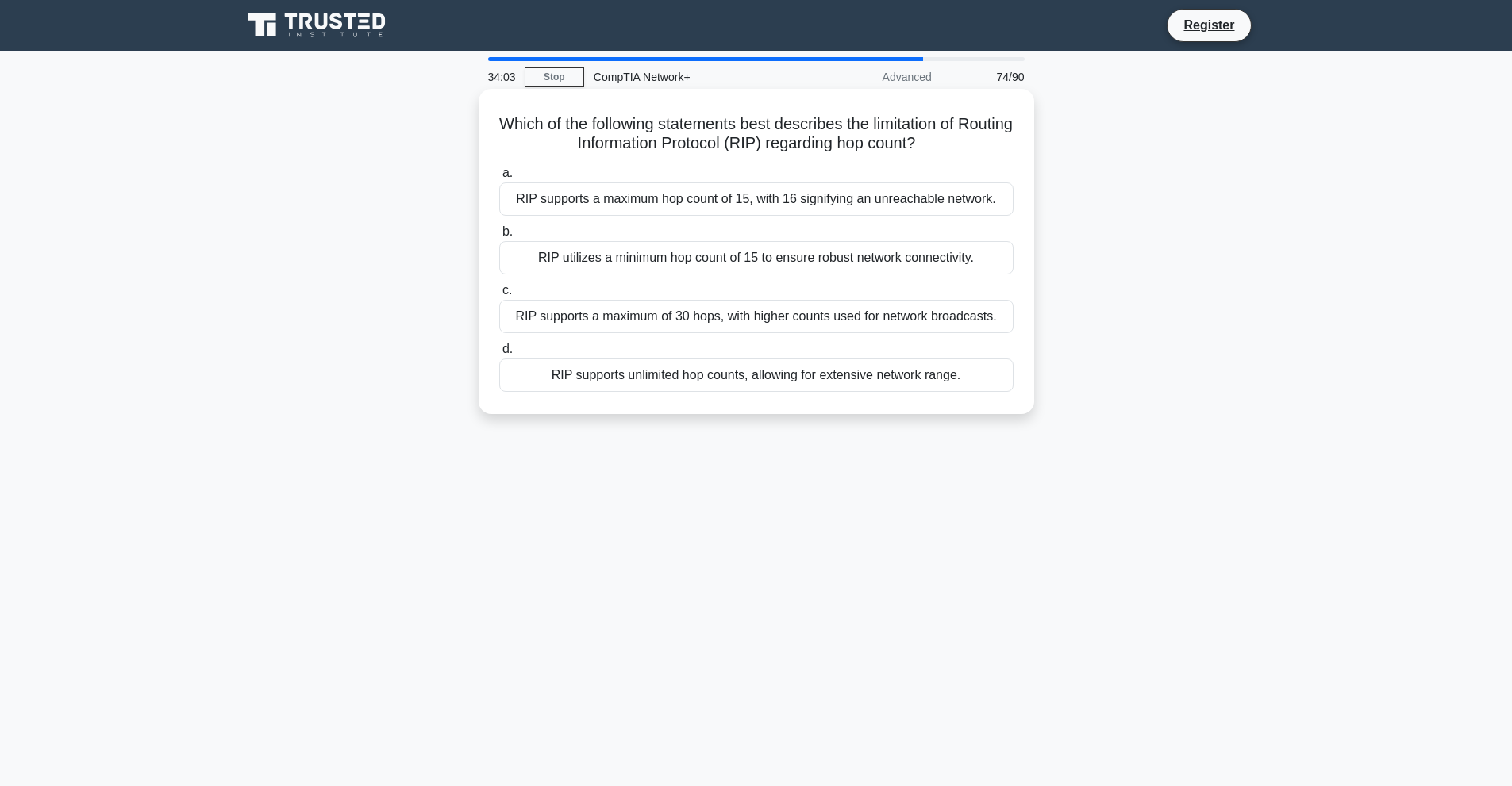
drag, startPoint x: 515, startPoint y: 115, endPoint x: 979, endPoint y: 365, distance: 527.1
click at [979, 365] on div "Which of the following statements best describes the limitation of Routing Info…" at bounding box center [756, 252] width 543 height 312
click at [654, 190] on div "RIP supports a maximum hop count of 15, with 16 signifying an unreachable netwo…" at bounding box center [756, 199] width 515 height 33
click at [499, 179] on input "a. RIP supports a maximum hop count of 15, with 16 signifying an unreachable ne…" at bounding box center [499, 172] width 0 height 10
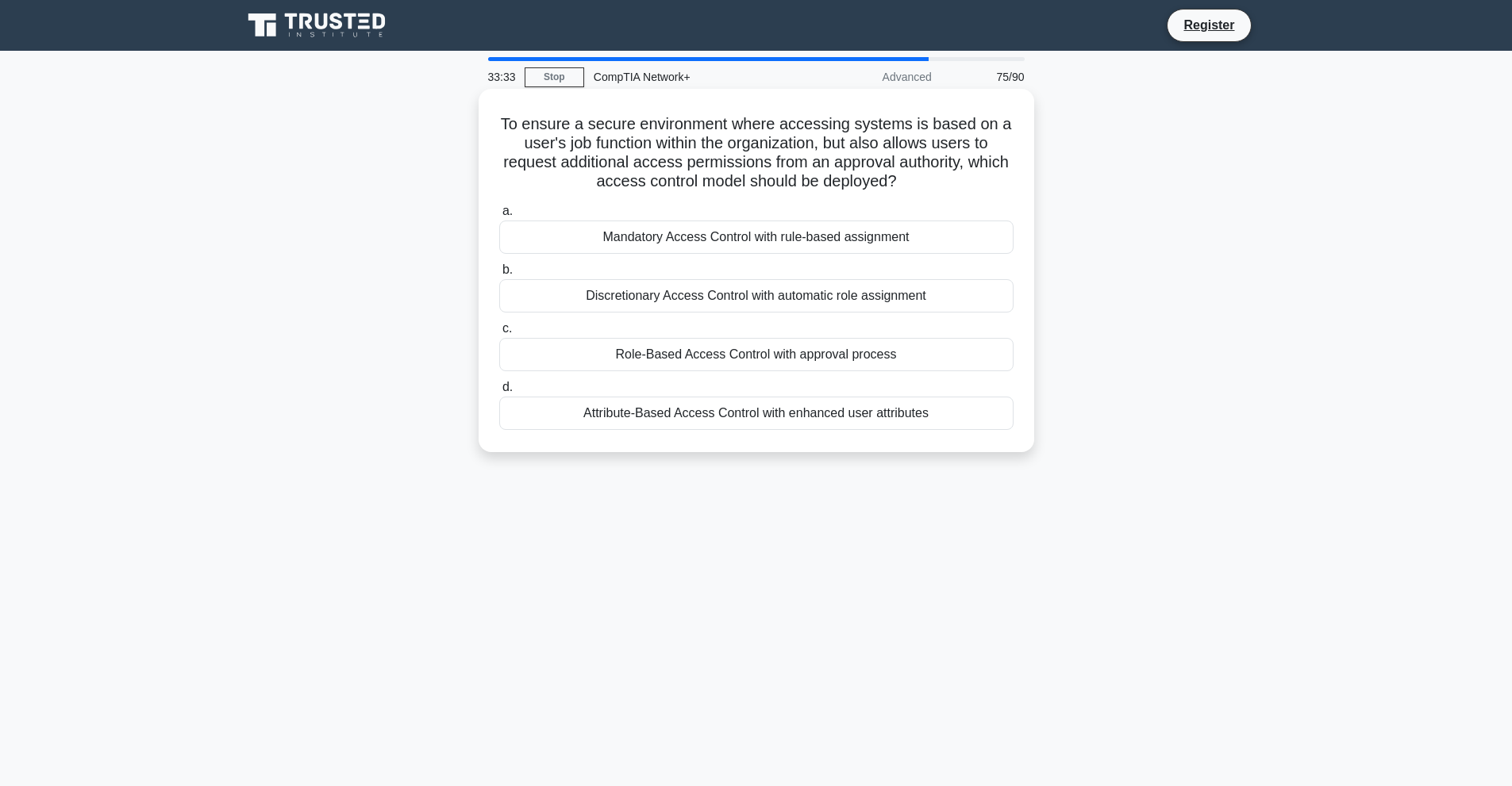
drag, startPoint x: 498, startPoint y: 113, endPoint x: 952, endPoint y: 428, distance: 552.6
click at [952, 428] on div "To ensure a secure environment where accessing systems is based on a user's job…" at bounding box center [756, 271] width 543 height 351
click at [642, 350] on div "Role-Based Access Control with approval process" at bounding box center [756, 355] width 515 height 33
click at [499, 334] on input "c. Role-Based Access Control with approval process" at bounding box center [499, 328] width 0 height 10
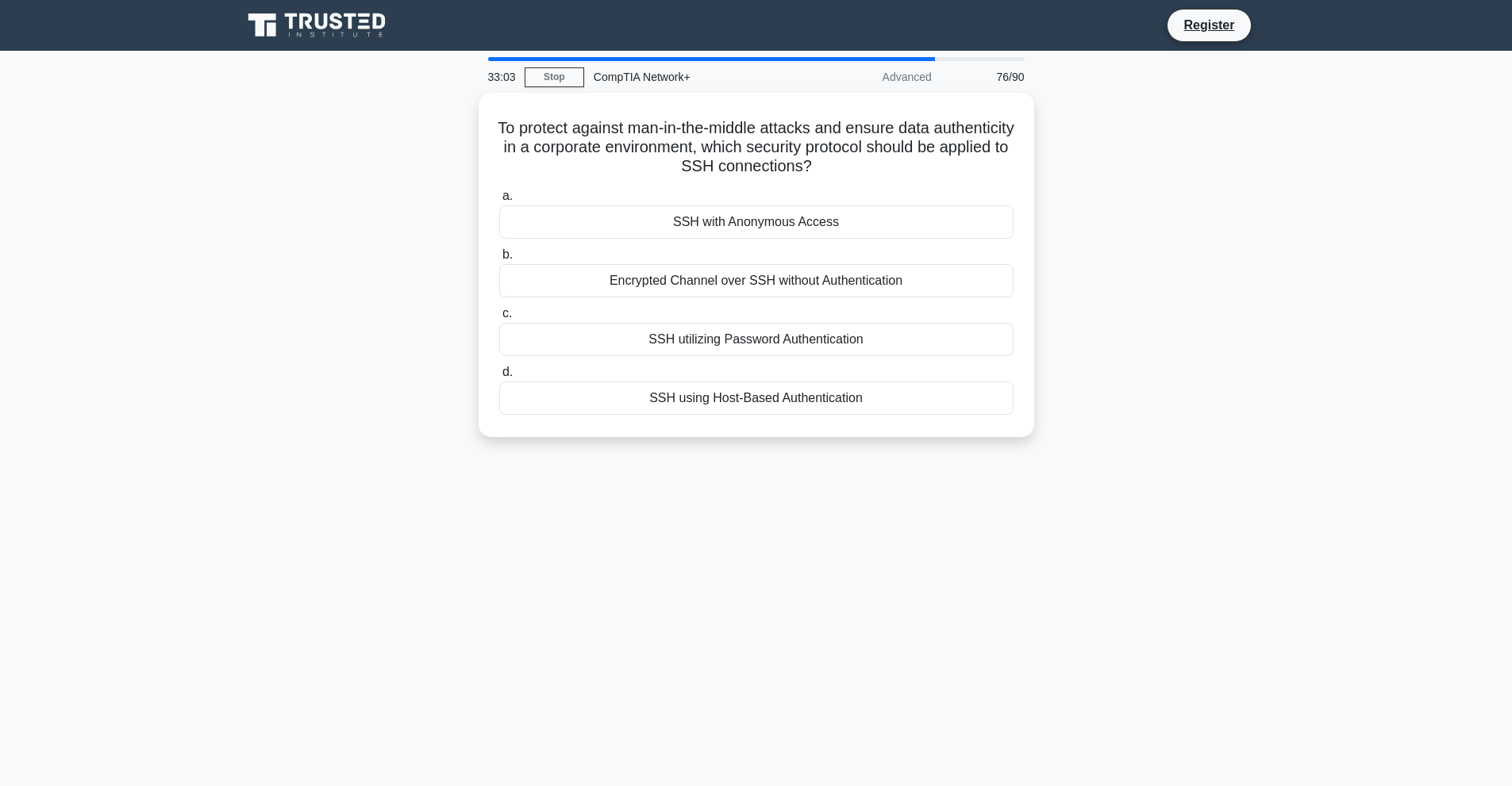
drag, startPoint x: 524, startPoint y: 125, endPoint x: 977, endPoint y: 506, distance: 591.9
click at [977, 506] on div "33:03 Stop CompTIA Network+ Advanced 76/90 To protect against man-in-the-middle…" at bounding box center [756, 453] width 1048 height 793
click at [703, 387] on div "SSH using Host-Based Authentication" at bounding box center [756, 394] width 515 height 33
click at [499, 374] on input "d. SSH using Host-Based Authentication" at bounding box center [499, 368] width 0 height 10
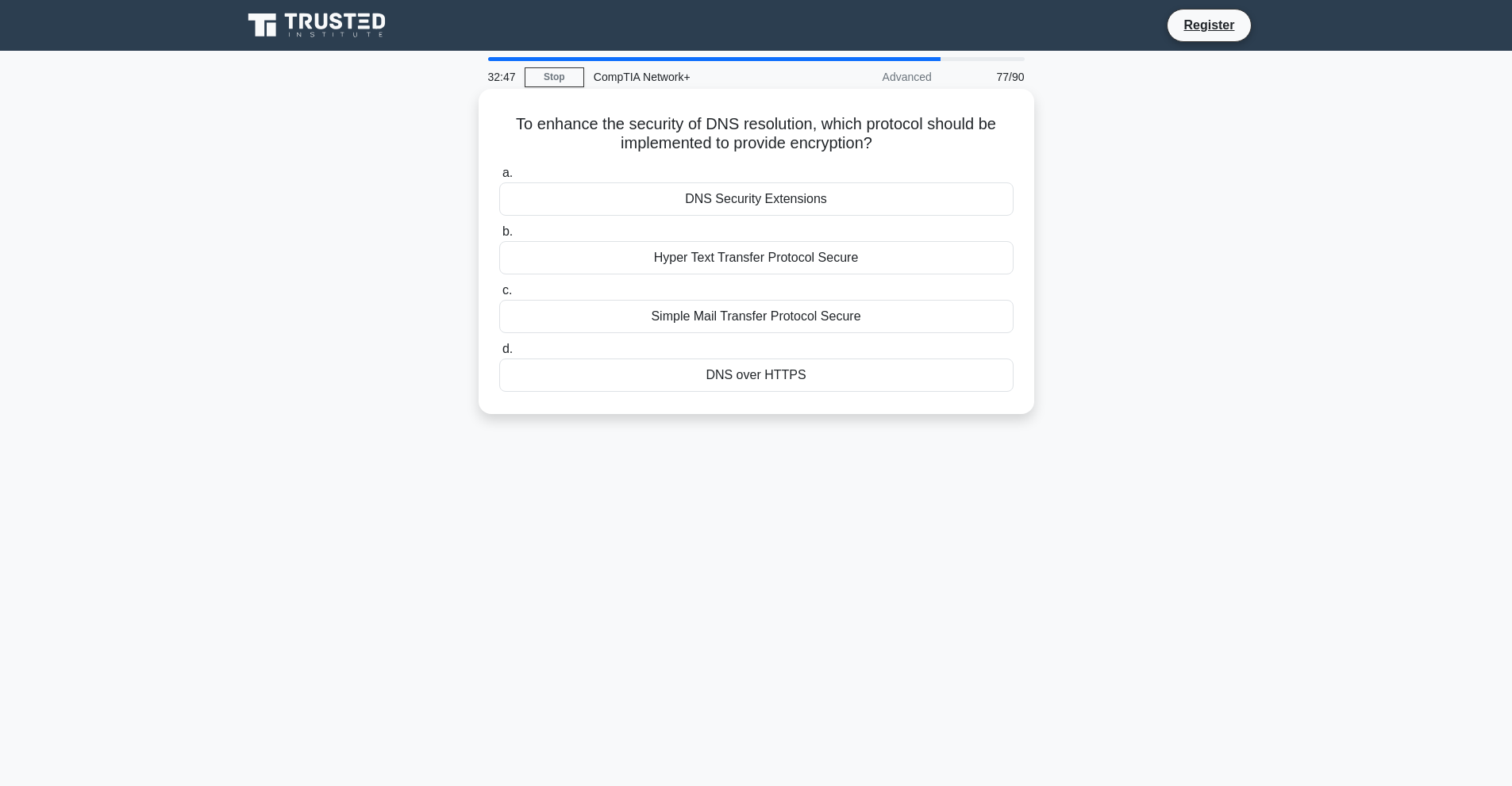
drag, startPoint x: 496, startPoint y: 117, endPoint x: 928, endPoint y: 414, distance: 524.2
click at [928, 414] on div "To enhance the security of DNS resolution, which protocol should be implemented…" at bounding box center [756, 251] width 556 height 326
click at [740, 372] on div "DNS over HTTPS" at bounding box center [756, 375] width 515 height 33
click at [499, 355] on input "d. DNS over HTTPS" at bounding box center [499, 349] width 0 height 10
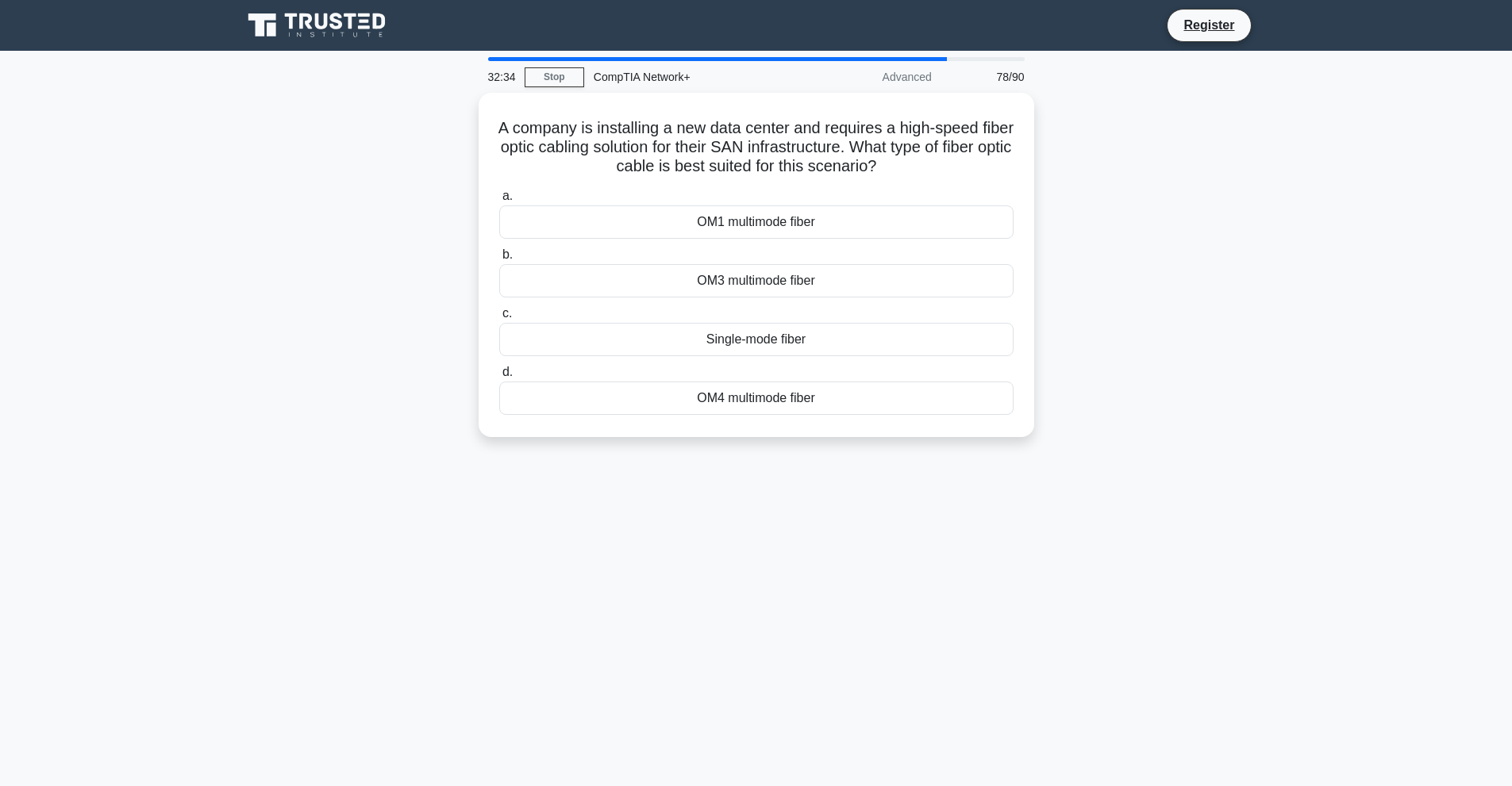
drag, startPoint x: 529, startPoint y: 114, endPoint x: 891, endPoint y: 479, distance: 514.1
click at [891, 479] on div "32:34 Stop CompTIA Network+ Advanced 78/90 A company is installing a new data c…" at bounding box center [756, 453] width 1048 height 793
click at [740, 341] on div "Single-mode fiber" at bounding box center [756, 336] width 515 height 33
click at [499, 315] on input "c. Single-mode fiber" at bounding box center [499, 310] width 0 height 10
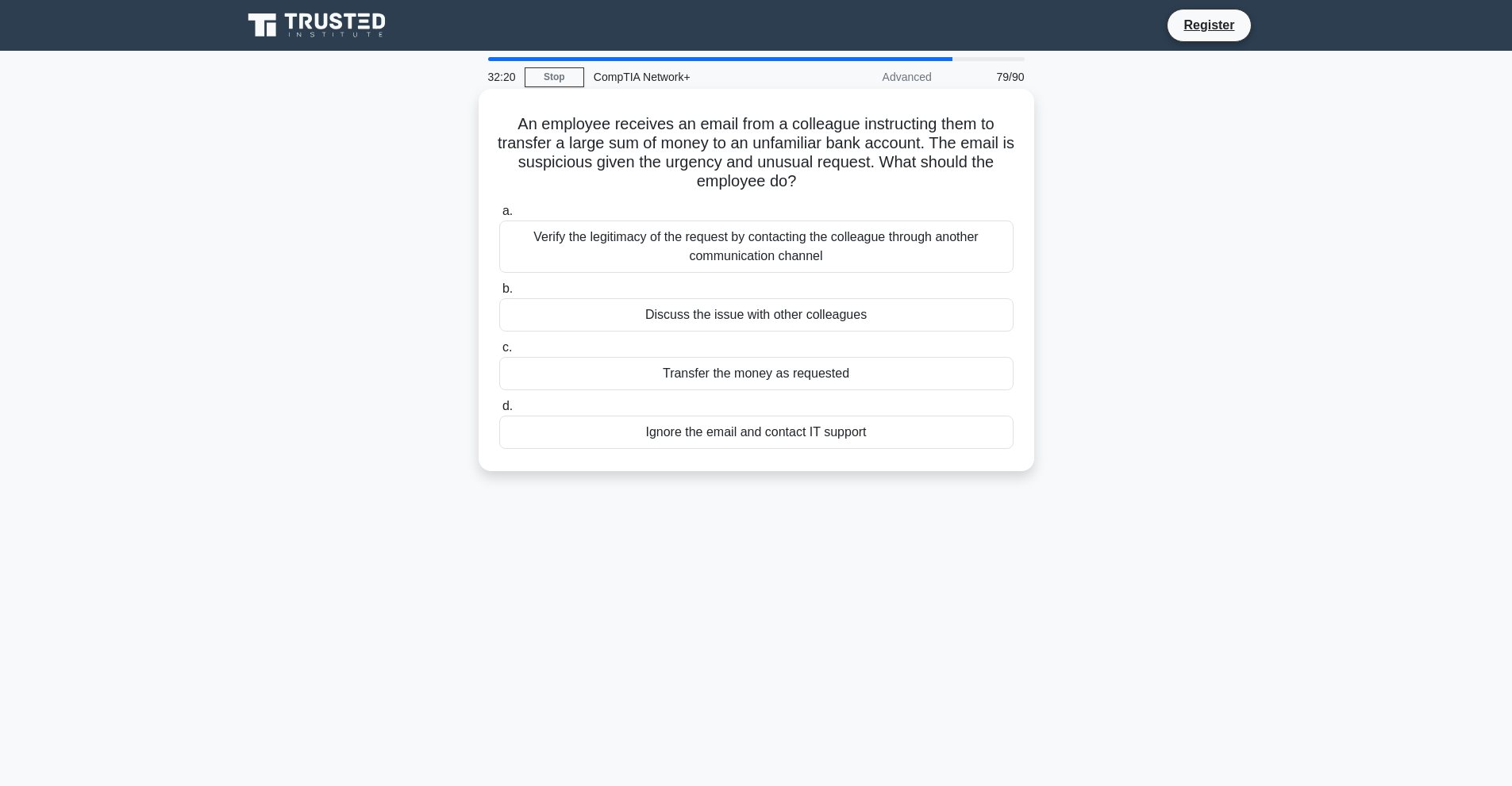
drag, startPoint x: 504, startPoint y: 116, endPoint x: 952, endPoint y: 463, distance: 566.7
click at [952, 463] on div "An employee receives an email from a colleague instructing them to transfer a l…" at bounding box center [756, 281] width 543 height 370
click at [673, 241] on div "Verify the legitimacy of the request by contacting the colleague through anothe…" at bounding box center [756, 246] width 515 height 52
click at [499, 217] on input "a. Verify the legitimacy of the request by contacting the colleague through ano…" at bounding box center [499, 211] width 0 height 10
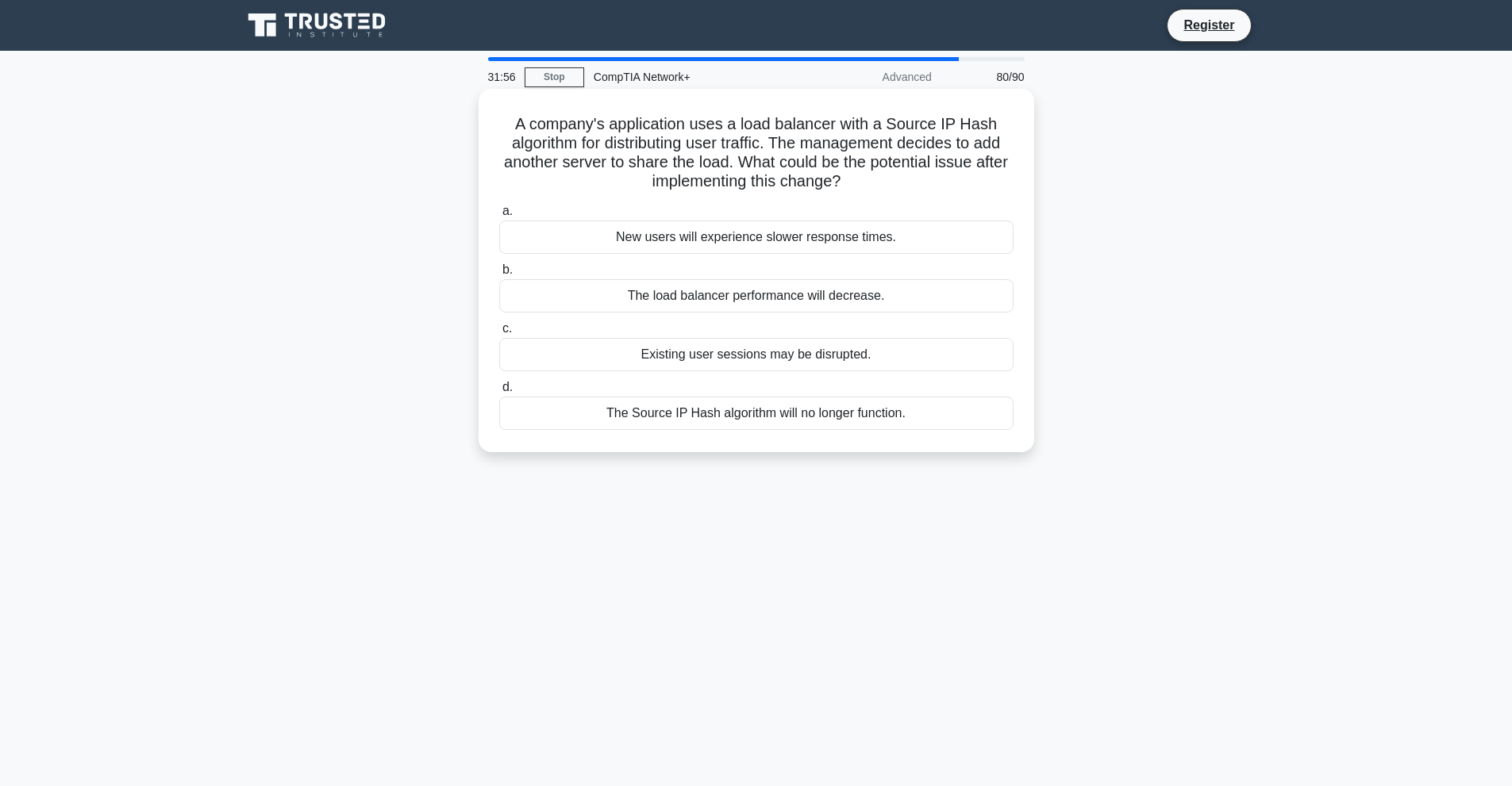
drag, startPoint x: 517, startPoint y: 125, endPoint x: 922, endPoint y: 435, distance: 510.0
click at [922, 435] on div "A company's application uses a load balancer with a Source IP Hash algorithm fo…" at bounding box center [756, 271] width 543 height 351
click at [696, 368] on div "Existing user sessions may be disrupted." at bounding box center [756, 355] width 515 height 33
click at [499, 334] on input "c. Existing user sessions may be disrupted." at bounding box center [499, 328] width 0 height 10
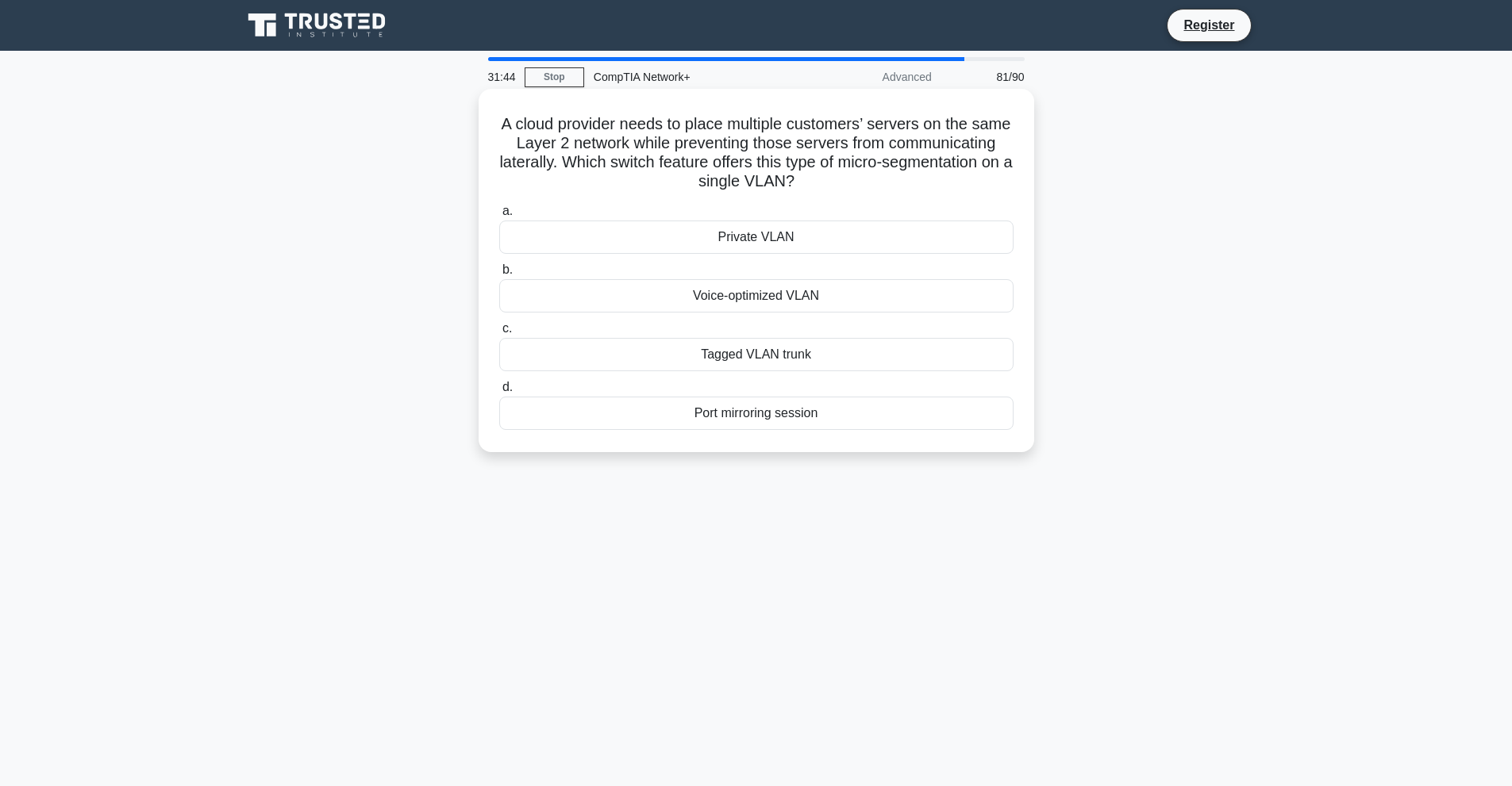
drag, startPoint x: 496, startPoint y: 116, endPoint x: 860, endPoint y: 430, distance: 480.7
click at [860, 430] on div "A cloud provider needs to place multiple customers’ servers on the same Layer 2…" at bounding box center [756, 271] width 543 height 351
click at [793, 240] on div "Private VLAN" at bounding box center [756, 236] width 515 height 33
click at [499, 217] on input "a. Private VLAN" at bounding box center [499, 211] width 0 height 10
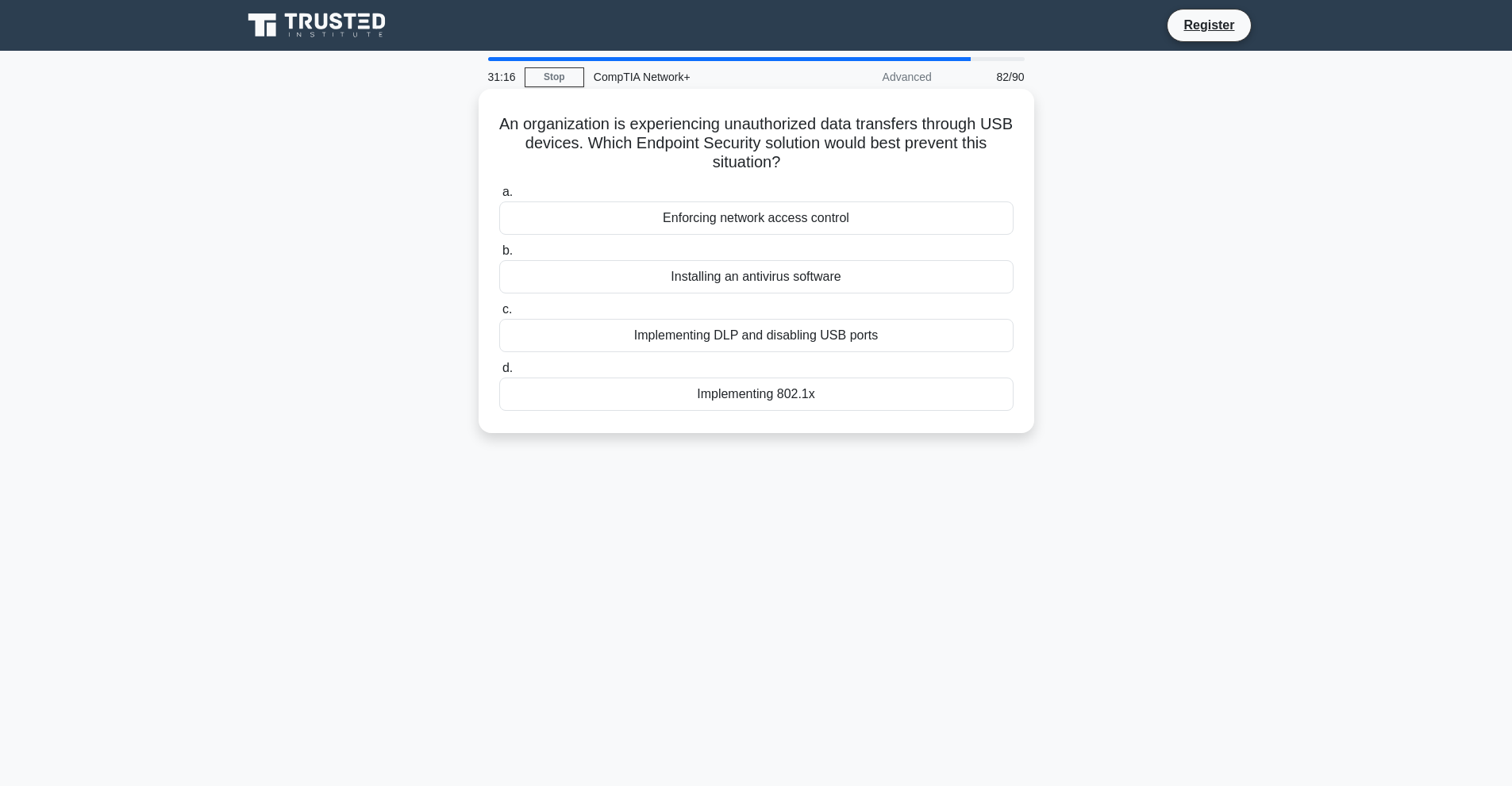
click at [770, 215] on div "Enforcing network access control" at bounding box center [756, 217] width 515 height 33
click at [499, 198] on input "a. Enforcing network access control" at bounding box center [499, 192] width 0 height 10
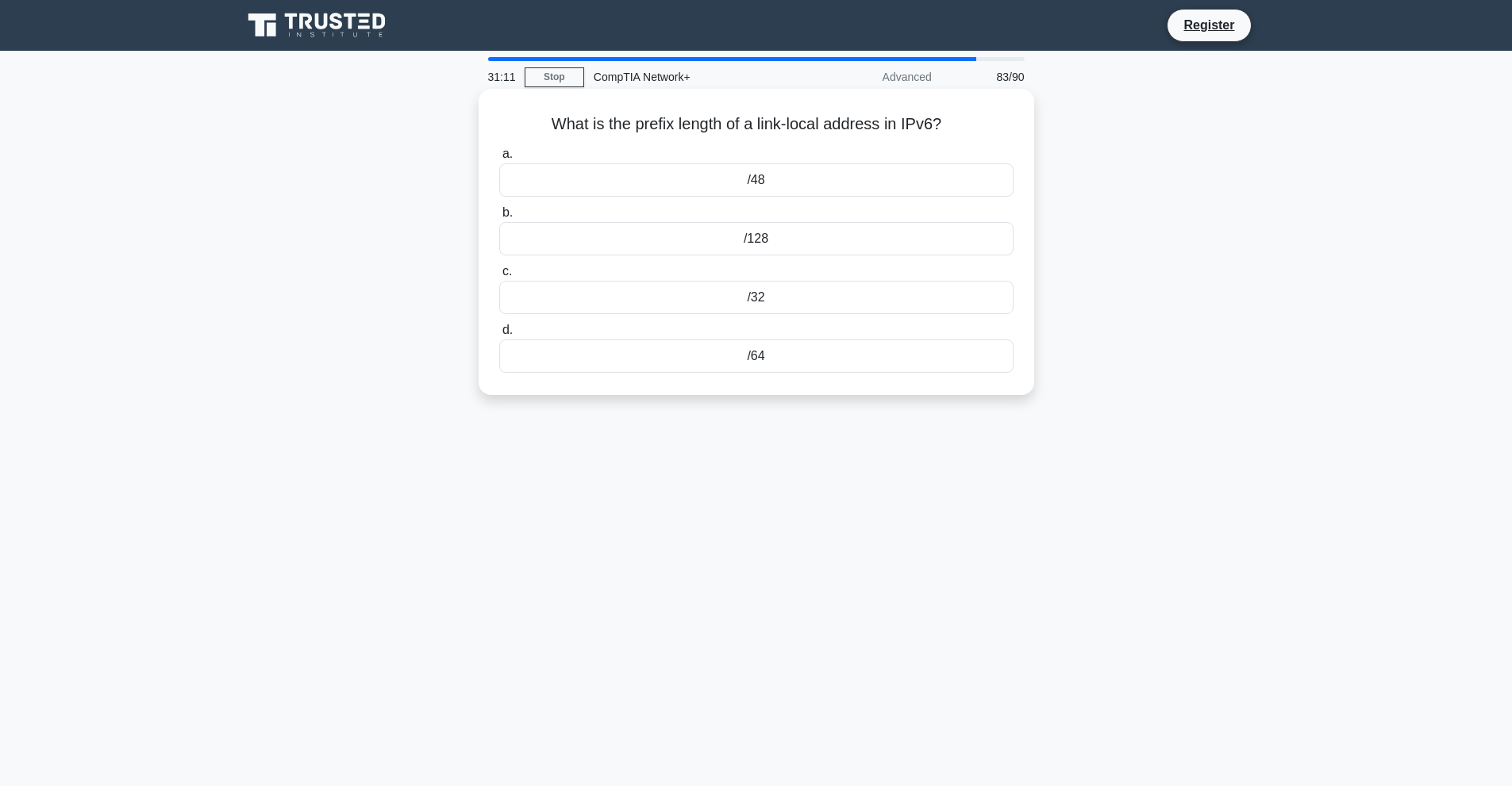
click at [776, 245] on div "/128" at bounding box center [756, 238] width 515 height 33
click at [499, 218] on input "b. /128" at bounding box center [499, 212] width 0 height 10
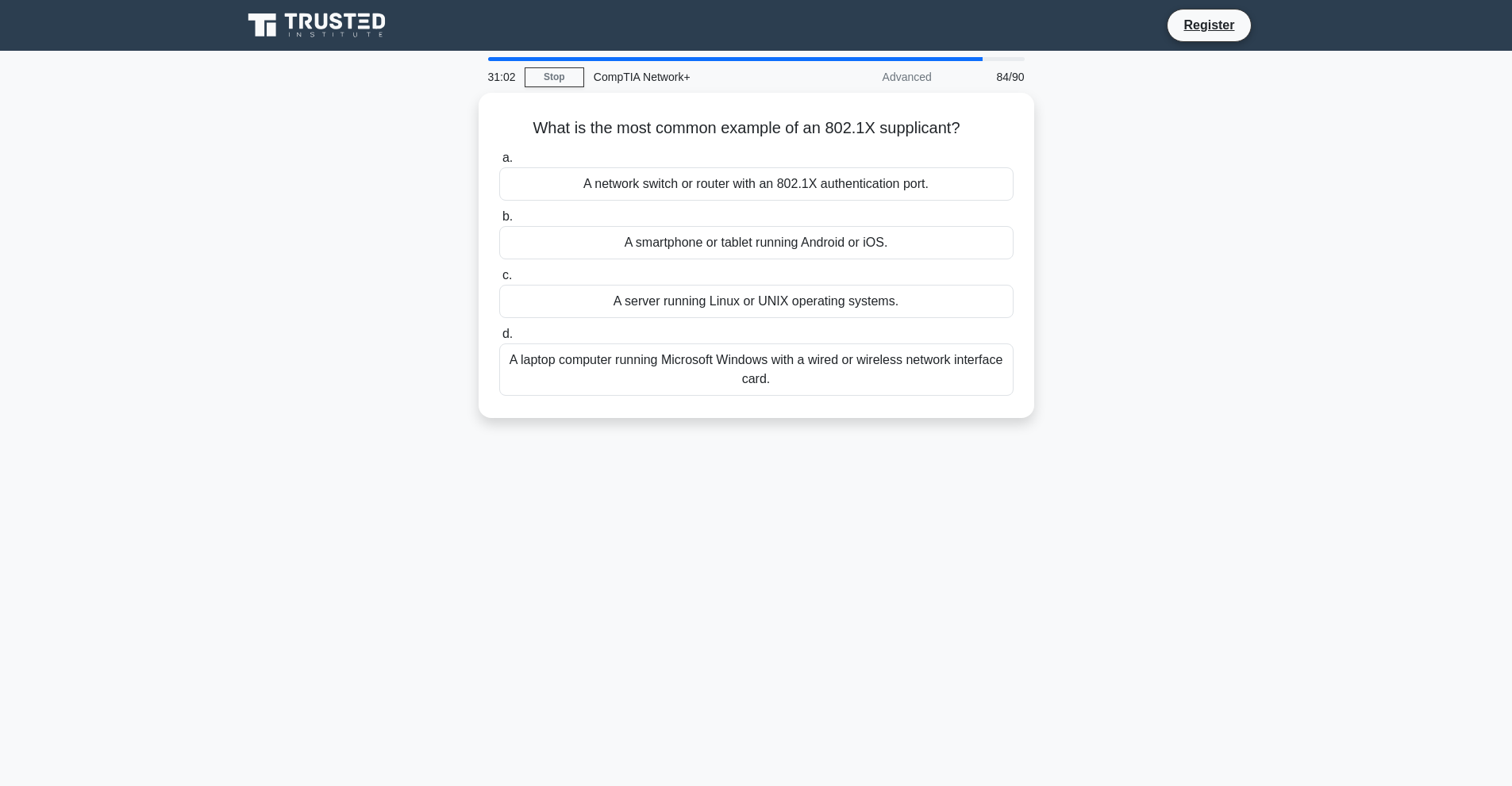
drag, startPoint x: 766, startPoint y: 180, endPoint x: 753, endPoint y: 422, distance: 242.3
click at [753, 422] on div "What is the most common example of an 802.1X supplicant? .spinner_0XTQ{transfor…" at bounding box center [756, 265] width 1048 height 345
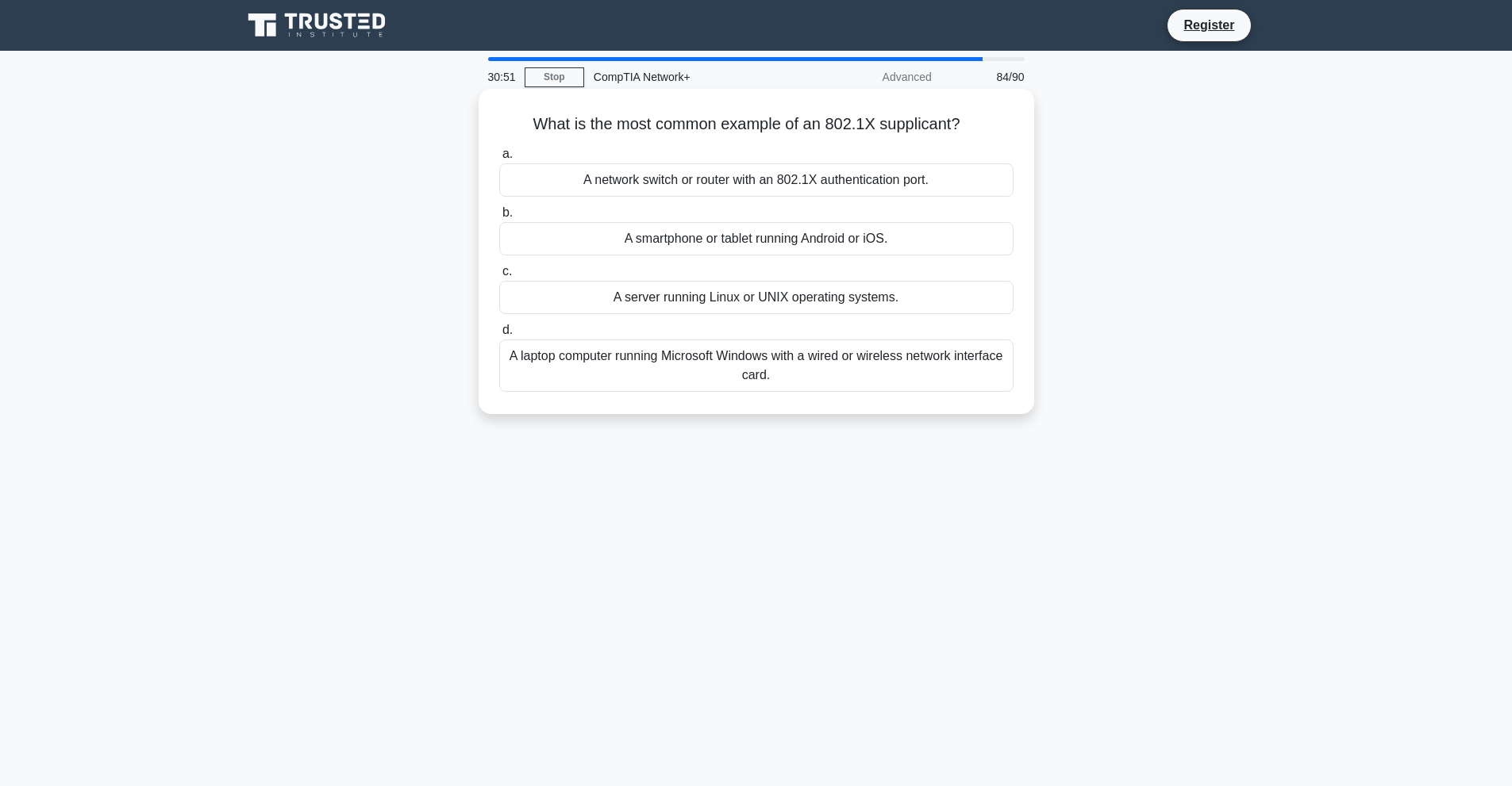
click at [789, 364] on div "A laptop computer running Microsoft Windows with a wired or wireless network in…" at bounding box center [756, 365] width 515 height 52
click at [499, 336] on input "d. A laptop computer running Microsoft Windows with a wired or wireless network…" at bounding box center [499, 330] width 0 height 10
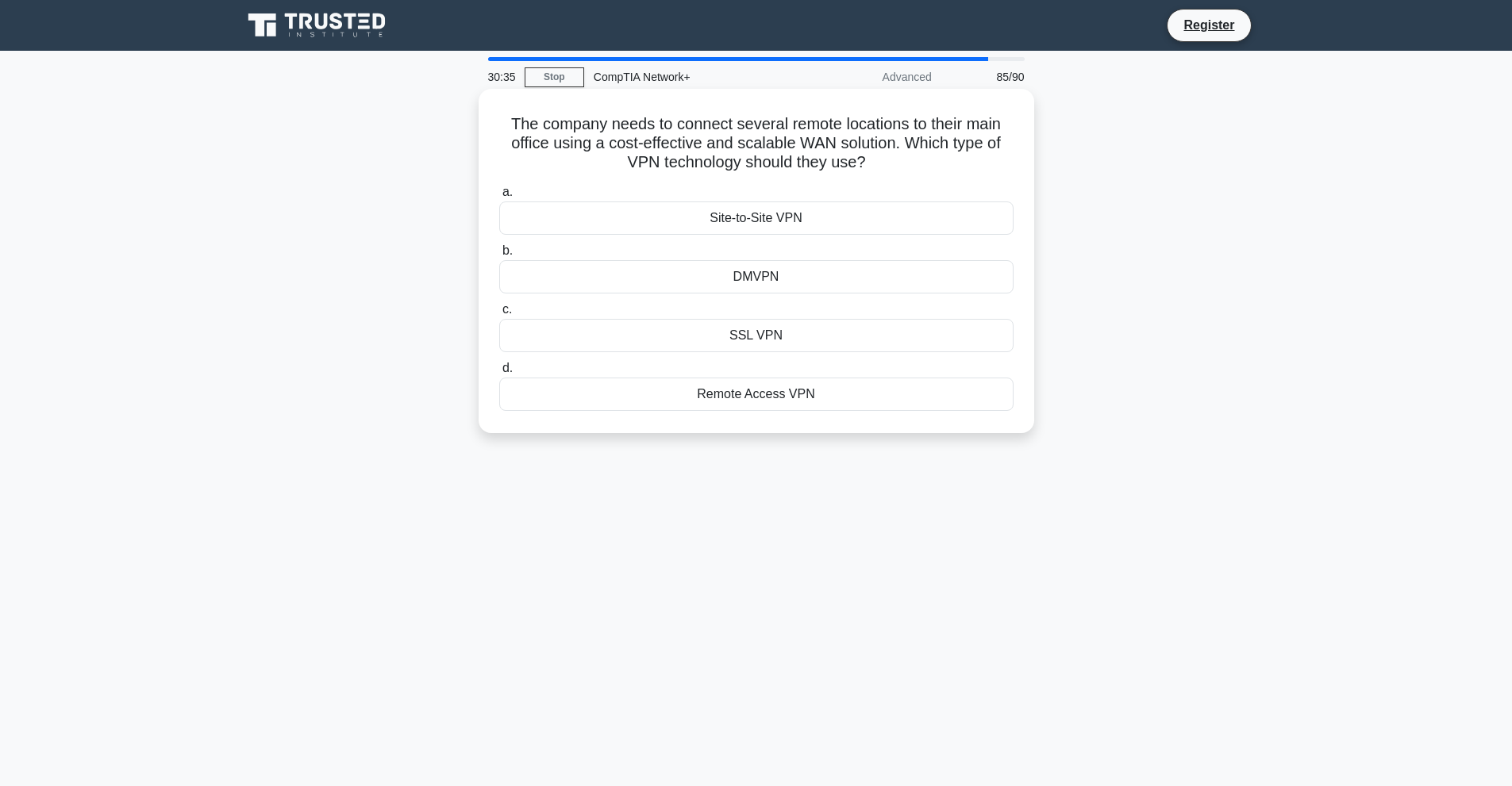
click at [729, 286] on div "DMVPN" at bounding box center [756, 276] width 515 height 33
click at [499, 256] on input "b. DMVPN" at bounding box center [499, 251] width 0 height 10
drag, startPoint x: 762, startPoint y: 285, endPoint x: 760, endPoint y: 267, distance: 18.1
click at [764, 282] on div "2001:db8:1:40::/63" at bounding box center [756, 276] width 515 height 33
click at [831, 220] on div "2001:db8:1:40::/62" at bounding box center [756, 217] width 515 height 33
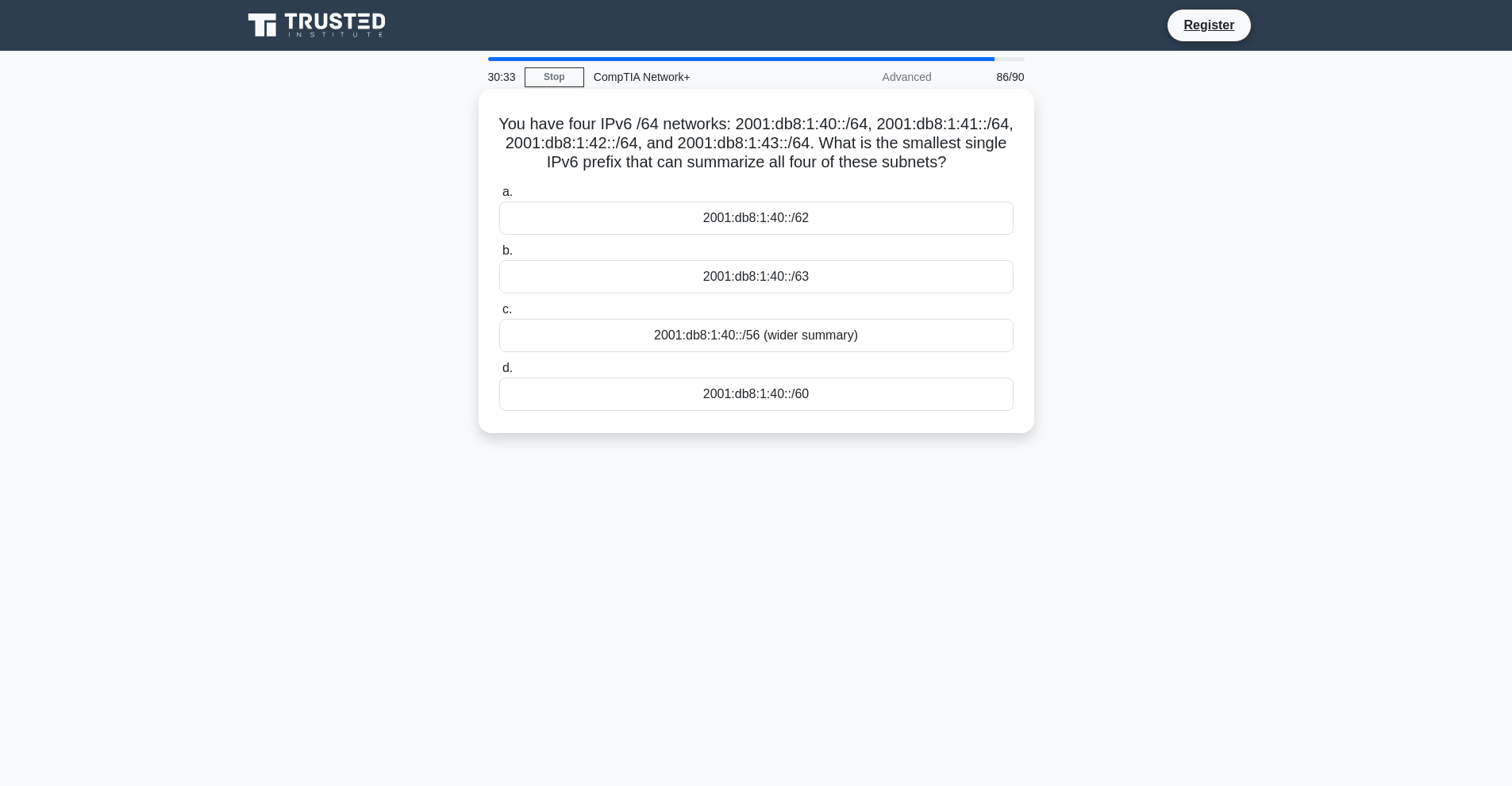
click at [499, 198] on input "a. 2001:db8:1:40::/62" at bounding box center [499, 192] width 0 height 10
click at [790, 327] on div "Deduplication implementation" at bounding box center [756, 336] width 515 height 33
click at [499, 315] on input "c. Deduplication implementation" at bounding box center [499, 310] width 0 height 10
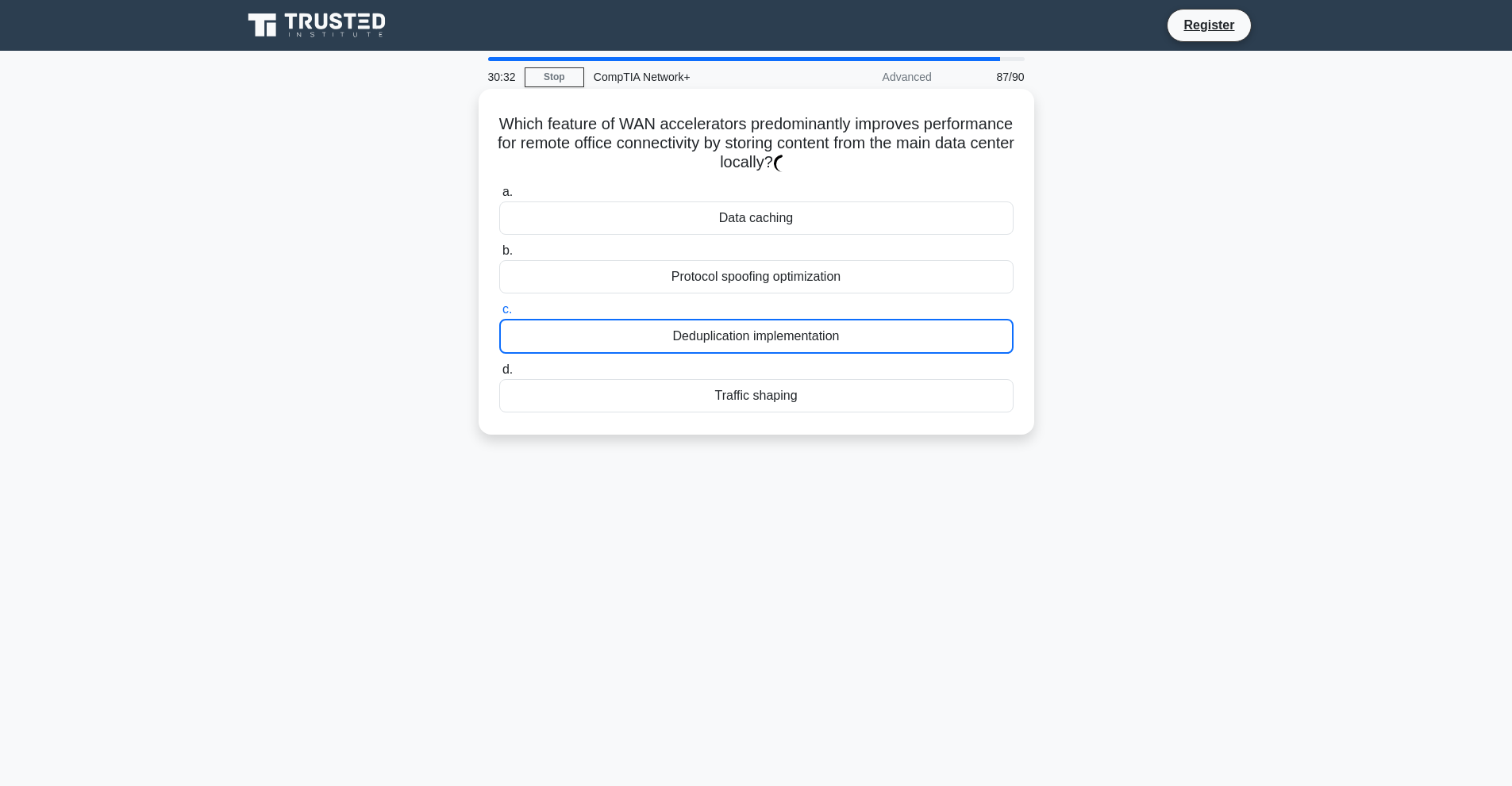
click at [776, 236] on div "a. Data caching b. Protocol spoofing optimization c." at bounding box center [756, 298] width 533 height 236
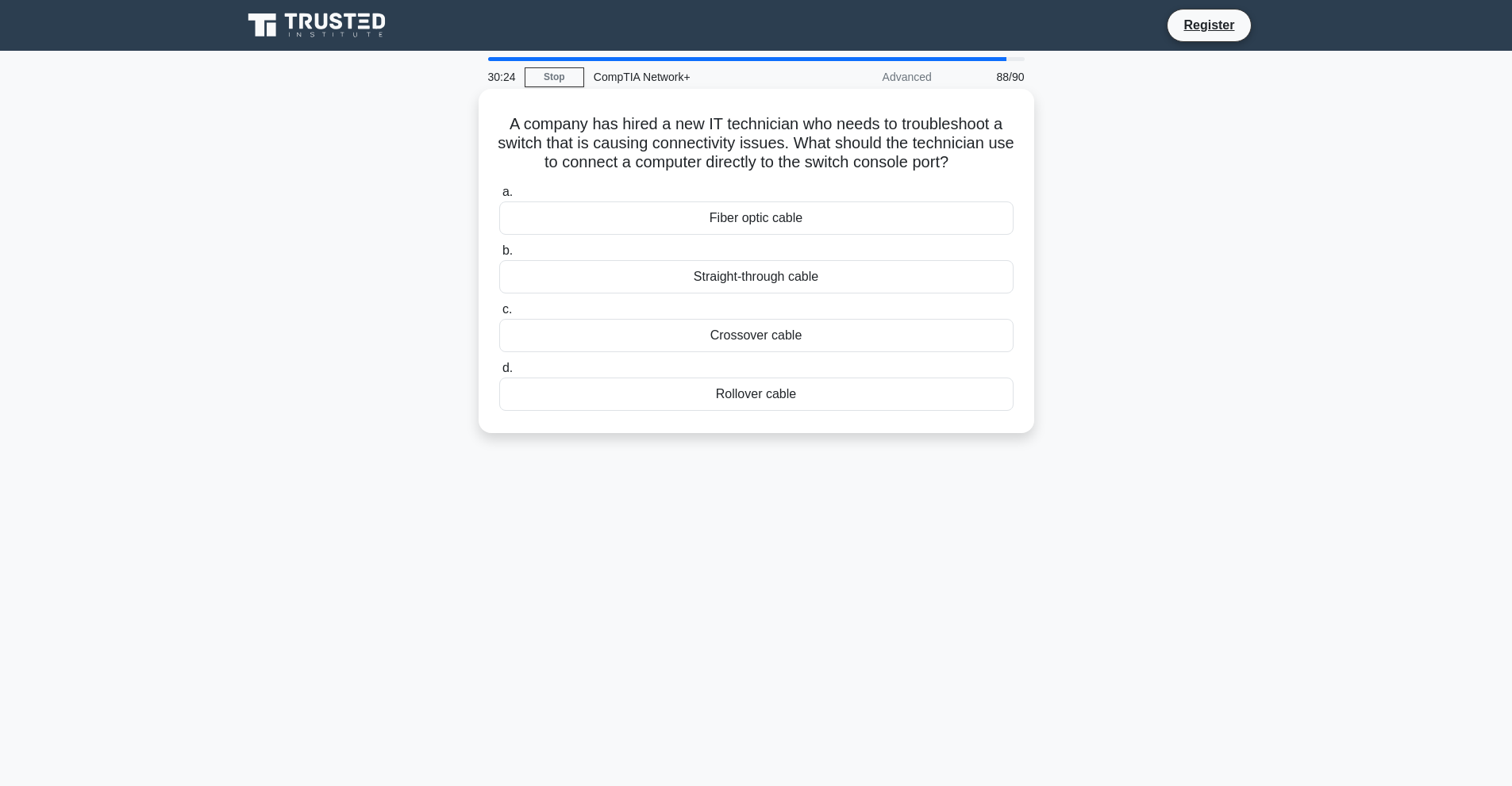
click at [767, 214] on div "Fiber optic cable" at bounding box center [756, 217] width 515 height 33
click at [499, 198] on input "a. Fiber optic cable" at bounding box center [499, 192] width 0 height 10
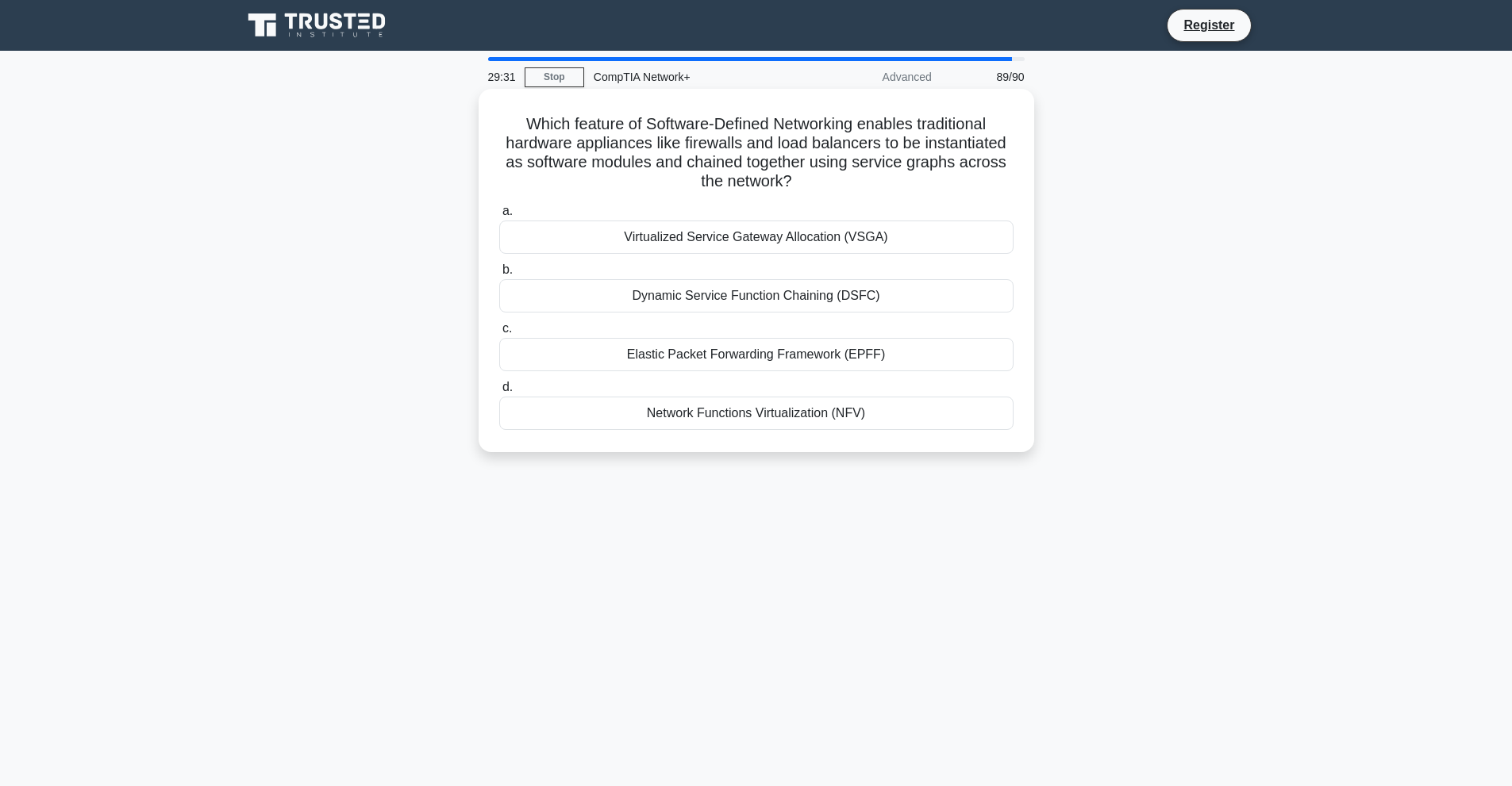
click at [740, 231] on div "Virtualized Service Gateway Allocation (VSGA)" at bounding box center [756, 236] width 515 height 33
click at [499, 217] on input "a. Virtualized Service Gateway Allocation (VSGA)" at bounding box center [499, 211] width 0 height 10
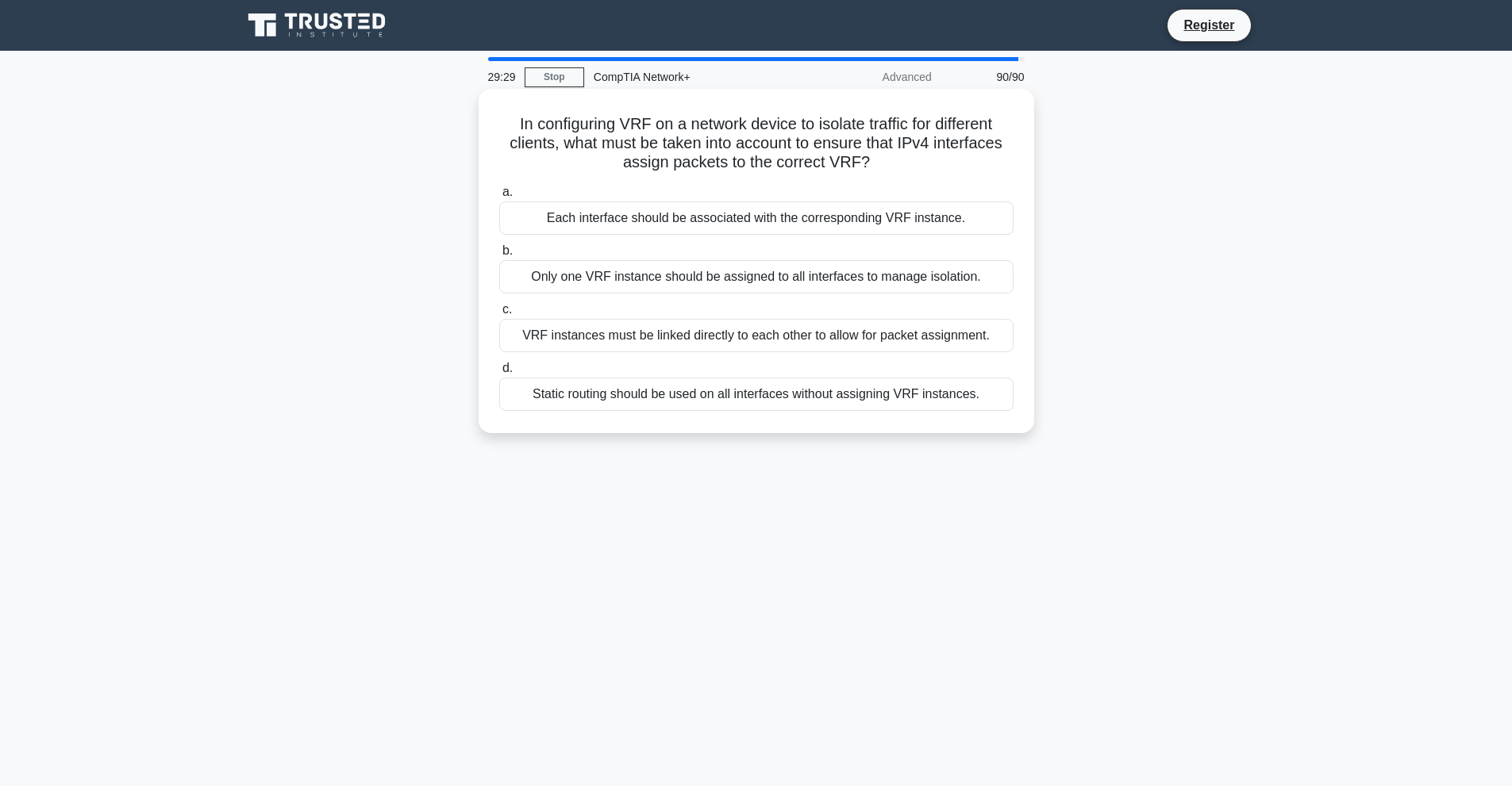
click at [688, 307] on label "c. VRF instances must be linked directly to each other to allow for packet assi…" at bounding box center [756, 326] width 515 height 52
click at [499, 307] on input "c. VRF instances must be linked directly to each other to allow for packet assi…" at bounding box center [499, 310] width 0 height 10
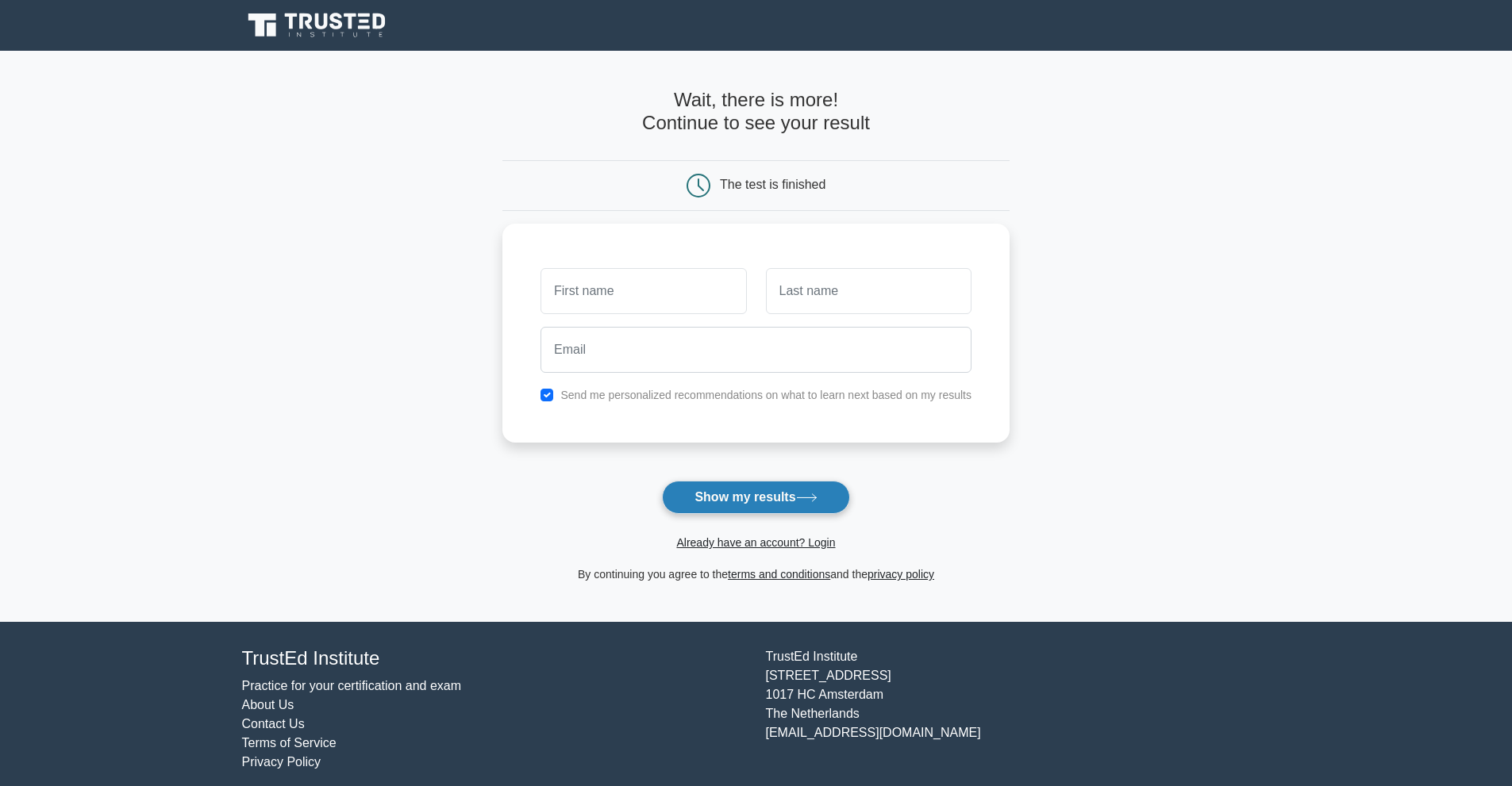
click at [719, 495] on button "Show my results" at bounding box center [756, 497] width 188 height 33
click at [584, 273] on input "text" at bounding box center [644, 287] width 206 height 46
click at [553, 430] on div "Send me personalized recommendations on what to learn next based on my results" at bounding box center [756, 329] width 507 height 219
click at [590, 289] on input "text" at bounding box center [644, 287] width 206 height 46
type input "raja"
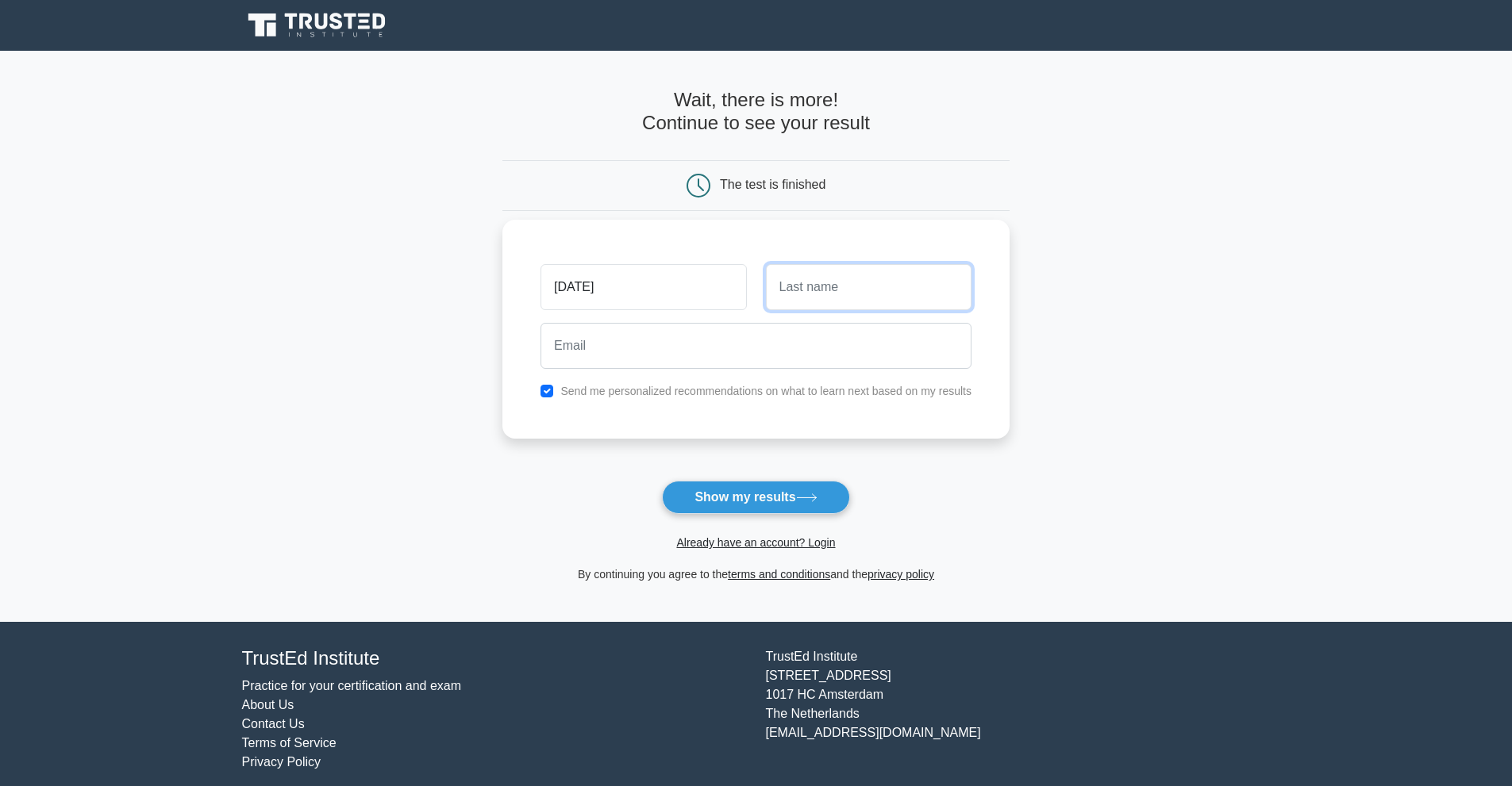
click at [885, 285] on input "text" at bounding box center [869, 287] width 206 height 46
type input "raja"
click at [649, 381] on div "raja raja Send me personalized recommendations on what to learn next based on m…" at bounding box center [756, 329] width 507 height 219
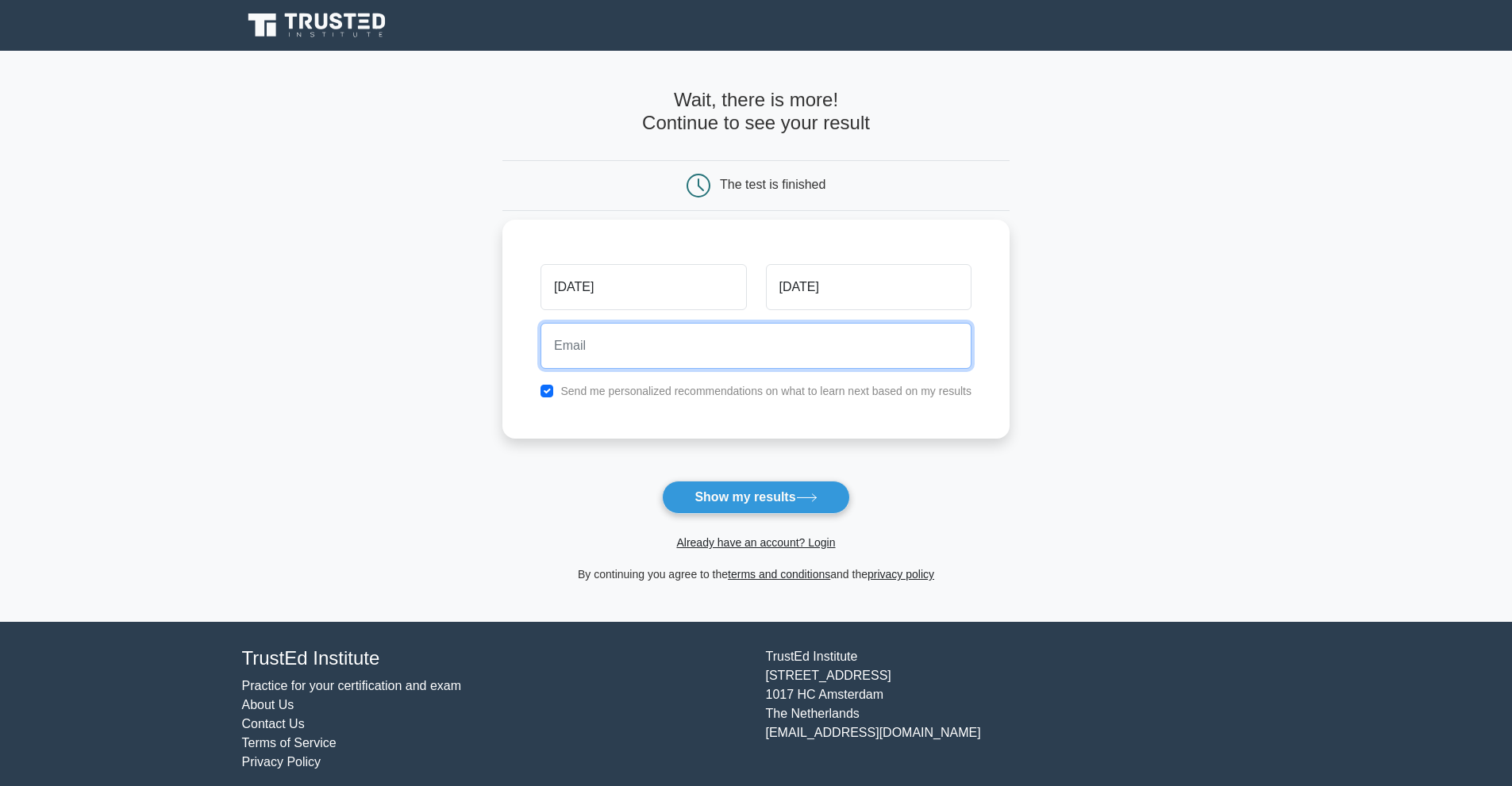
click at [649, 359] on input "email" at bounding box center [756, 346] width 431 height 46
type input "deepakbhatt@uumail.in"
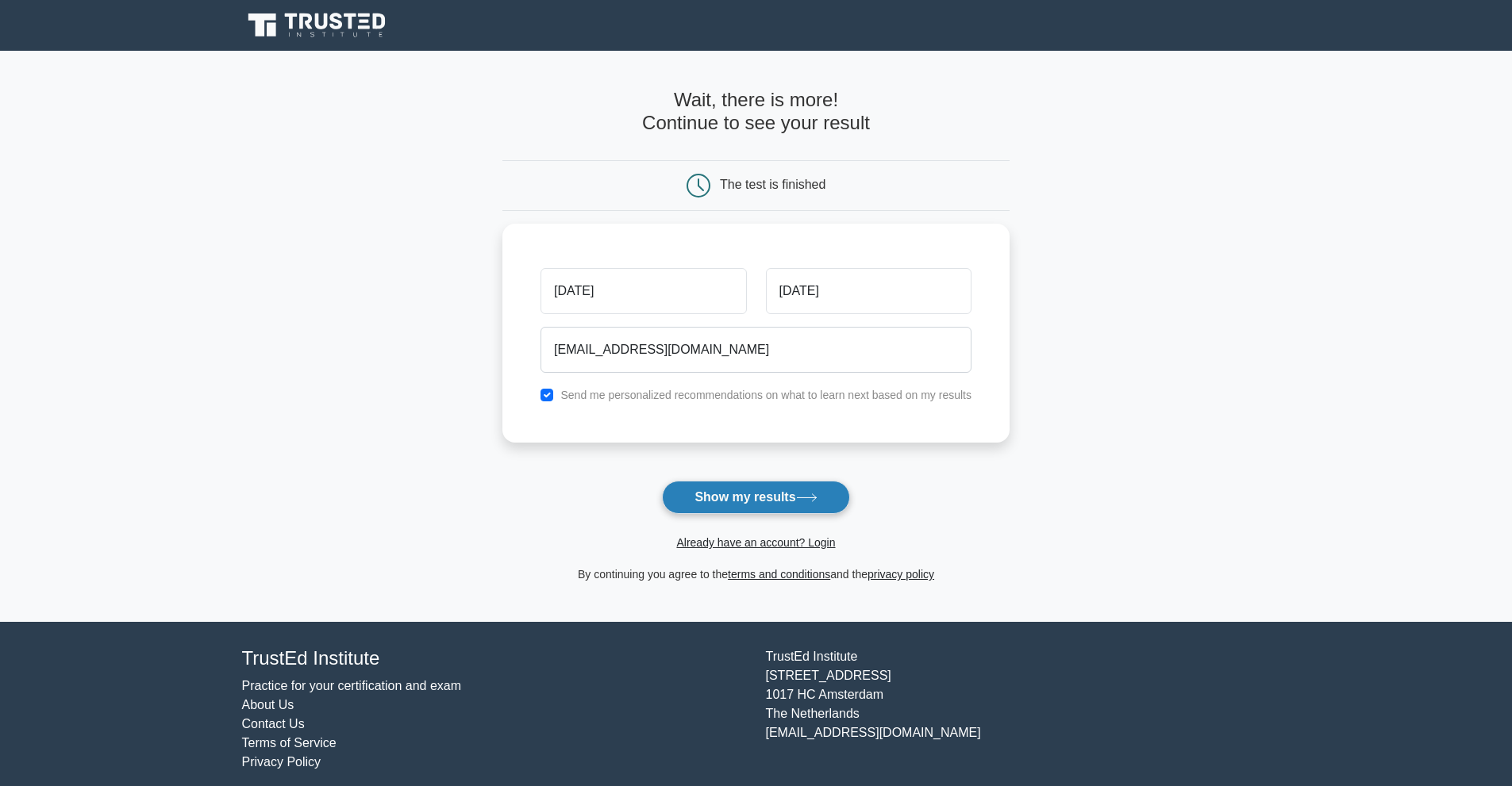
click at [710, 490] on button "Show my results" at bounding box center [756, 497] width 188 height 33
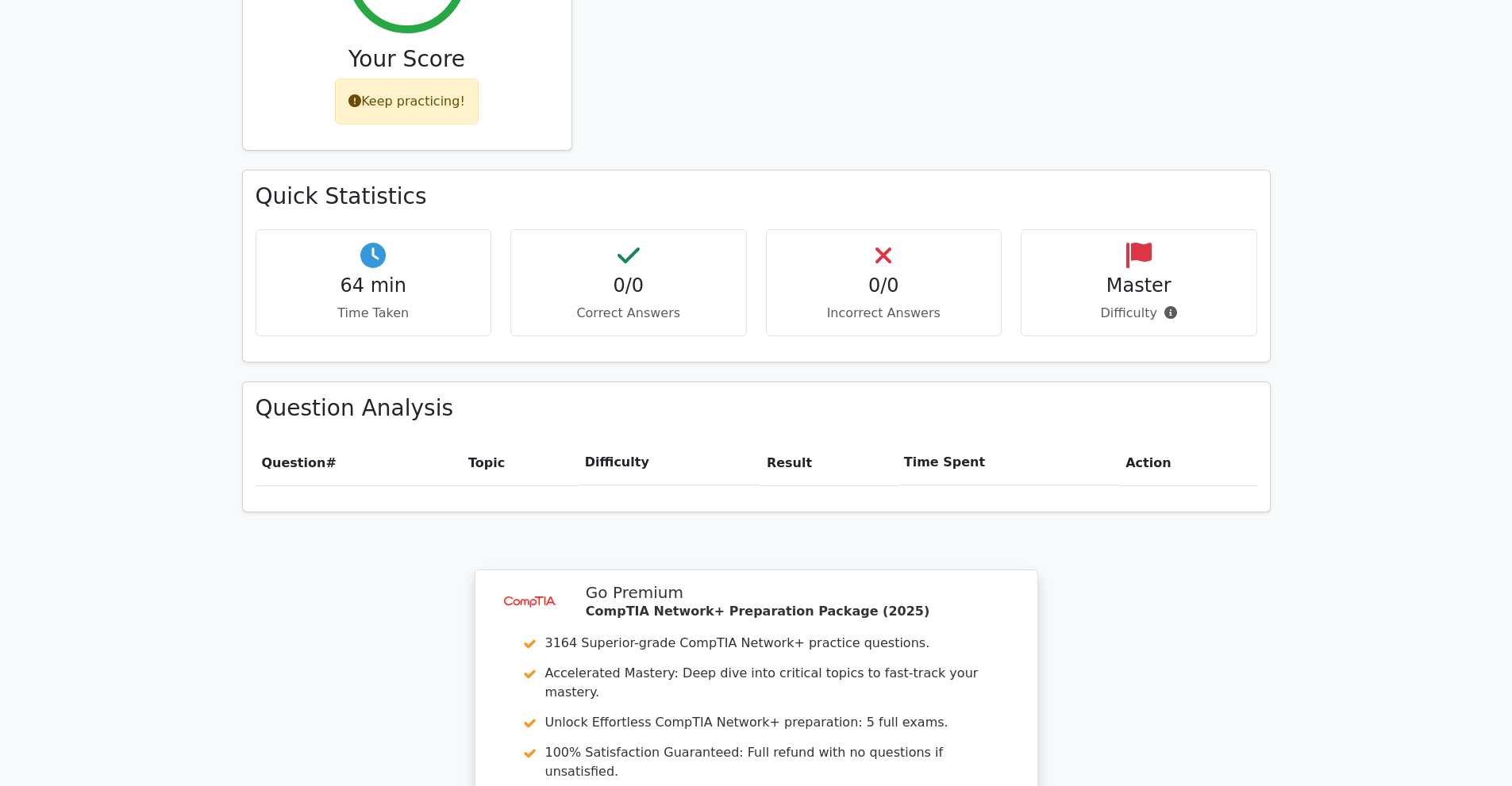
scroll to position [793, 0]
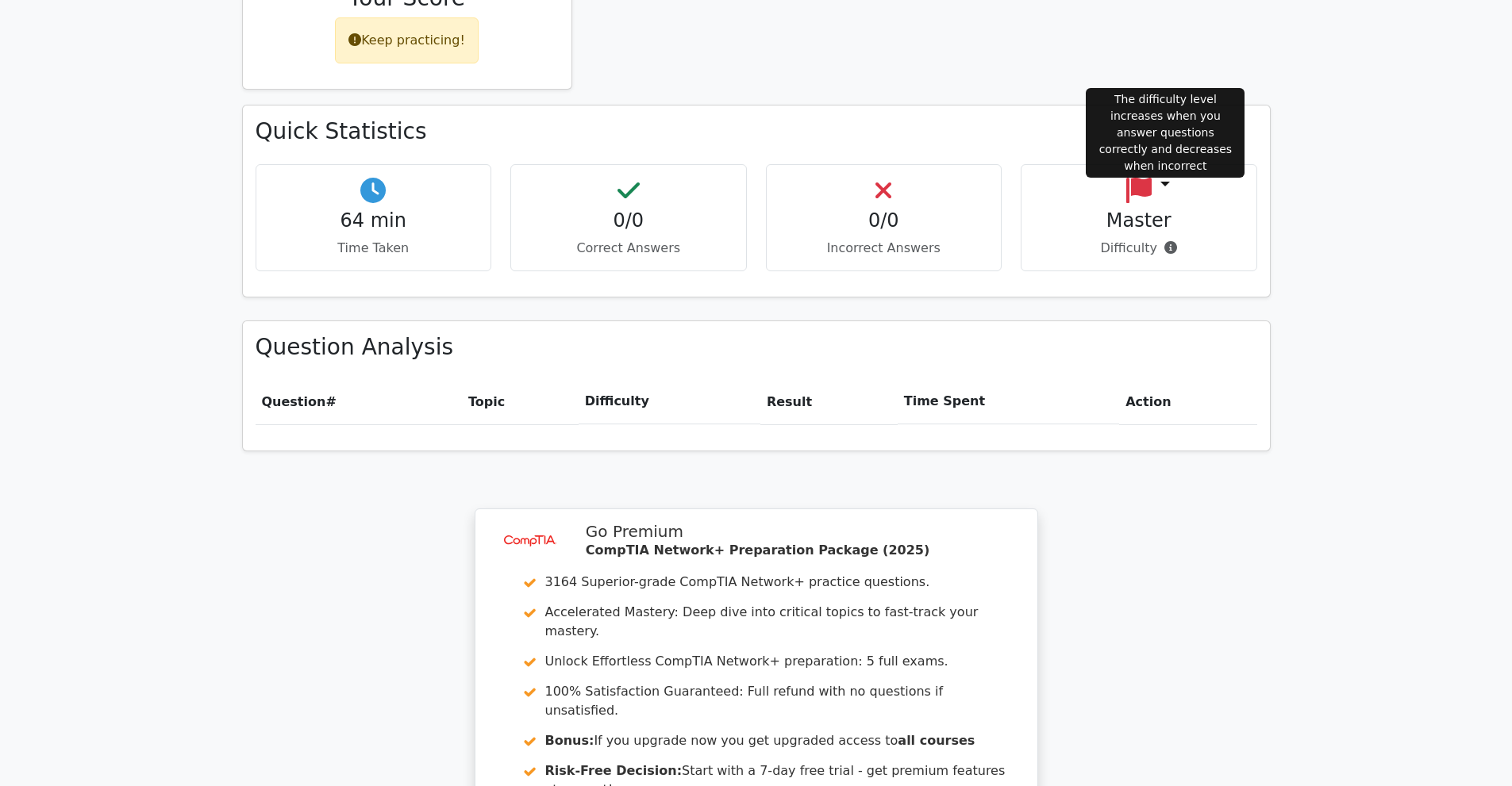
click at [1164, 241] on icon at bounding box center [1171, 247] width 13 height 13
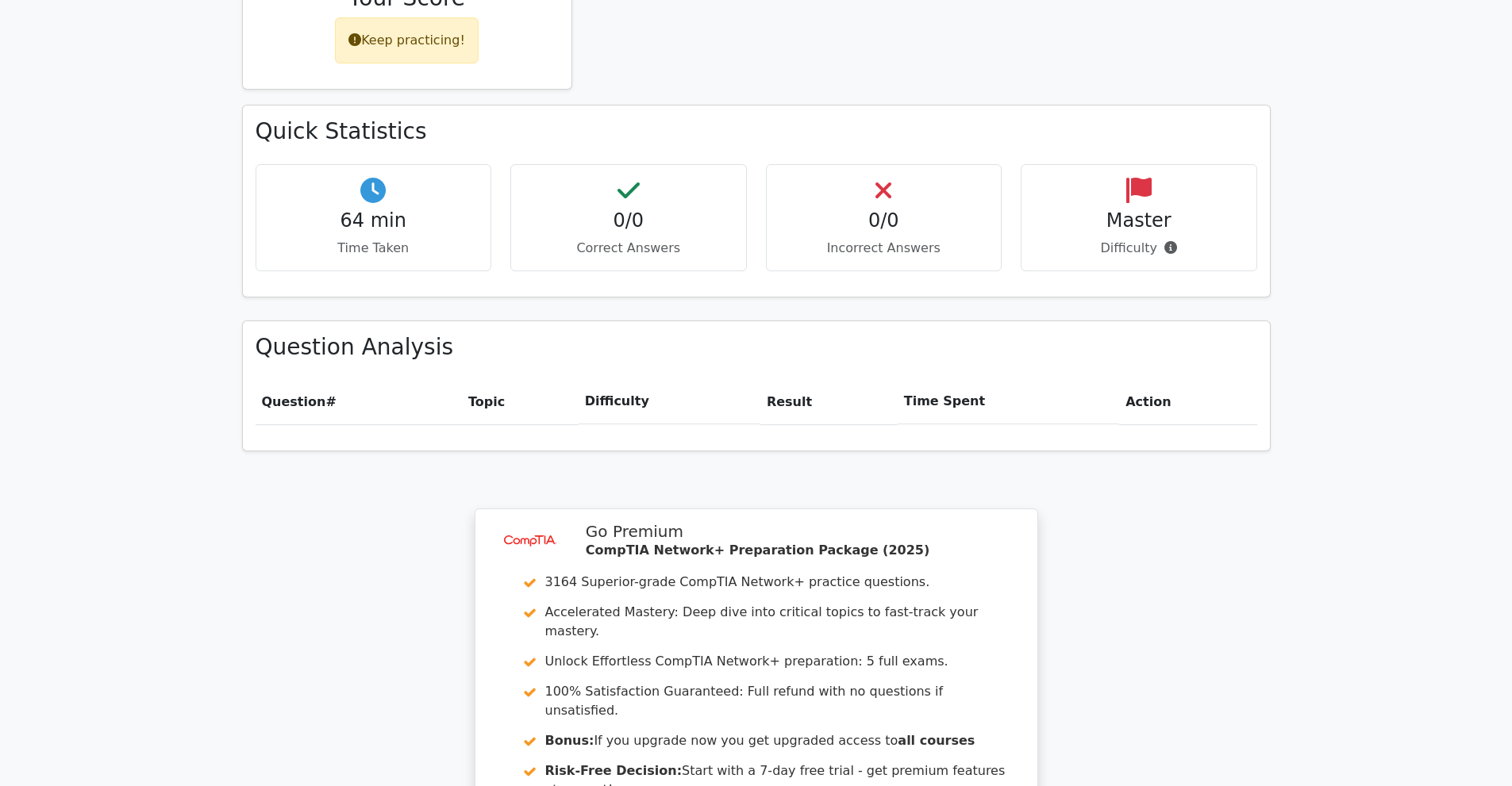
click at [942, 164] on div "0/0 Incorrect Answers" at bounding box center [885, 217] width 237 height 107
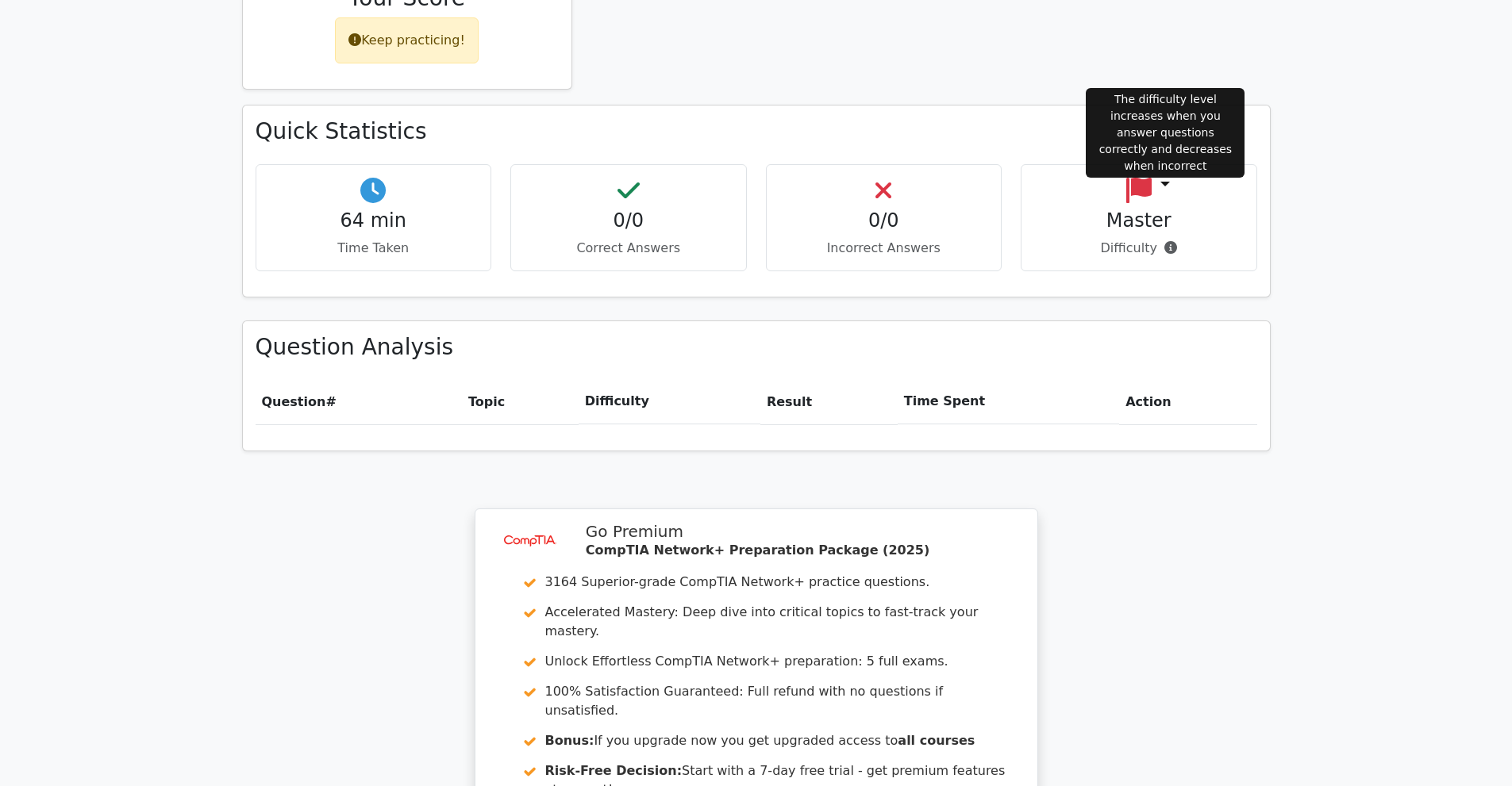
click at [1170, 241] on icon at bounding box center [1171, 247] width 13 height 13
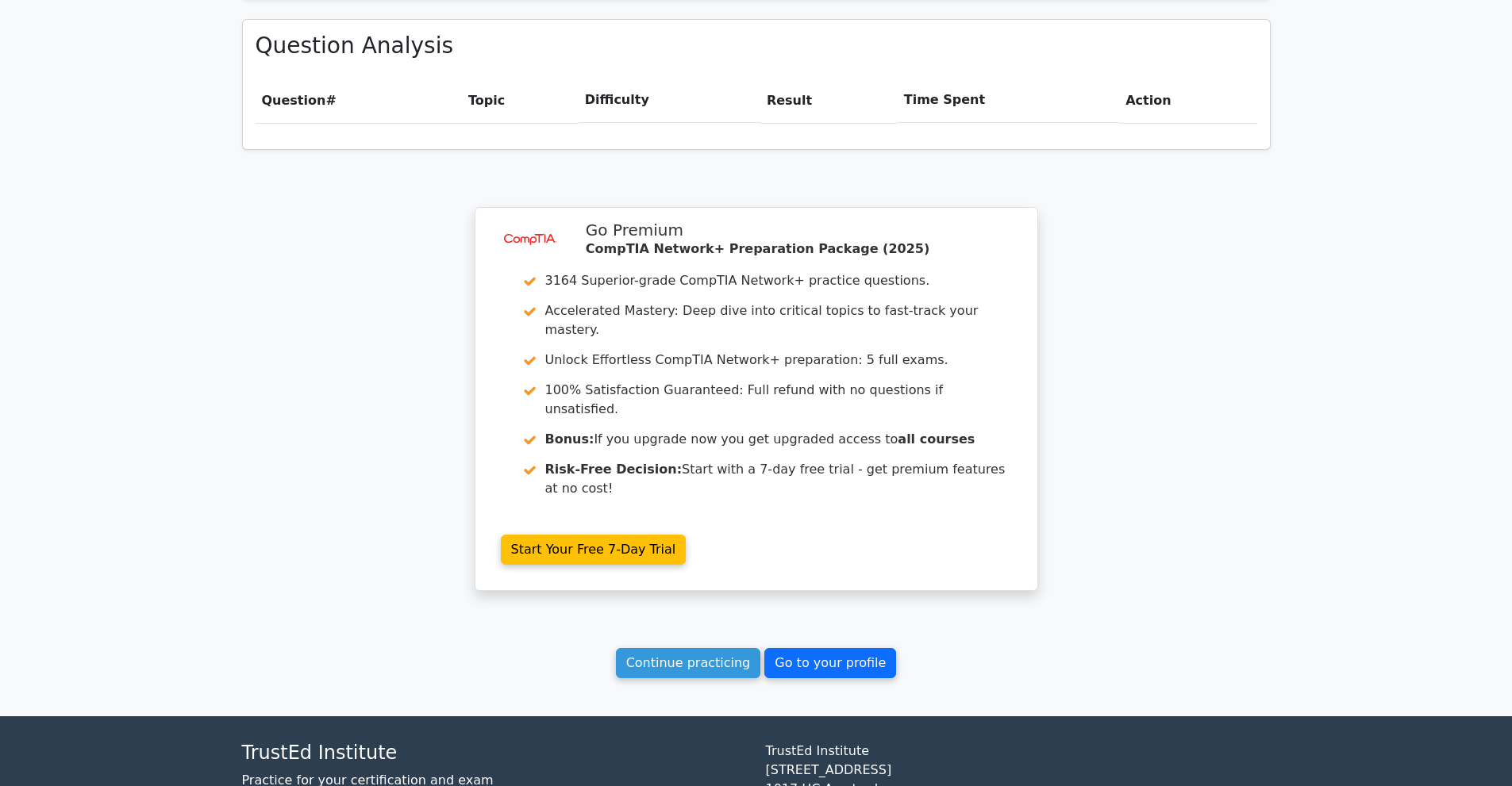
scroll to position [1099, 0]
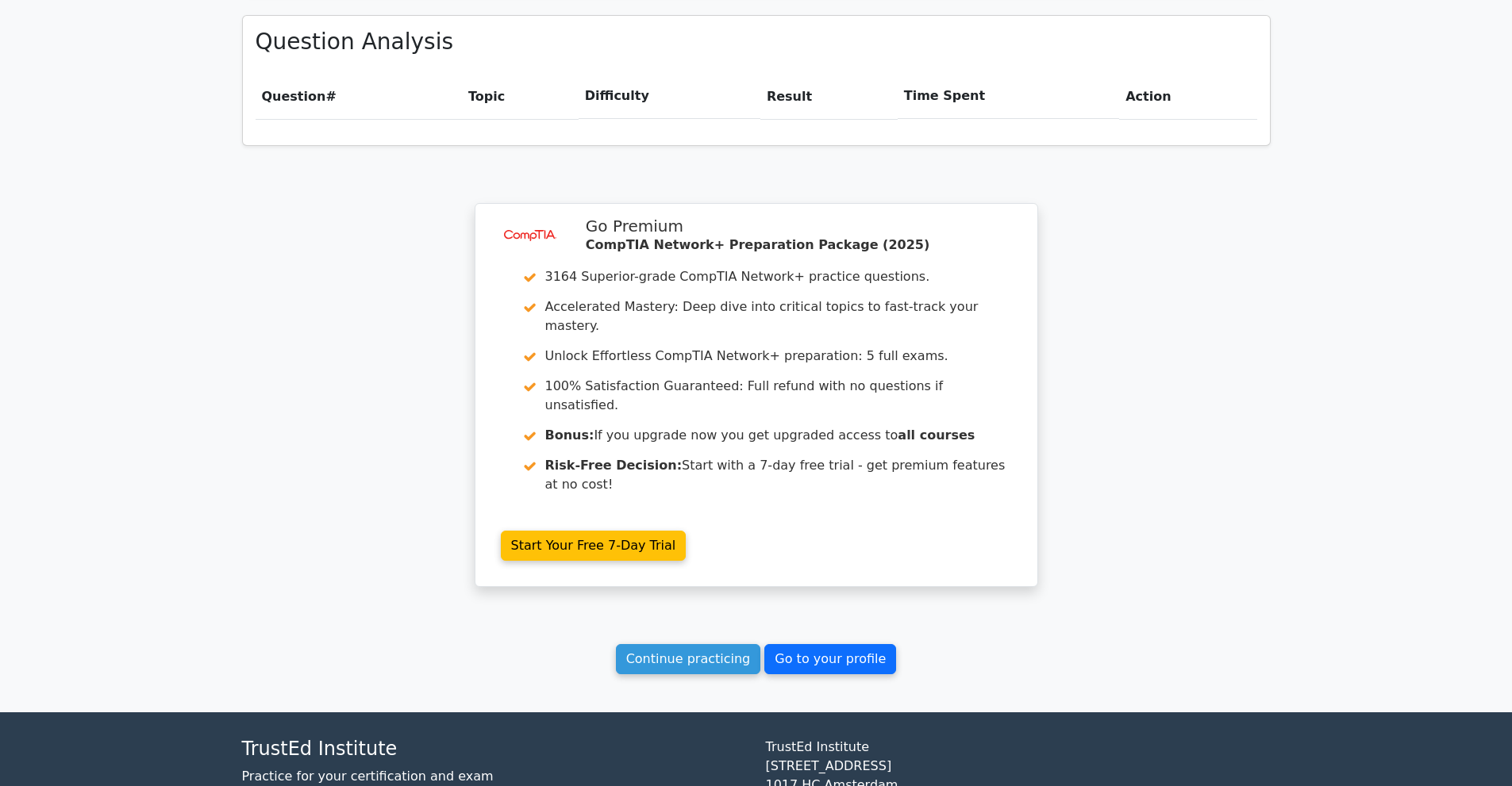
click at [821, 644] on link "Go to your profile" at bounding box center [830, 659] width 132 height 30
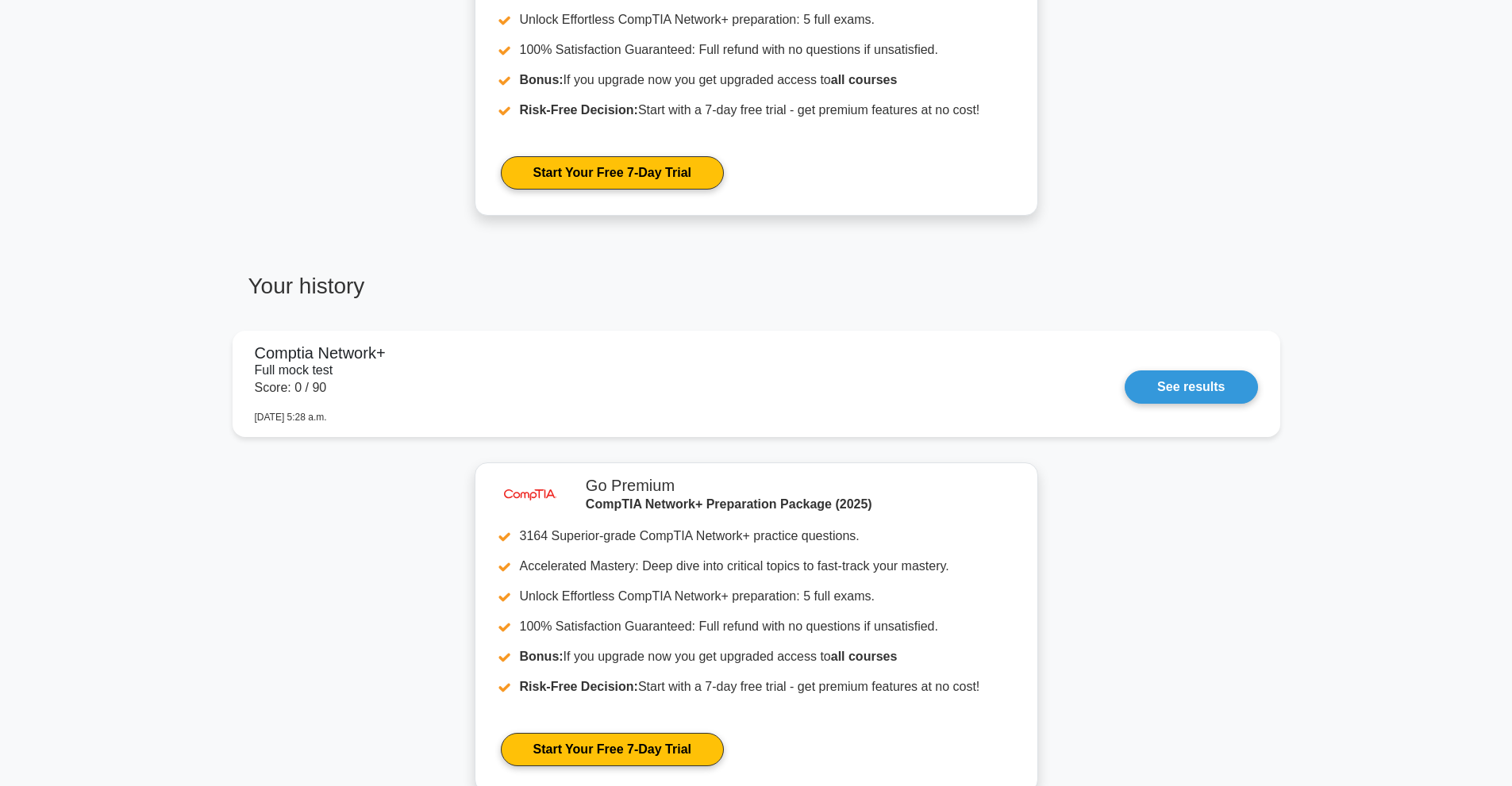
scroll to position [793, 0]
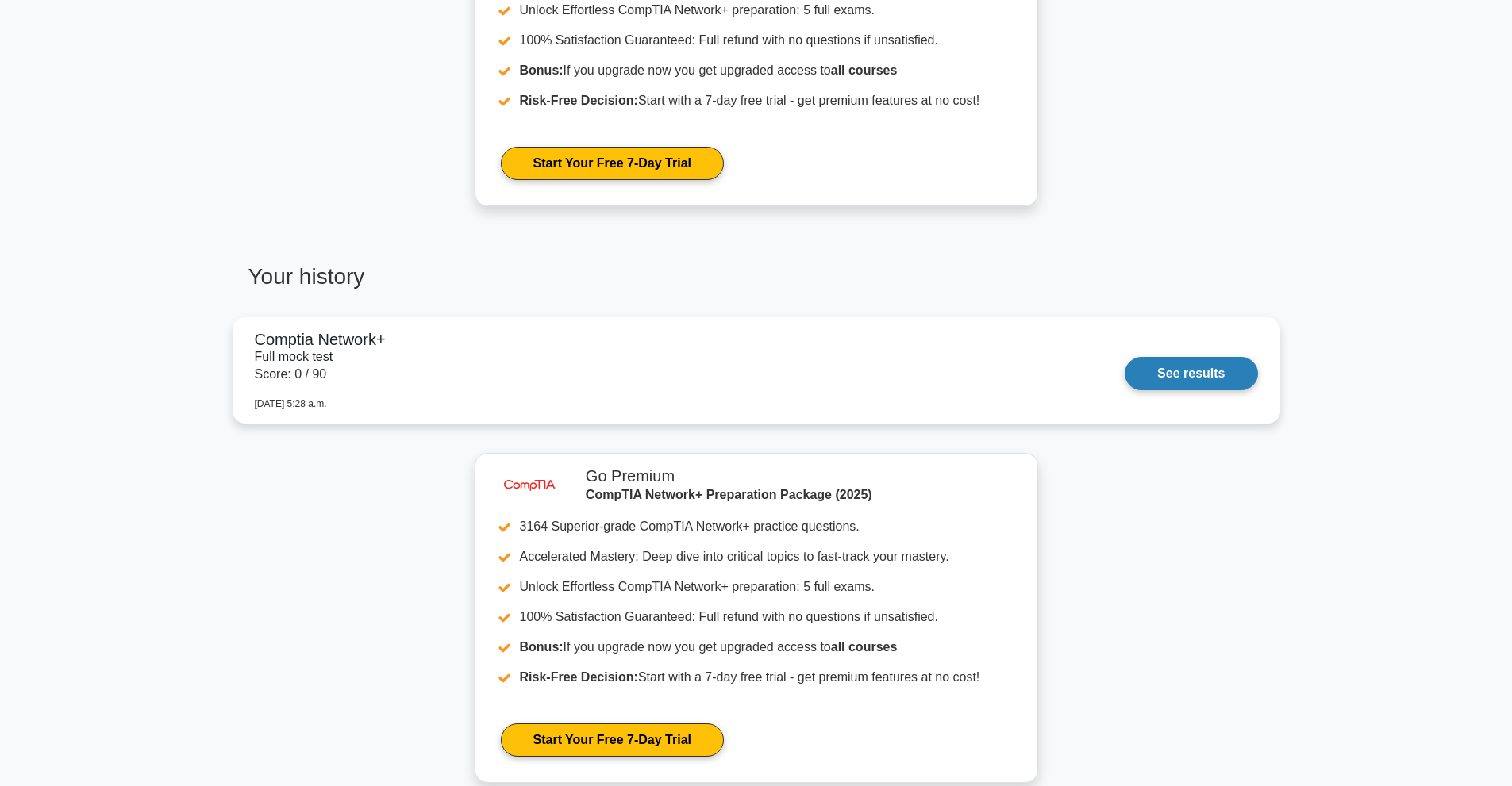
click at [1188, 372] on link "See results" at bounding box center [1191, 374] width 133 height 33
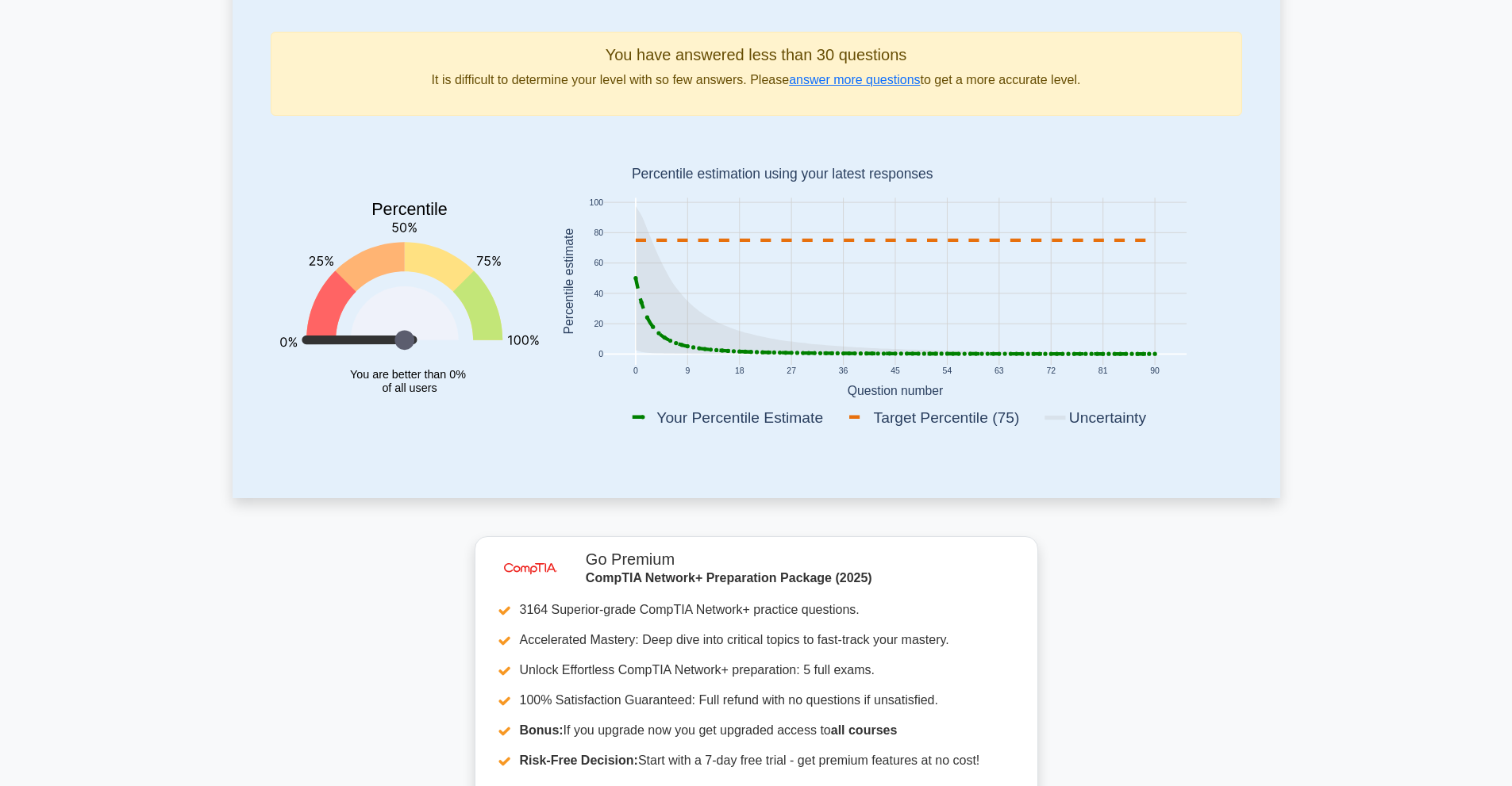
scroll to position [0, 0]
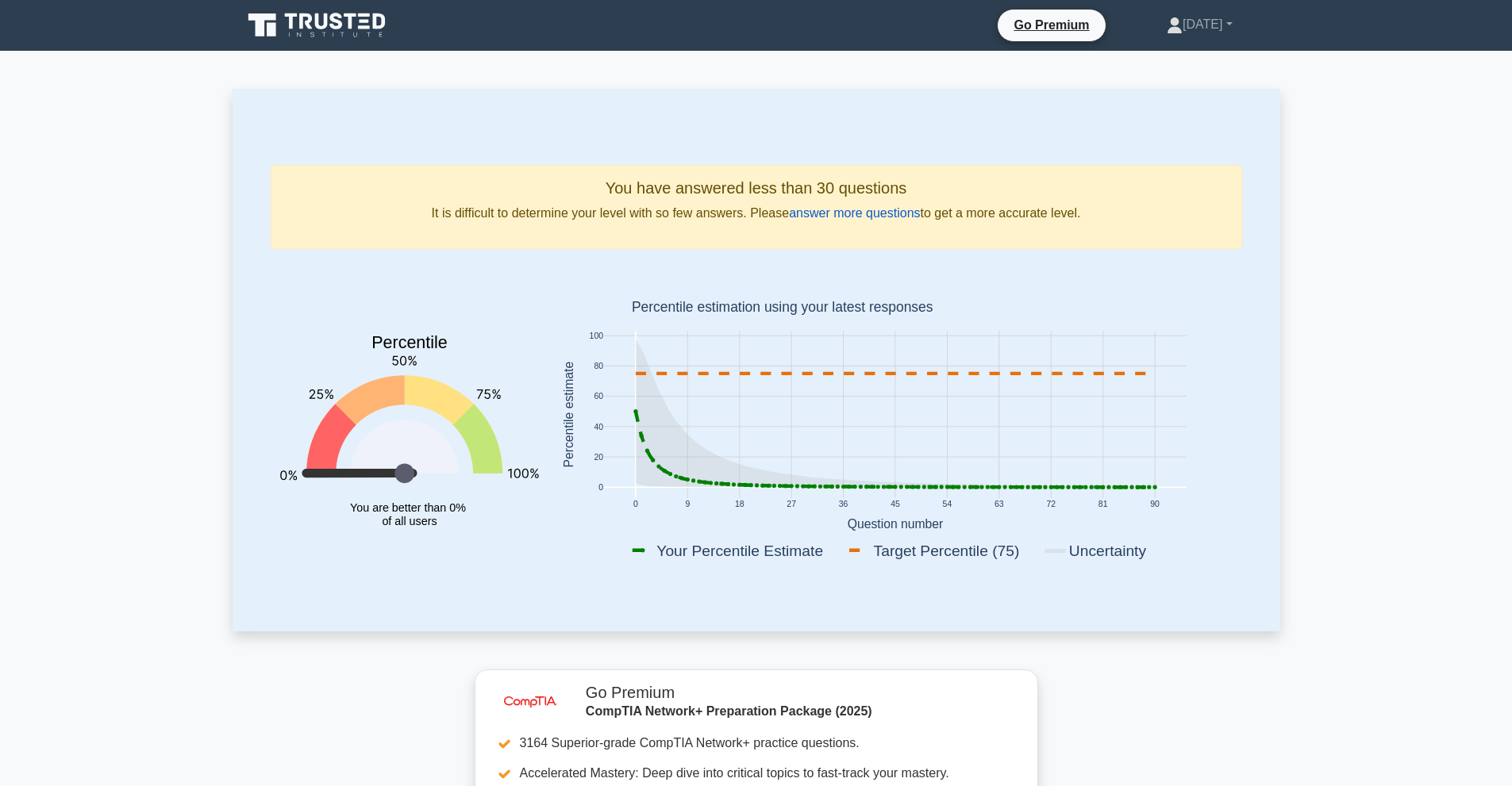
click at [839, 217] on link "answer more questions" at bounding box center [854, 213] width 131 height 14
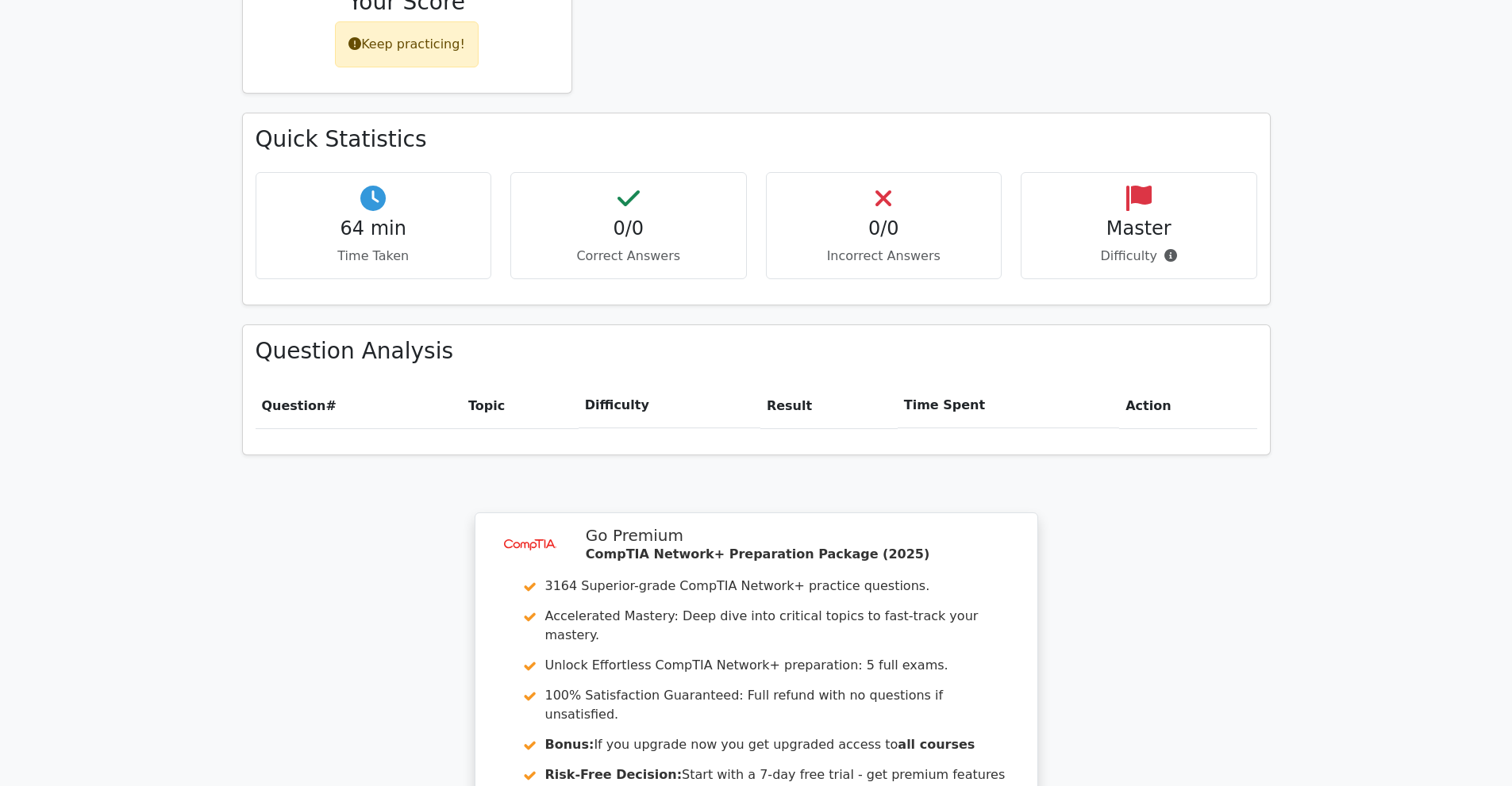
scroll to position [793, 0]
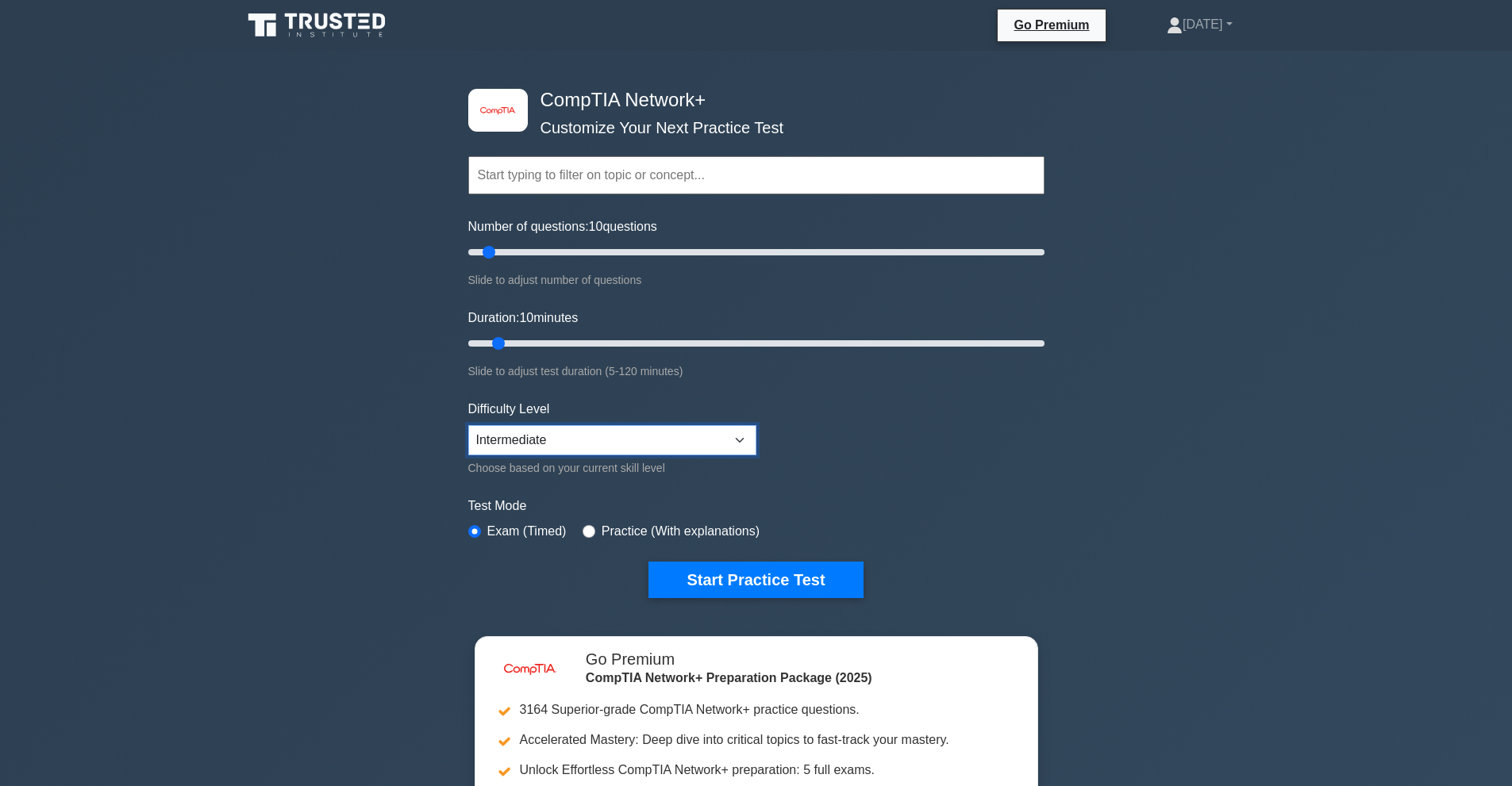
click at [580, 438] on select "Beginner Intermediate Expert" at bounding box center [612, 439] width 288 height 30
click at [679, 579] on button "Start Practice Test" at bounding box center [755, 580] width 214 height 36
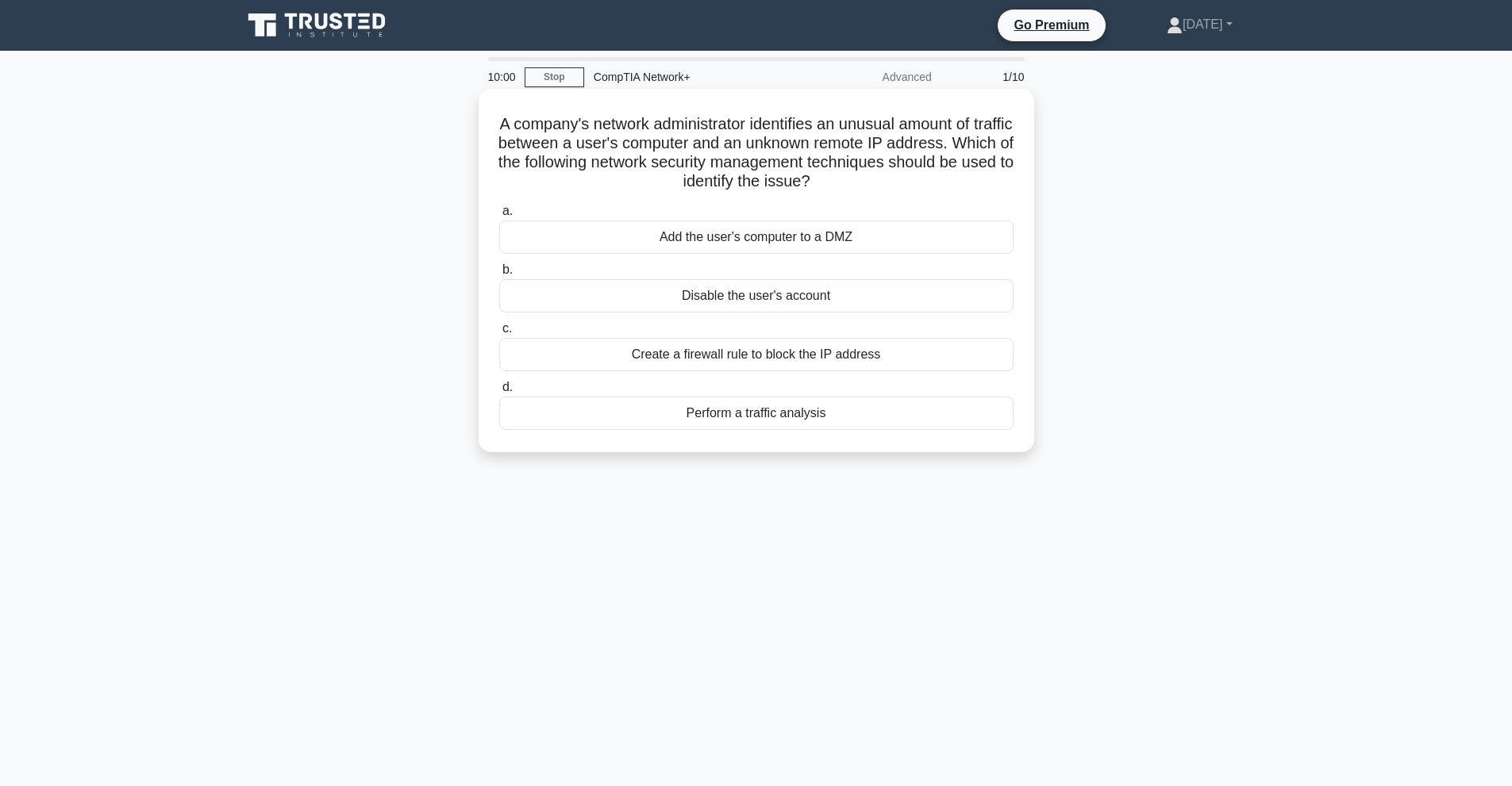
click at [663, 234] on div "Add the user's computer to a DMZ" at bounding box center [756, 236] width 515 height 33
click at [499, 217] on input "a. Add the user's computer to a DMZ" at bounding box center [499, 211] width 0 height 10
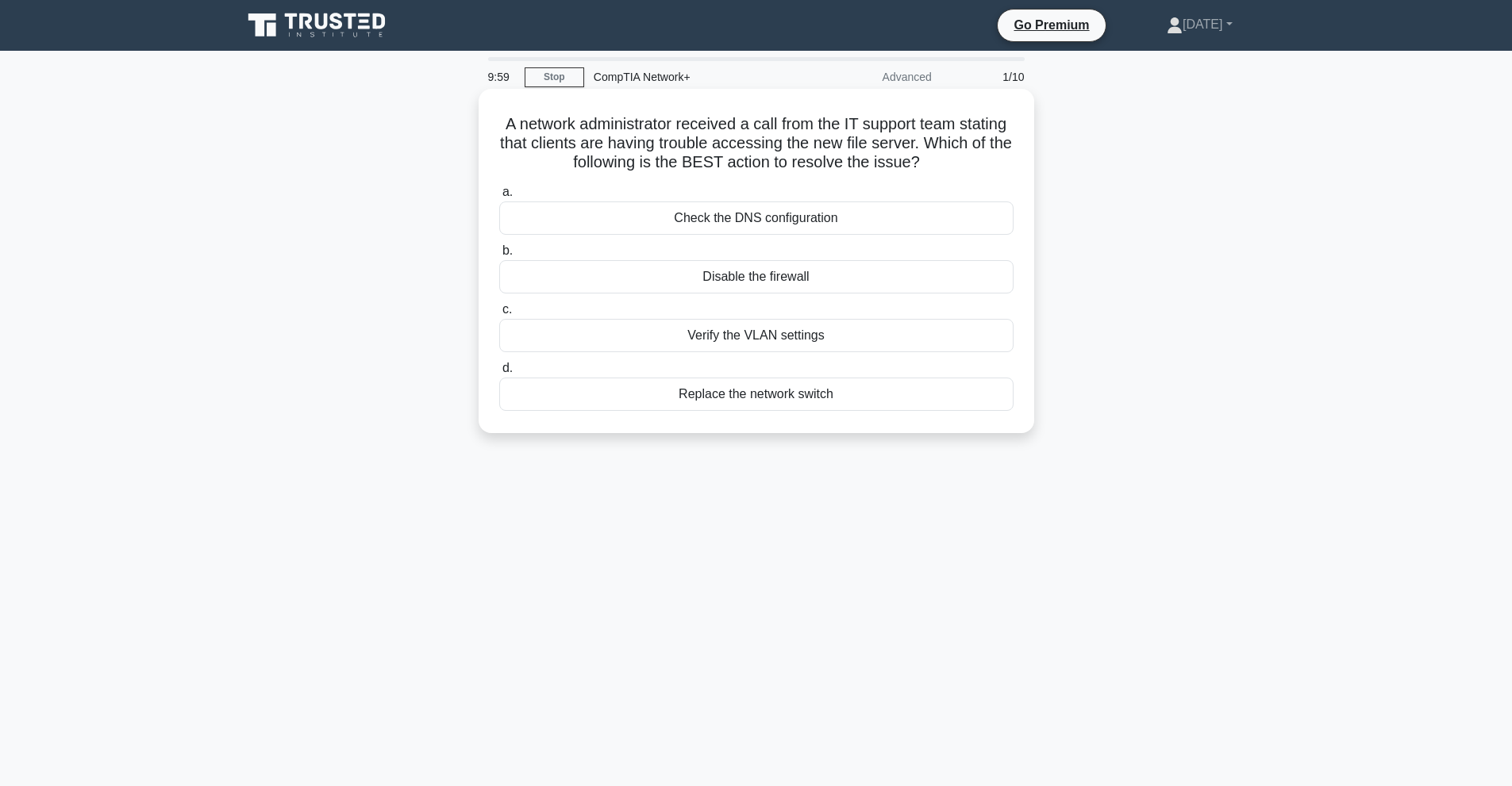
click at [697, 309] on label "c. Verify the VLAN settings" at bounding box center [756, 326] width 515 height 52
click at [499, 309] on input "c. Verify the VLAN settings" at bounding box center [499, 310] width 0 height 10
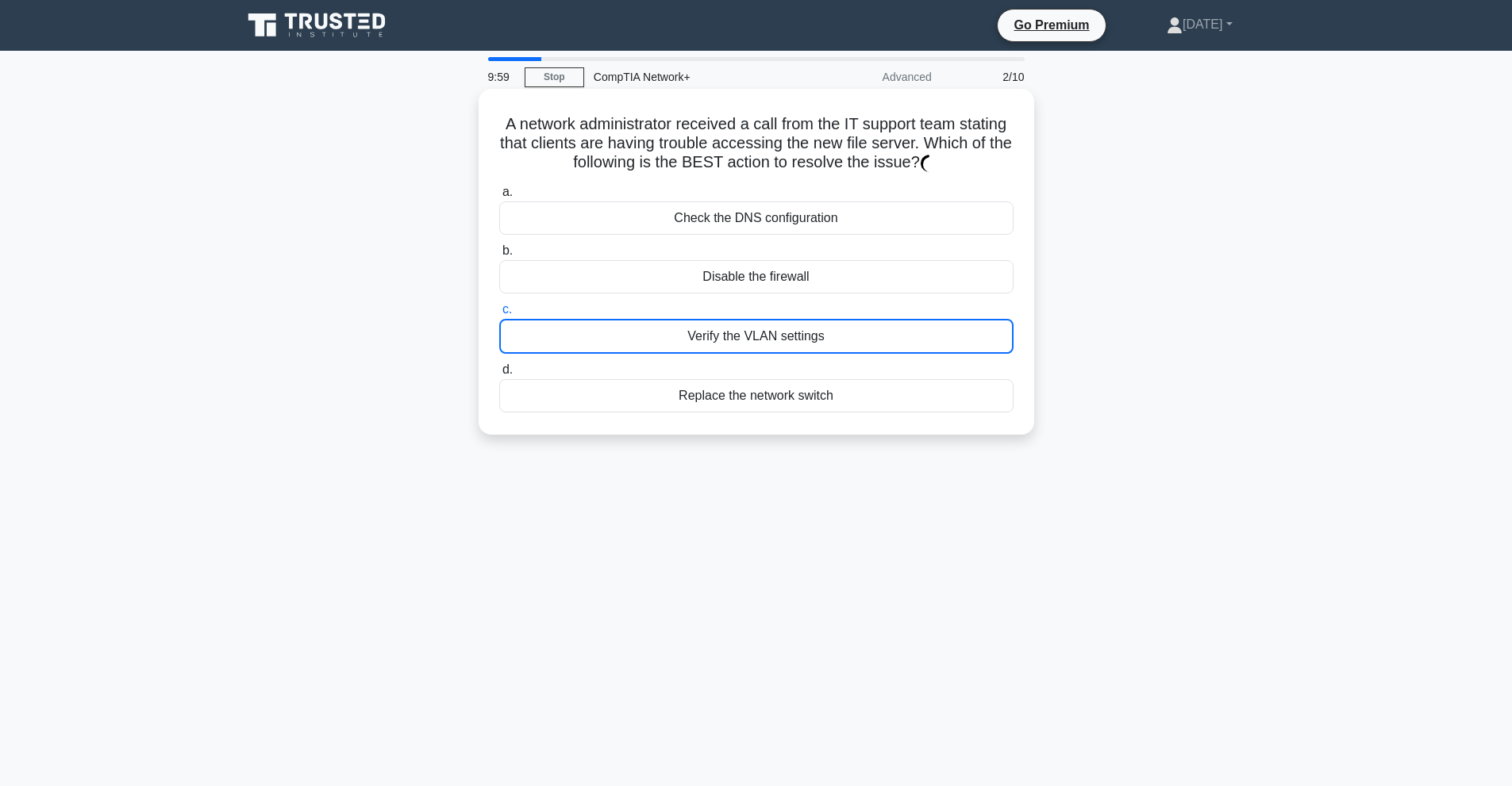
drag, startPoint x: 700, startPoint y: 228, endPoint x: 699, endPoint y: 211, distance: 17.0
click at [700, 214] on div "Check the DNS configuration" at bounding box center [756, 217] width 515 height 33
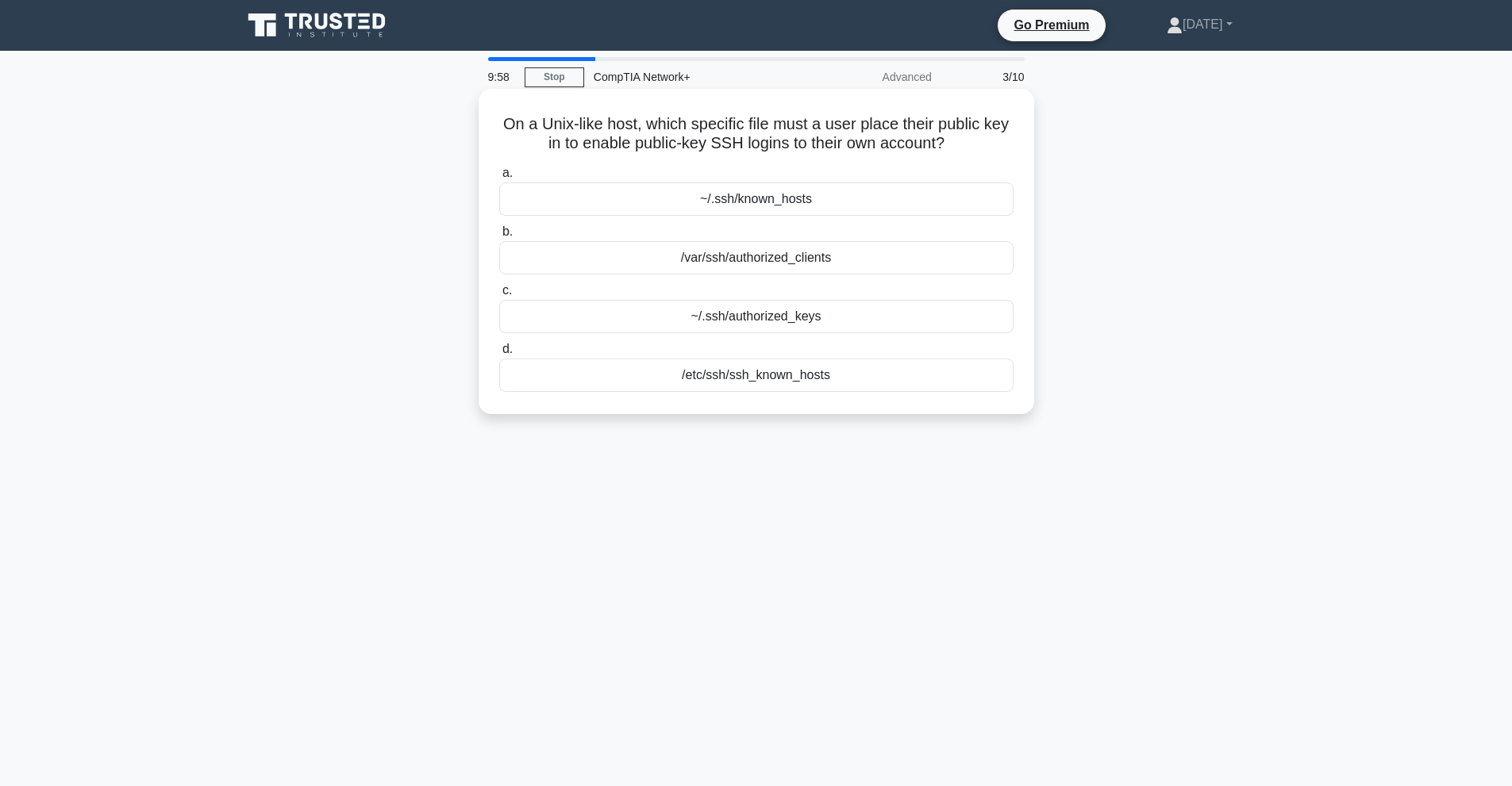
click at [695, 251] on div "/var/ssh/authorized_clients" at bounding box center [756, 257] width 515 height 33
click at [499, 237] on input "b. /var/ssh/authorized_clients" at bounding box center [499, 231] width 0 height 10
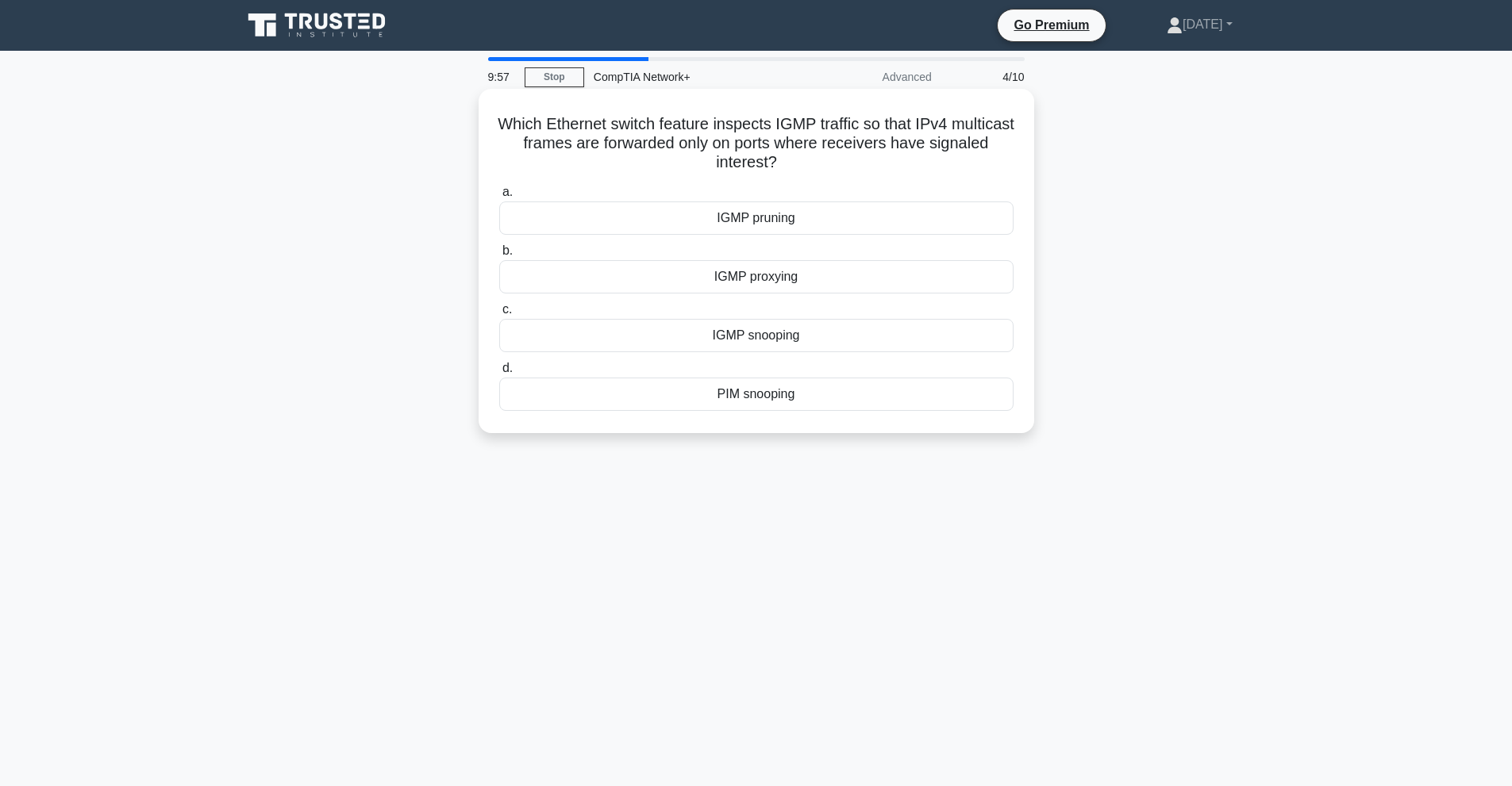
click at [720, 220] on div "IGMP pruning" at bounding box center [756, 217] width 515 height 33
click at [499, 198] on input "a. IGMP pruning" at bounding box center [499, 192] width 0 height 10
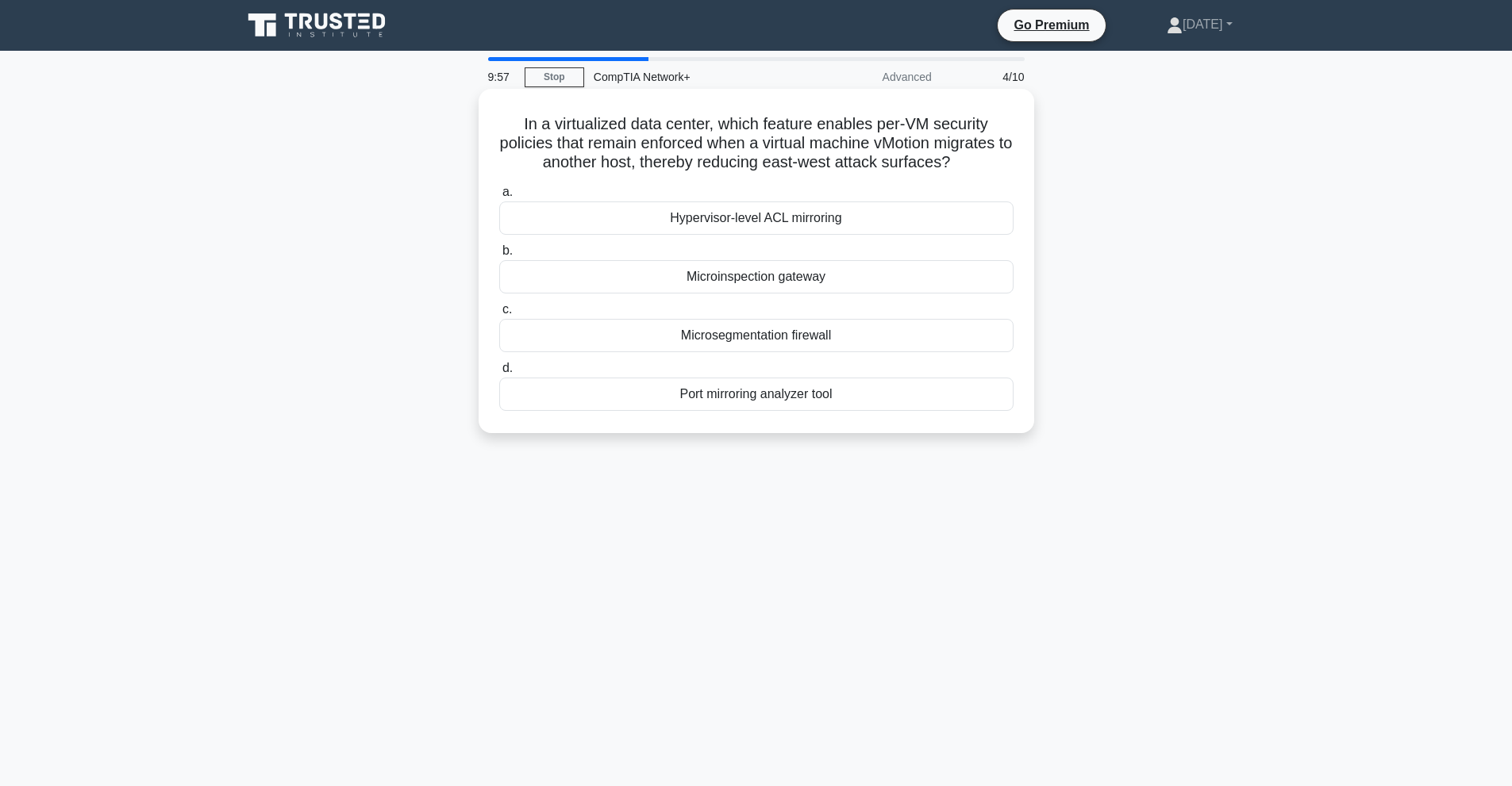
click at [721, 286] on div "Microinspection gateway" at bounding box center [756, 276] width 515 height 33
click at [499, 256] on input "b. Microinspection gateway" at bounding box center [499, 251] width 0 height 10
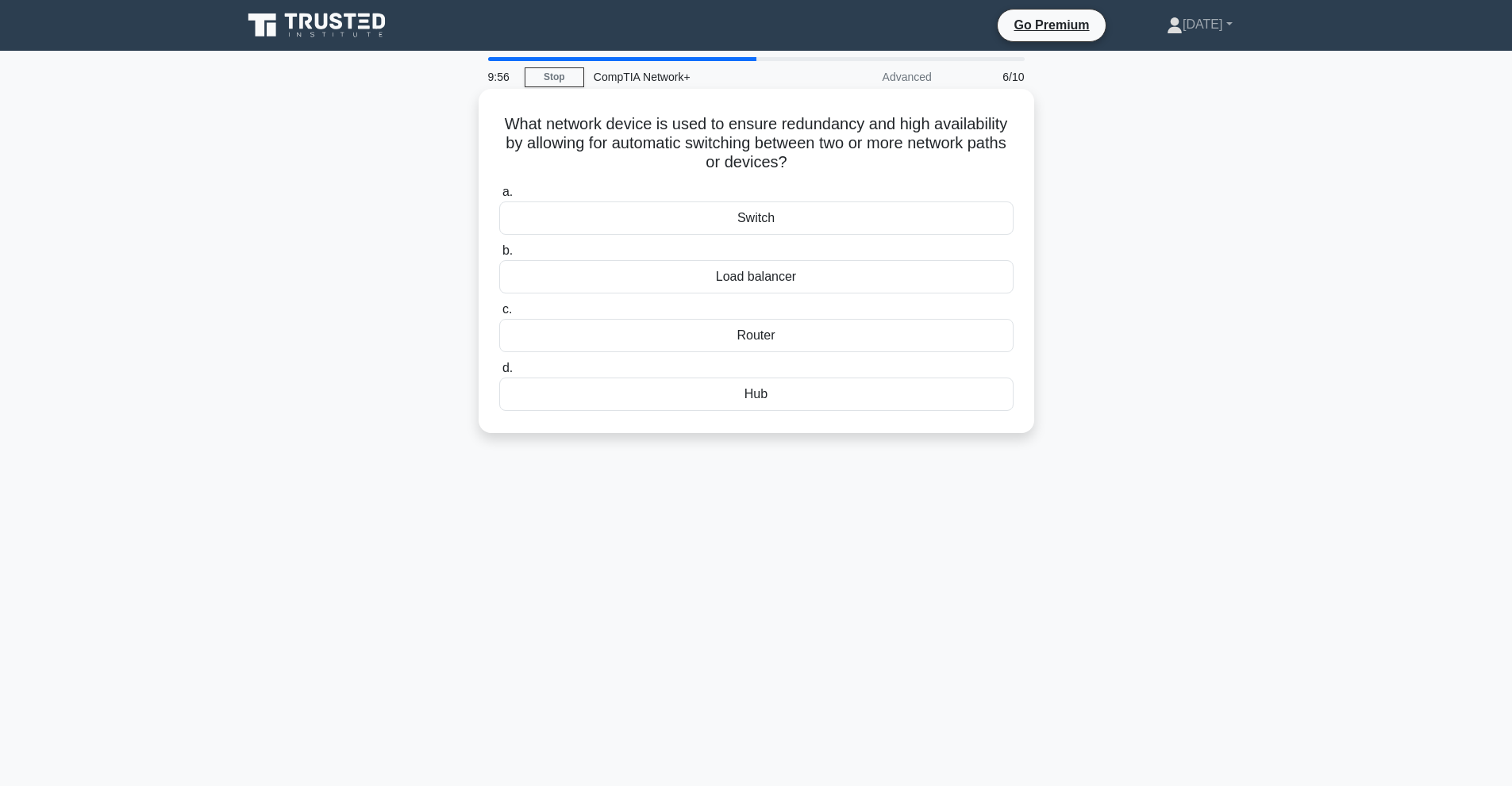
click at [717, 235] on div "Switch" at bounding box center [756, 217] width 515 height 33
click at [499, 198] on input "a. Switch" at bounding box center [499, 192] width 0 height 10
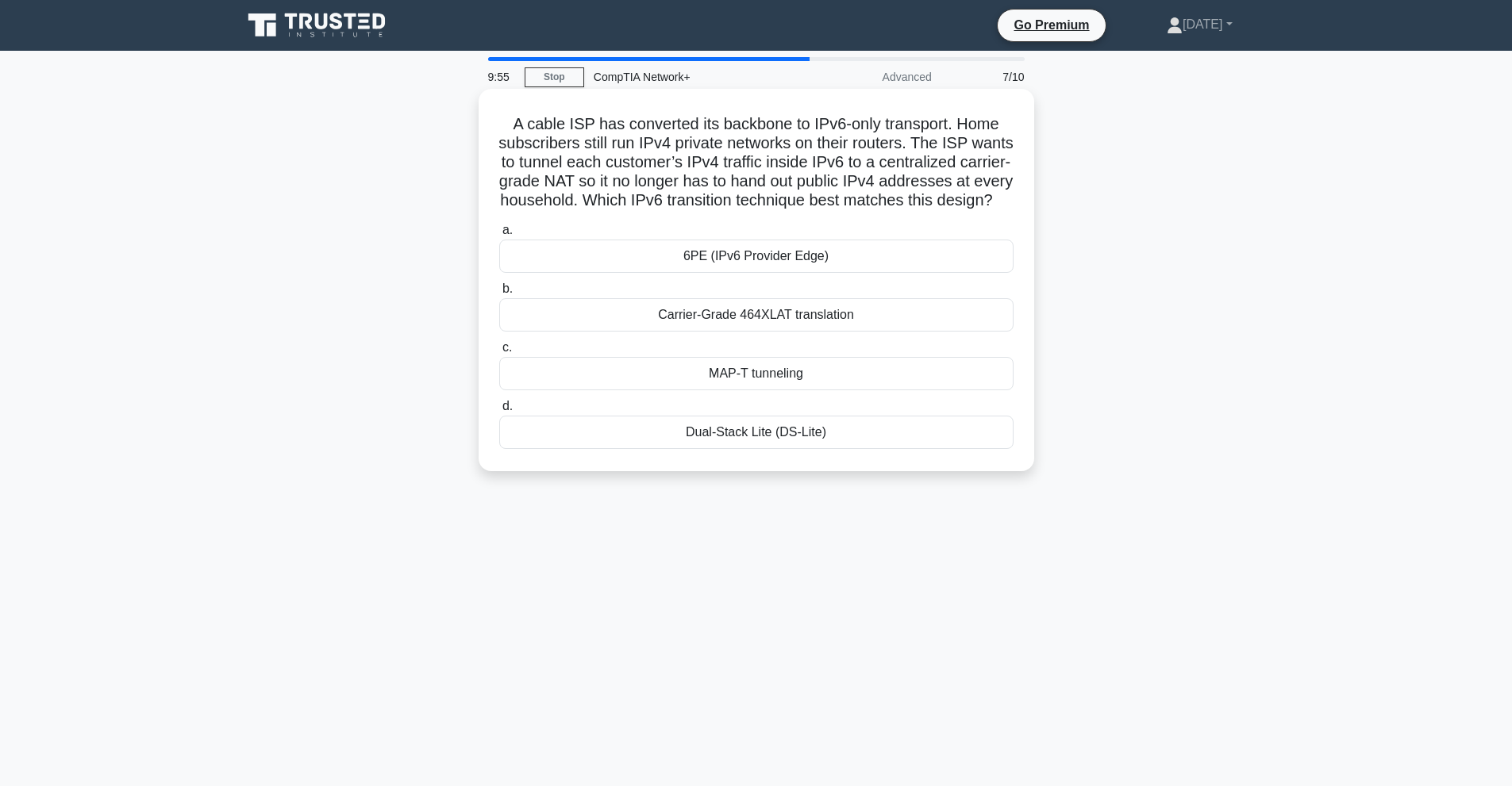
click at [730, 300] on label "b. Carrier-Grade 464XLAT translation" at bounding box center [756, 306] width 515 height 52
click at [499, 294] on input "b. Carrier-Grade 464XLAT translation" at bounding box center [499, 289] width 0 height 10
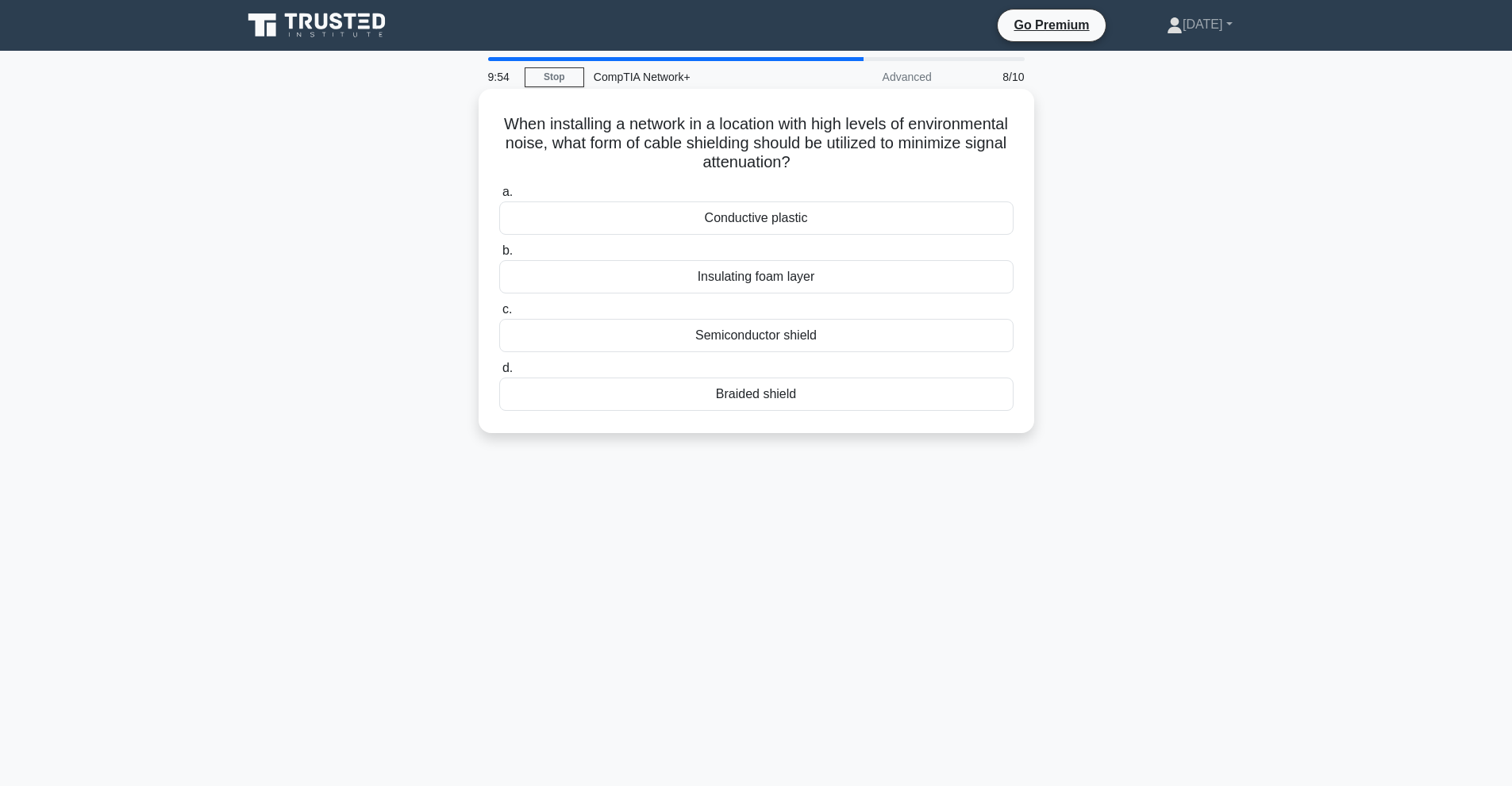
click at [721, 328] on div "Semiconductor shield" at bounding box center [756, 336] width 515 height 33
click at [499, 315] on input "c. Semiconductor shield" at bounding box center [499, 310] width 0 height 10
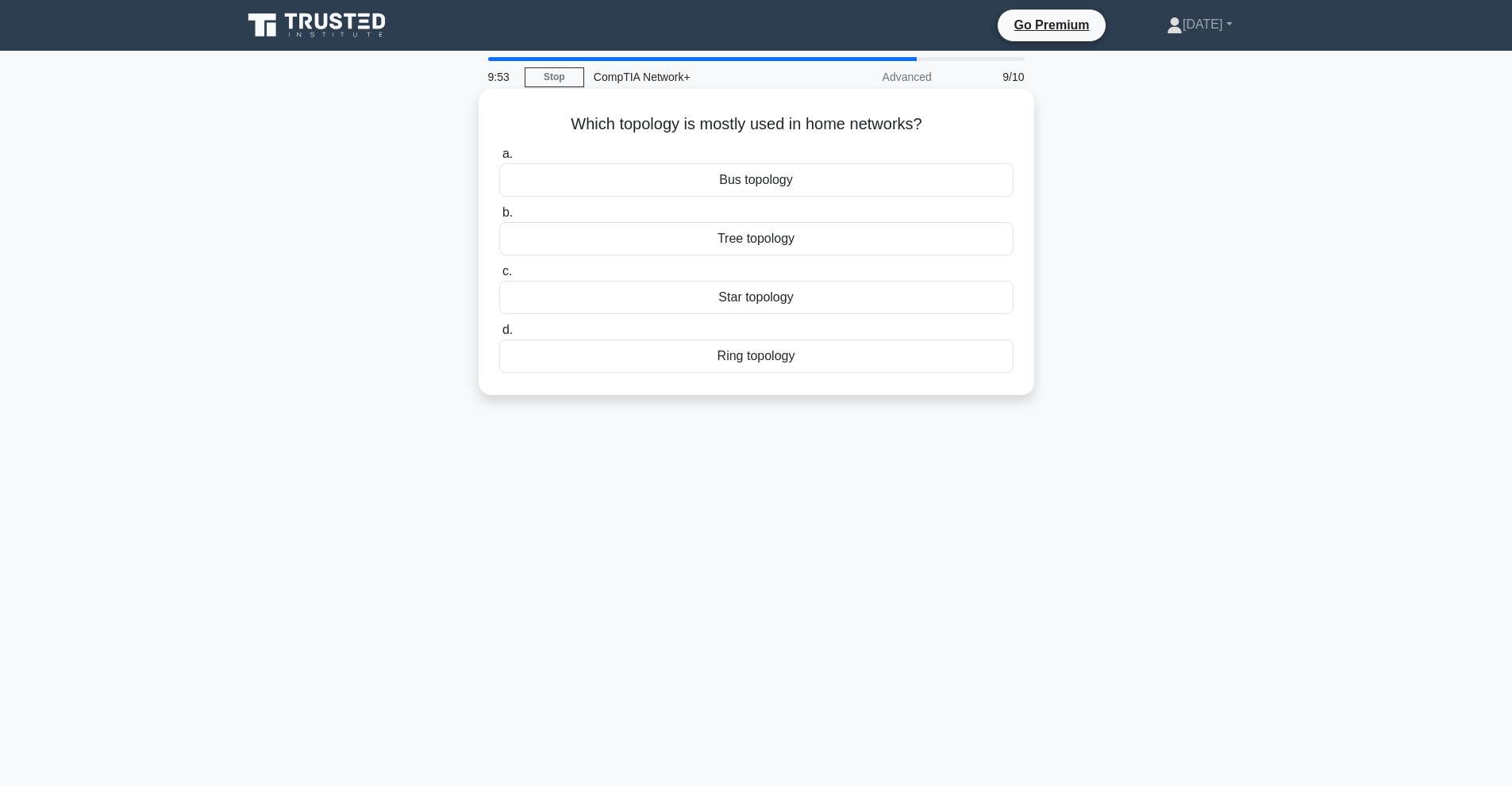
click at [734, 217] on label "b. Tree topology" at bounding box center [756, 229] width 515 height 52
click at [499, 217] on input "b. Tree topology" at bounding box center [499, 212] width 0 height 10
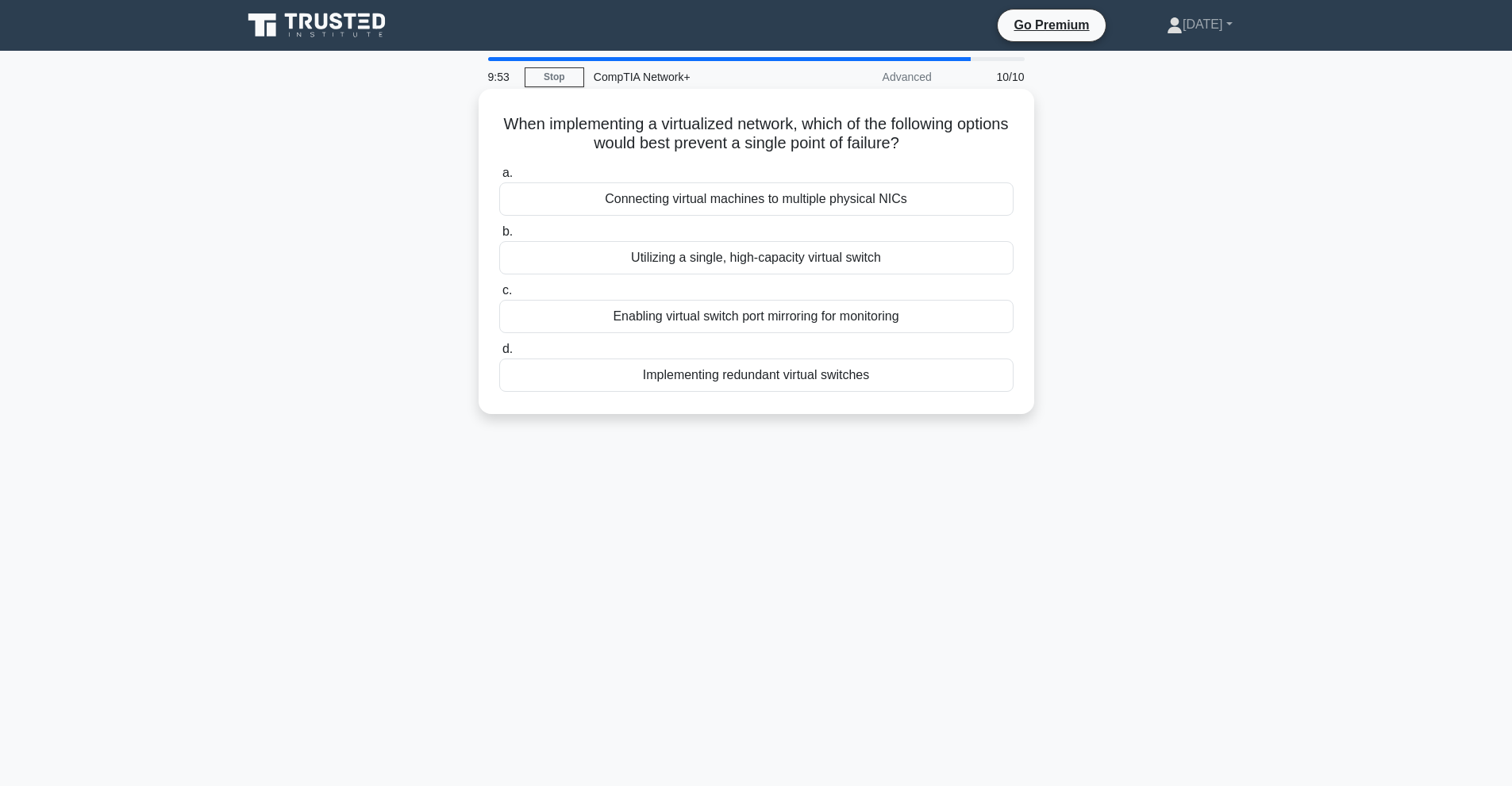
click at [726, 343] on label "d. Implementing redundant virtual switches" at bounding box center [756, 365] width 515 height 52
click at [499, 345] on input "d. Implementing redundant virtual switches" at bounding box center [499, 349] width 0 height 10
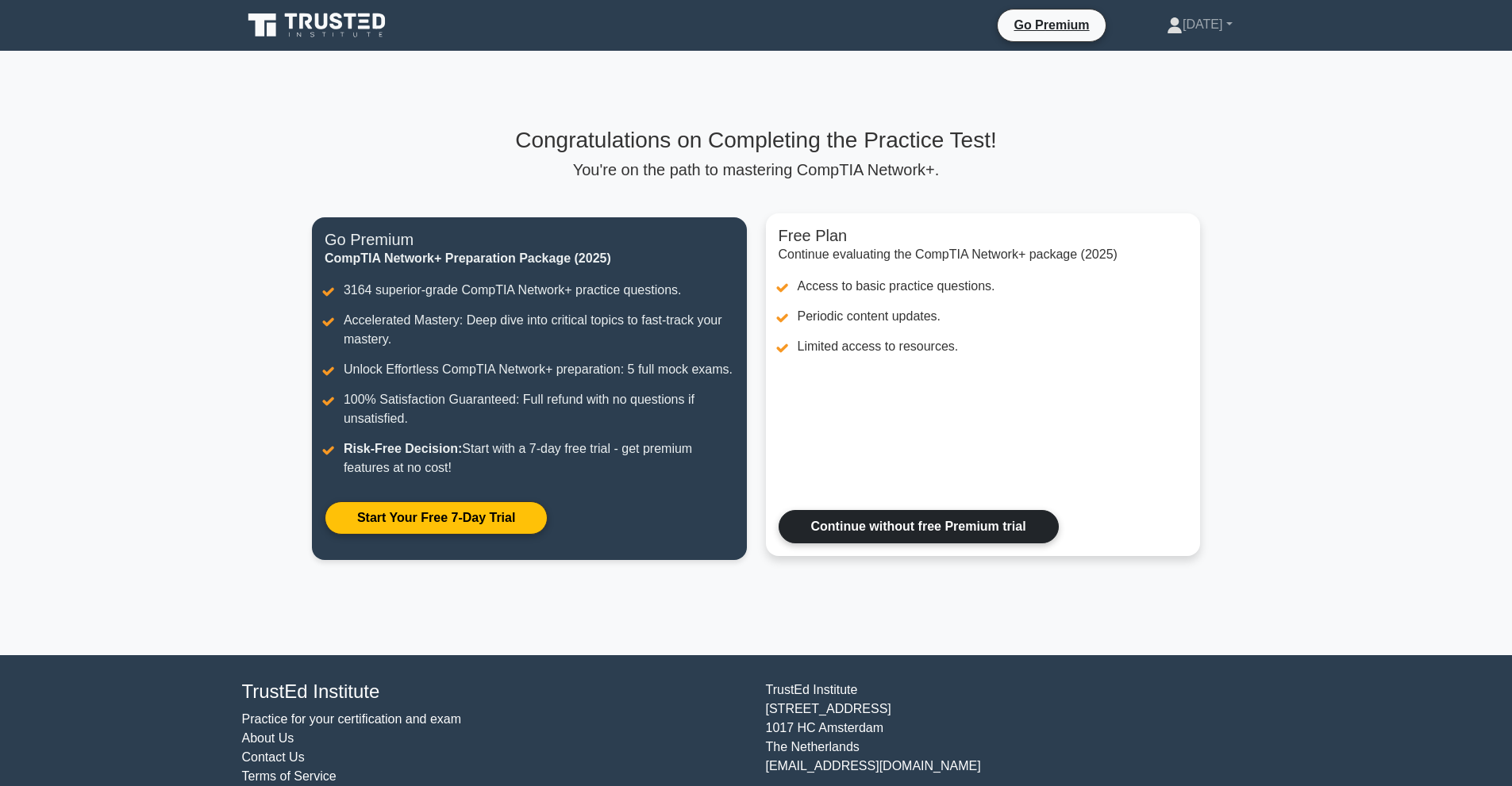
click at [932, 524] on link "Continue without free Premium trial" at bounding box center [919, 526] width 280 height 33
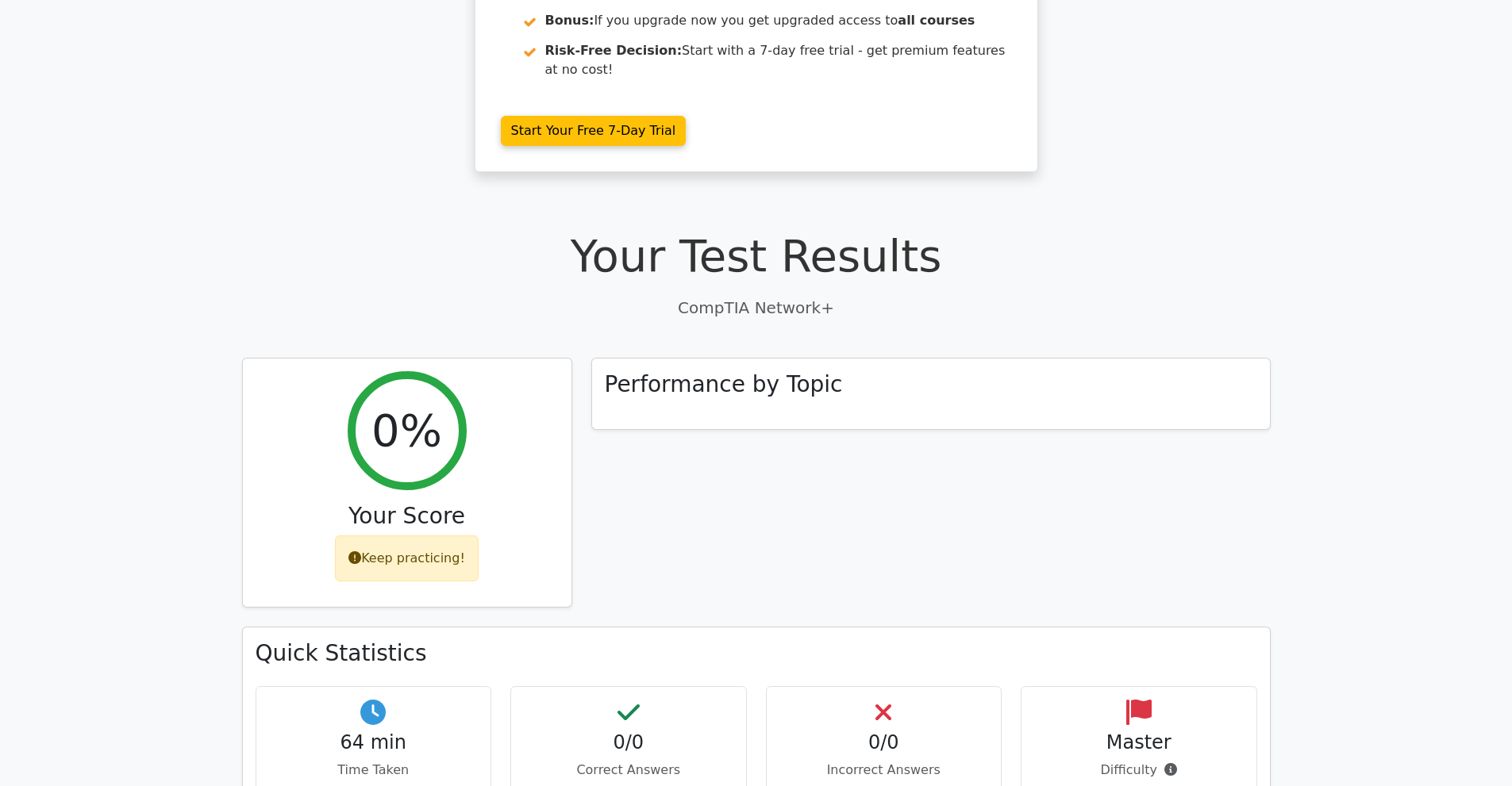
scroll to position [397, 0]
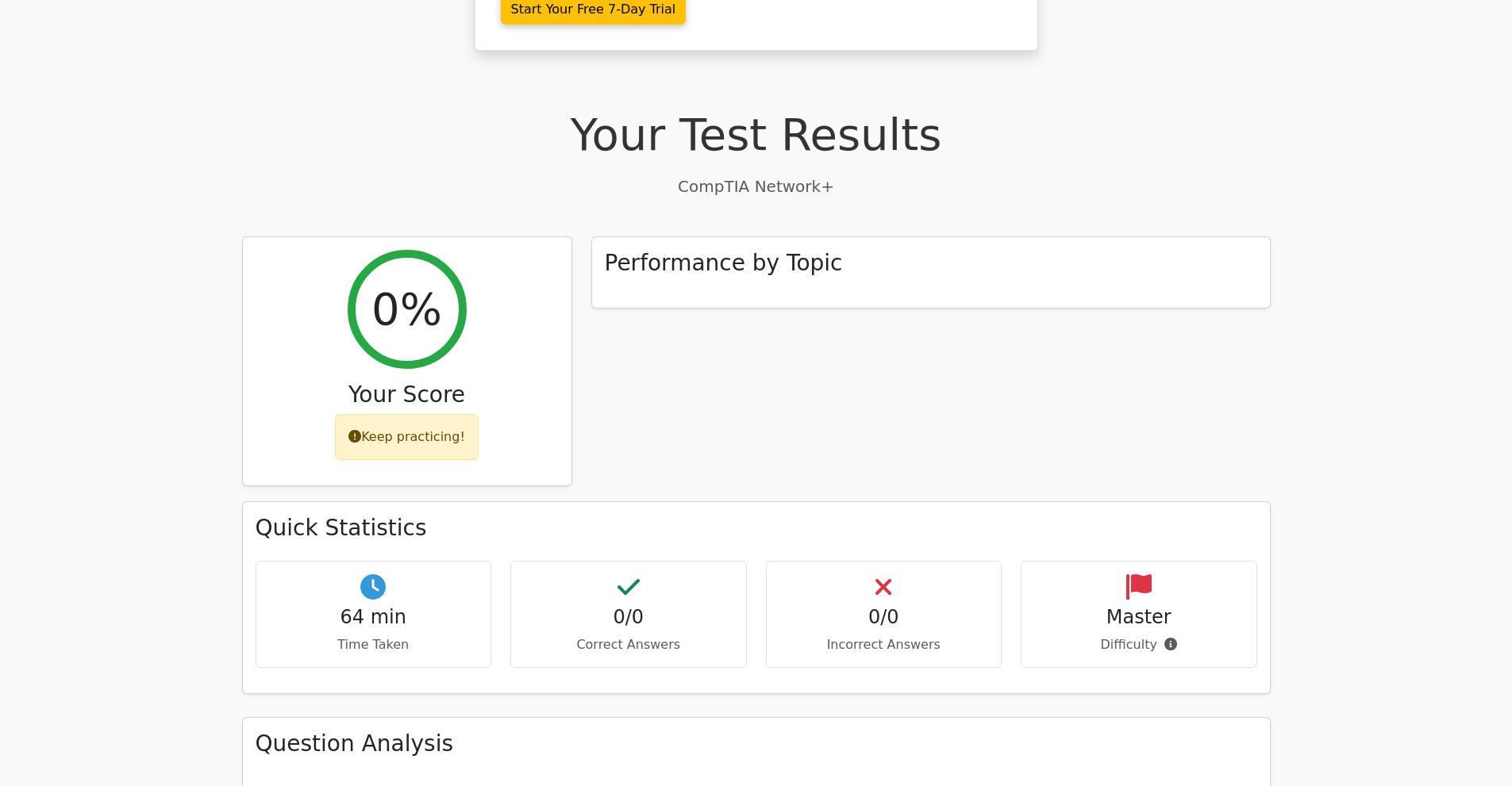
click at [956, 606] on h4 "0/0" at bounding box center [885, 618] width 209 height 23
drag, startPoint x: 932, startPoint y: 555, endPoint x: 806, endPoint y: 555, distance: 126.0
click at [806, 606] on h4 "0/0" at bounding box center [885, 618] width 209 height 23
drag, startPoint x: 852, startPoint y: 476, endPoint x: 861, endPoint y: 526, distance: 50.8
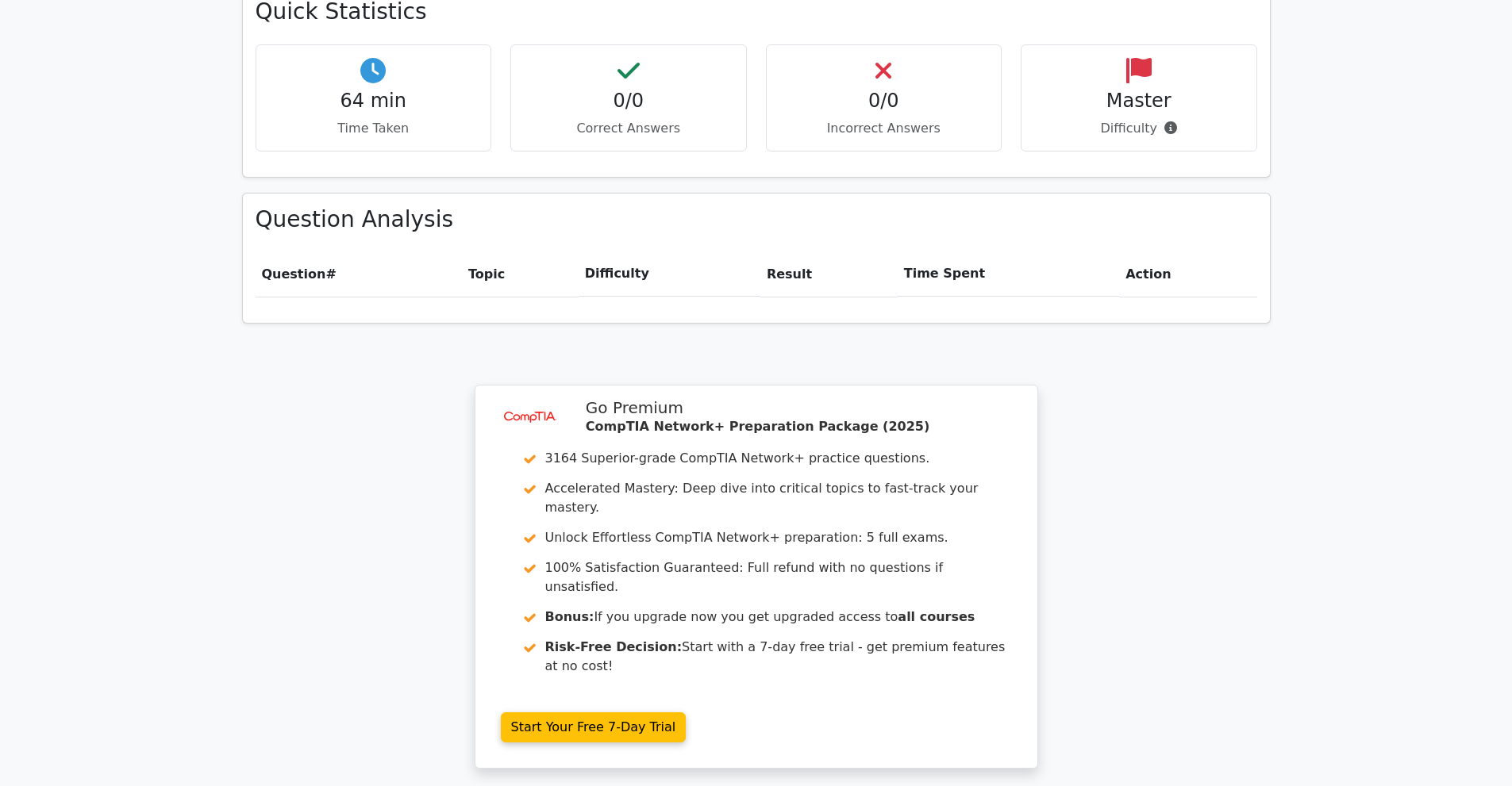
scroll to position [714, 0]
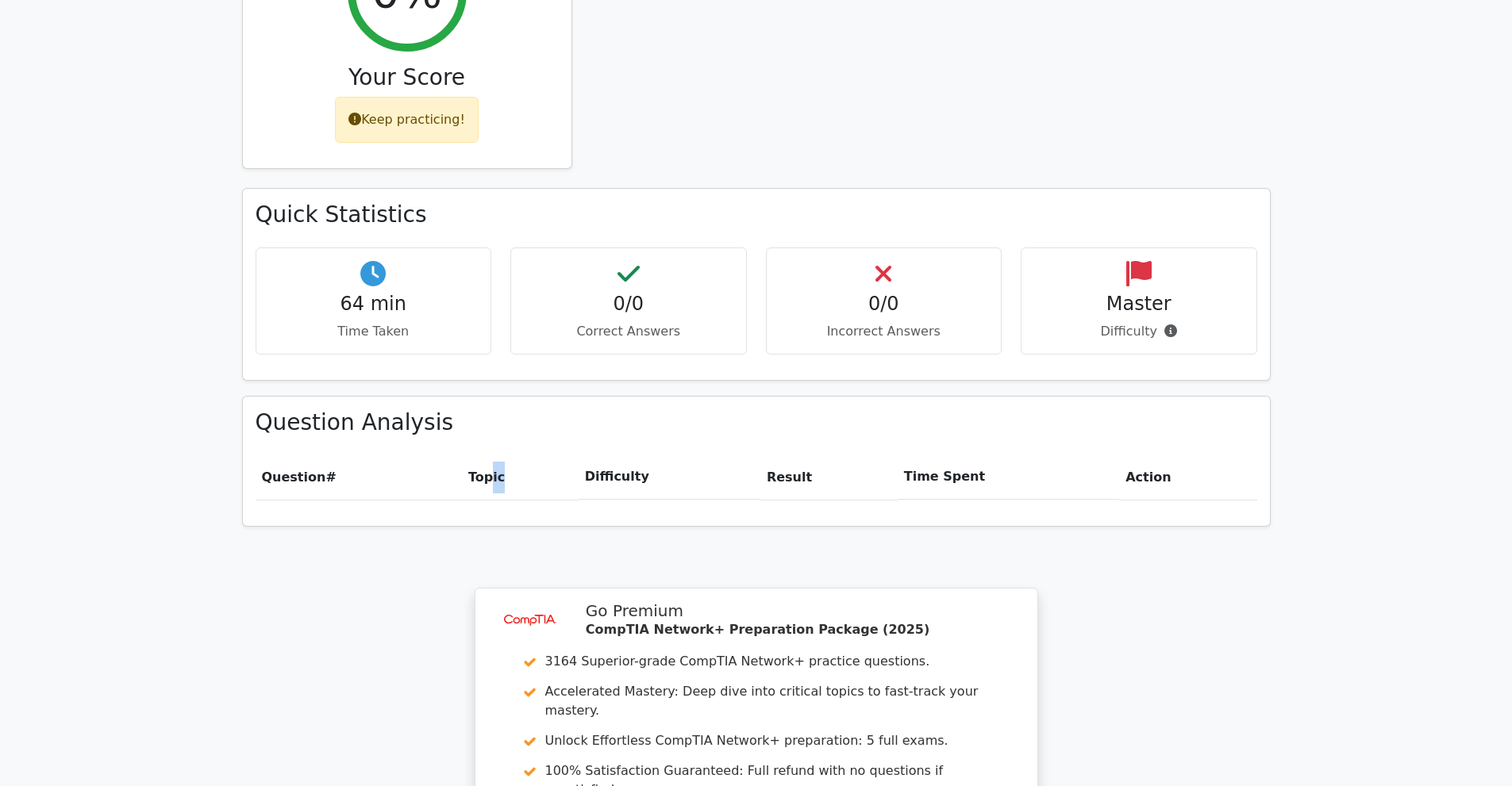
drag, startPoint x: 490, startPoint y: 416, endPoint x: 592, endPoint y: 424, distance: 102.3
click at [579, 455] on th "Topic" at bounding box center [520, 477] width 116 height 45
click at [861, 463] on div "Question Analysis Question # Topic Difficulty Result Time Spent Action" at bounding box center [756, 461] width 1027 height 129
drag, startPoint x: 861, startPoint y: 463, endPoint x: 893, endPoint y: 442, distance: 38.3
click at [878, 458] on div "Question Analysis Question # Topic Difficulty Result Time Spent Action" at bounding box center [756, 461] width 1027 height 129
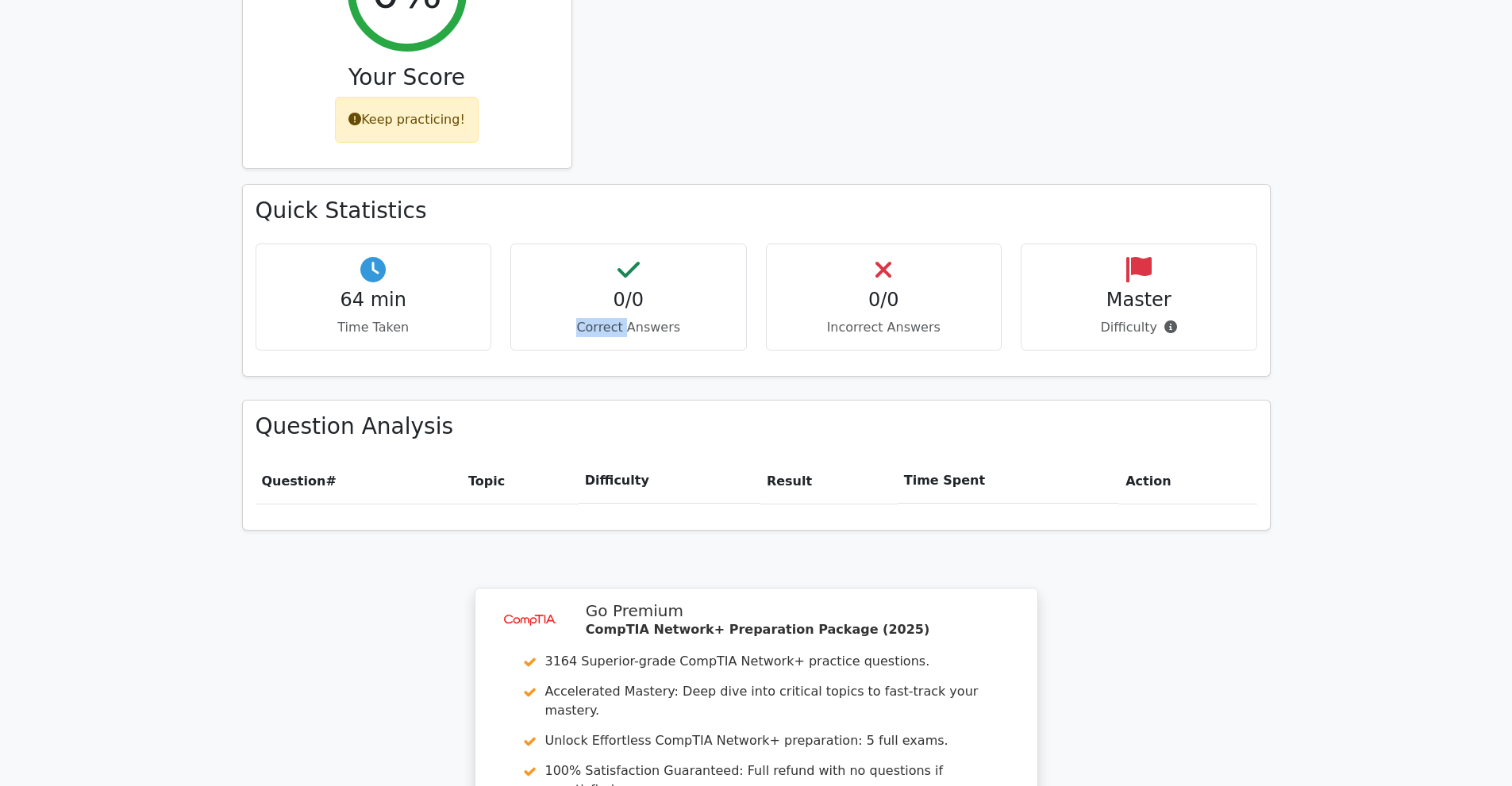
drag, startPoint x: 617, startPoint y: 310, endPoint x: 636, endPoint y: 295, distance: 24.2
click at [635, 297] on div "64 min Time Taken 0/0 Correct Answers 0/0 Incorrect Answers Master" at bounding box center [756, 303] width 1021 height 120
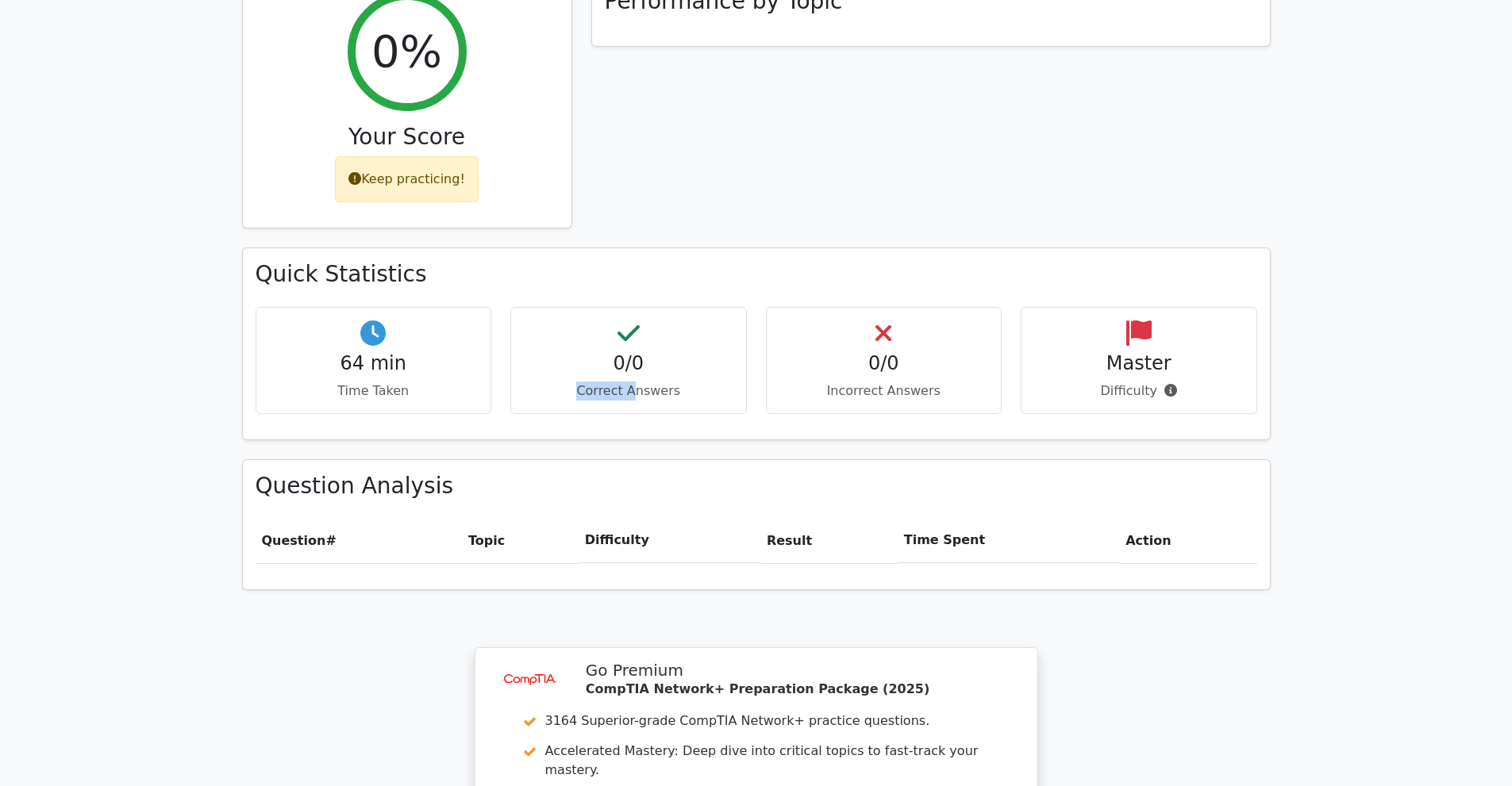
scroll to position [464, 0]
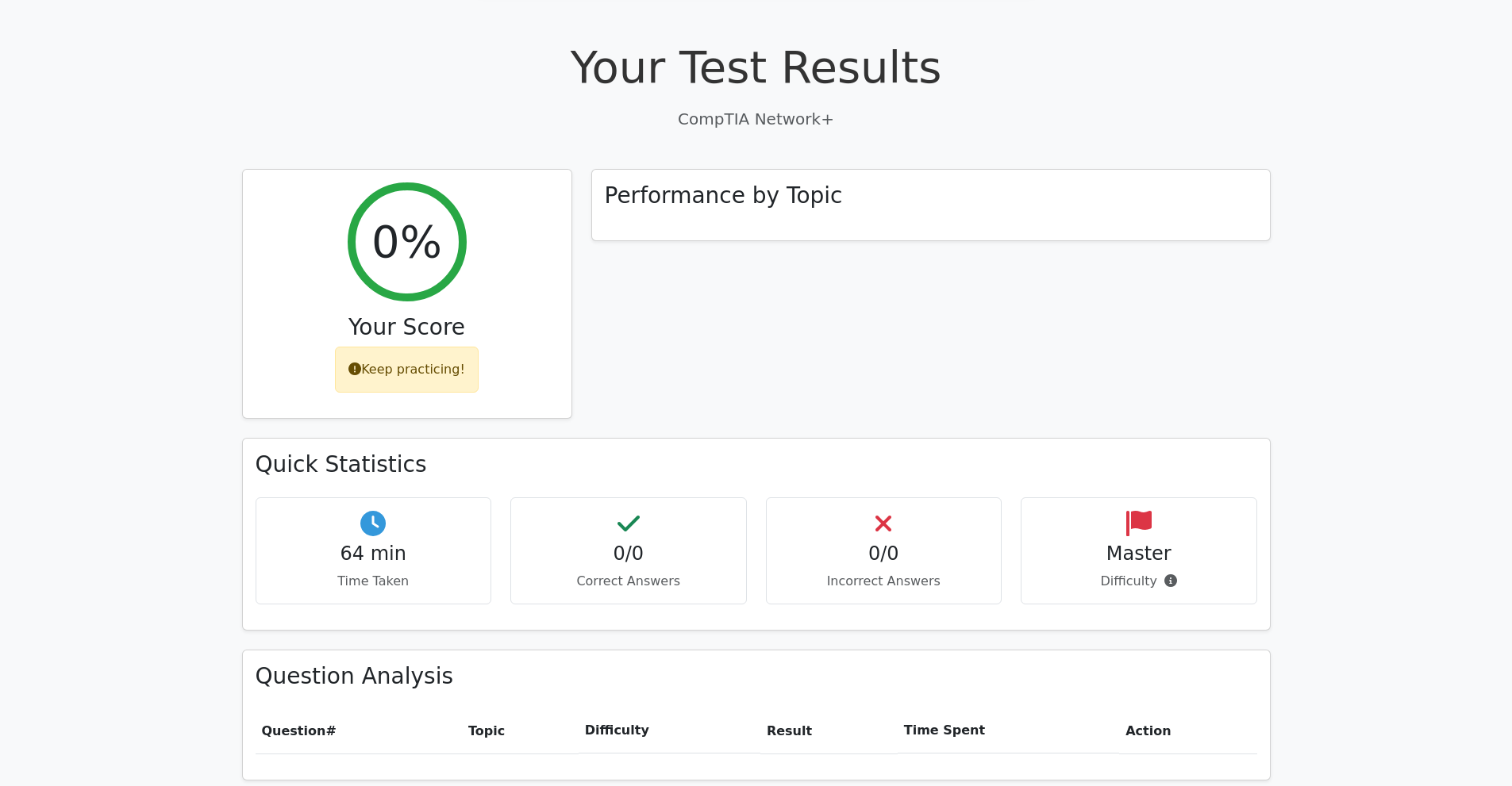
drag, startPoint x: 752, startPoint y: 278, endPoint x: 750, endPoint y: 270, distance: 8.2
click at [752, 278] on div "Performance by Topic" at bounding box center [932, 303] width 699 height 270
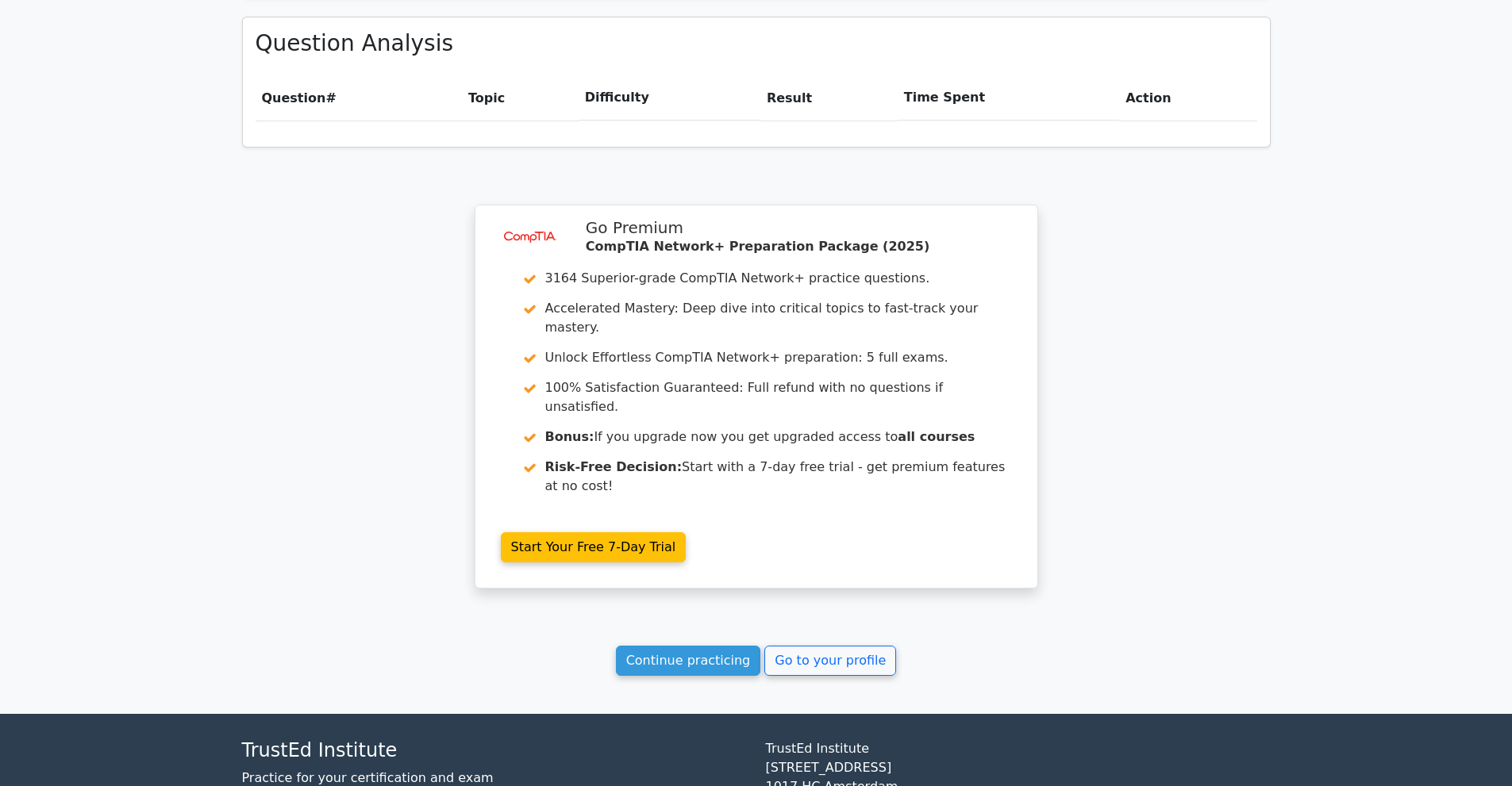
scroll to position [1099, 0]
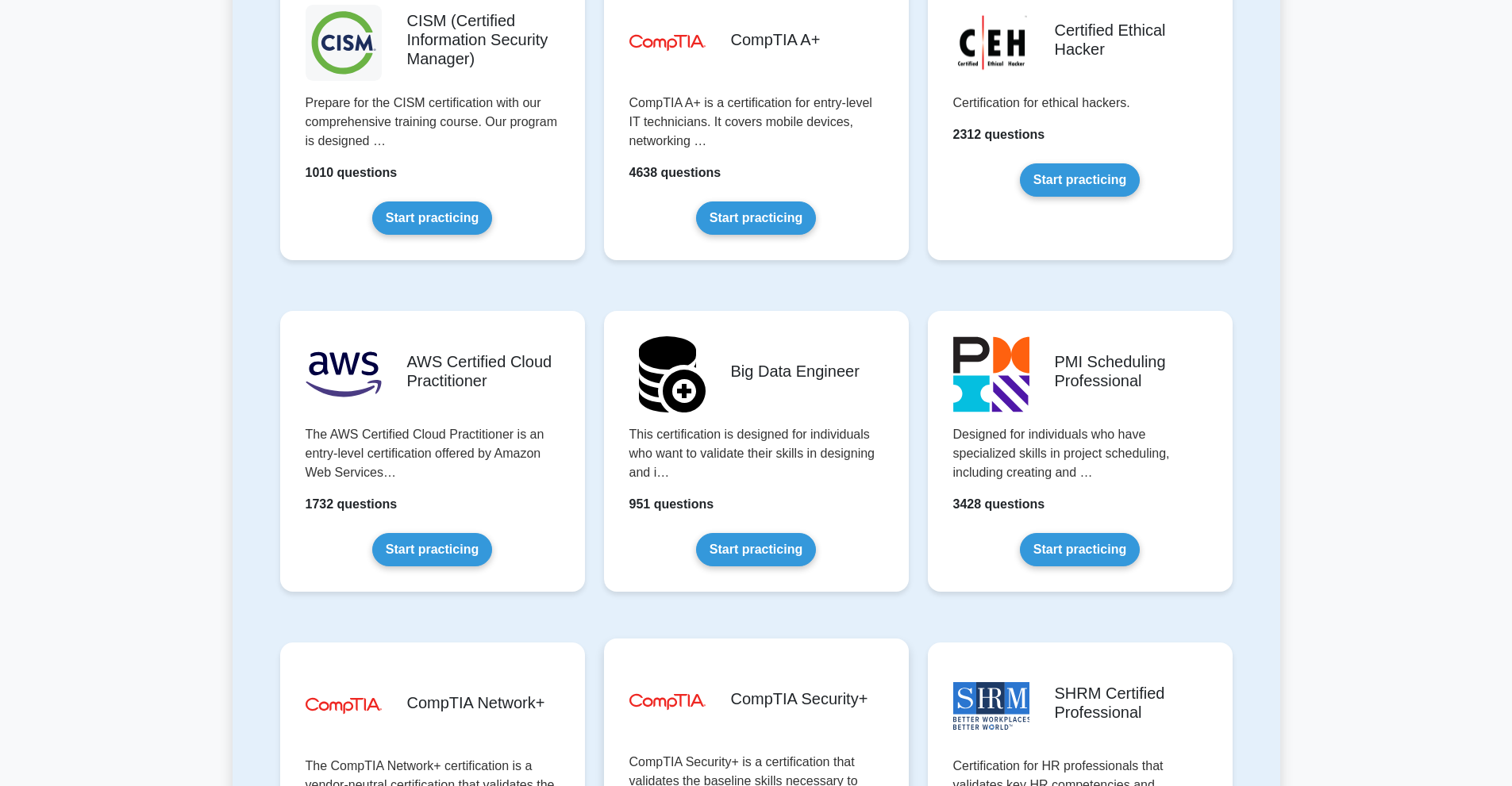
scroll to position [2142, 0]
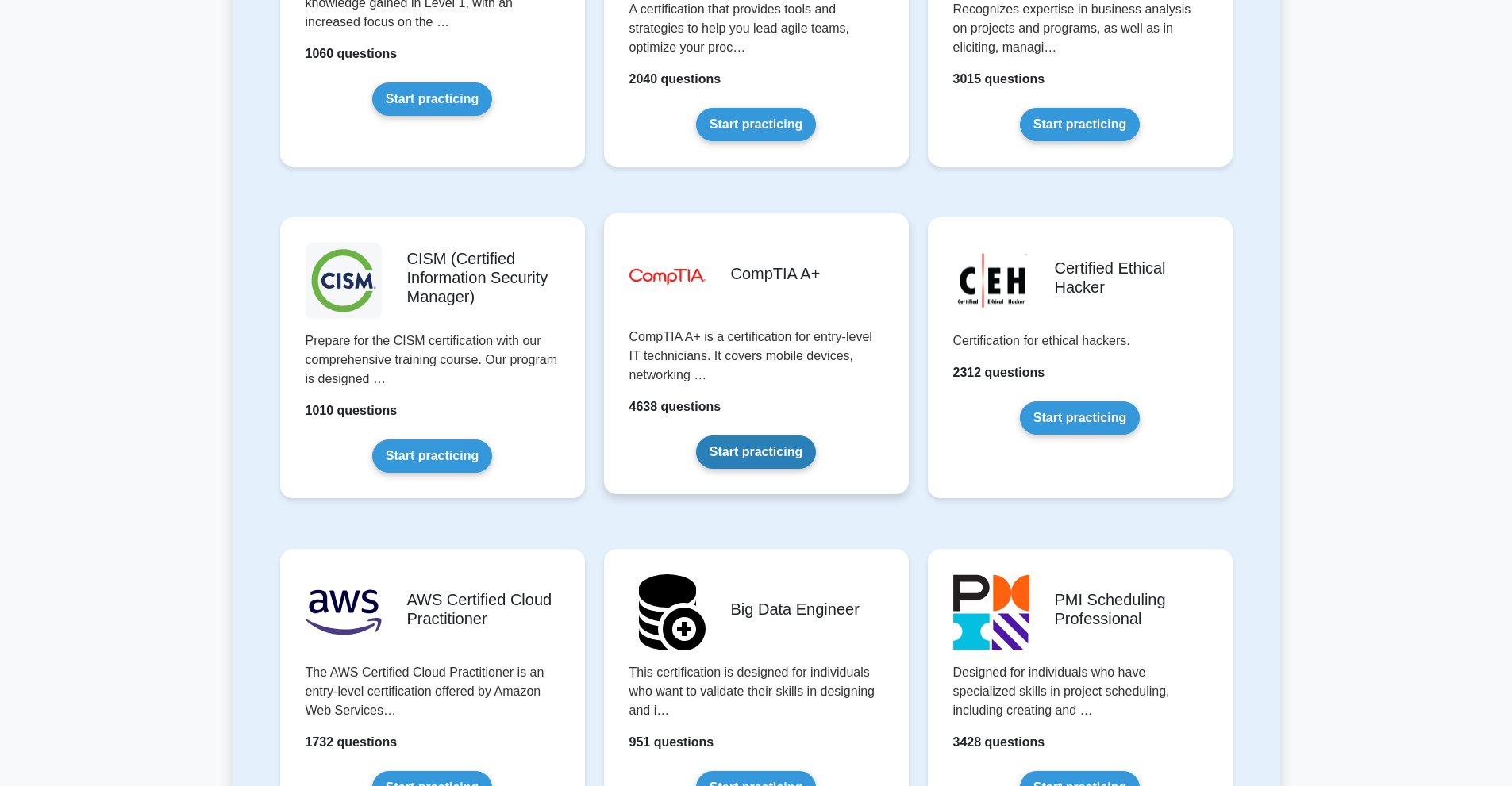
click at [719, 438] on link "Start practicing" at bounding box center [756, 452] width 120 height 33
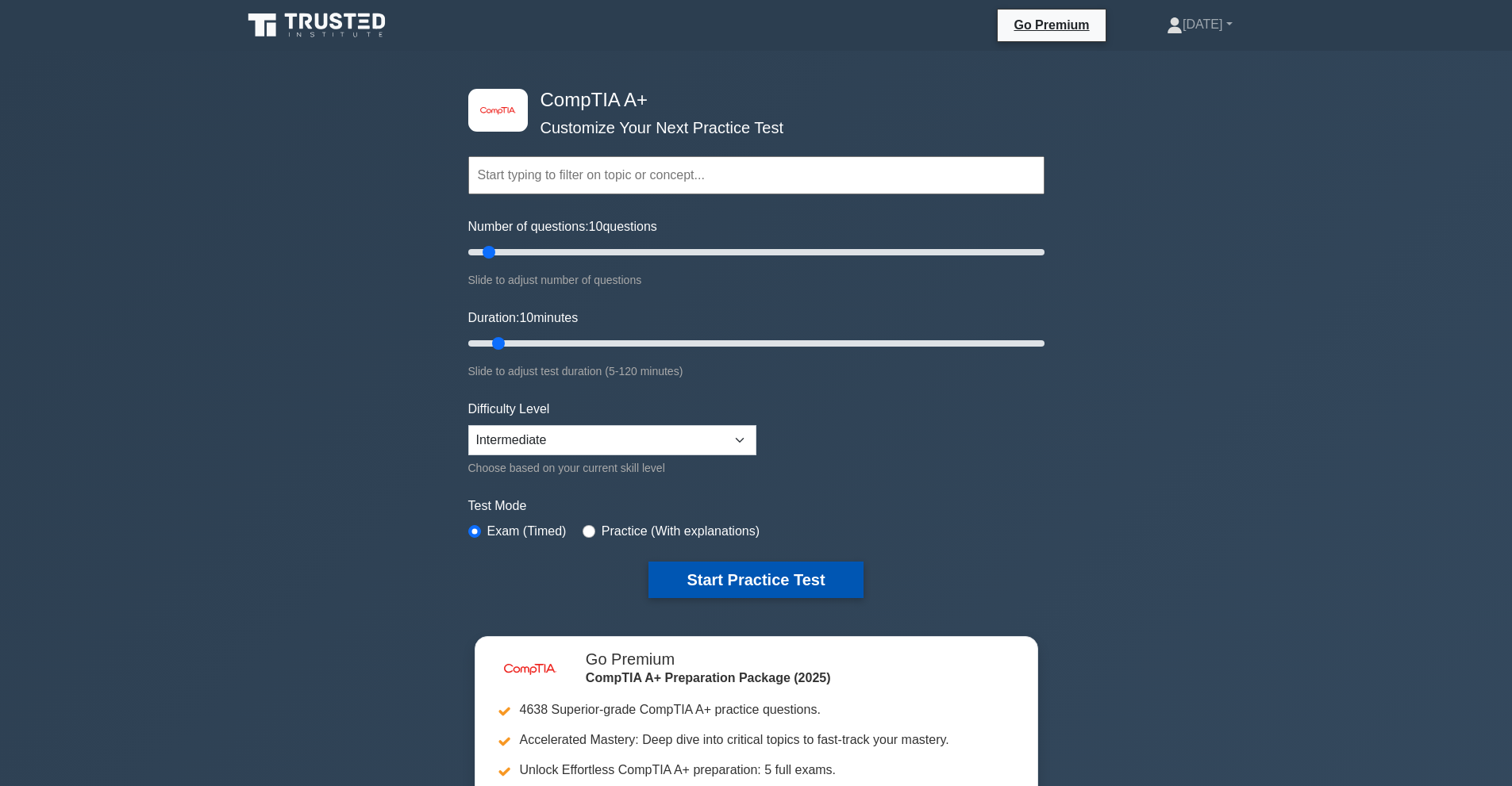
drag, startPoint x: 727, startPoint y: 560, endPoint x: 721, endPoint y: 571, distance: 12.5
click at [722, 570] on button "Start Practice Test" at bounding box center [755, 580] width 214 height 36
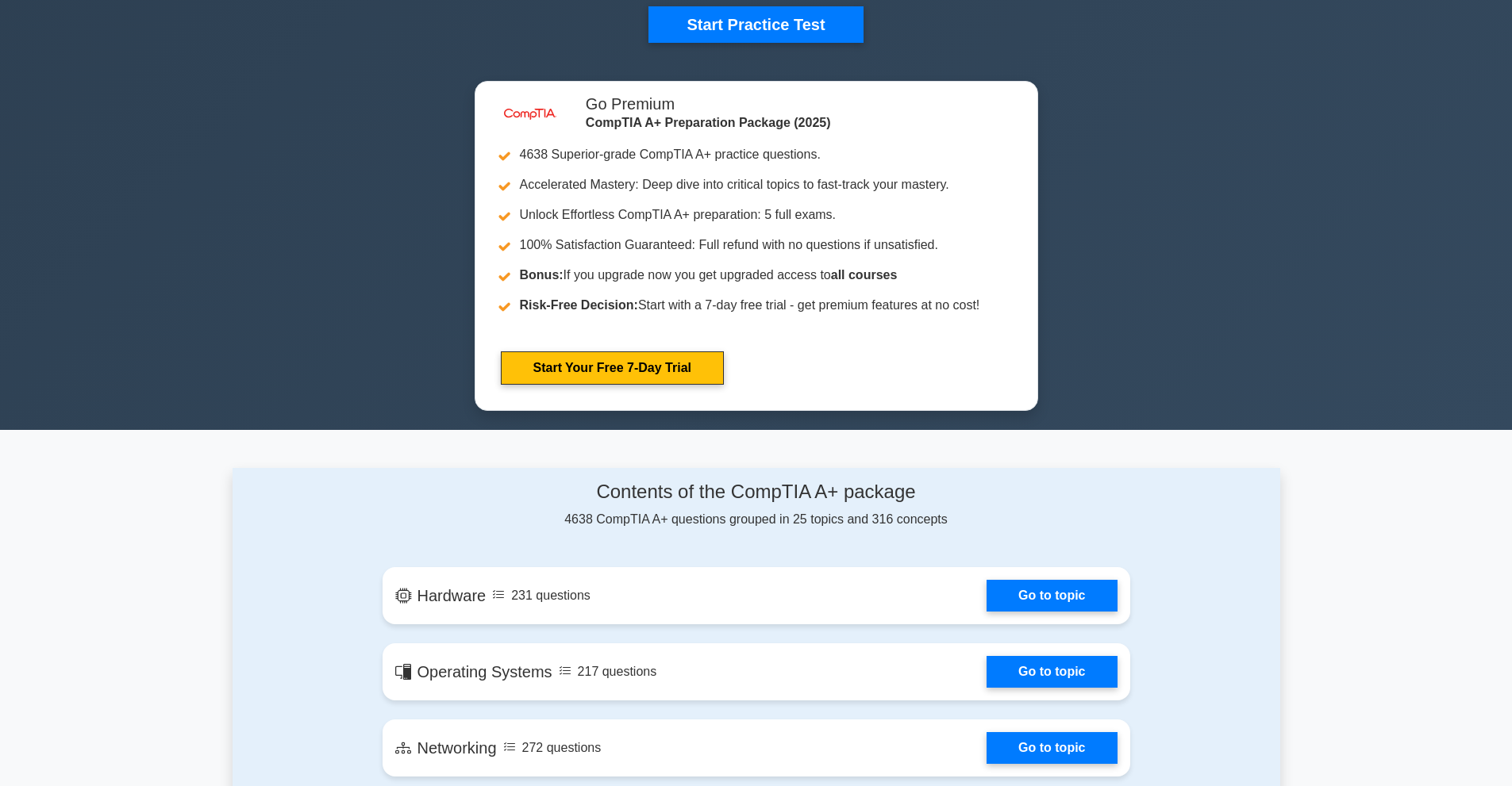
scroll to position [1031, 0]
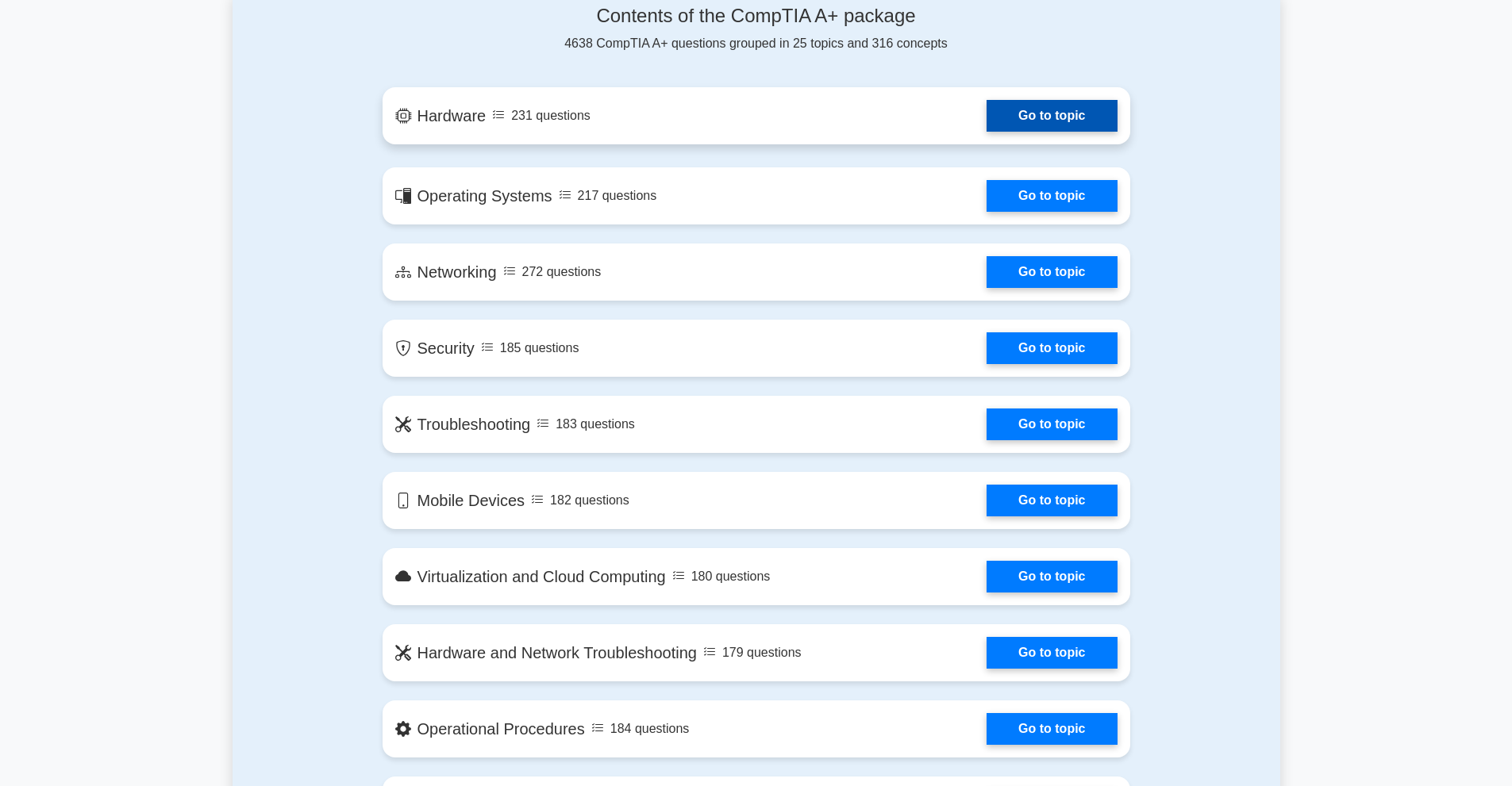
click at [1036, 116] on link "Go to topic" at bounding box center [1052, 116] width 130 height 32
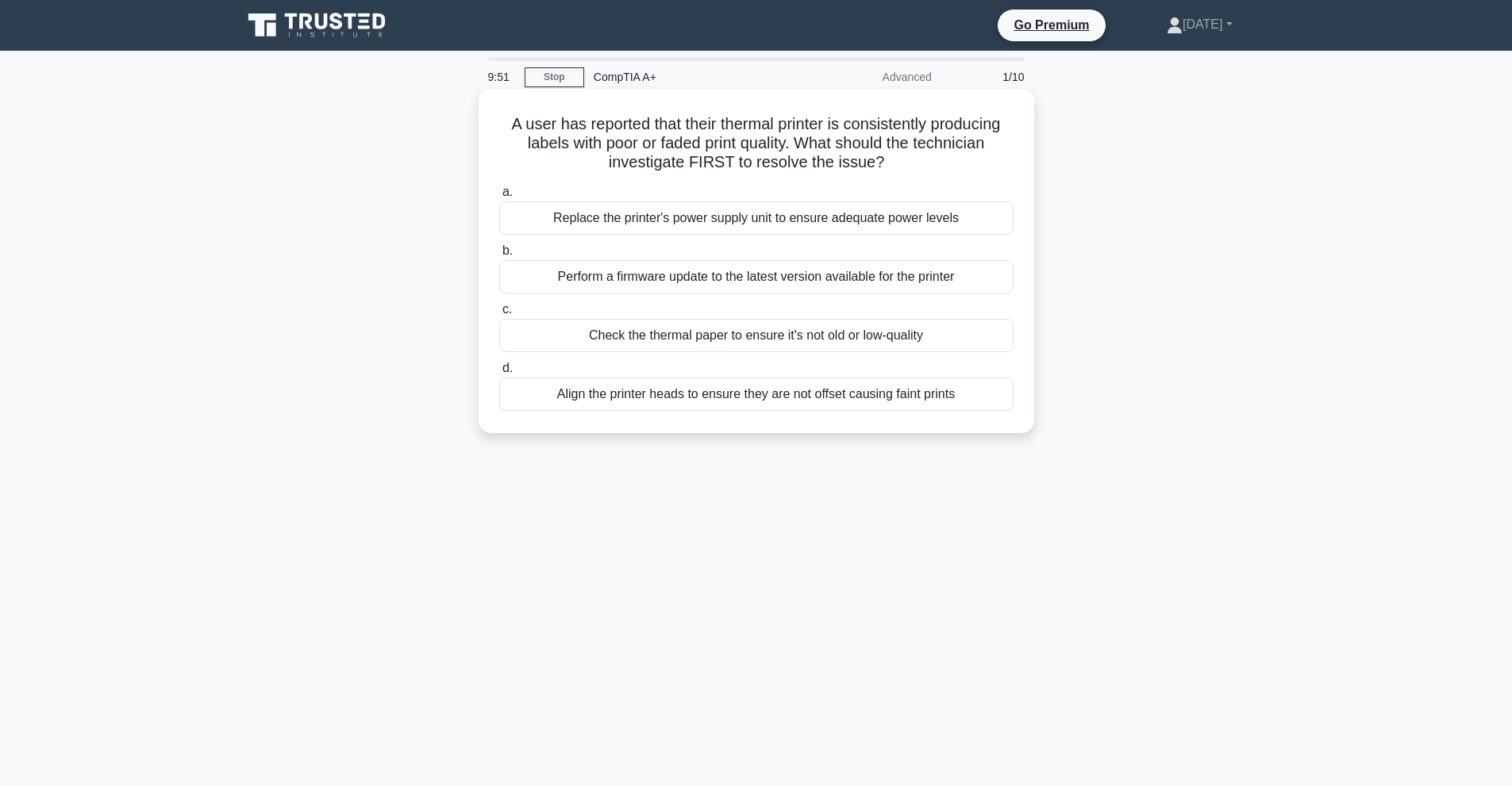
click at [662, 280] on div "Perform a firmware update to the latest version available for the printer" at bounding box center [756, 276] width 515 height 33
click at [499, 256] on input "b. Perform a firmware update to the latest version available for the printer" at bounding box center [499, 251] width 0 height 10
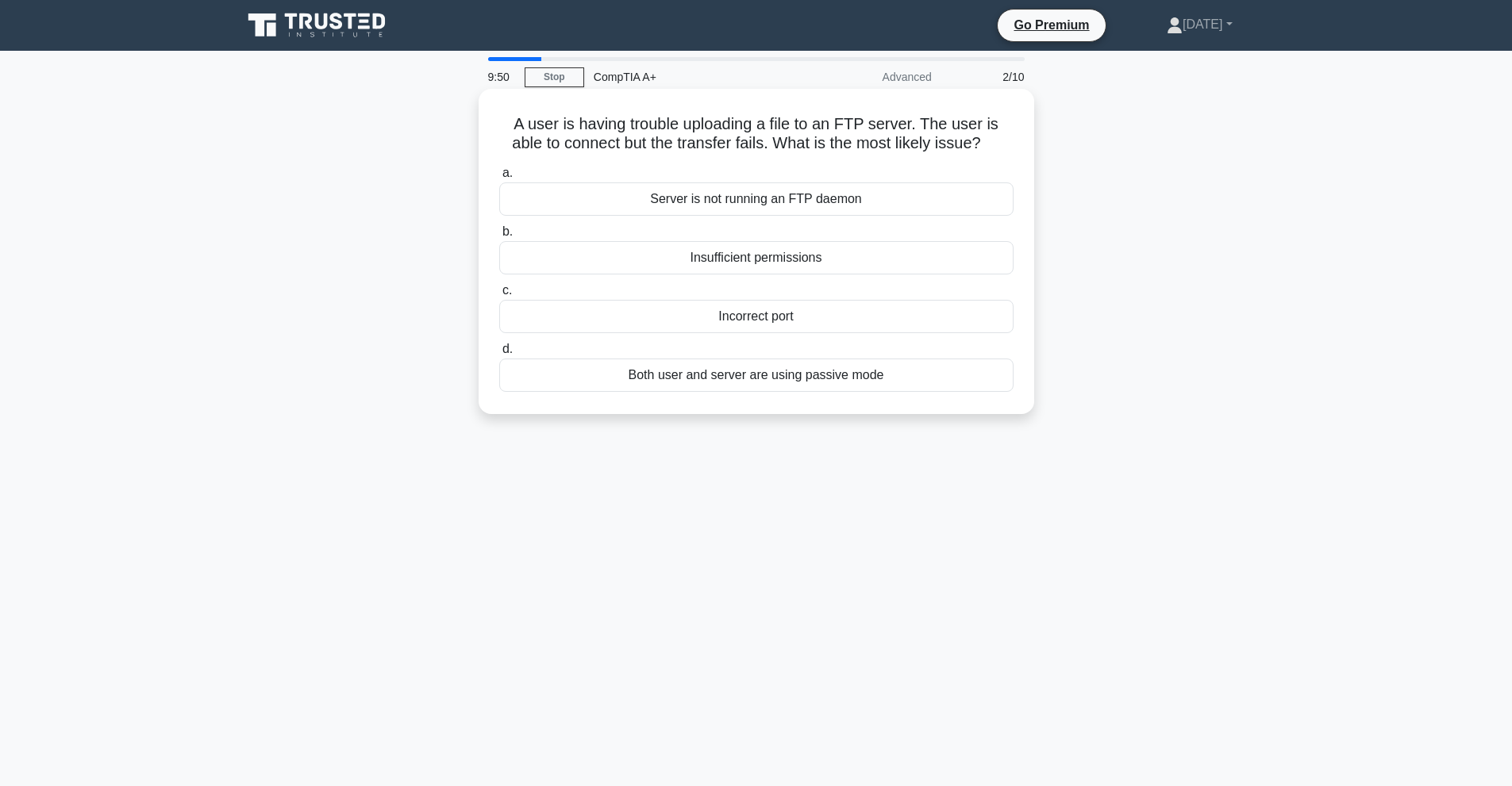
click at [728, 216] on div "Server is not running an FTP daemon" at bounding box center [756, 199] width 515 height 33
click at [499, 179] on input "a. Server is not running an FTP daemon" at bounding box center [499, 172] width 0 height 10
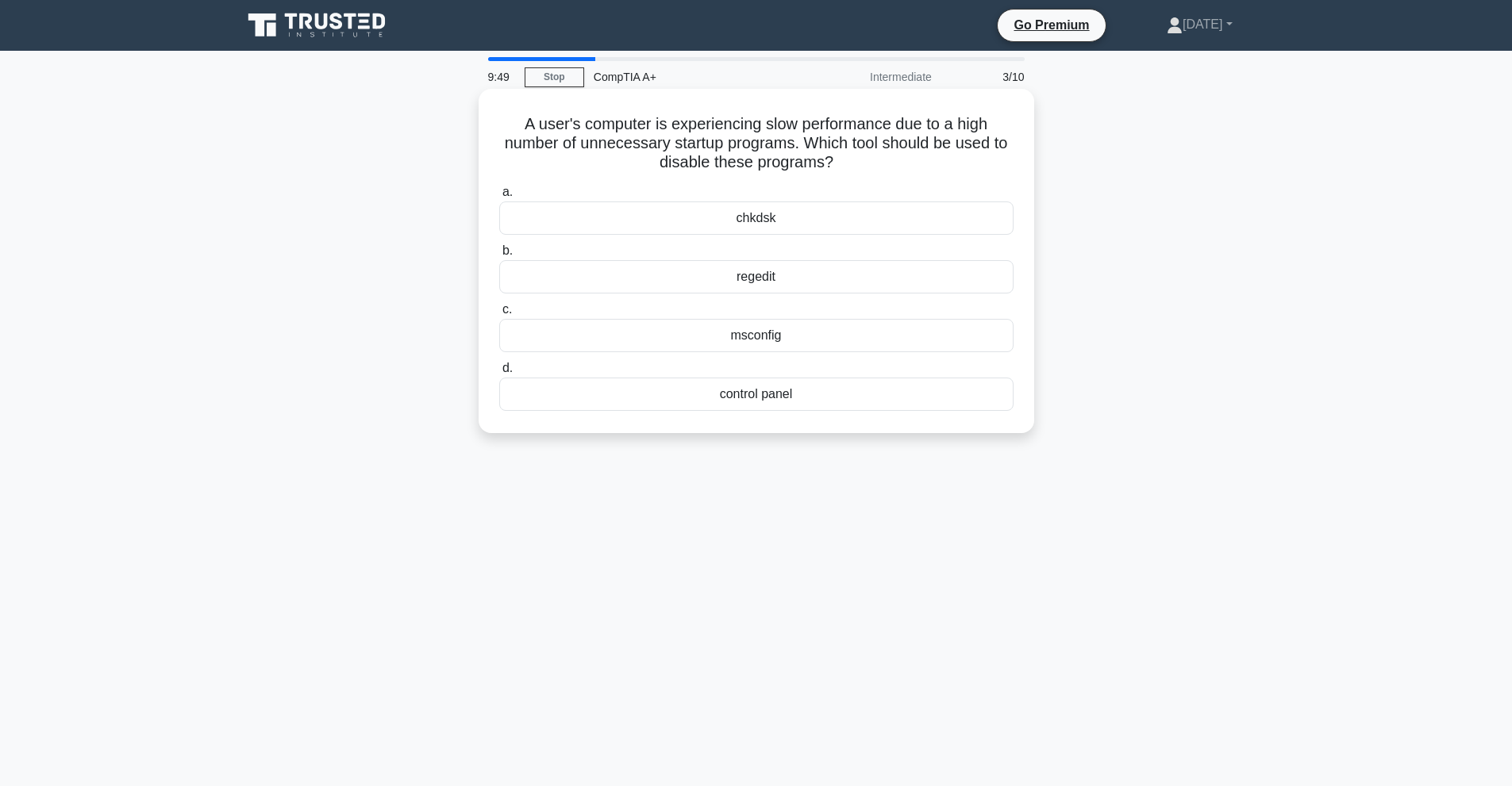
click at [757, 288] on div "regedit" at bounding box center [756, 276] width 515 height 33
click at [499, 256] on input "b. regedit" at bounding box center [499, 251] width 0 height 10
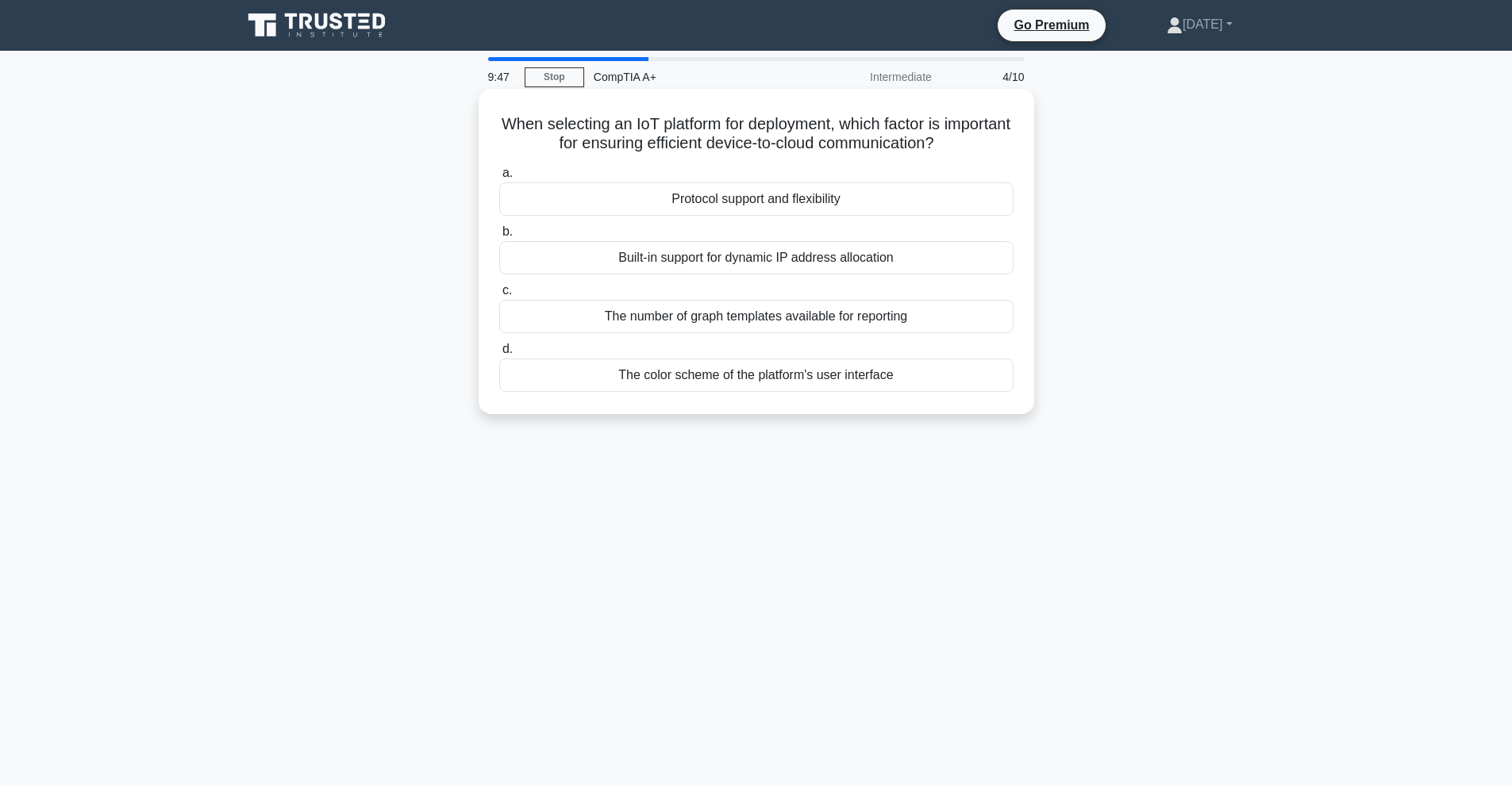
click at [747, 265] on div "Built-in support for dynamic IP address allocation" at bounding box center [756, 257] width 515 height 33
click at [499, 237] on input "b. Built-in support for dynamic IP address allocation" at bounding box center [499, 231] width 0 height 10
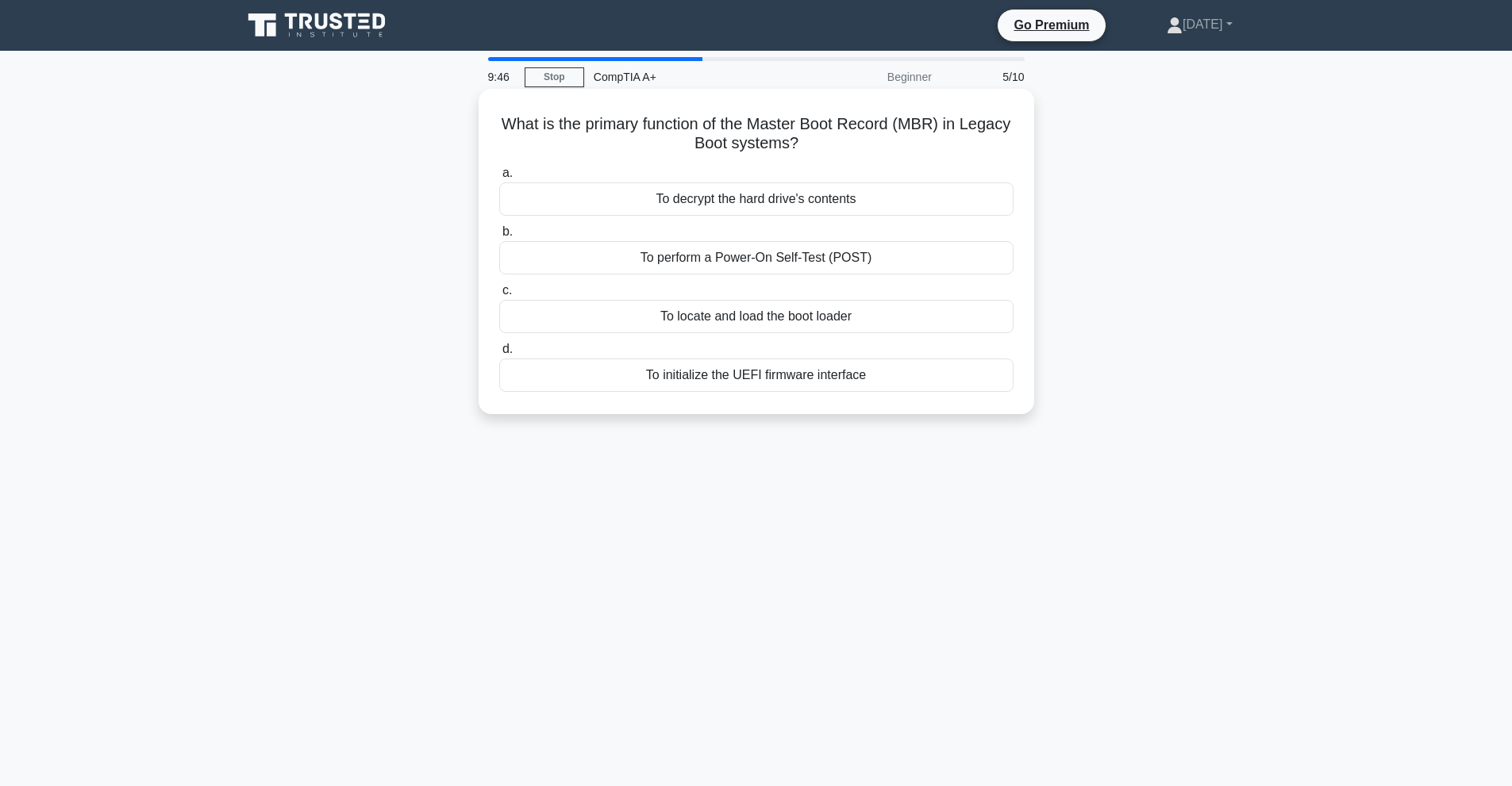
click at [756, 261] on div "To perform a Power-On Self-Test (POST)" at bounding box center [756, 257] width 515 height 33
click at [499, 237] on input "b. To perform a Power-On Self-Test (POST)" at bounding box center [499, 231] width 0 height 10
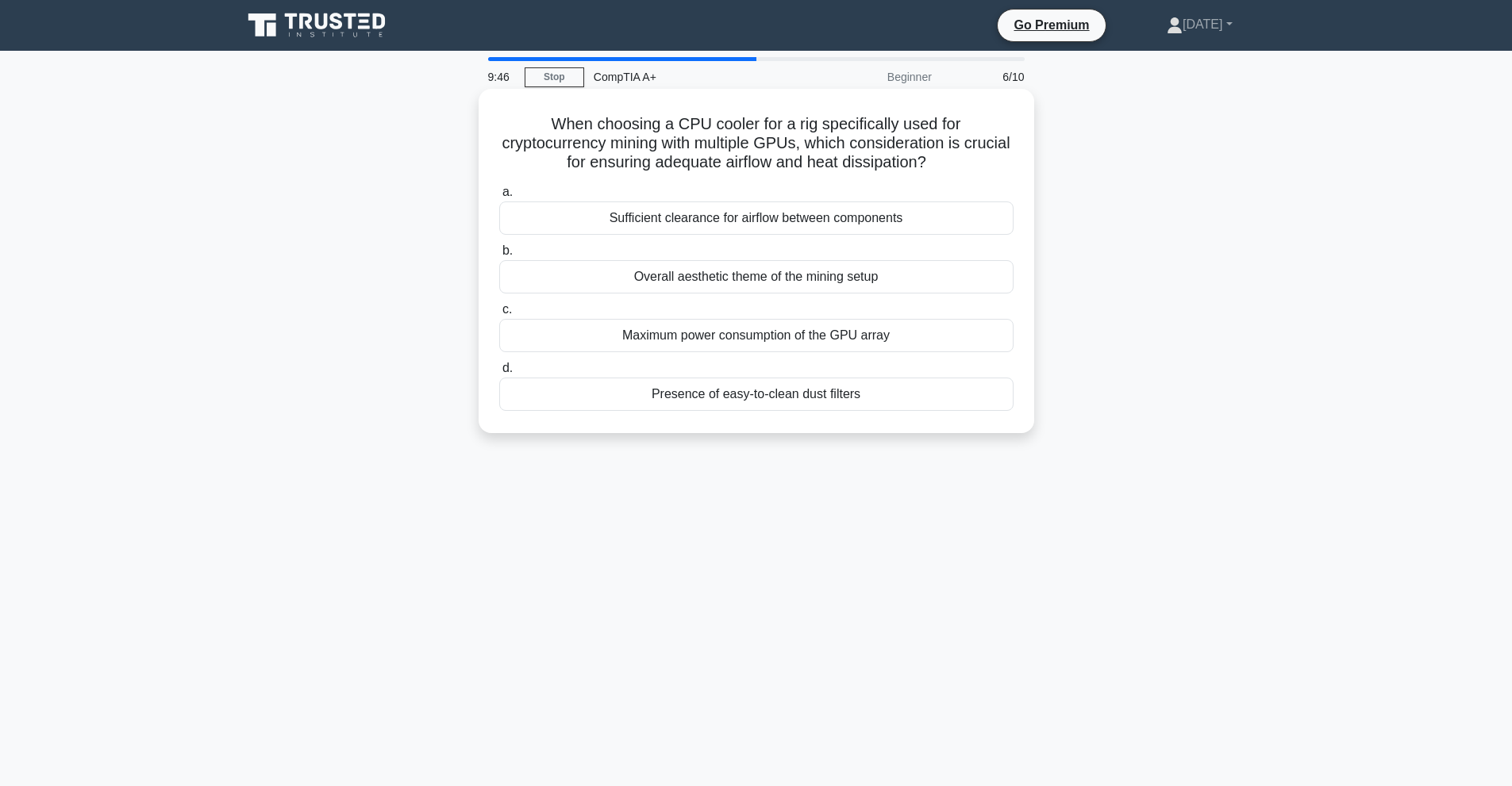
click at [760, 273] on div "Overall aesthetic theme of the mining setup" at bounding box center [756, 276] width 515 height 33
click at [499, 256] on input "b. Overall aesthetic theme of the mining setup" at bounding box center [499, 251] width 0 height 10
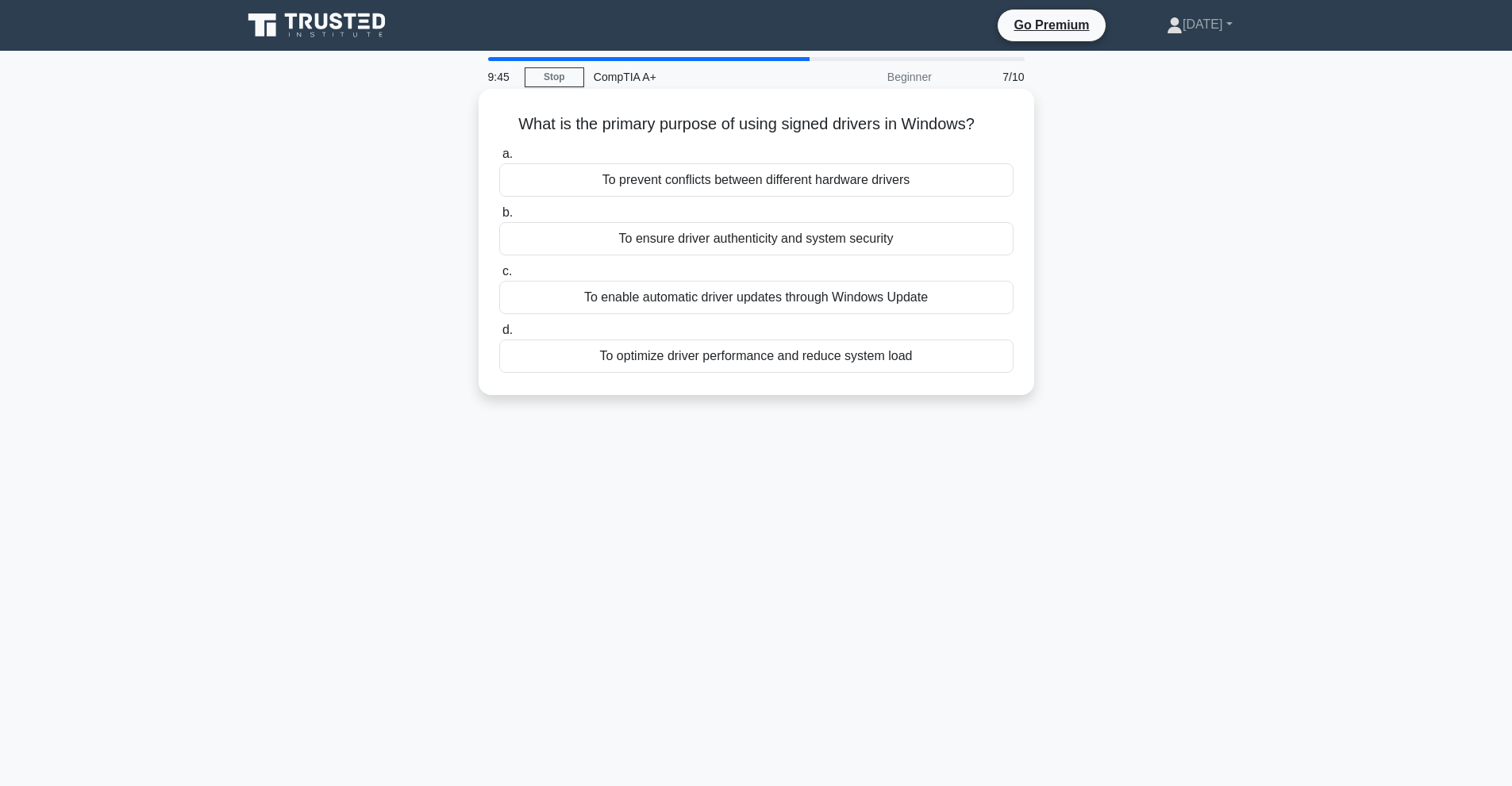
click at [753, 300] on div "To enable automatic driver updates through Windows Update" at bounding box center [756, 297] width 515 height 33
click at [499, 277] on input "c. To enable automatic driver updates through Windows Update" at bounding box center [499, 271] width 0 height 10
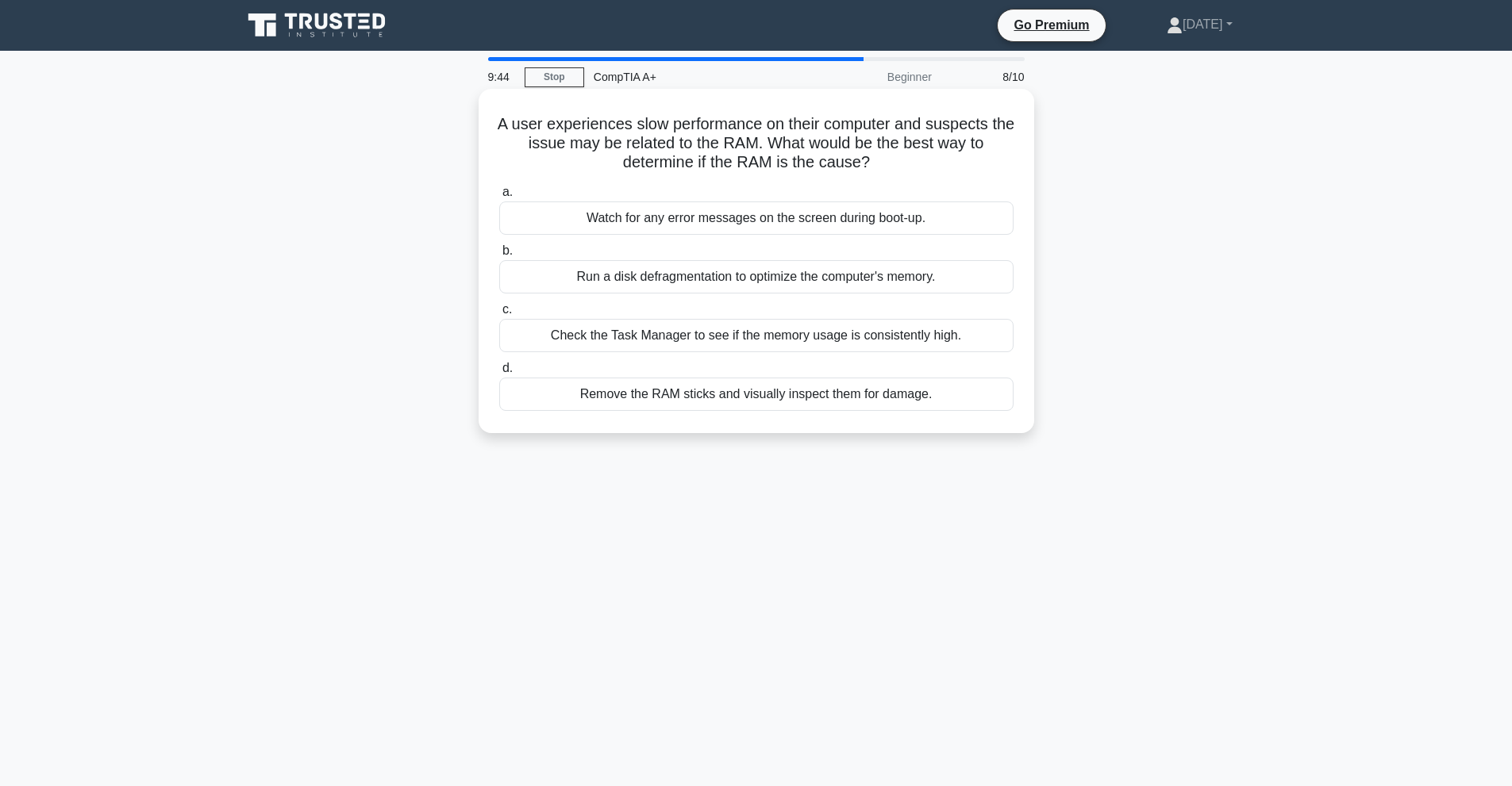
click at [748, 266] on div "Run a disk defragmentation to optimize the computer's memory." at bounding box center [756, 276] width 515 height 33
click at [499, 256] on input "b. Run a disk defragmentation to optimize the computer's memory." at bounding box center [499, 251] width 0 height 10
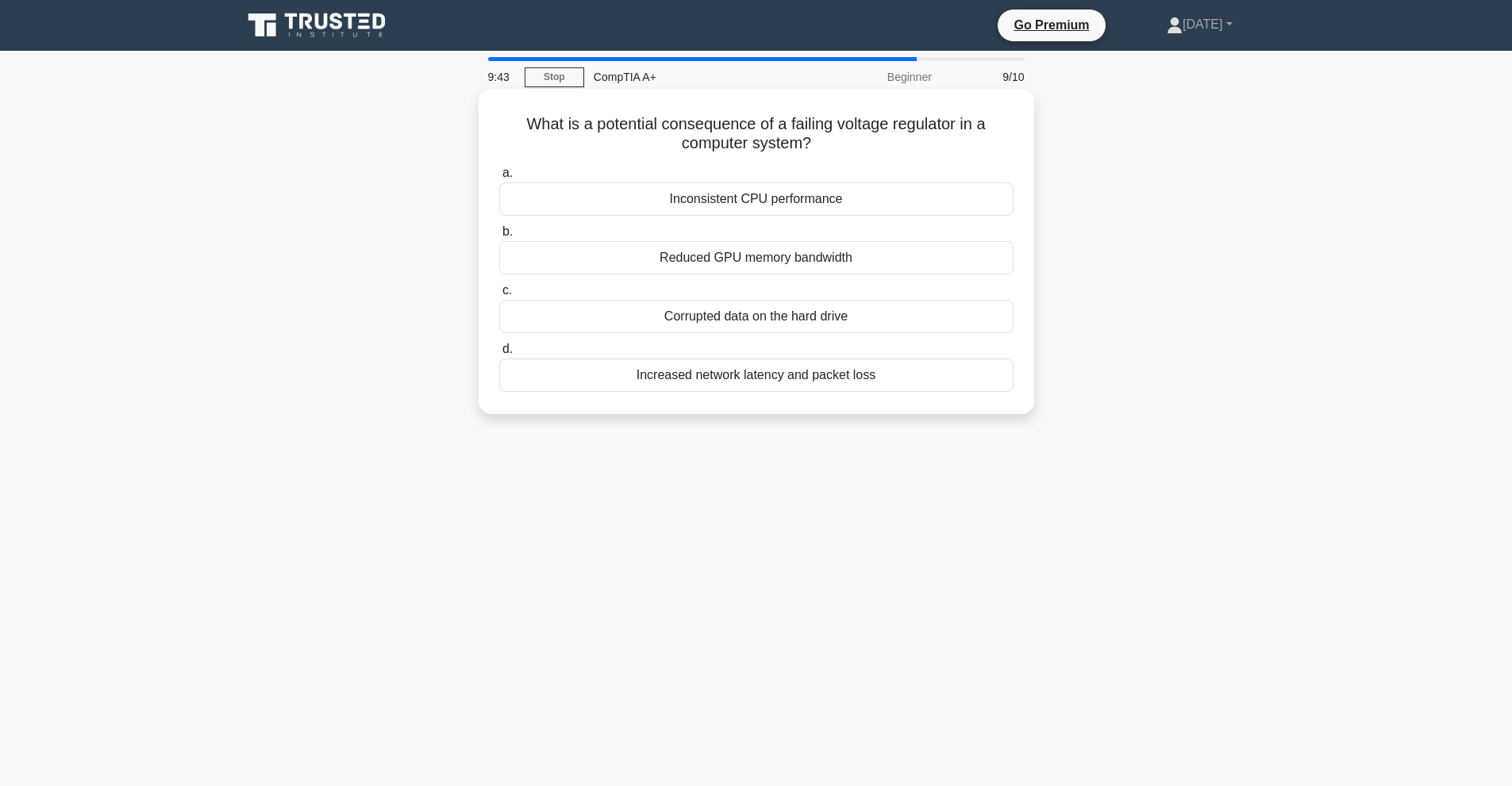
click at [764, 195] on div "Inconsistent CPU performance" at bounding box center [756, 199] width 515 height 33
click at [499, 179] on input "a. Inconsistent CPU performance" at bounding box center [499, 172] width 0 height 10
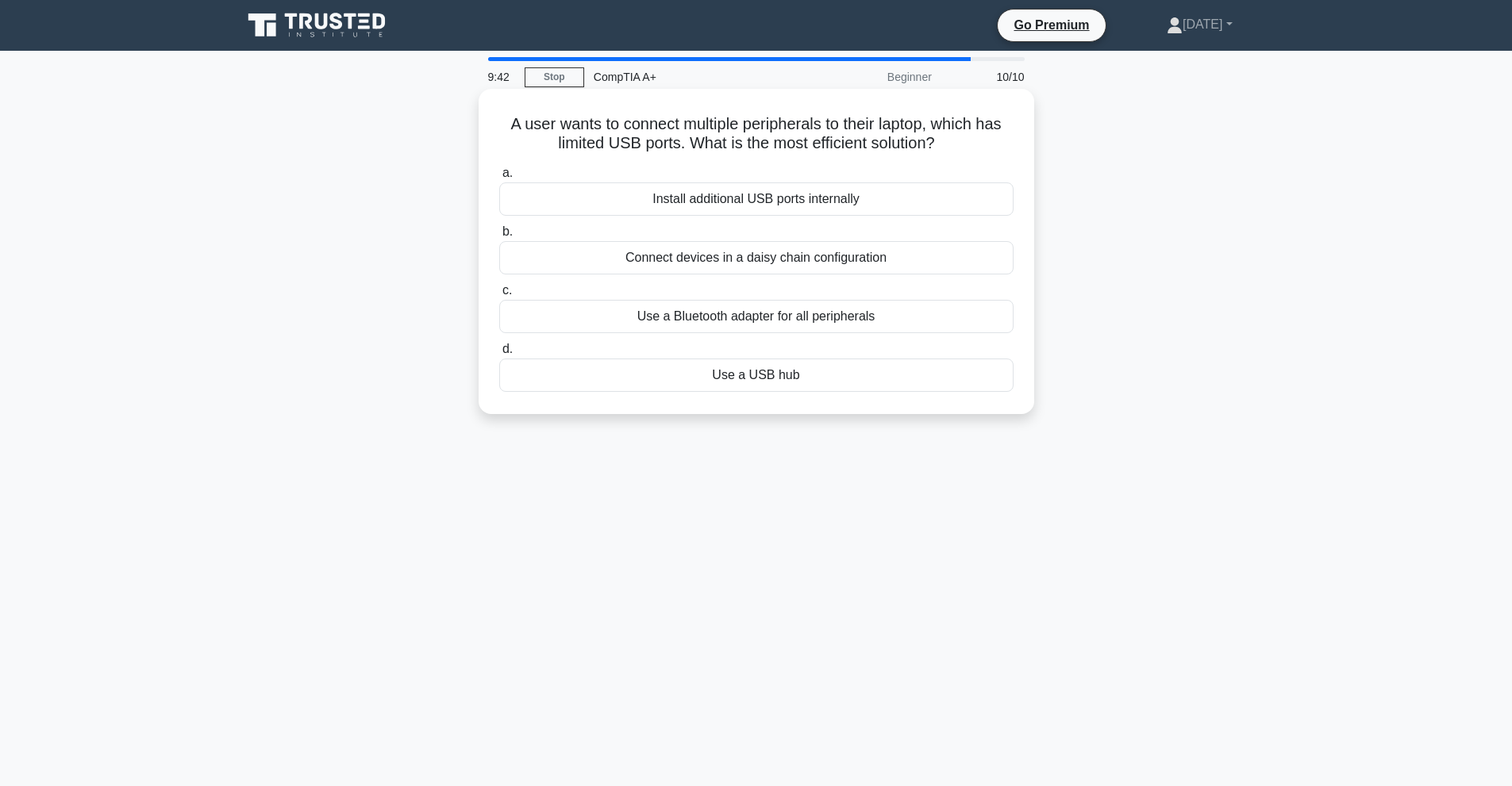
click at [767, 270] on div "Connect devices in a daisy chain configuration" at bounding box center [756, 257] width 515 height 33
click at [499, 237] on input "b. Connect devices in a daisy chain configuration" at bounding box center [499, 231] width 0 height 10
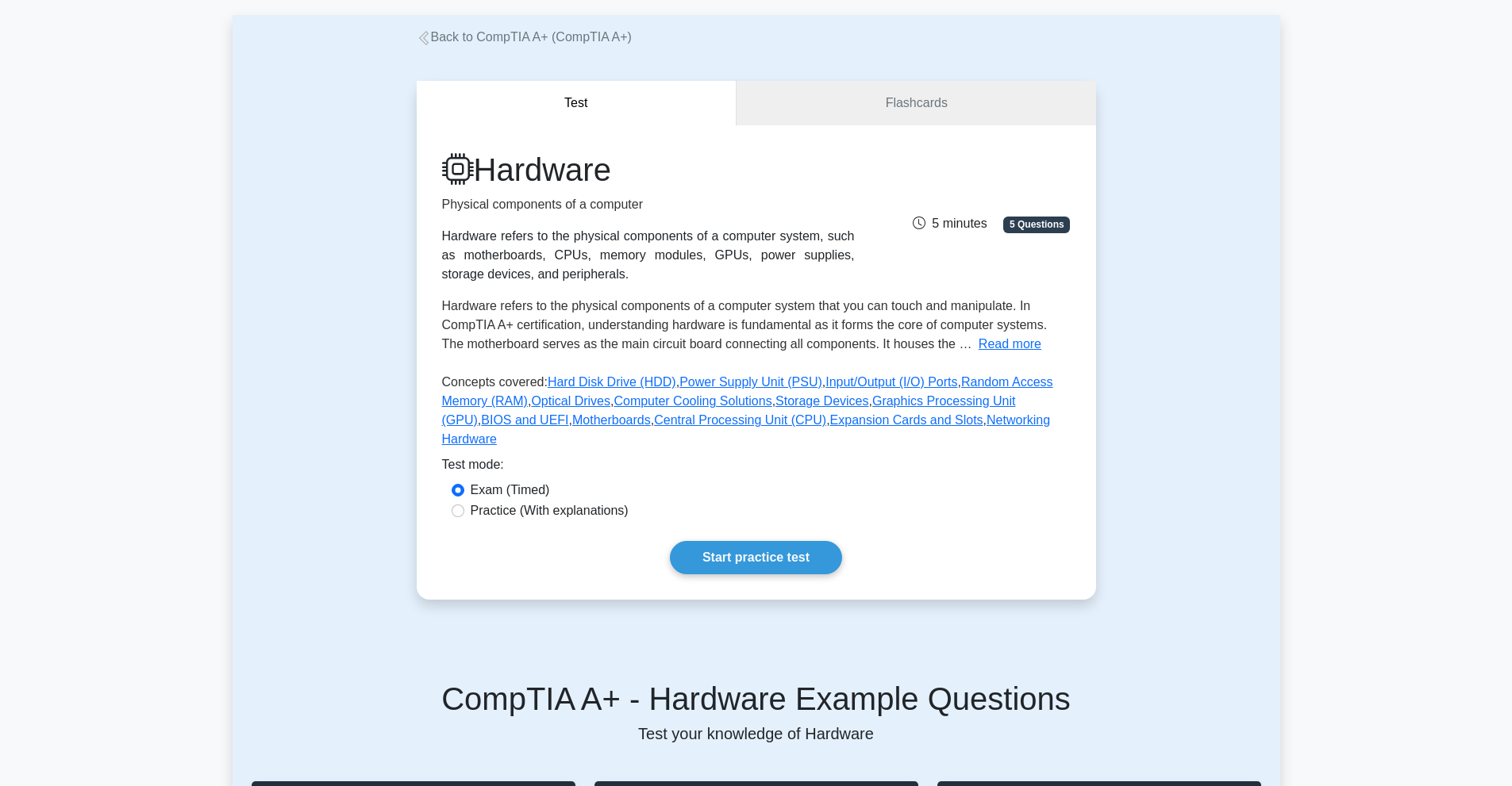
scroll to position [159, 0]
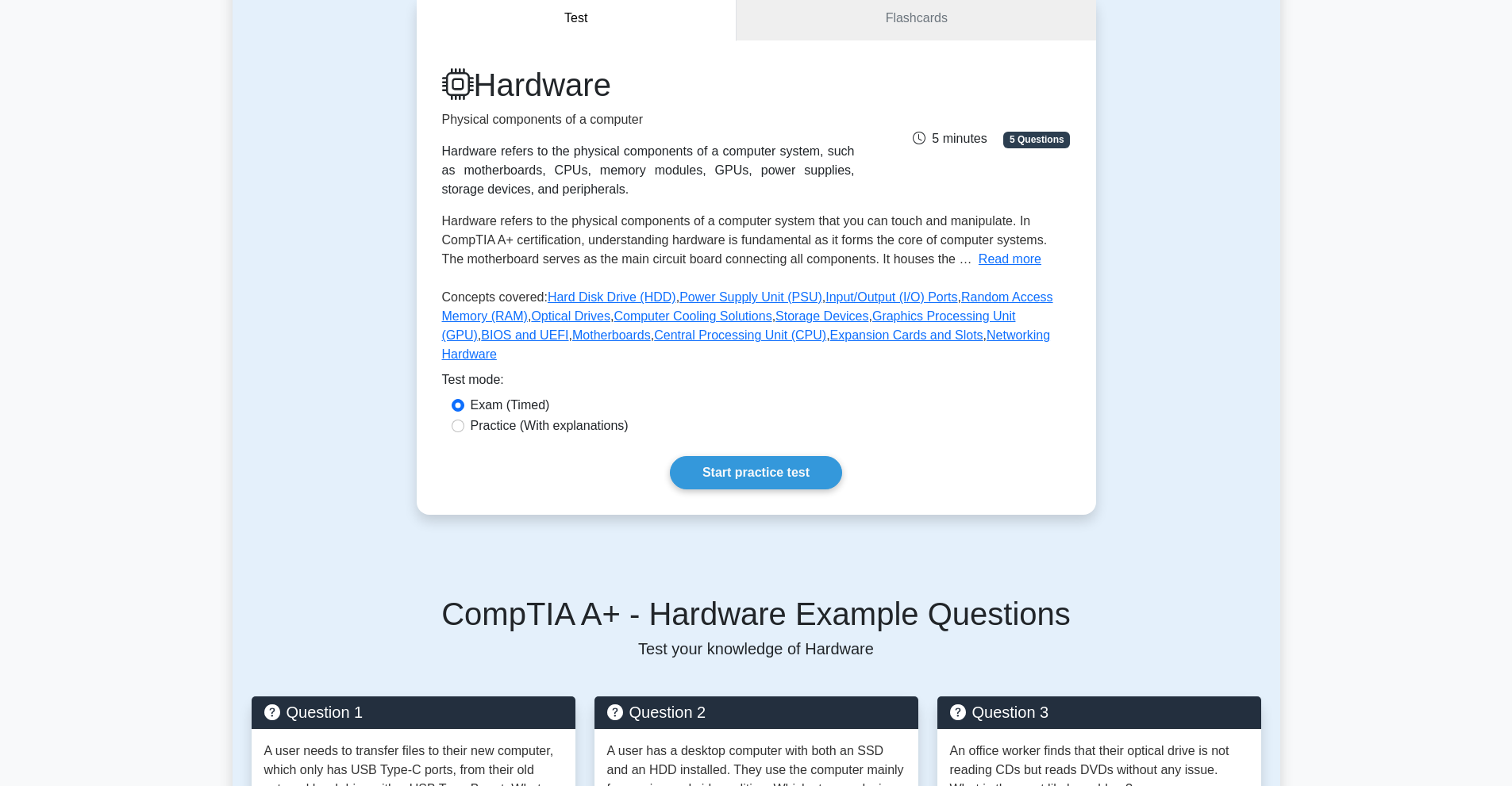
click at [497, 417] on label "Practice (With explanations)" at bounding box center [549, 426] width 158 height 19
click at [464, 420] on input "Practice (With explanations)" at bounding box center [458, 426] width 13 height 13
radio input "true"
click at [747, 466] on link "Start practice test" at bounding box center [756, 473] width 172 height 33
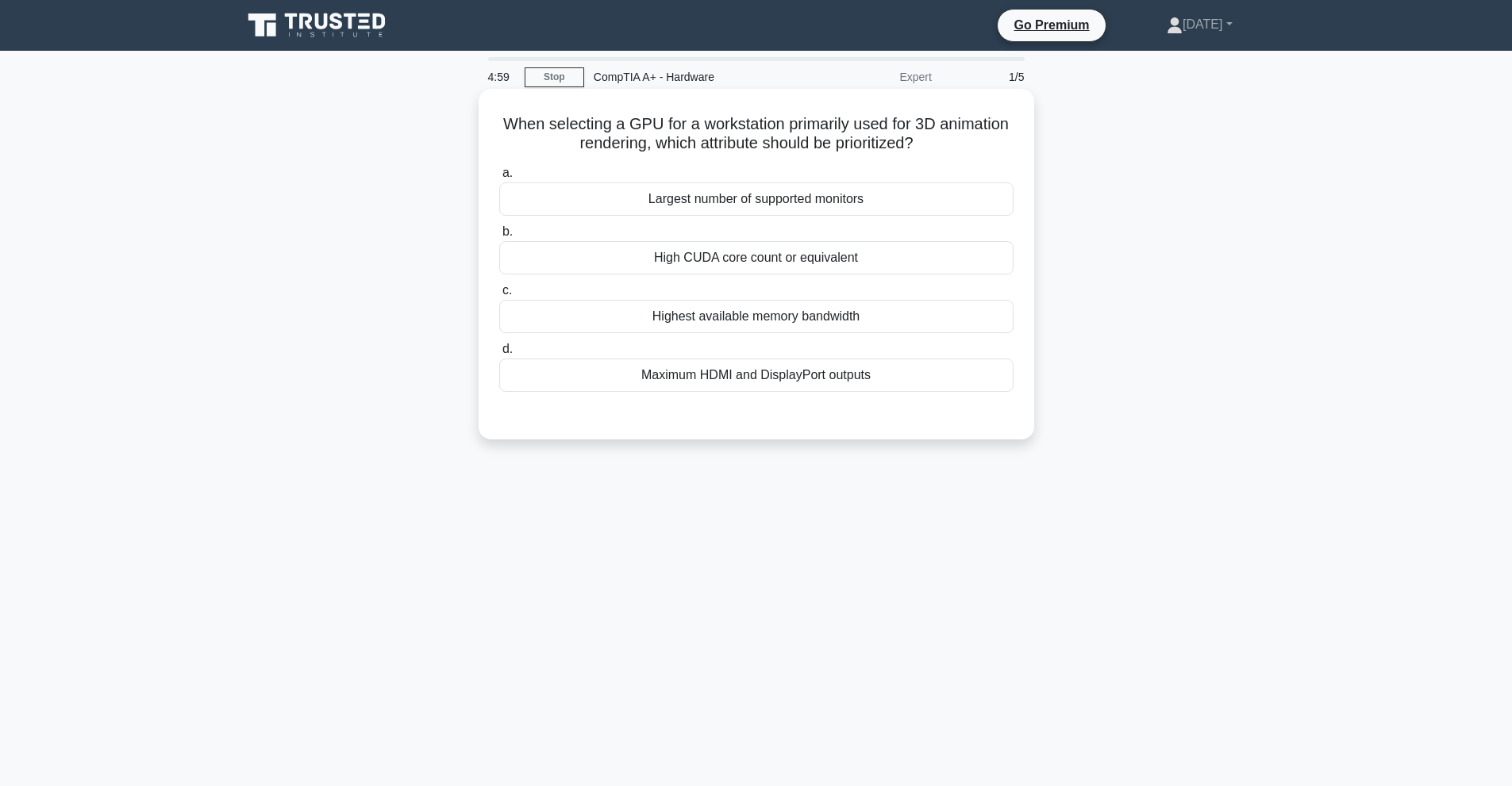
click at [800, 204] on div "Largest number of supported monitors" at bounding box center [756, 199] width 515 height 33
click at [499, 179] on input "a. Largest number of supported monitors" at bounding box center [499, 172] width 0 height 10
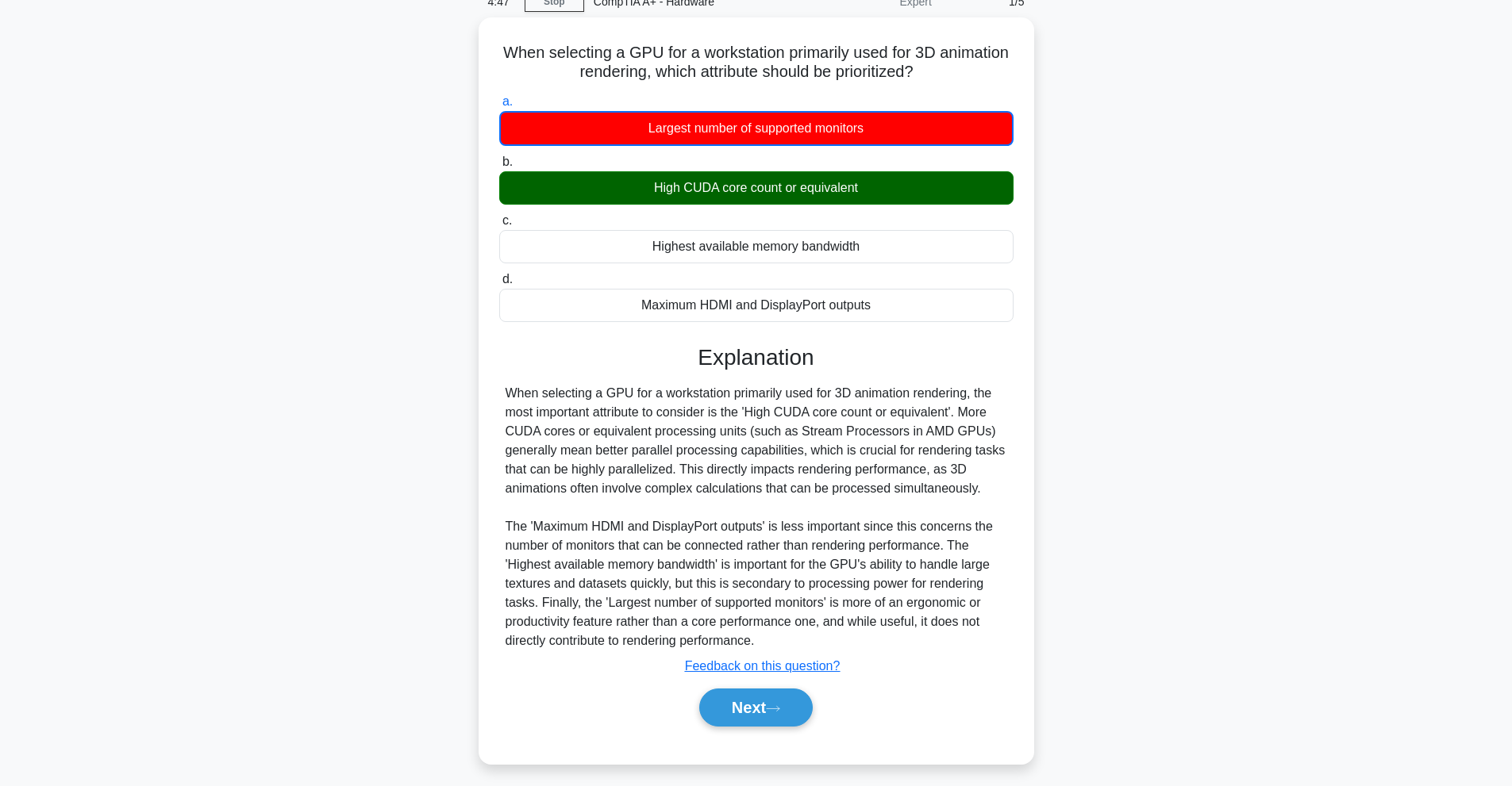
scroll to position [79, 0]
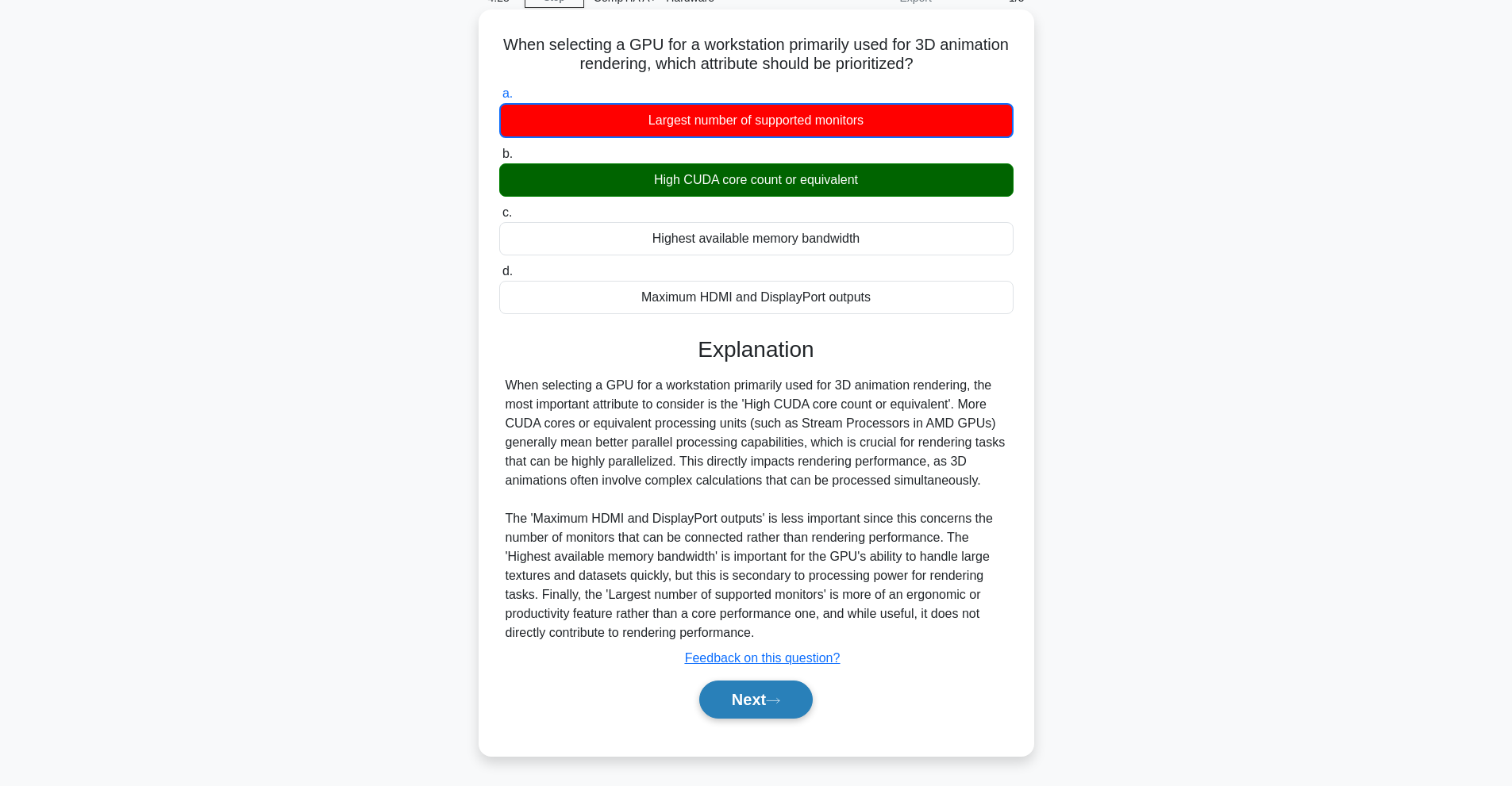
click at [774, 704] on icon at bounding box center [774, 701] width 14 height 9
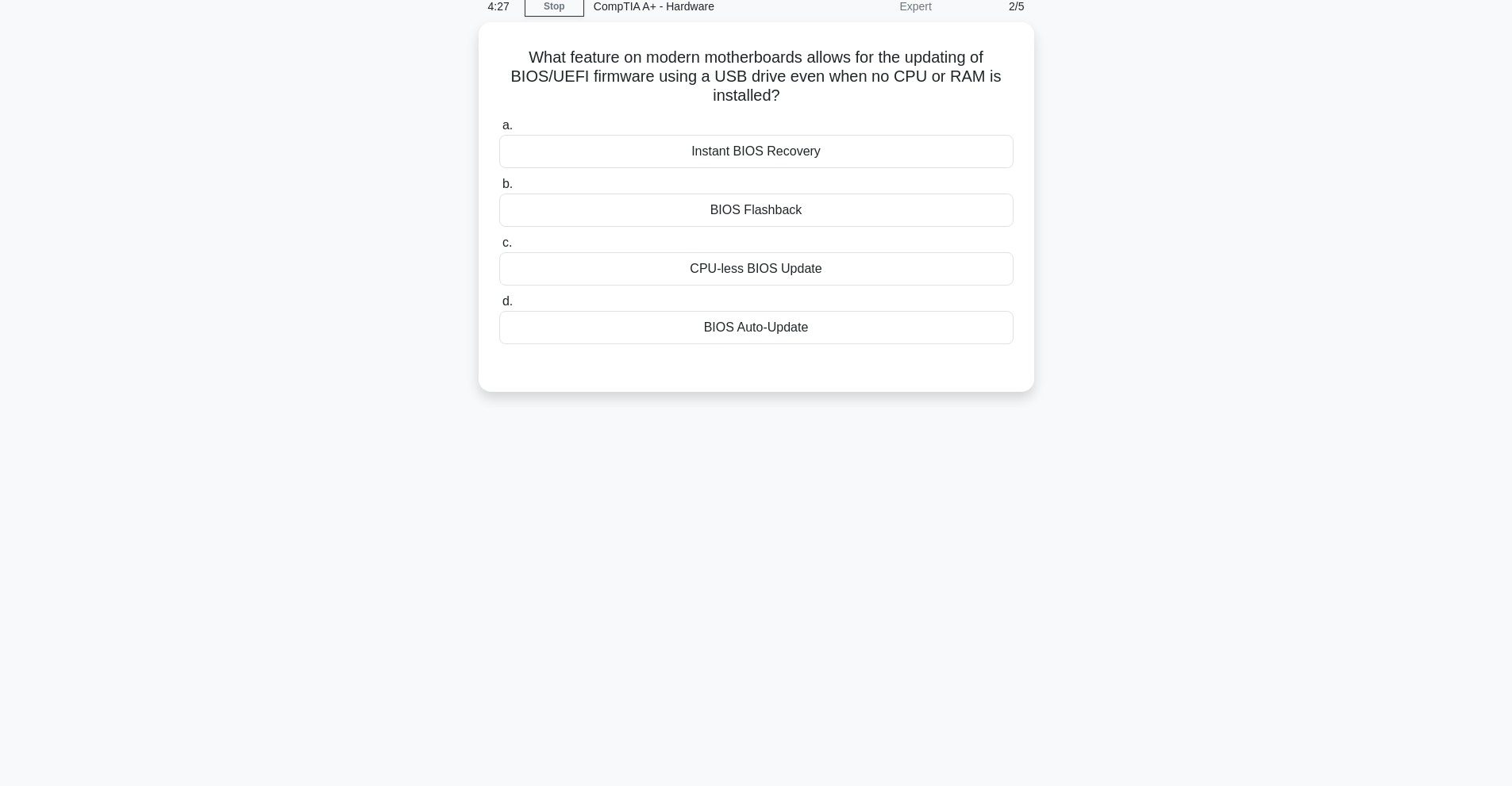
scroll to position [70, 0]
click at [727, 215] on div "BIOS Flashback" at bounding box center [756, 206] width 515 height 33
click at [499, 186] on input "b. BIOS Flashback" at bounding box center [499, 180] width 0 height 10
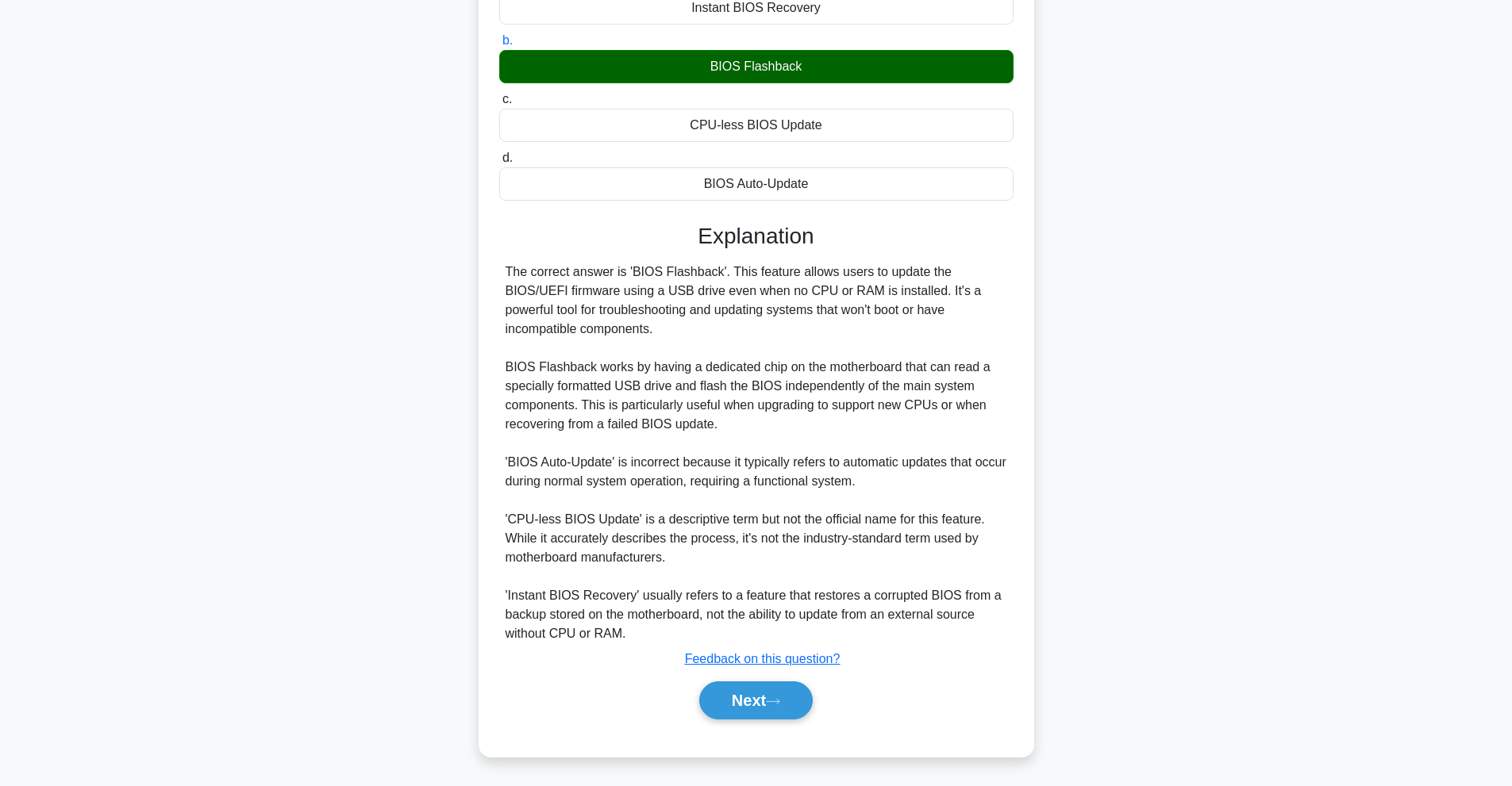
scroll to position [212, 0]
click at [789, 700] on button "Next" at bounding box center [756, 699] width 114 height 38
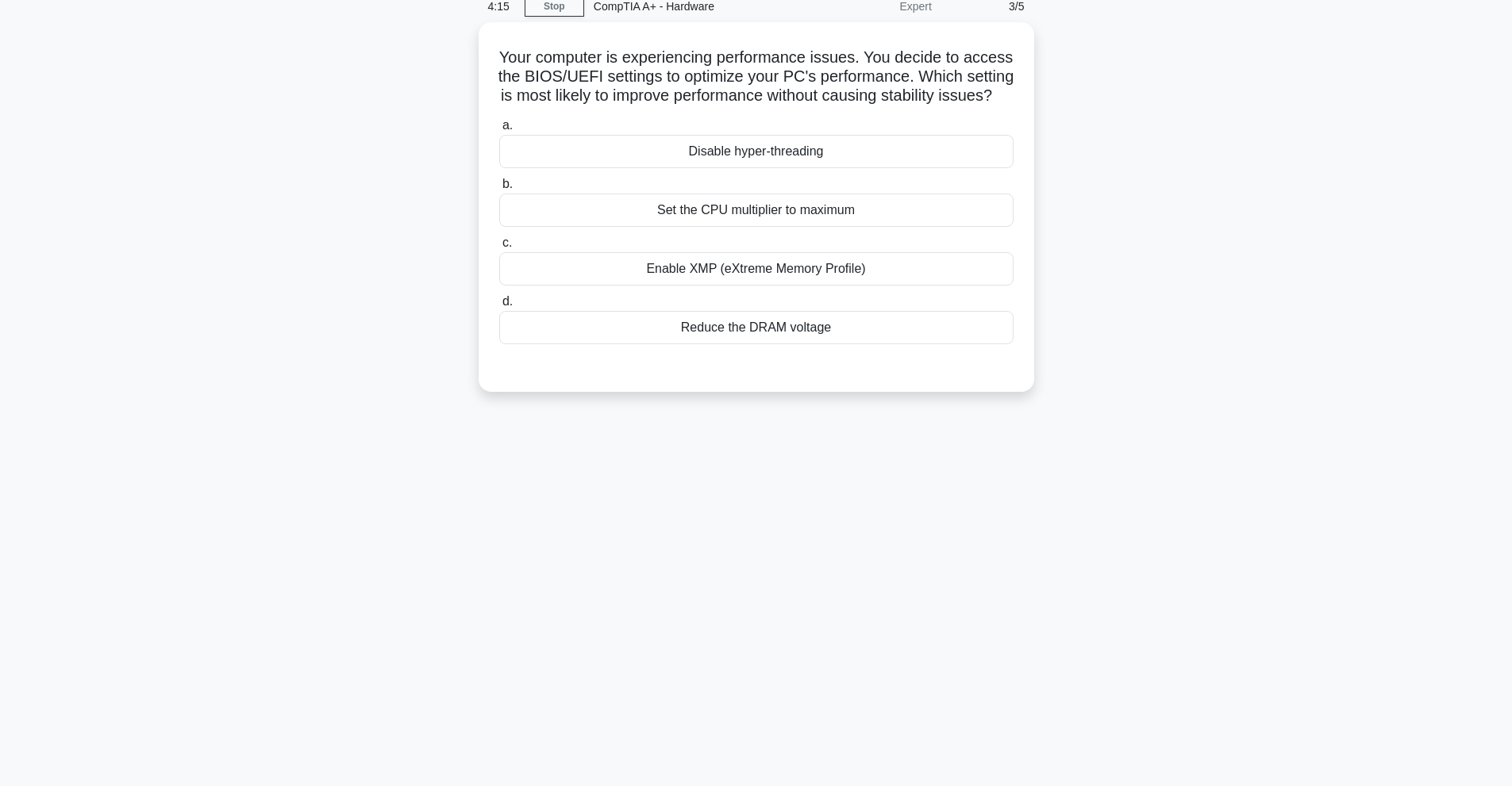
scroll to position [70, 0]
click at [783, 340] on div "Reduce the DRAM voltage" at bounding box center [756, 323] width 515 height 33
click at [499, 303] on input "d. Reduce the DRAM voltage" at bounding box center [499, 297] width 0 height 10
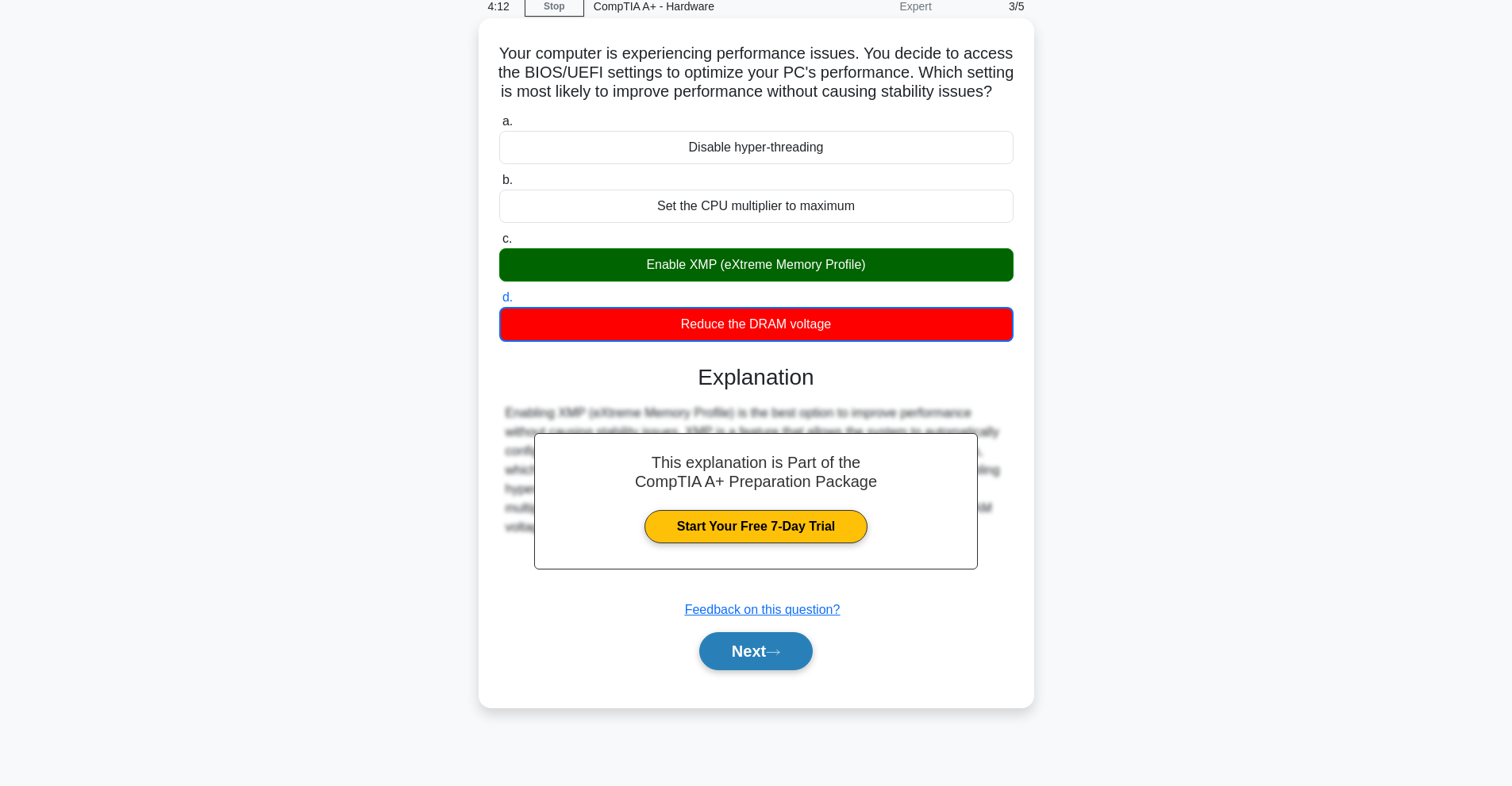
click at [766, 670] on button "Next" at bounding box center [756, 652] width 114 height 38
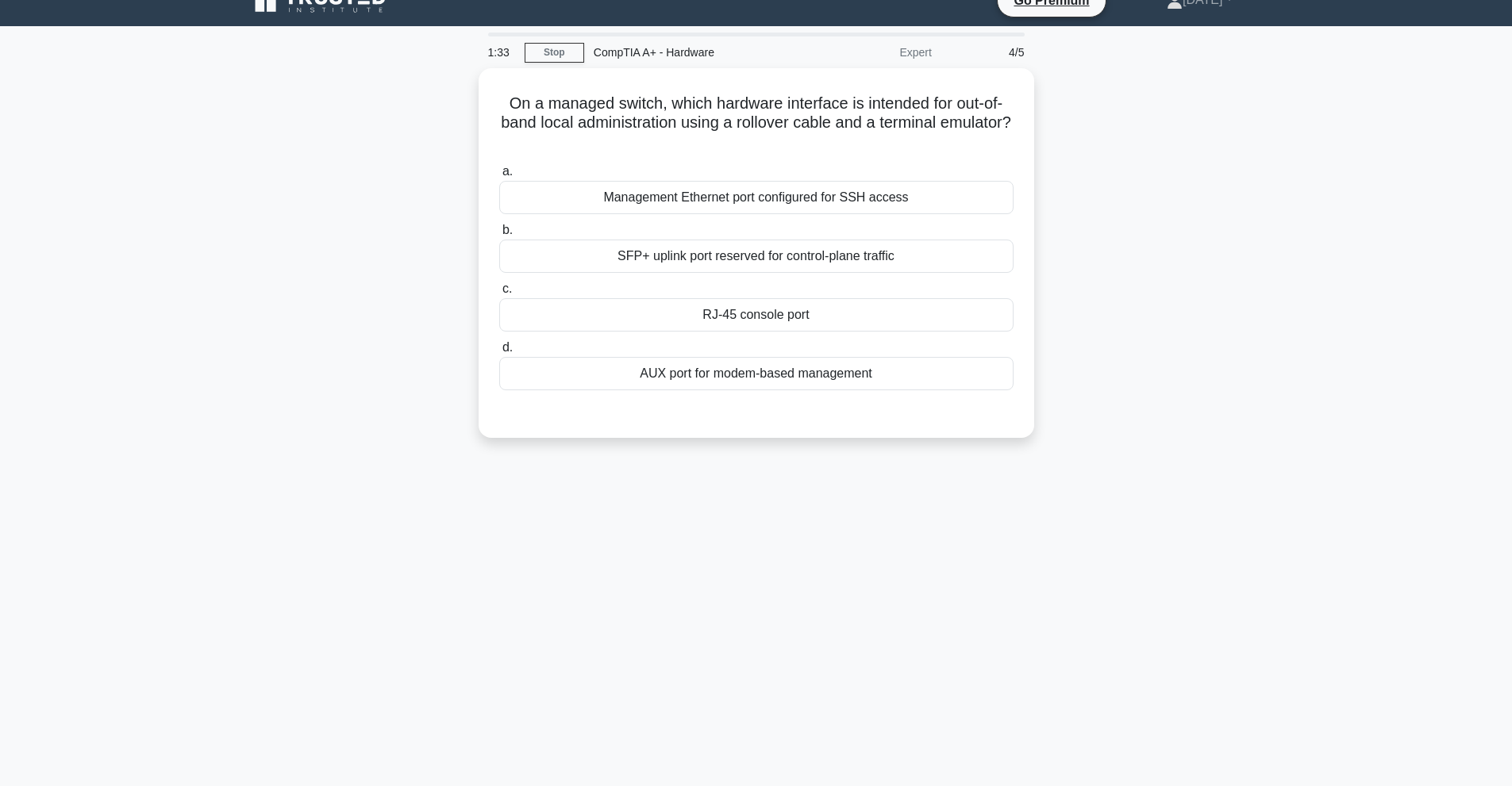
scroll to position [0, 0]
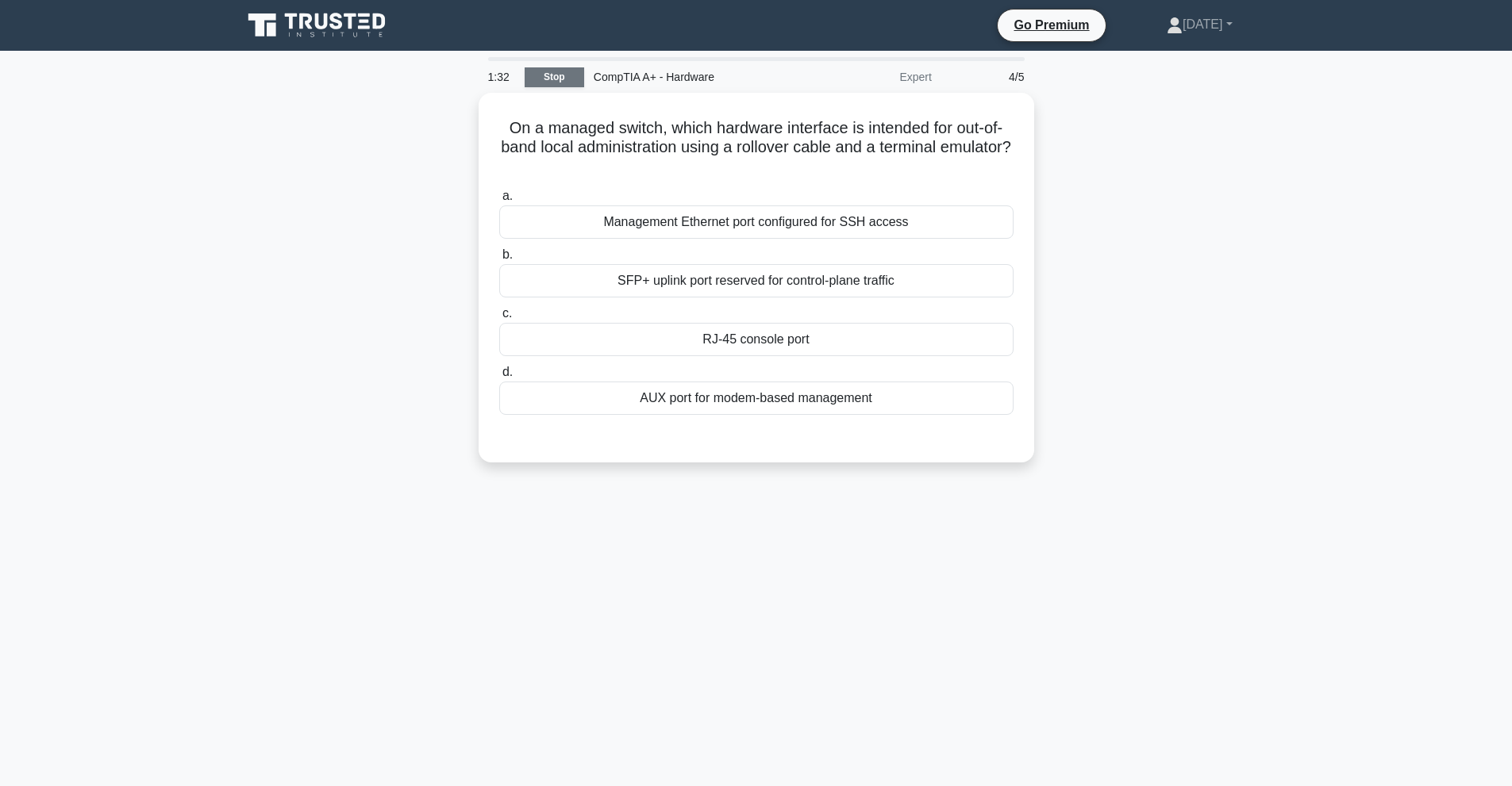
click at [570, 84] on link "Stop" at bounding box center [554, 78] width 60 height 20
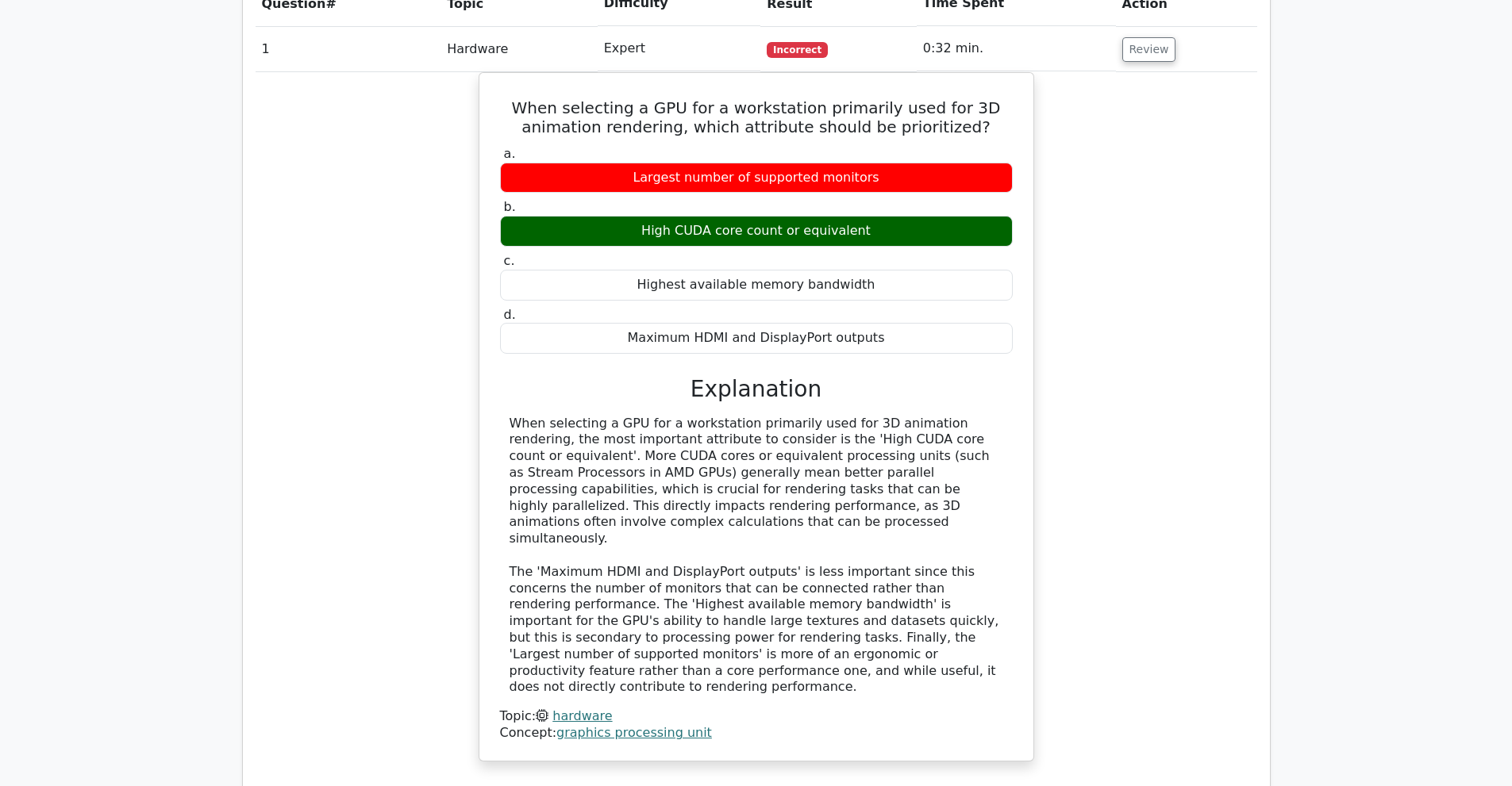
scroll to position [1190, 0]
